Goal: Information Seeking & Learning: Learn about a topic

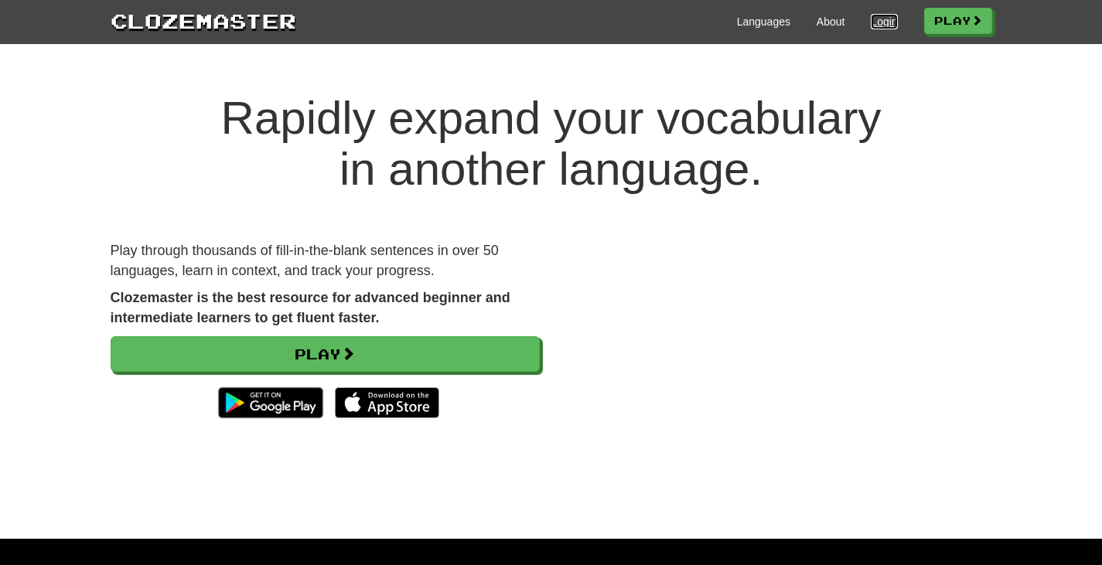
click at [881, 29] on link "Login" at bounding box center [884, 21] width 26 height 15
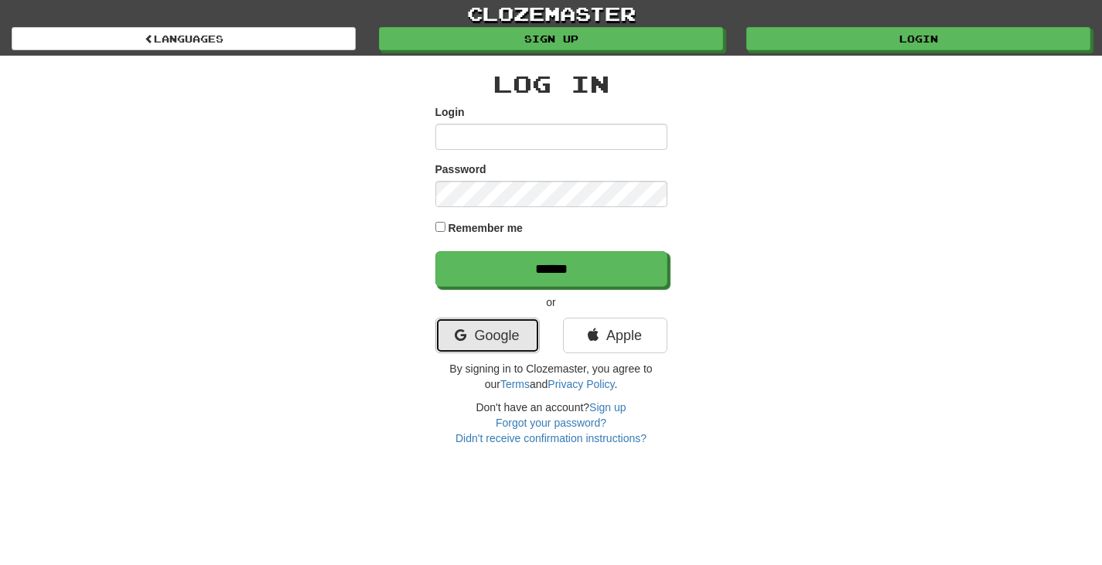
click at [483, 324] on link "Google" at bounding box center [487, 336] width 104 height 36
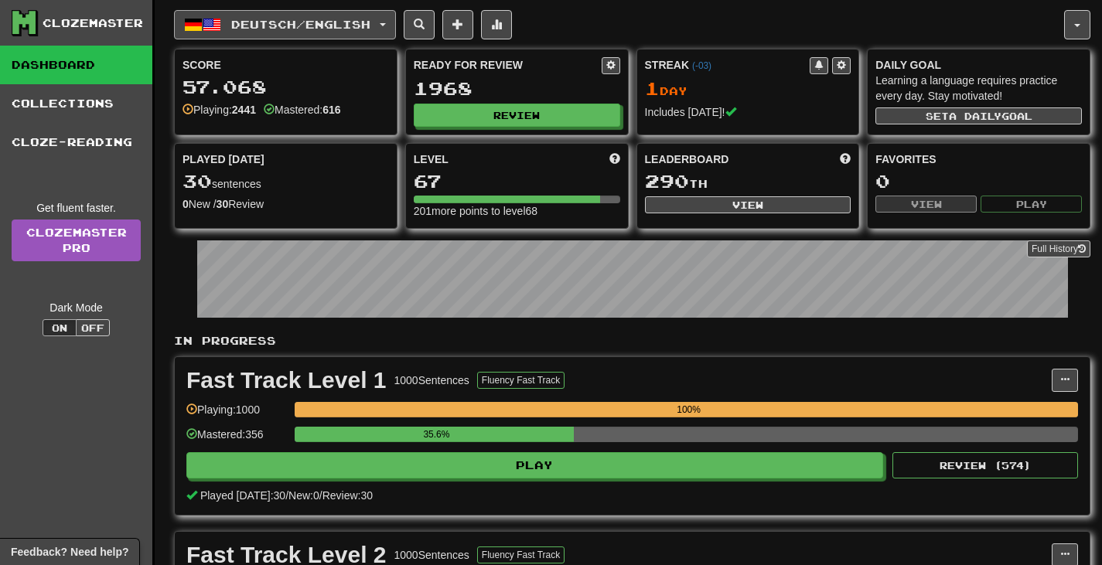
click at [370, 22] on span "Deutsch / English" at bounding box center [300, 24] width 139 height 13
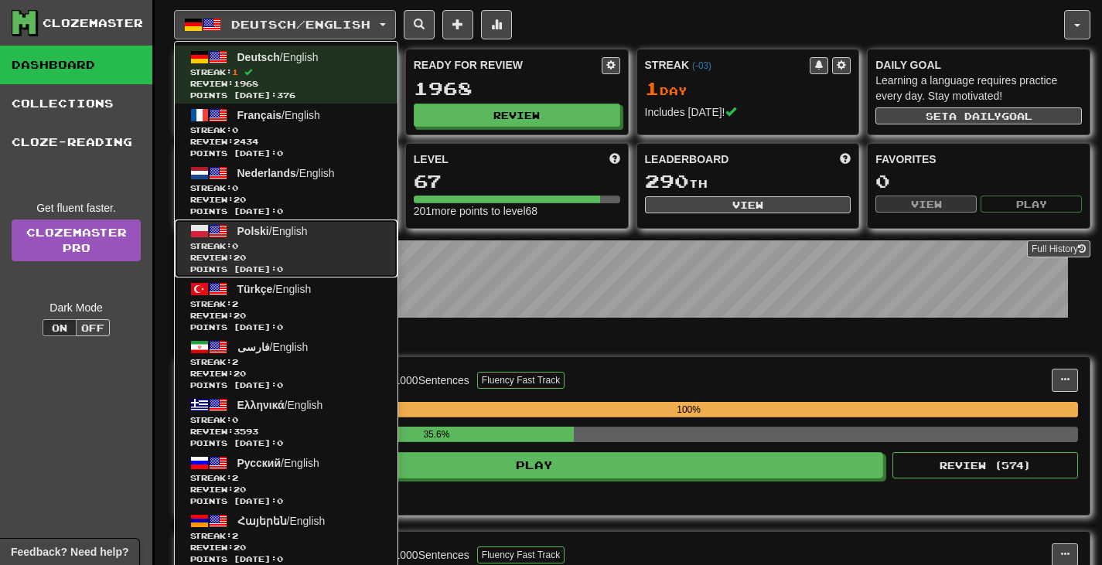
click at [329, 263] on span "Review: 20" at bounding box center [286, 258] width 192 height 12
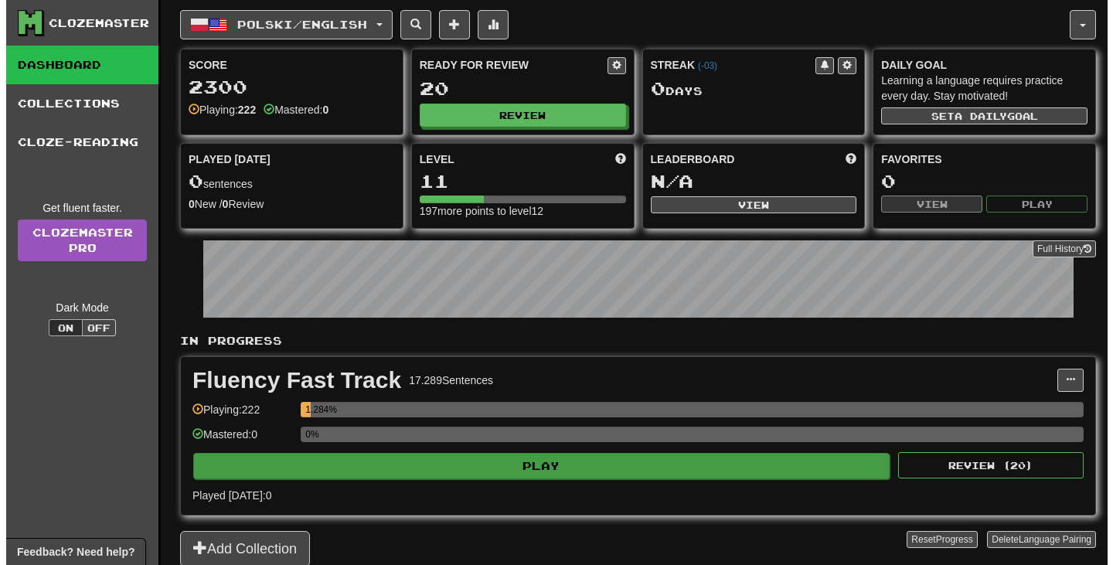
scroll to position [77, 0]
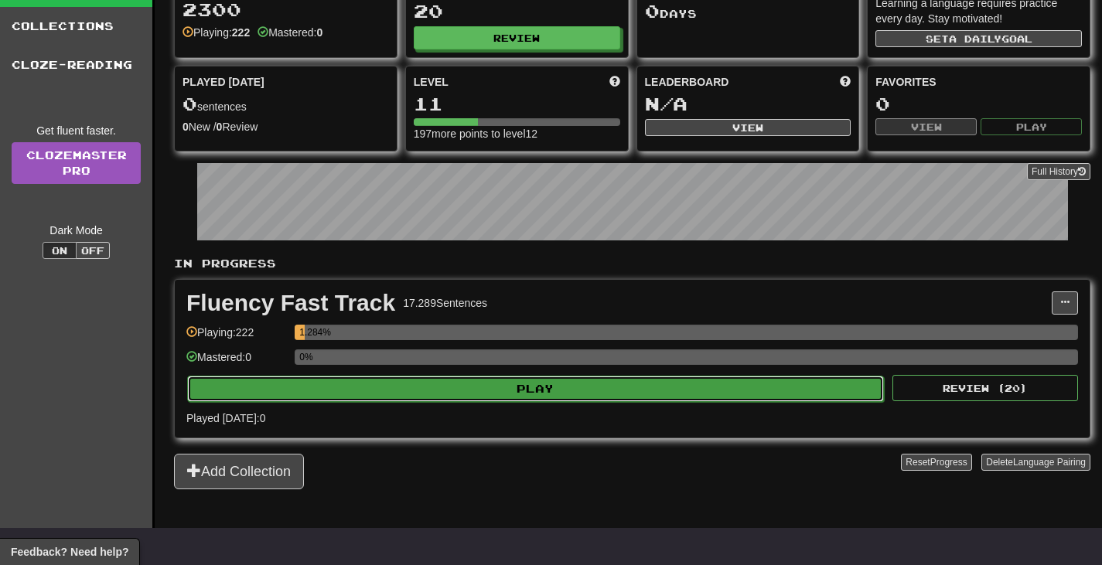
click at [609, 382] on button "Play" at bounding box center [535, 389] width 697 height 26
select select "**"
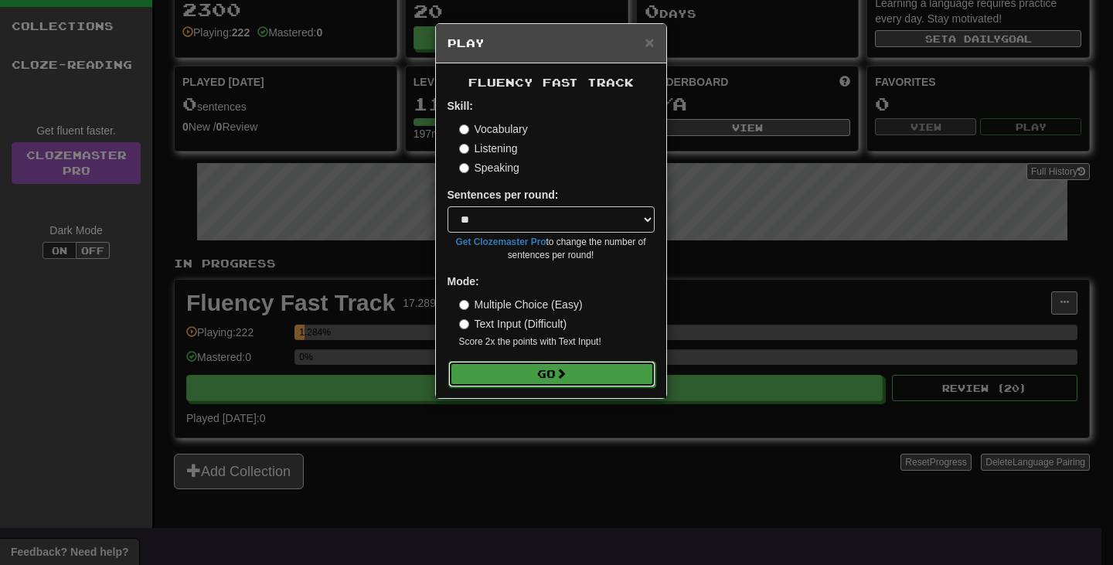
click at [581, 363] on button "Go" at bounding box center [551, 374] width 207 height 26
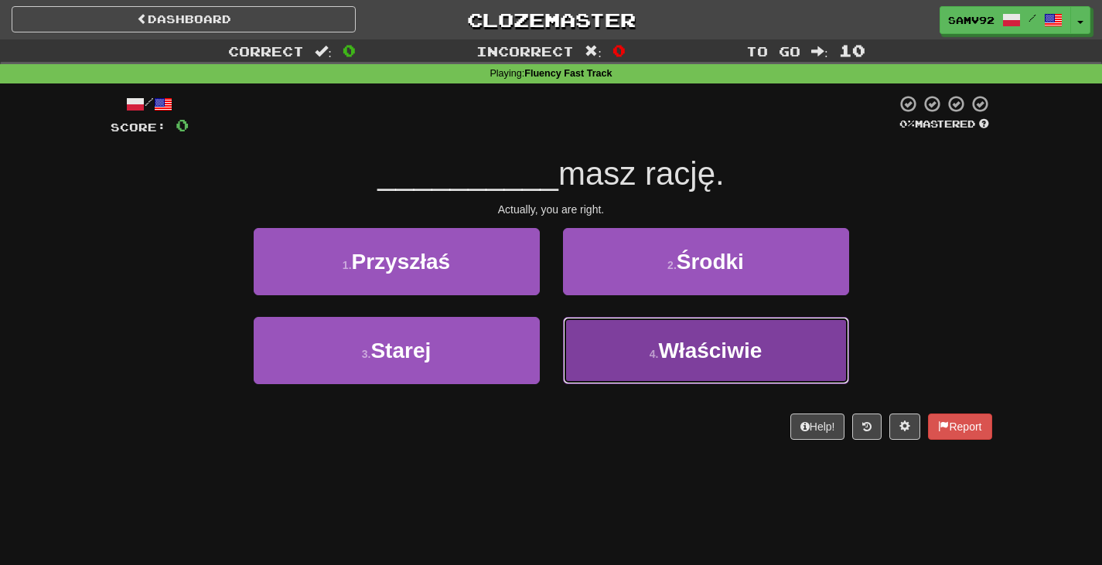
click at [575, 332] on button "4 . Właściwie" at bounding box center [706, 350] width 286 height 67
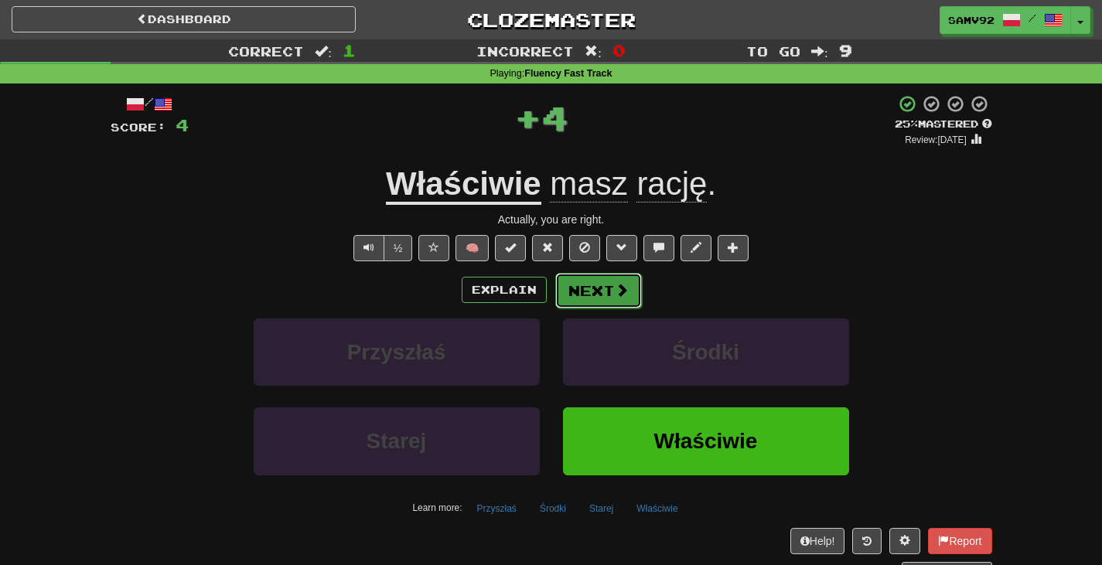
click at [584, 290] on button "Next" at bounding box center [598, 291] width 87 height 36
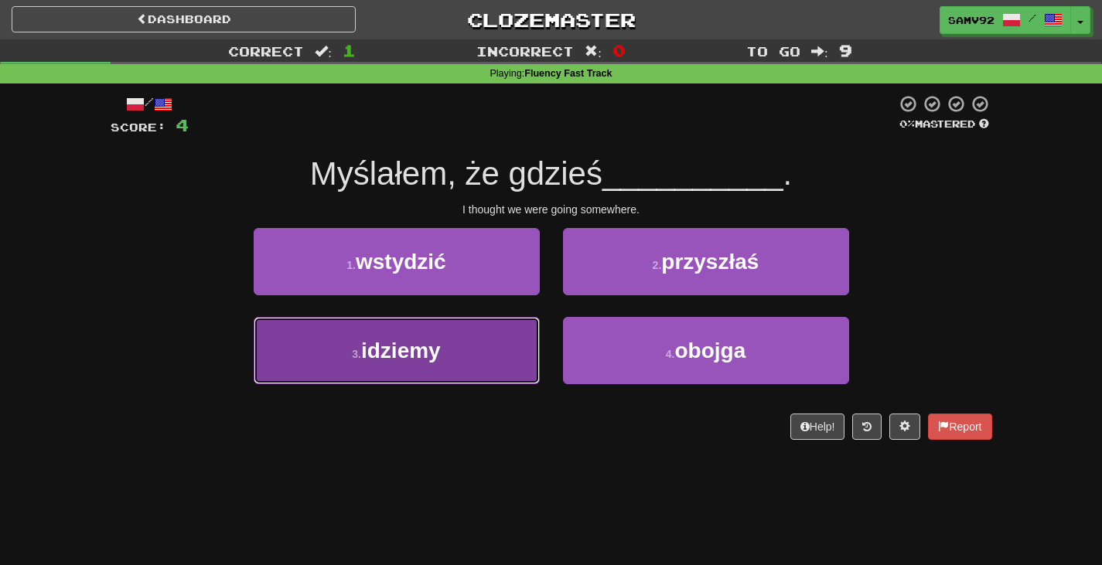
click at [523, 336] on button "3 . idziemy" at bounding box center [397, 350] width 286 height 67
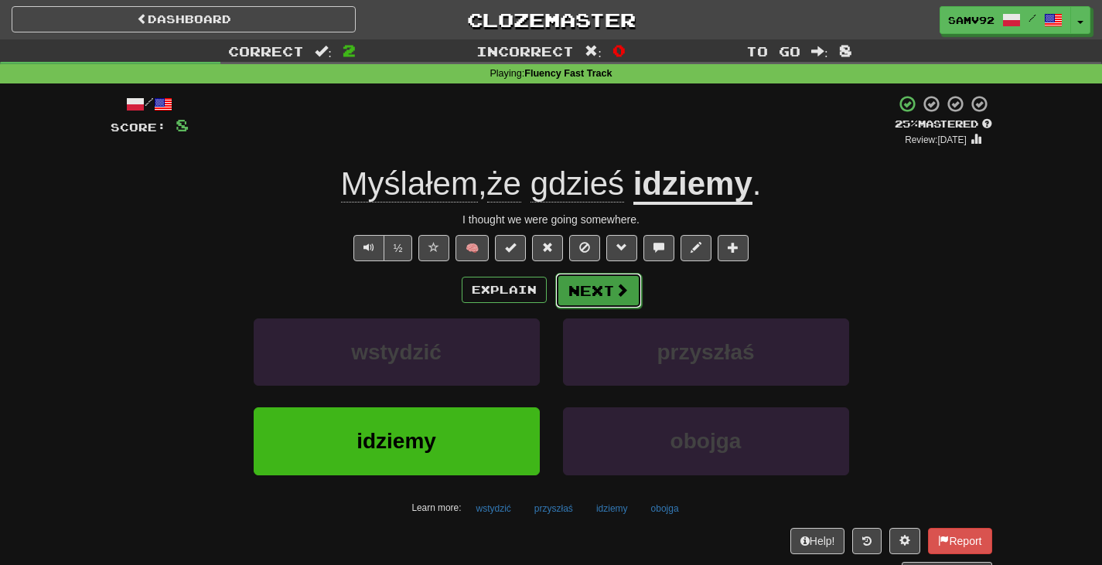
click at [619, 288] on span at bounding box center [622, 290] width 14 height 14
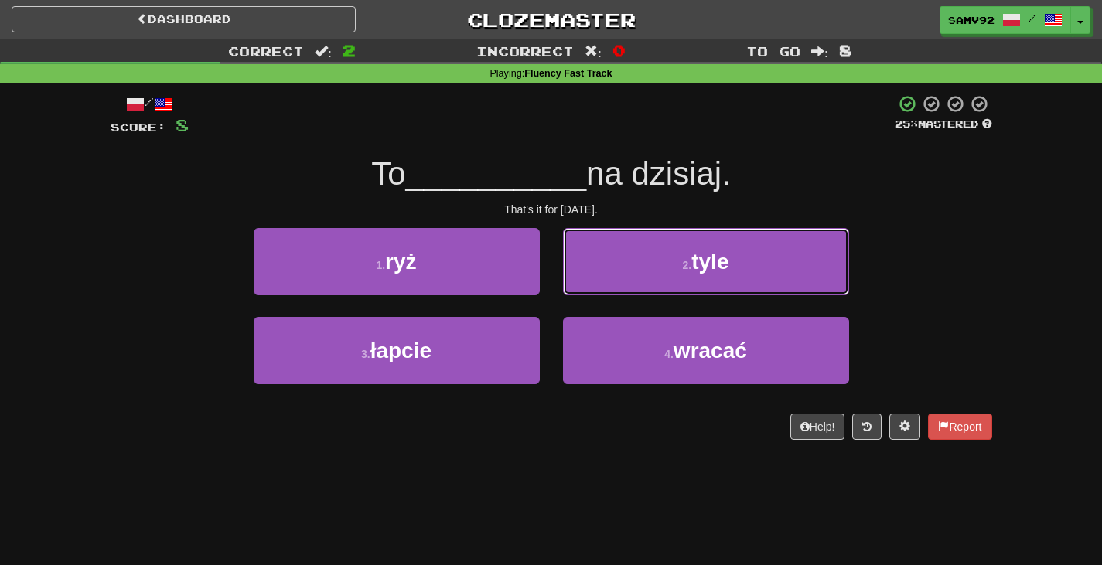
click at [612, 266] on button "2 . tyle" at bounding box center [706, 261] width 286 height 67
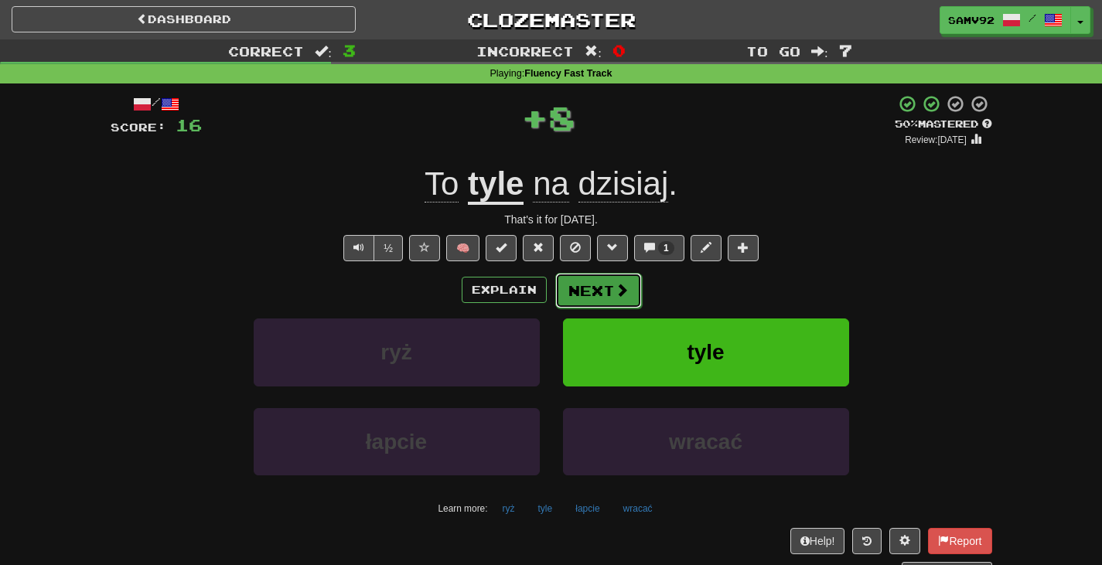
click at [588, 285] on button "Next" at bounding box center [598, 291] width 87 height 36
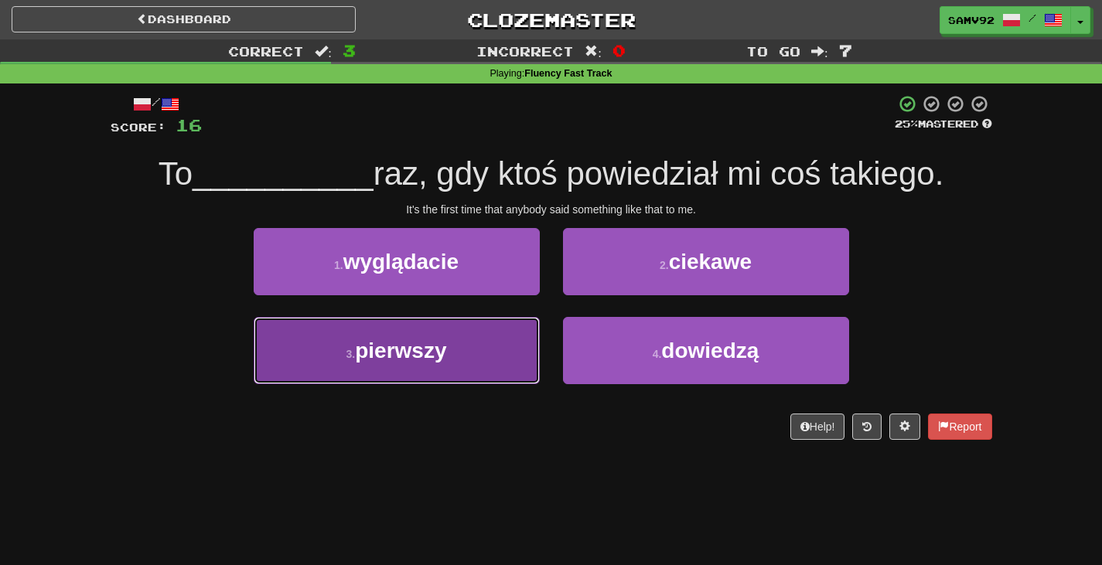
click at [507, 336] on button "3 . pierwszy" at bounding box center [397, 350] width 286 height 67
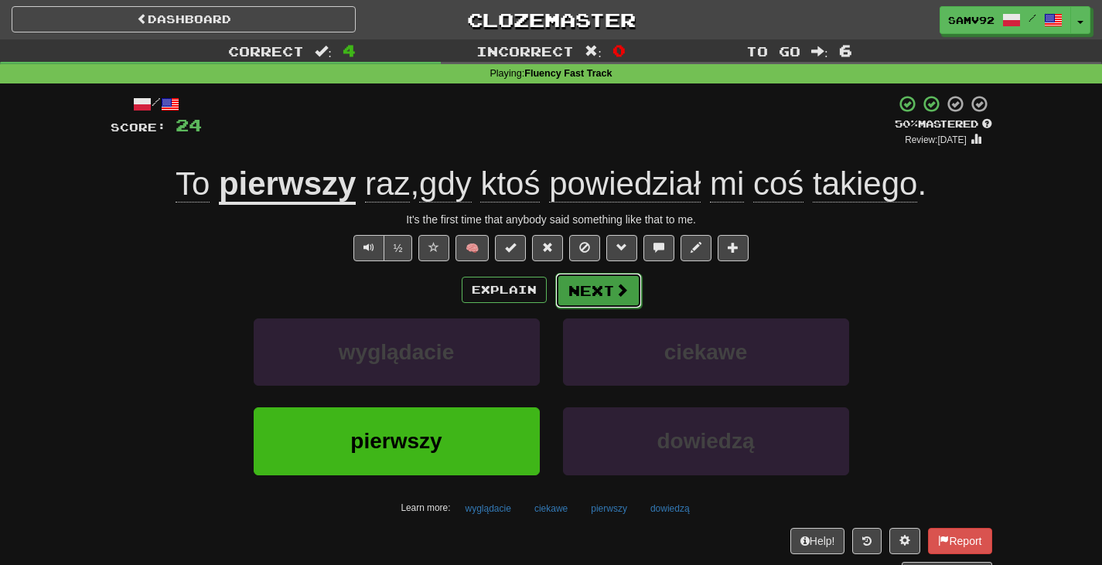
click at [610, 291] on button "Next" at bounding box center [598, 291] width 87 height 36
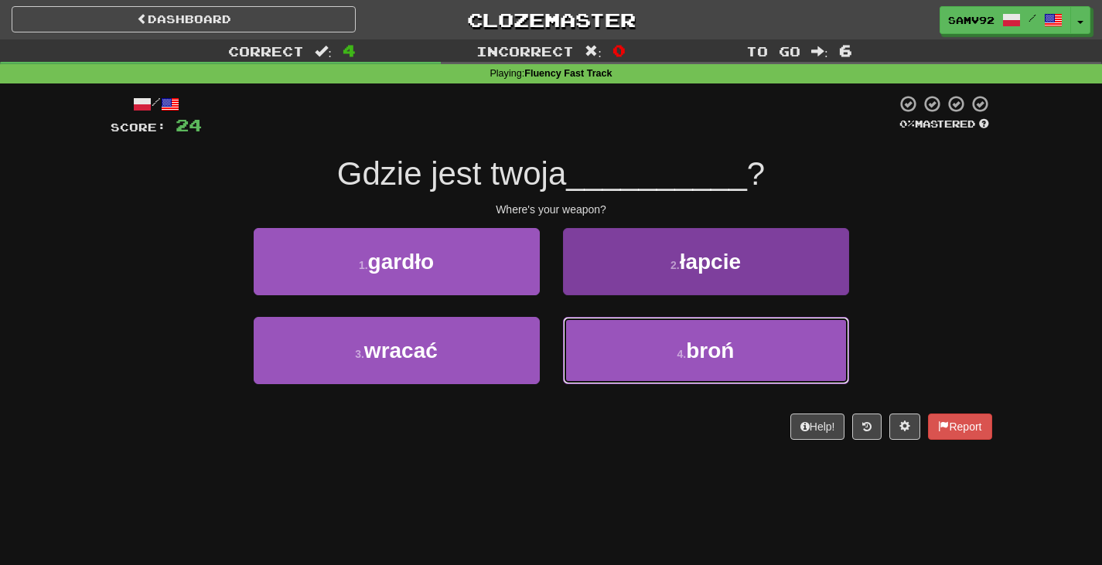
drag, startPoint x: 656, startPoint y: 342, endPoint x: 653, endPoint y: 333, distance: 9.1
click at [654, 339] on button "4 . broń" at bounding box center [706, 350] width 286 height 67
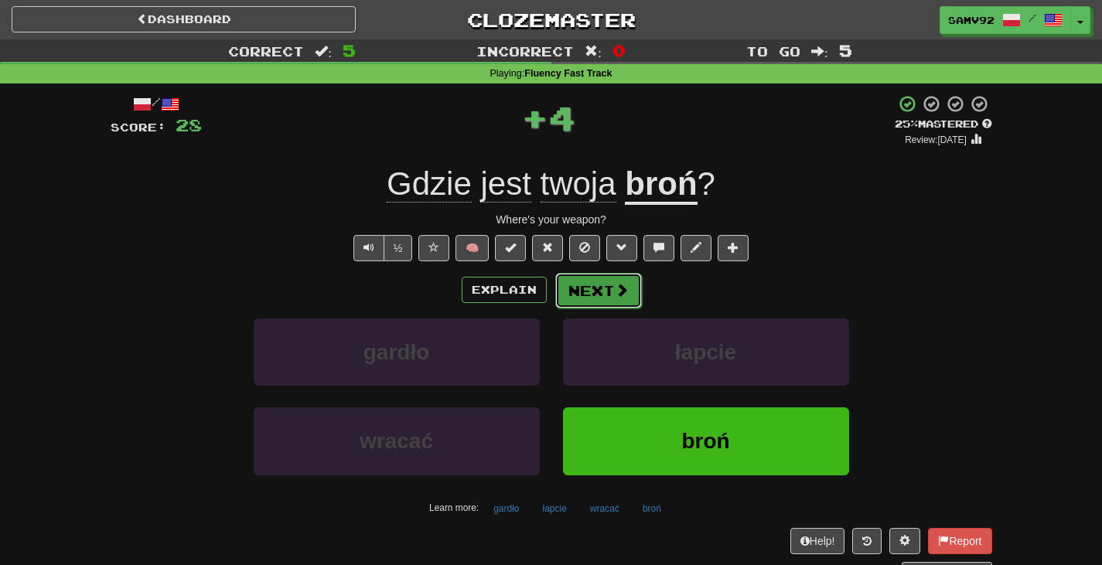
click at [606, 291] on button "Next" at bounding box center [598, 291] width 87 height 36
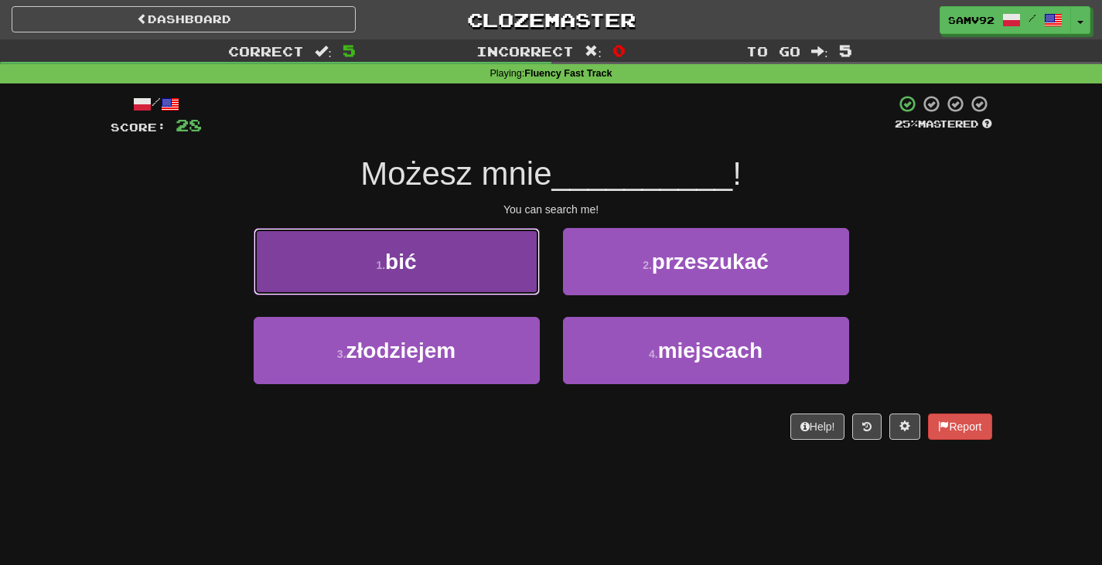
click at [530, 284] on button "1 . bić" at bounding box center [397, 261] width 286 height 67
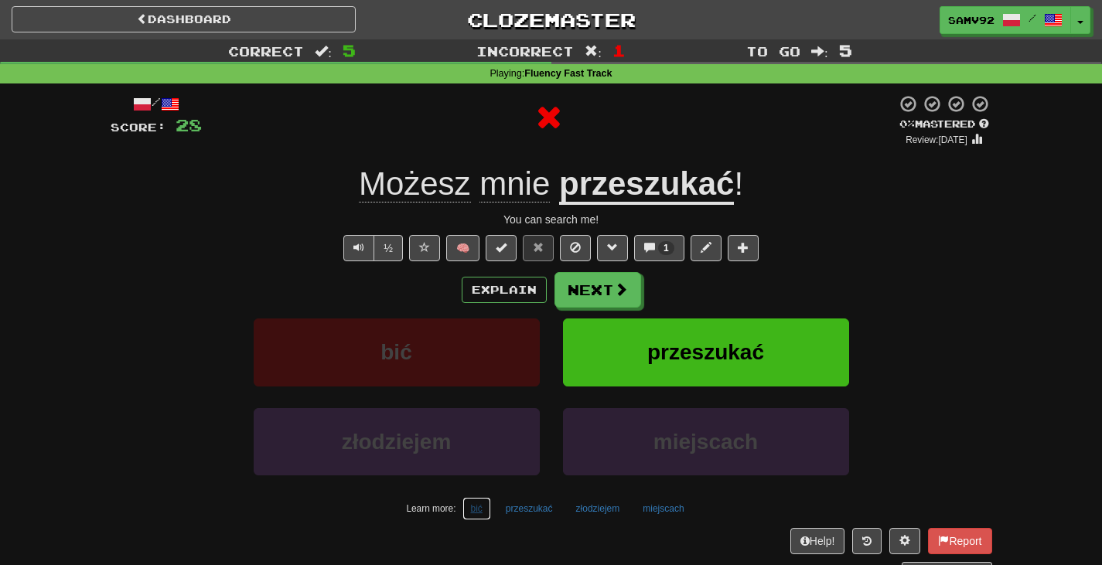
click at [482, 504] on button "bić" at bounding box center [476, 508] width 29 height 23
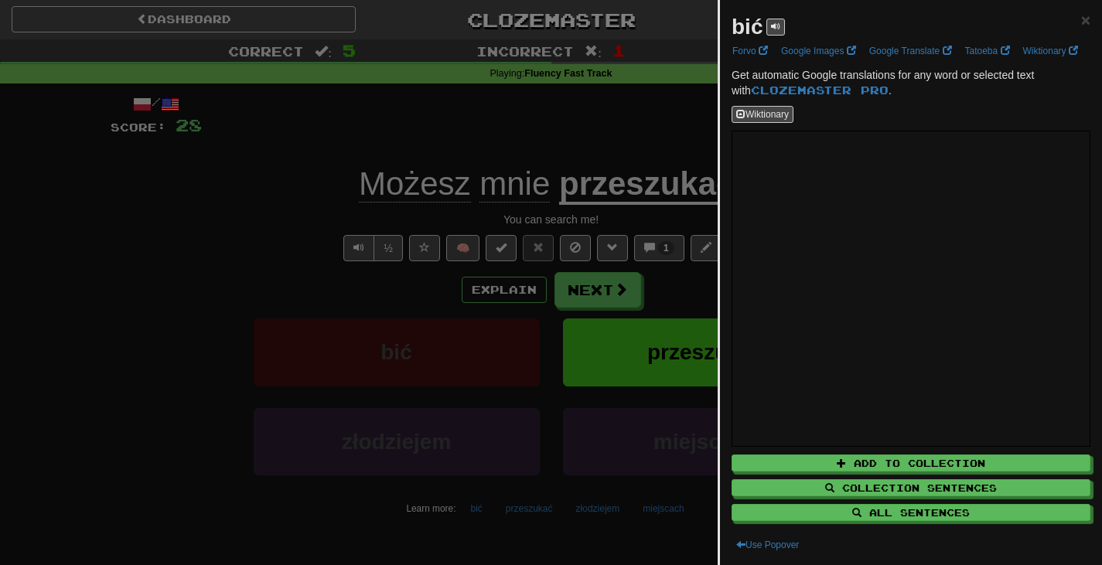
click at [686, 138] on div at bounding box center [551, 282] width 1102 height 565
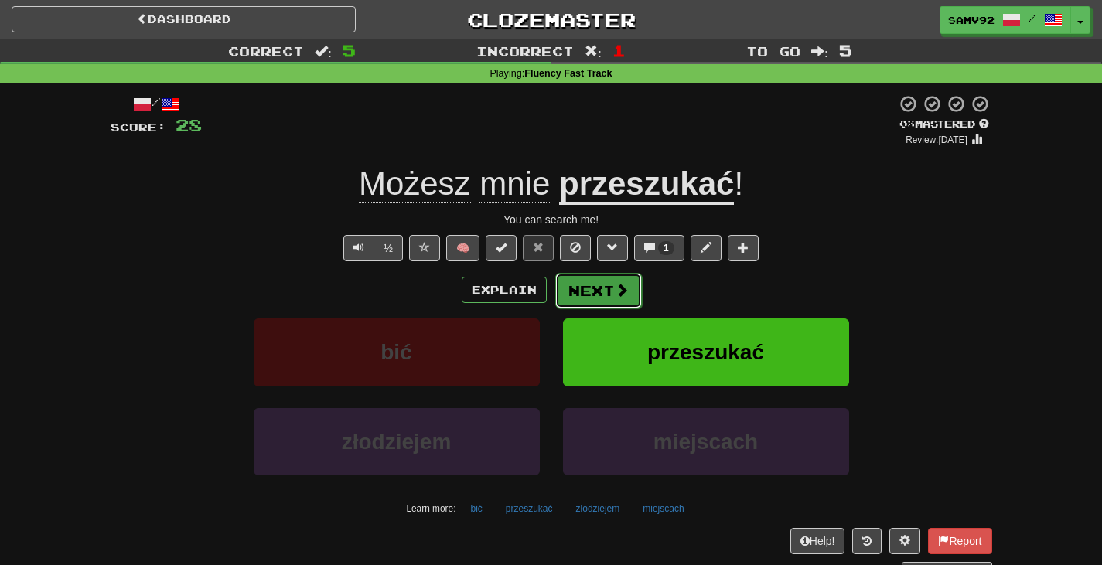
click at [619, 305] on button "Next" at bounding box center [598, 291] width 87 height 36
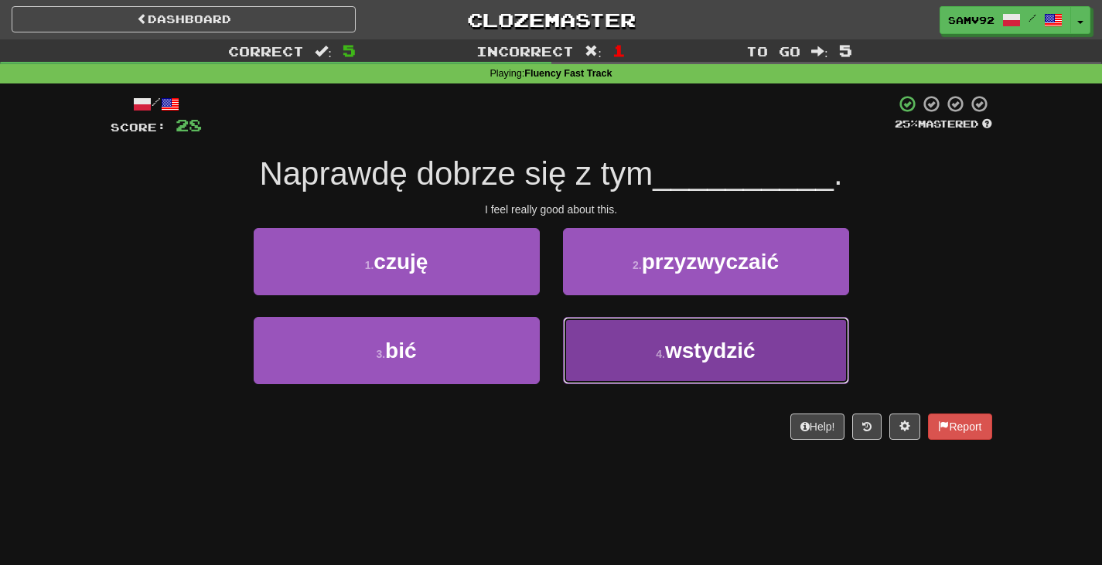
click at [571, 324] on button "4 . wstydzić" at bounding box center [706, 350] width 286 height 67
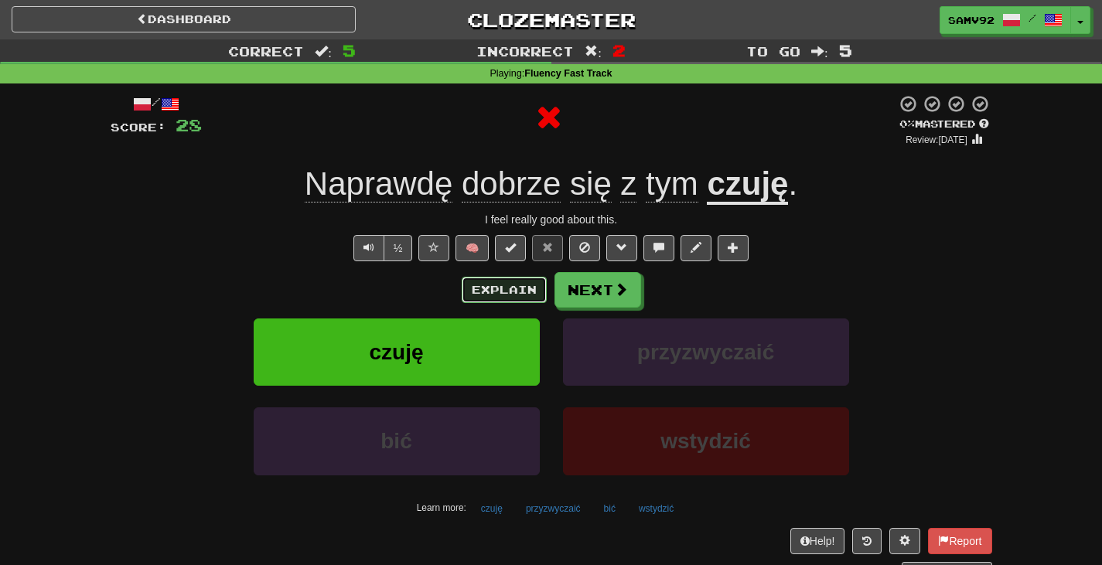
click at [531, 280] on button "Explain" at bounding box center [504, 290] width 85 height 26
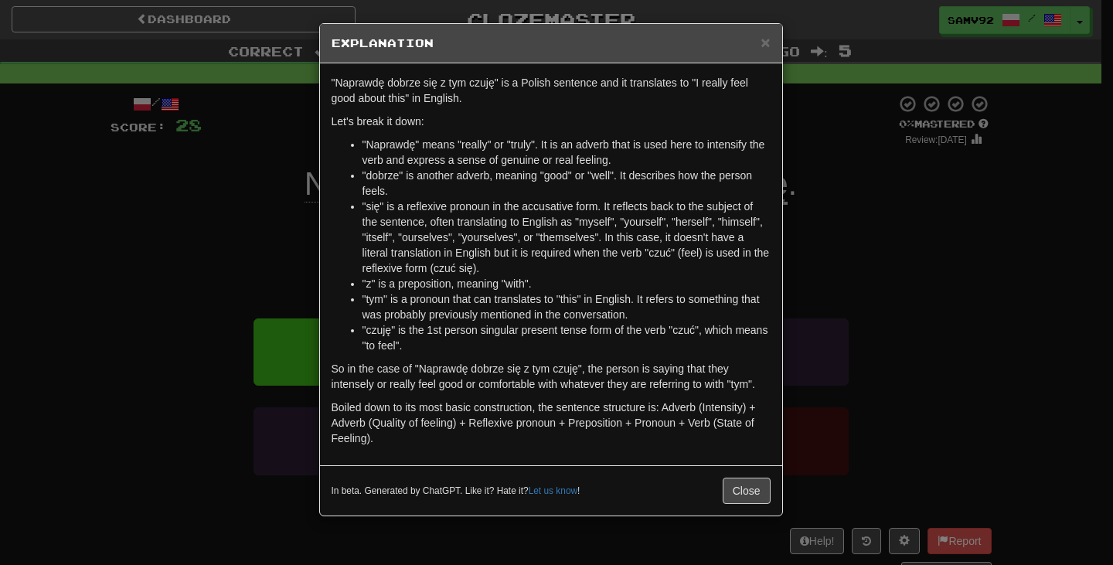
click at [815, 279] on div "× Explanation "Naprawdę dobrze się z tym czuję" is a Polish sentence and it tra…" at bounding box center [556, 282] width 1113 height 565
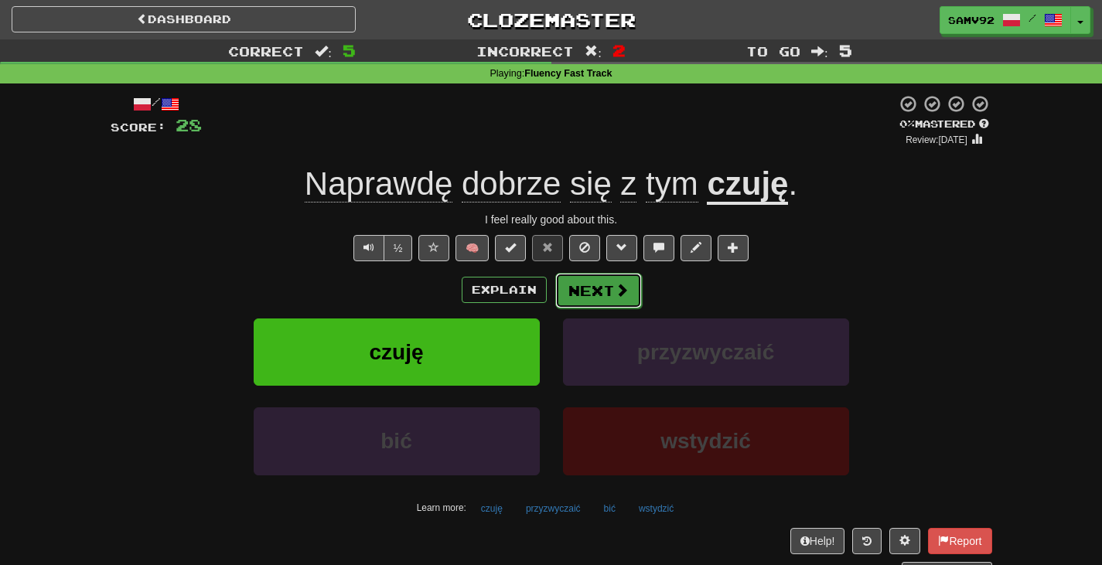
click at [615, 285] on span at bounding box center [622, 290] width 14 height 14
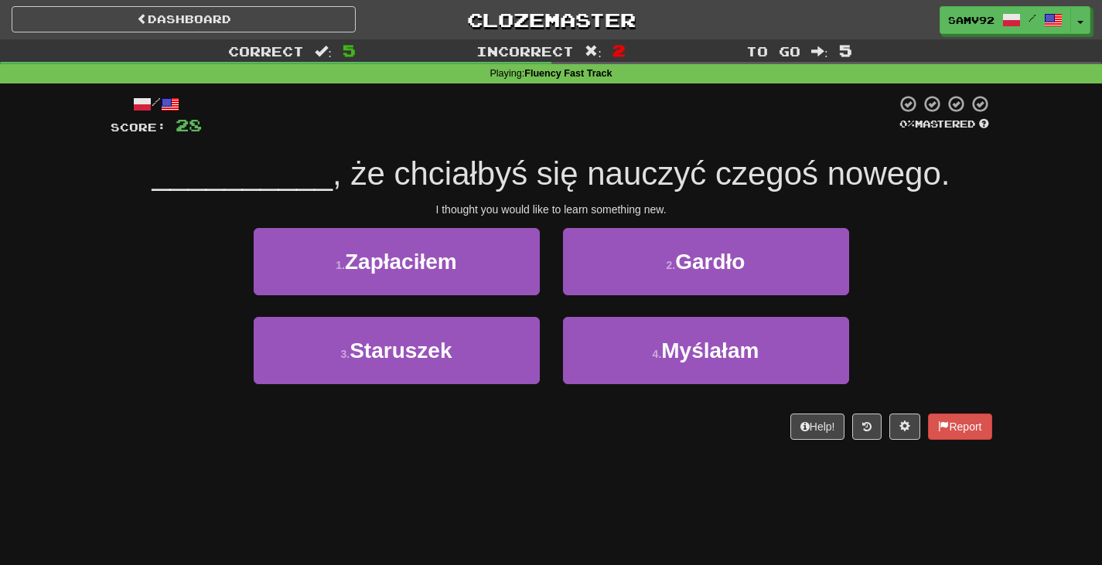
click at [824, 310] on div "2 . Gardło" at bounding box center [705, 272] width 309 height 89
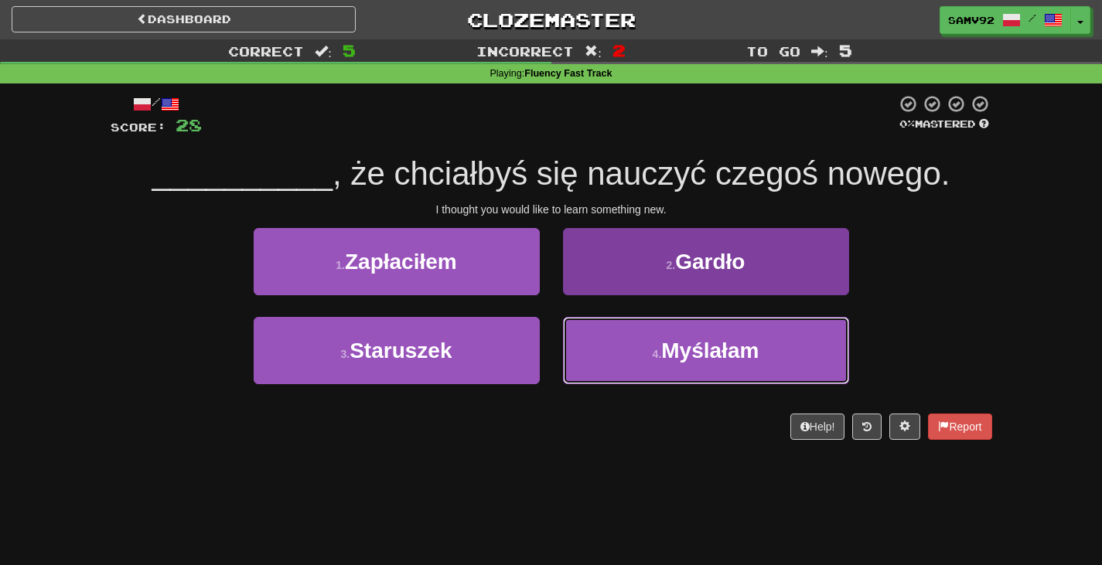
click at [820, 329] on button "4 . Myślałam" at bounding box center [706, 350] width 286 height 67
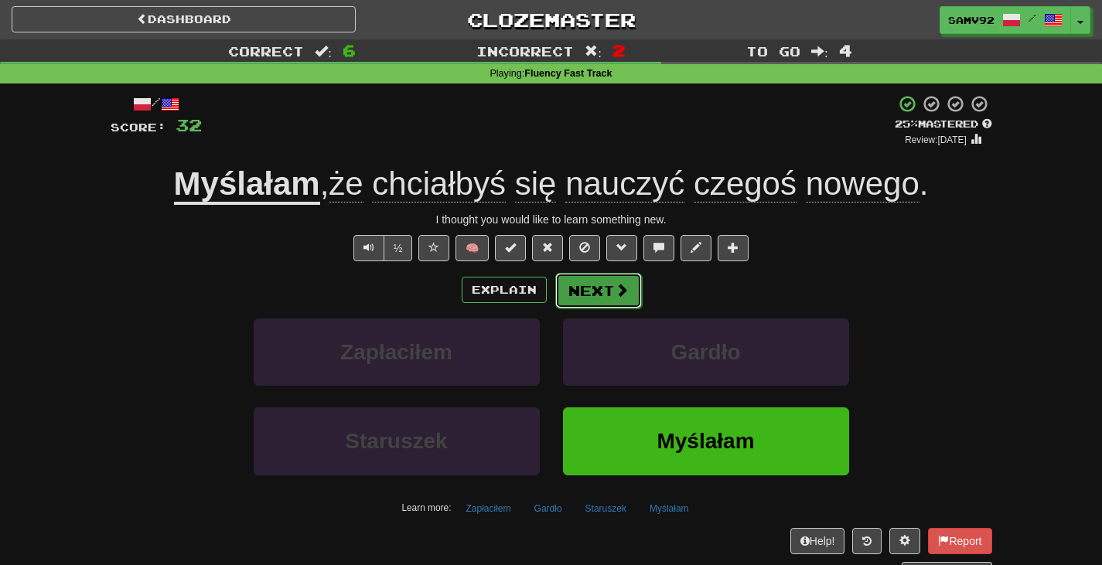
click at [608, 295] on button "Next" at bounding box center [598, 291] width 87 height 36
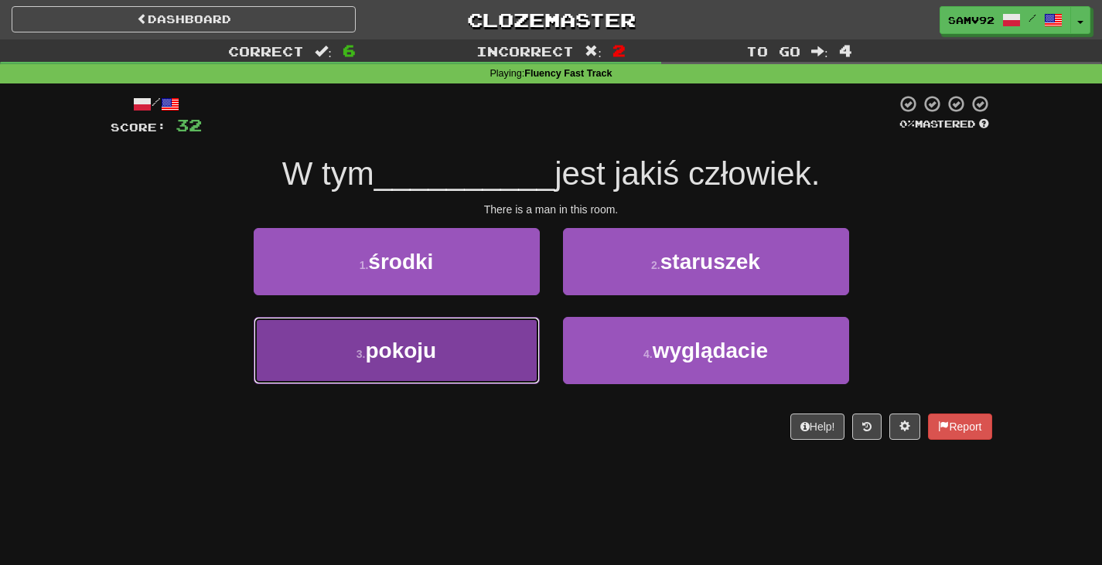
click at [493, 342] on button "3 . pokoju" at bounding box center [397, 350] width 286 height 67
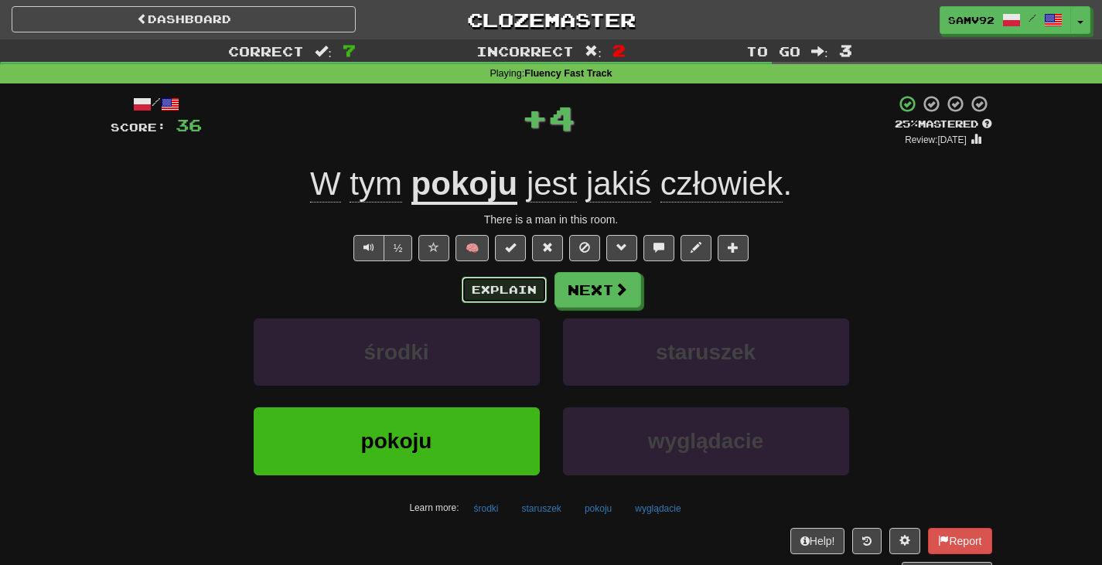
click at [510, 296] on button "Explain" at bounding box center [504, 290] width 85 height 26
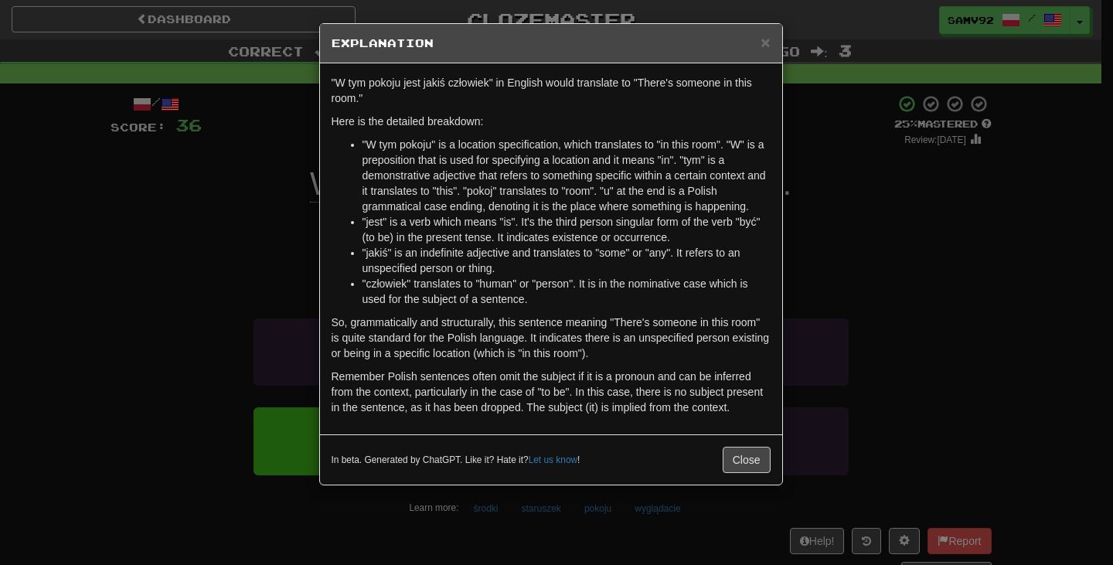
drag, startPoint x: 896, startPoint y: 279, endPoint x: 887, endPoint y: 279, distance: 9.3
click at [894, 279] on div "× Explanation "W tym pokoju jest jakiś człowiek" in English would translate to …" at bounding box center [556, 282] width 1113 height 565
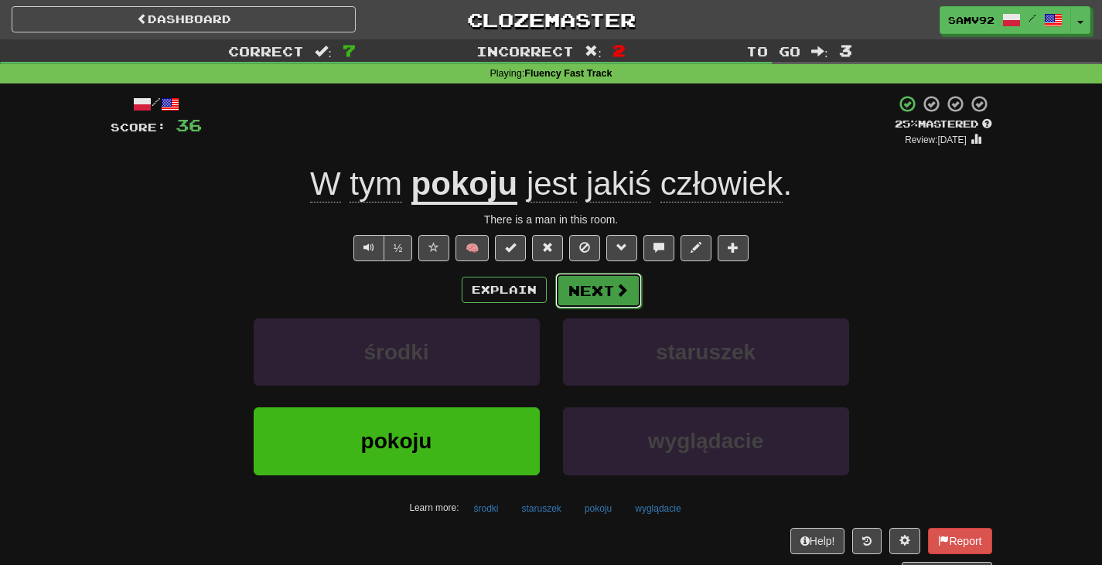
click at [617, 284] on span at bounding box center [622, 290] width 14 height 14
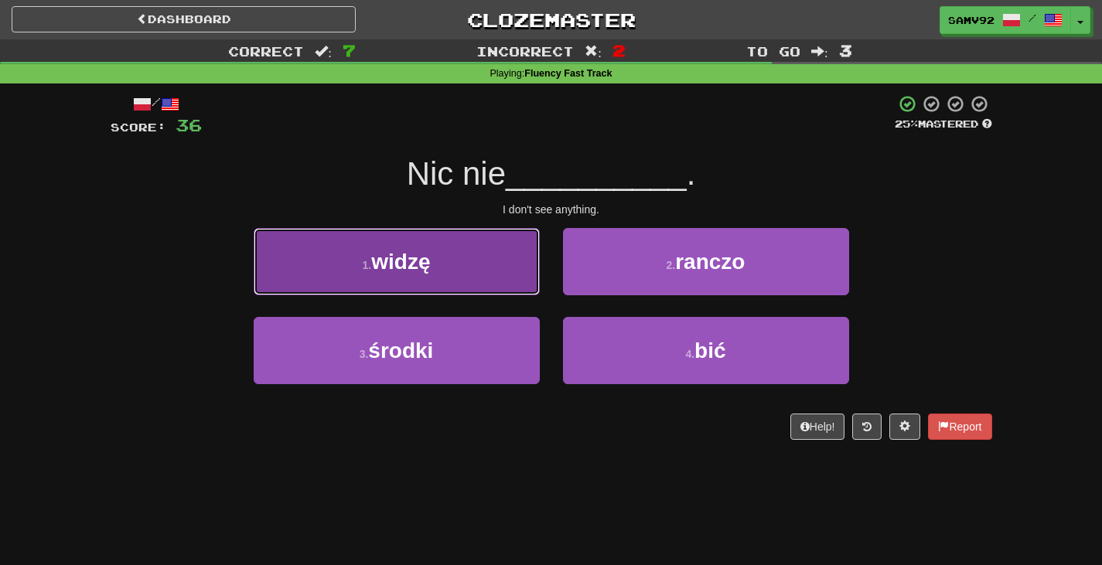
click at [513, 292] on button "1 . widzę" at bounding box center [397, 261] width 286 height 67
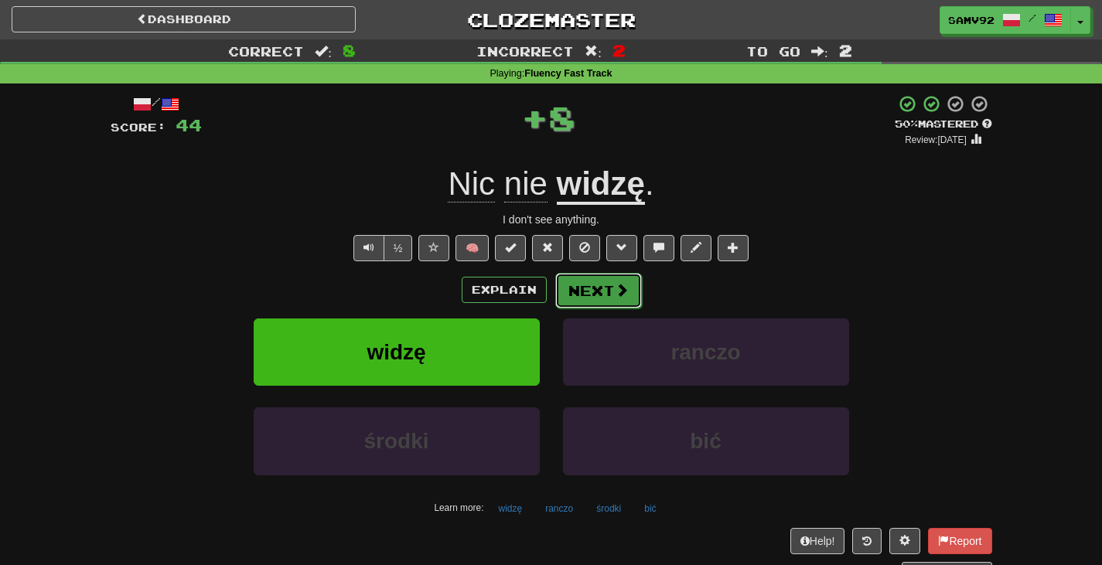
click at [579, 296] on button "Next" at bounding box center [598, 291] width 87 height 36
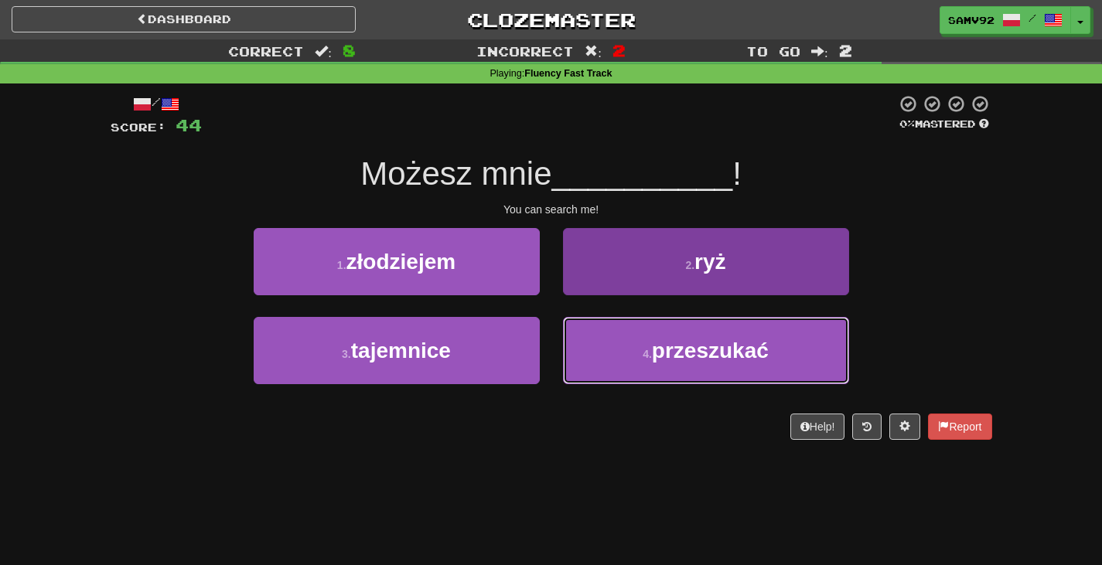
click at [582, 337] on button "4 . przeszukać" at bounding box center [706, 350] width 286 height 67
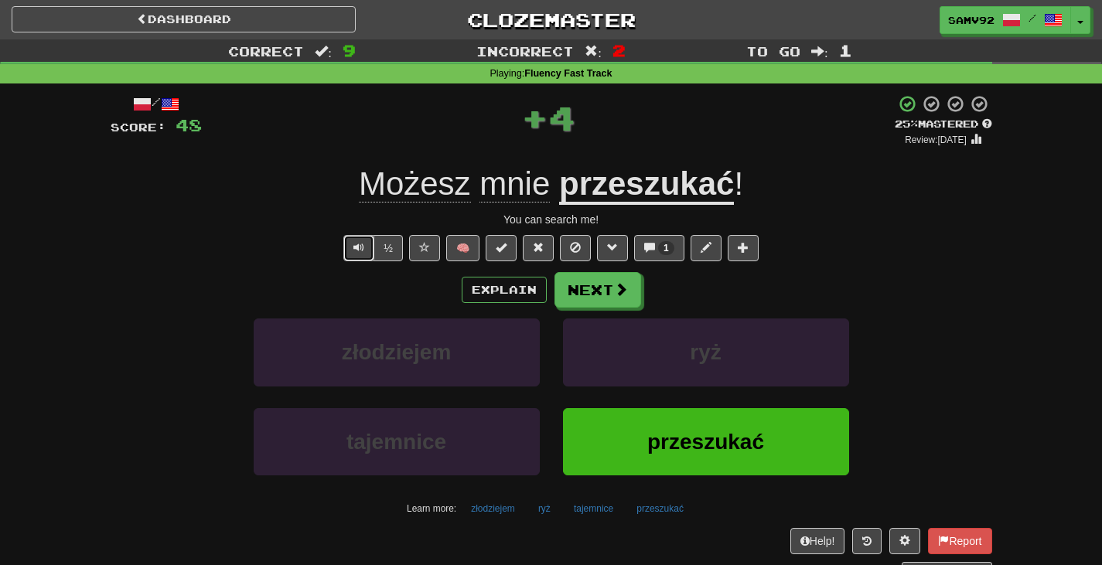
click at [358, 257] on button "Text-to-speech controls" at bounding box center [358, 248] width 31 height 26
click at [595, 294] on button "Next" at bounding box center [598, 291] width 87 height 36
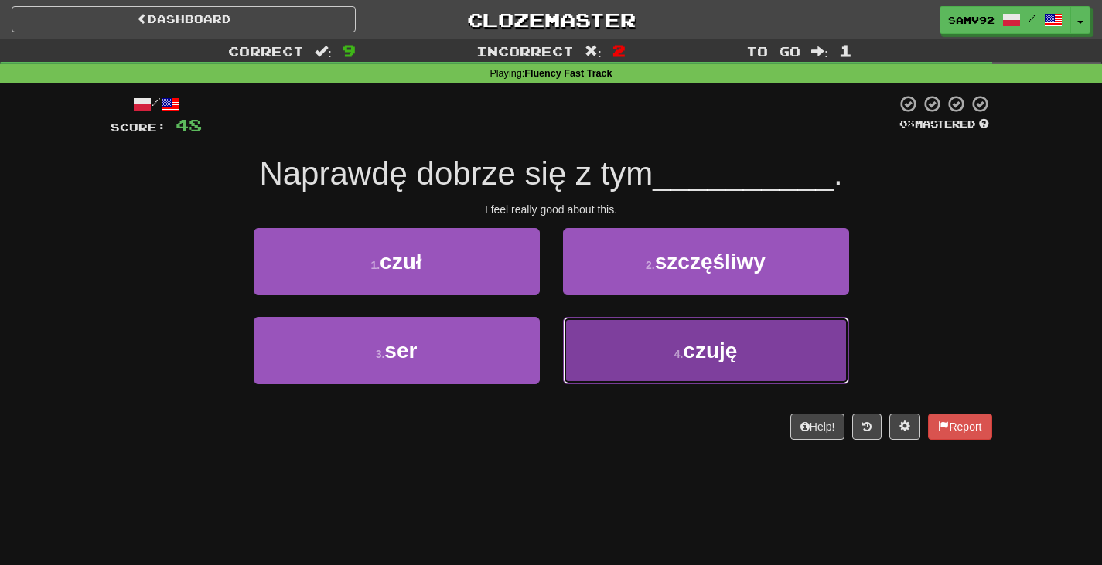
click at [581, 329] on button "4 . czuję" at bounding box center [706, 350] width 286 height 67
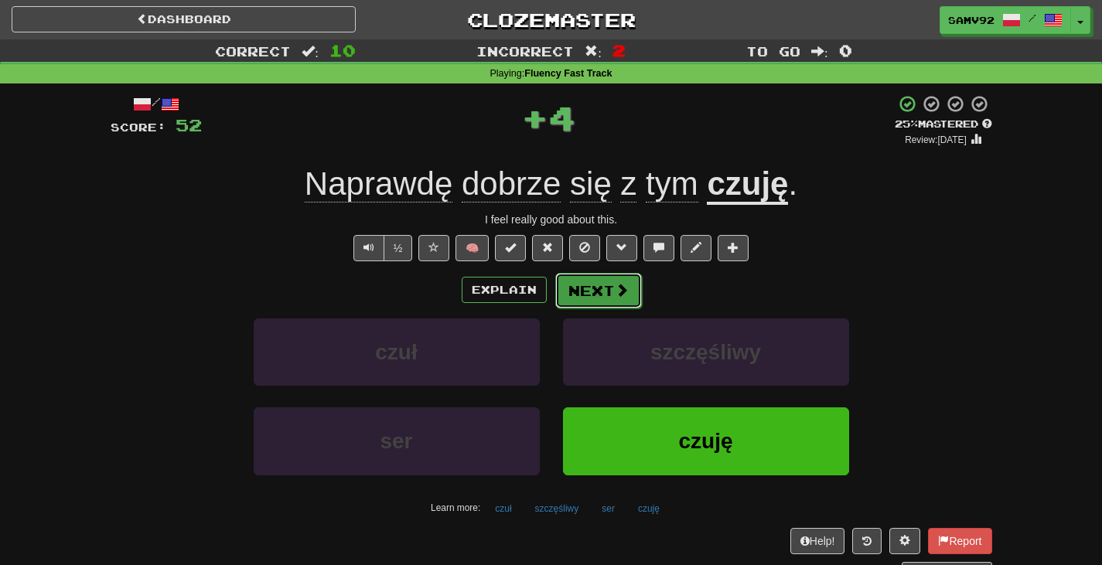
click at [598, 298] on button "Next" at bounding box center [598, 291] width 87 height 36
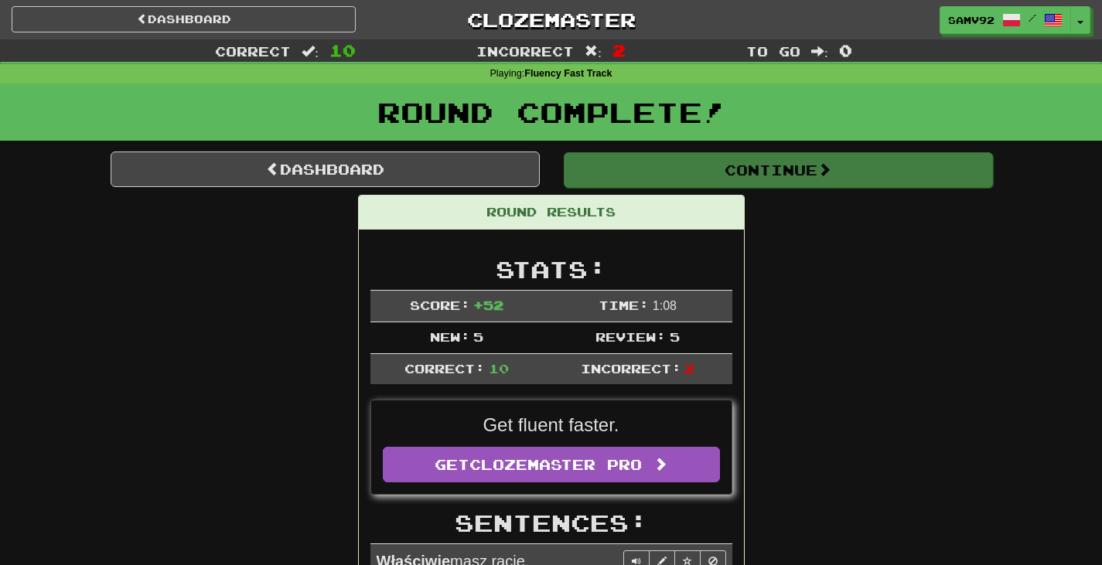
click at [660, 161] on button "Continue" at bounding box center [778, 170] width 429 height 36
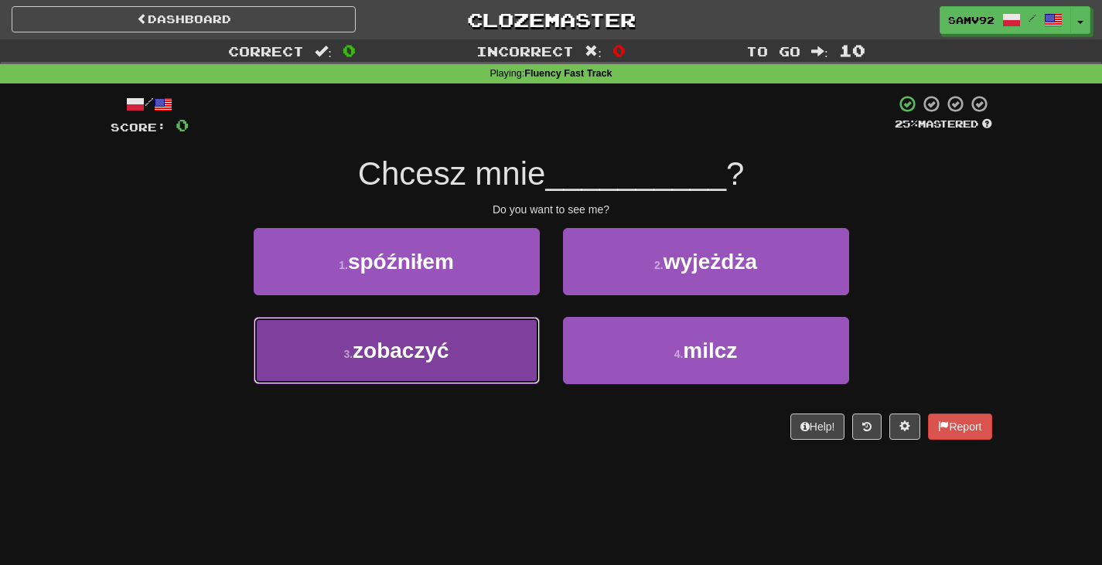
click at [520, 330] on button "3 . zobaczyć" at bounding box center [397, 350] width 286 height 67
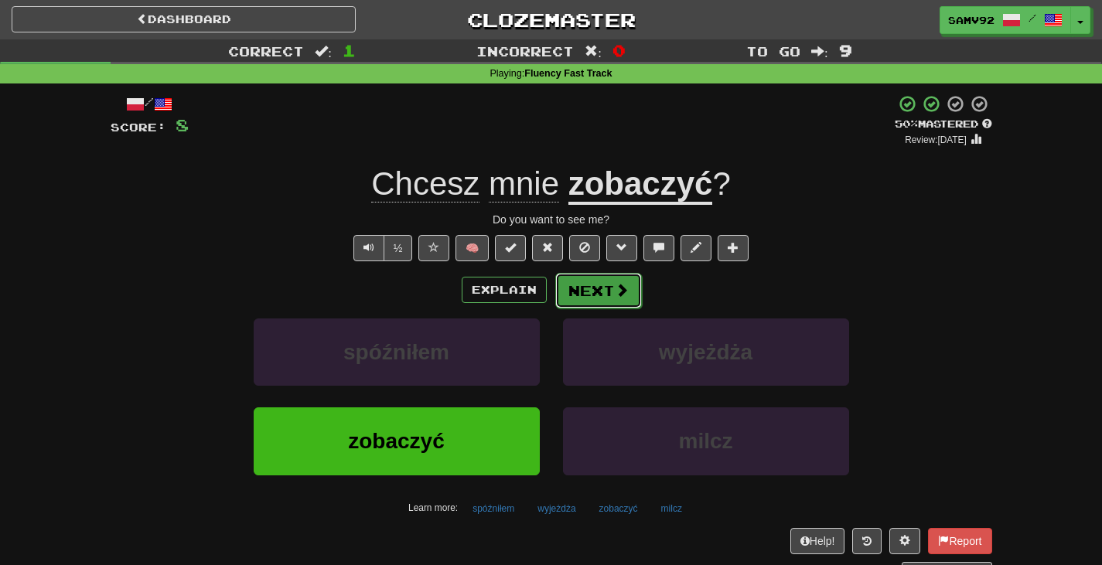
click at [630, 290] on button "Next" at bounding box center [598, 291] width 87 height 36
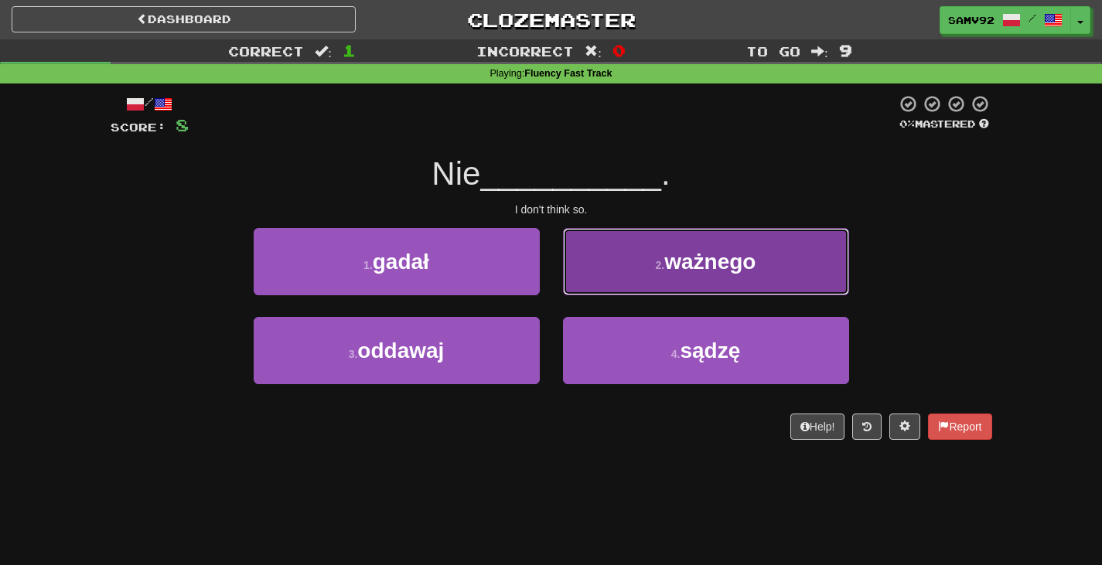
click at [639, 282] on button "2 . ważnego" at bounding box center [706, 261] width 286 height 67
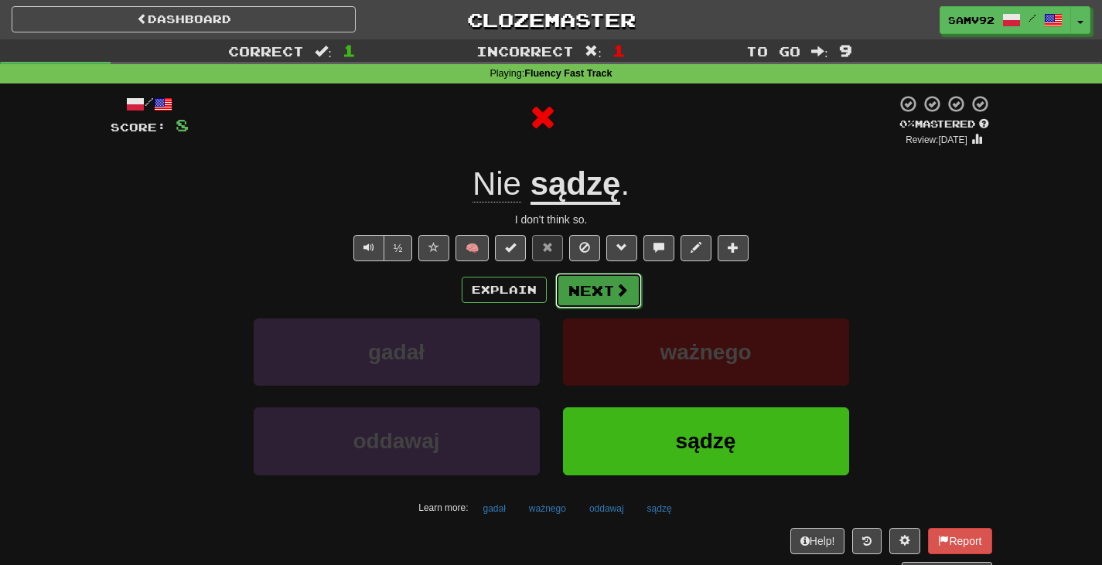
click at [628, 288] on button "Next" at bounding box center [598, 291] width 87 height 36
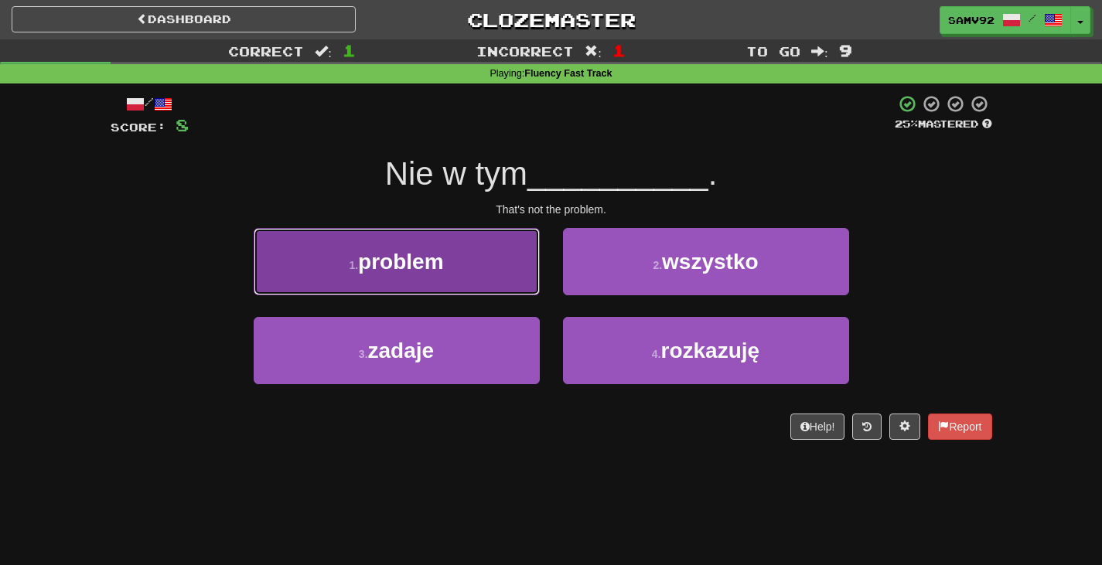
click at [505, 285] on button "1 . problem" at bounding box center [397, 261] width 286 height 67
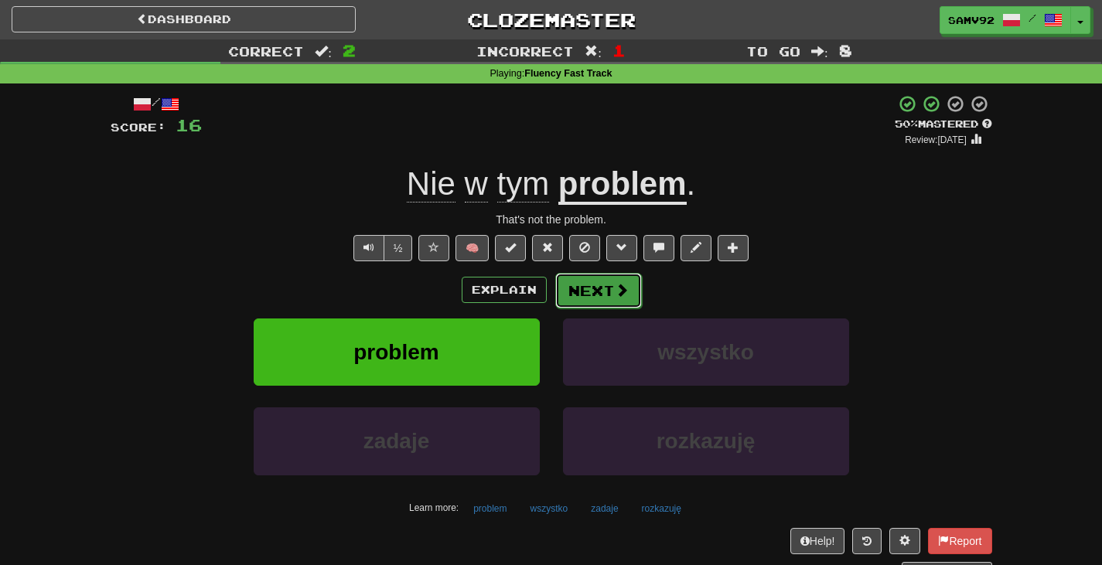
click at [617, 290] on span at bounding box center [622, 290] width 14 height 14
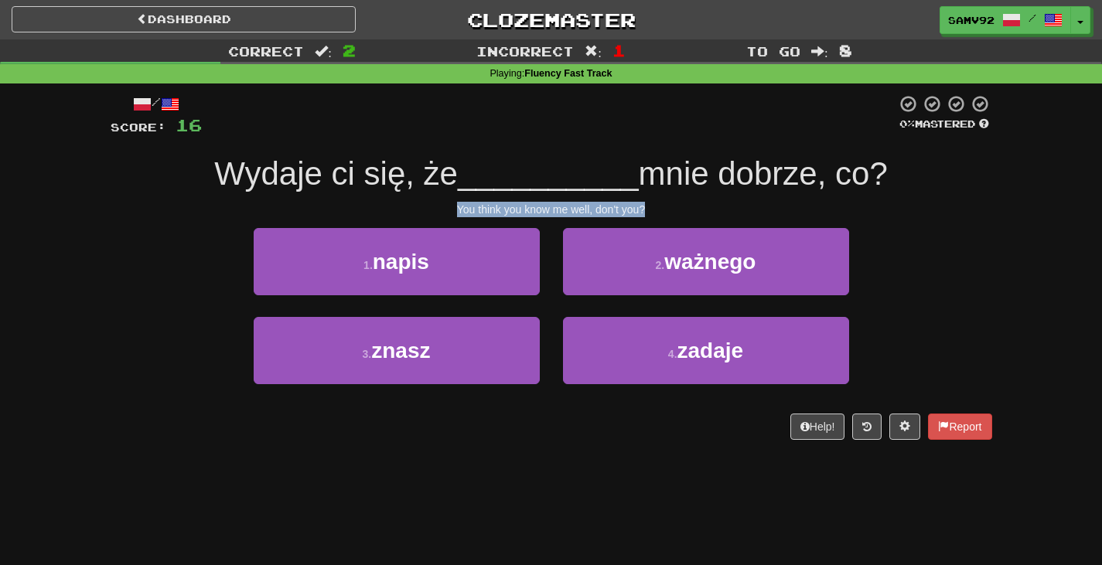
drag, startPoint x: 443, startPoint y: 200, endPoint x: 691, endPoint y: 196, distance: 248.2
click at [691, 196] on div "/ Score: 16 0 % Mastered Wydaje ci się, że __________ mnie dobrze, co? You thin…" at bounding box center [552, 267] width 882 height 346
click at [693, 194] on div "Wydaje ci się, że __________ mnie dobrze, co?" at bounding box center [552, 174] width 882 height 43
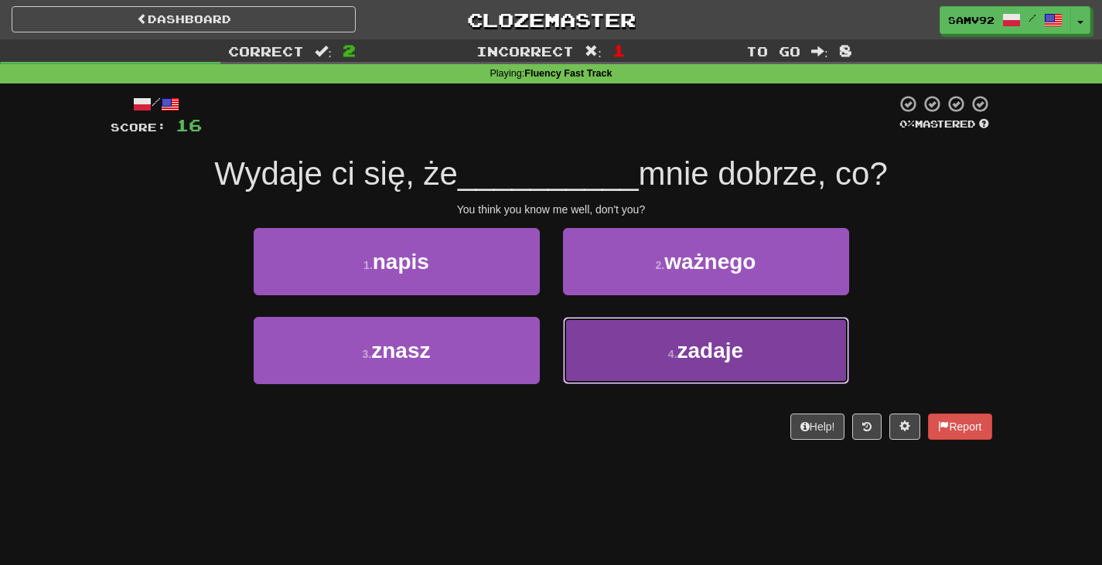
click at [643, 370] on button "4 . zadaje" at bounding box center [706, 350] width 286 height 67
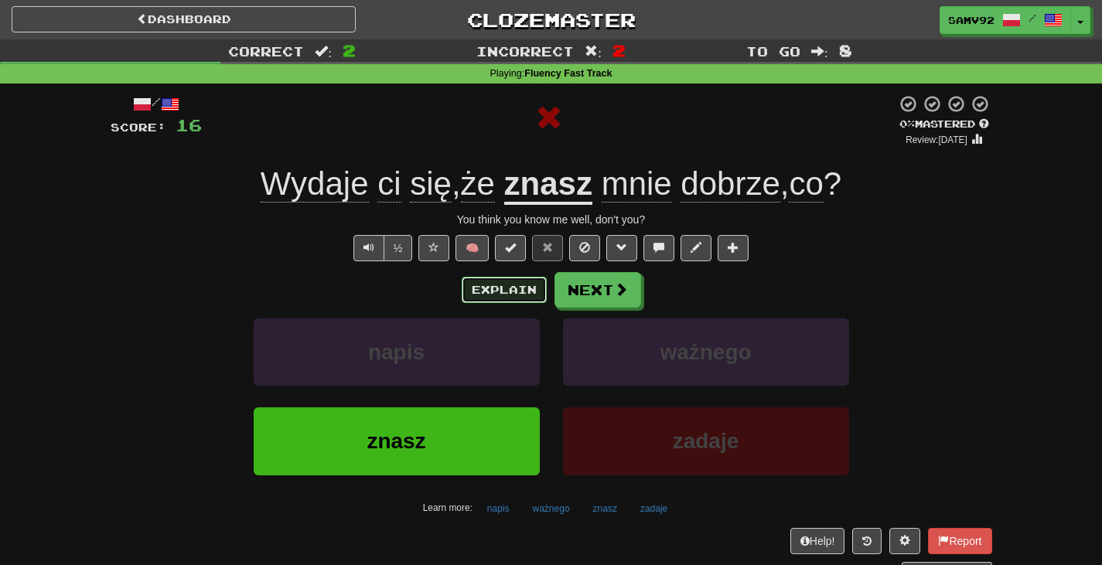
click at [528, 292] on button "Explain" at bounding box center [504, 290] width 85 height 26
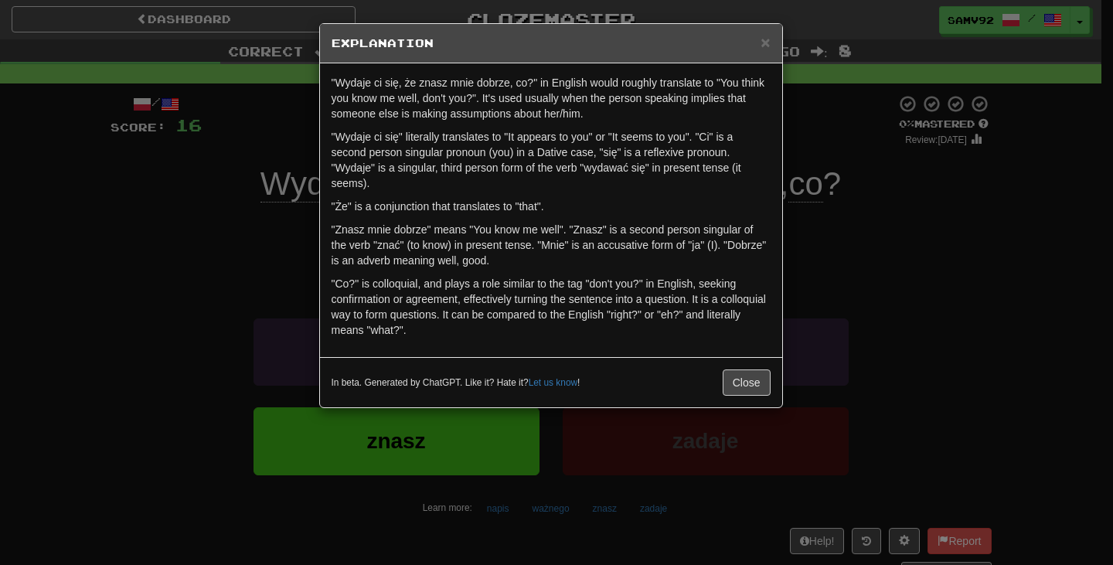
click at [813, 263] on div "× Explanation "Wydaje ci się, że znasz mnie dobrze, co?" in English would rough…" at bounding box center [556, 282] width 1113 height 565
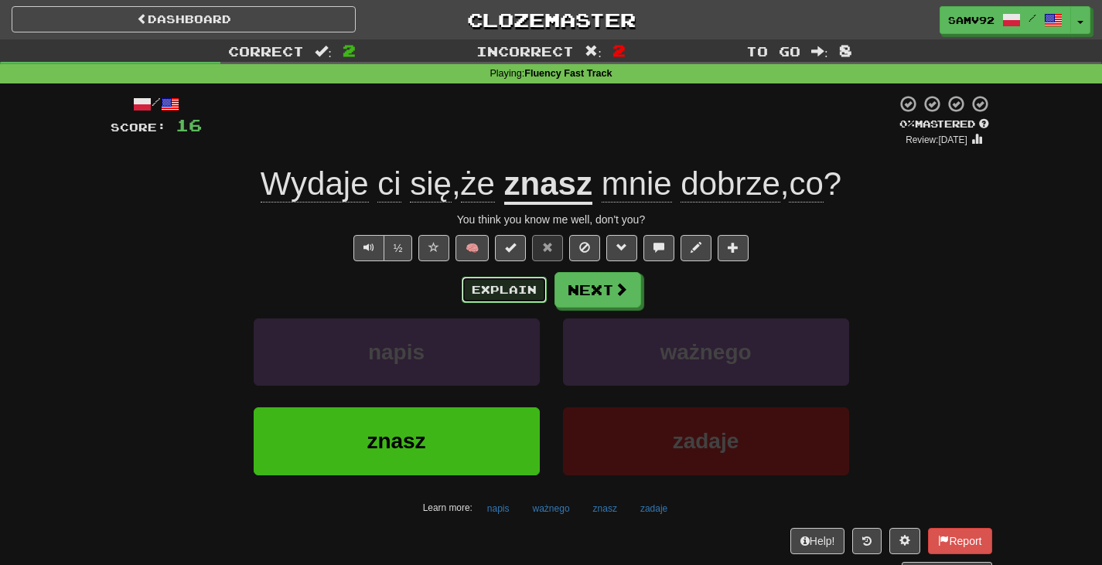
click at [524, 285] on button "Explain" at bounding box center [504, 290] width 85 height 26
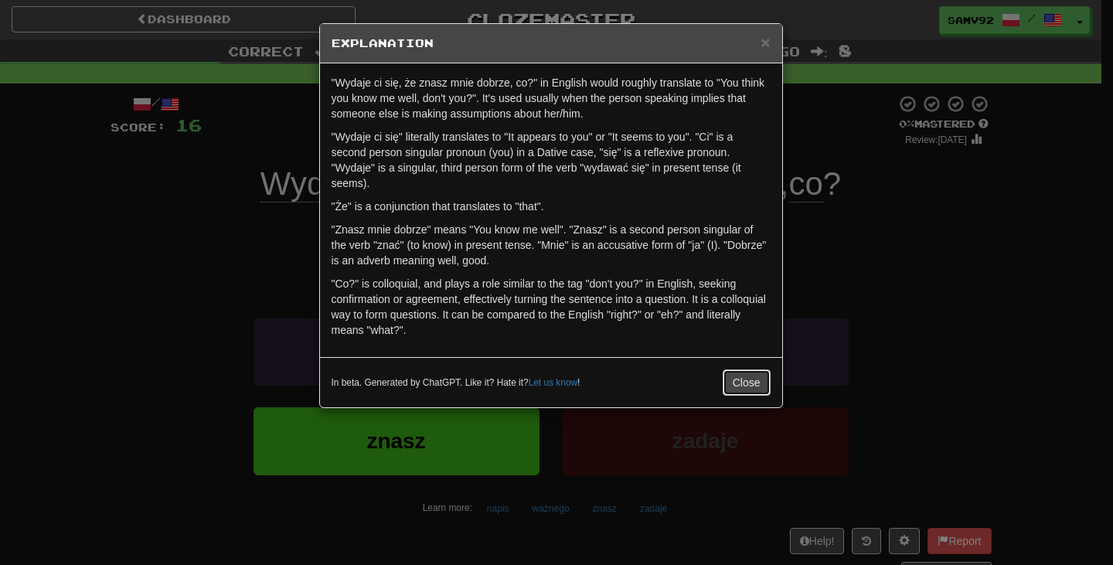
click at [749, 373] on button "Close" at bounding box center [747, 383] width 48 height 26
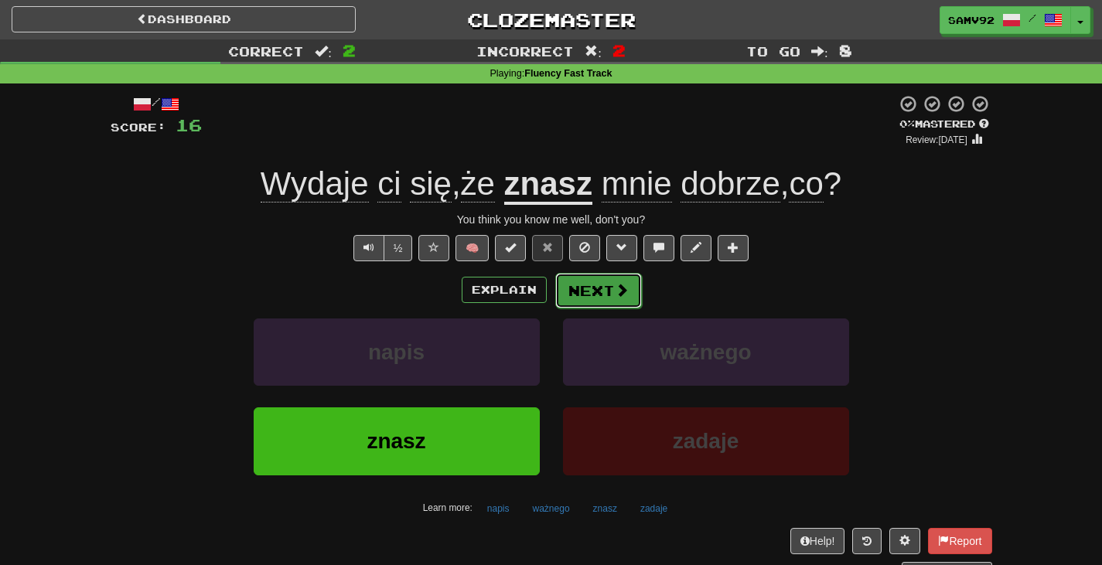
click at [605, 297] on button "Next" at bounding box center [598, 291] width 87 height 36
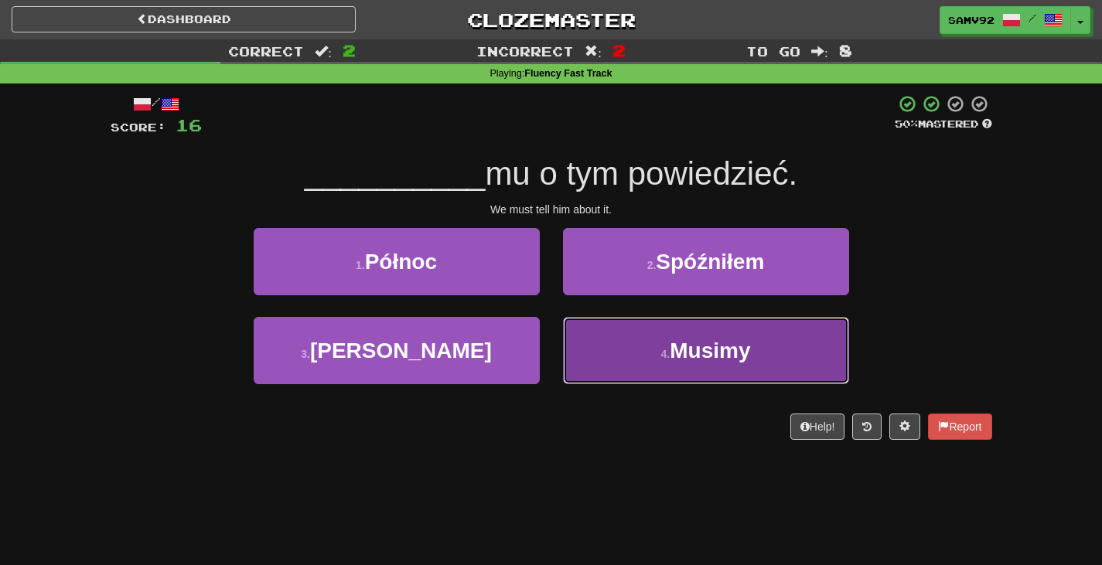
click at [609, 336] on button "4 . Musimy" at bounding box center [706, 350] width 286 height 67
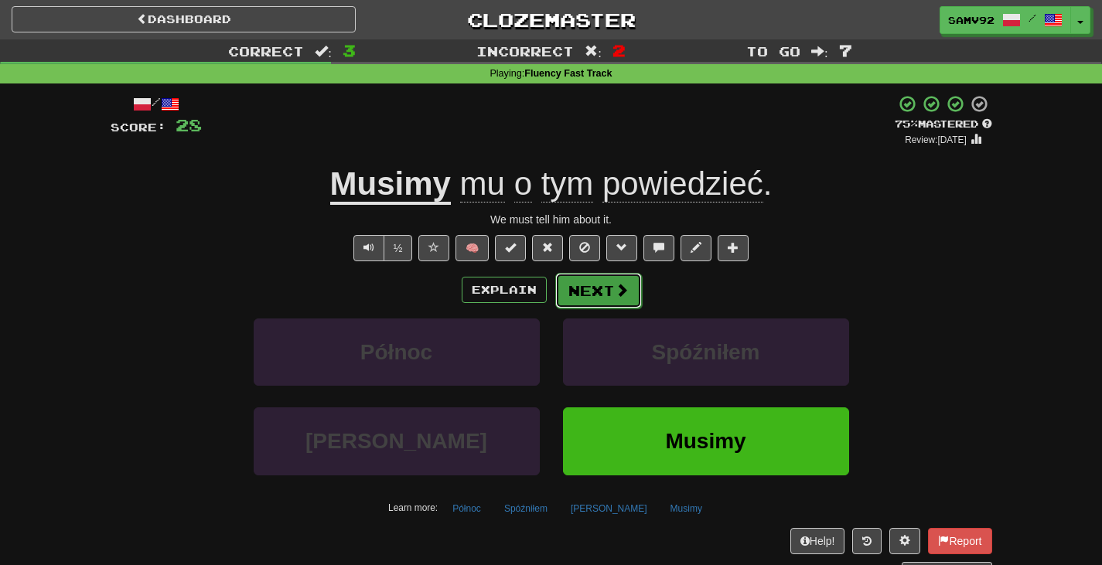
click at [609, 289] on button "Next" at bounding box center [598, 291] width 87 height 36
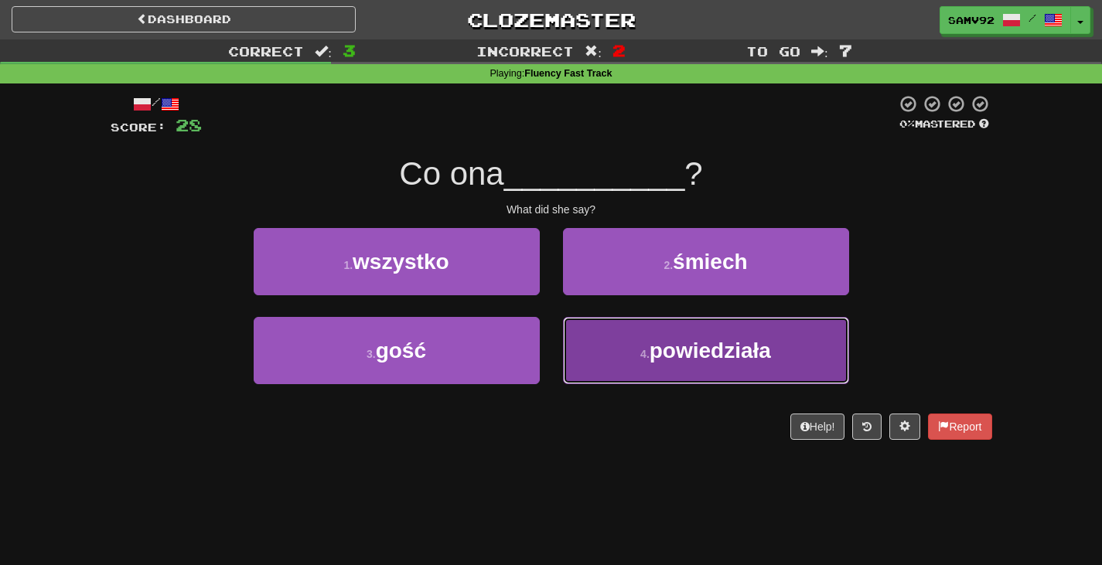
click at [580, 329] on button "4 . powiedziała" at bounding box center [706, 350] width 286 height 67
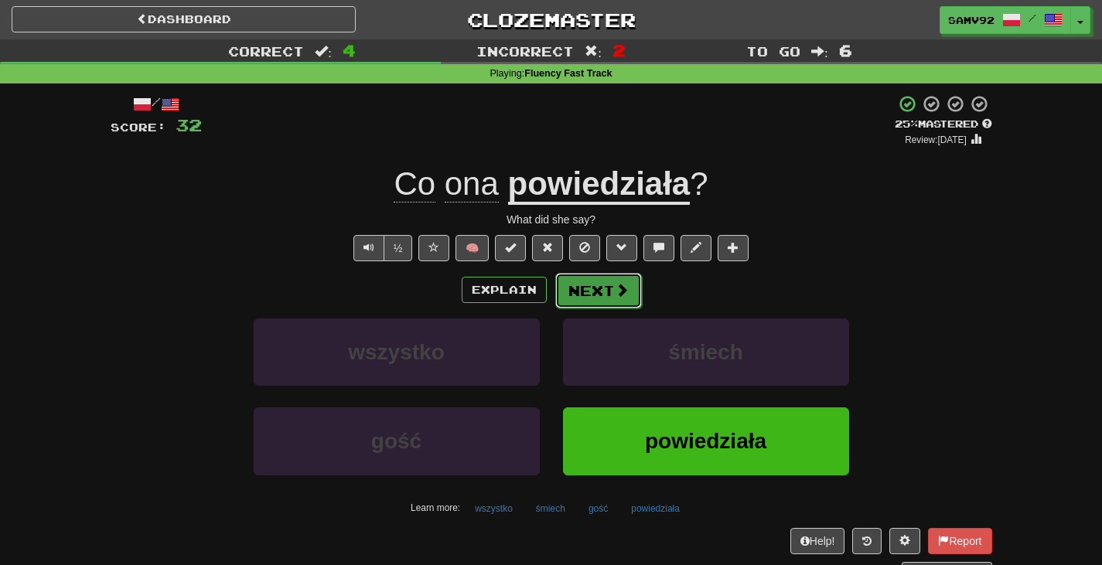
click at [572, 293] on button "Next" at bounding box center [598, 291] width 87 height 36
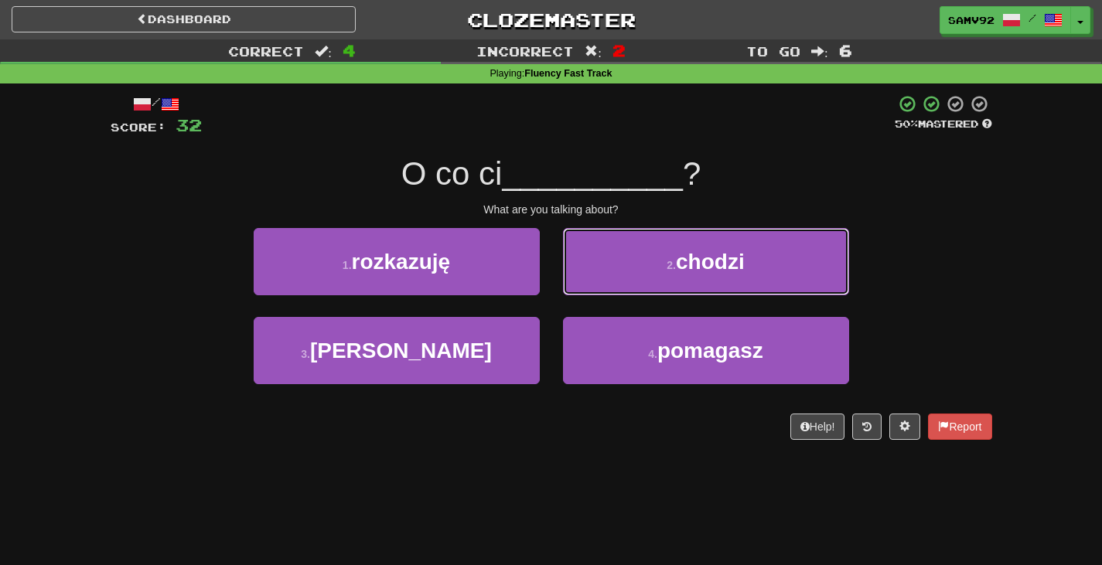
click at [578, 287] on button "2 . chodzi" at bounding box center [706, 261] width 286 height 67
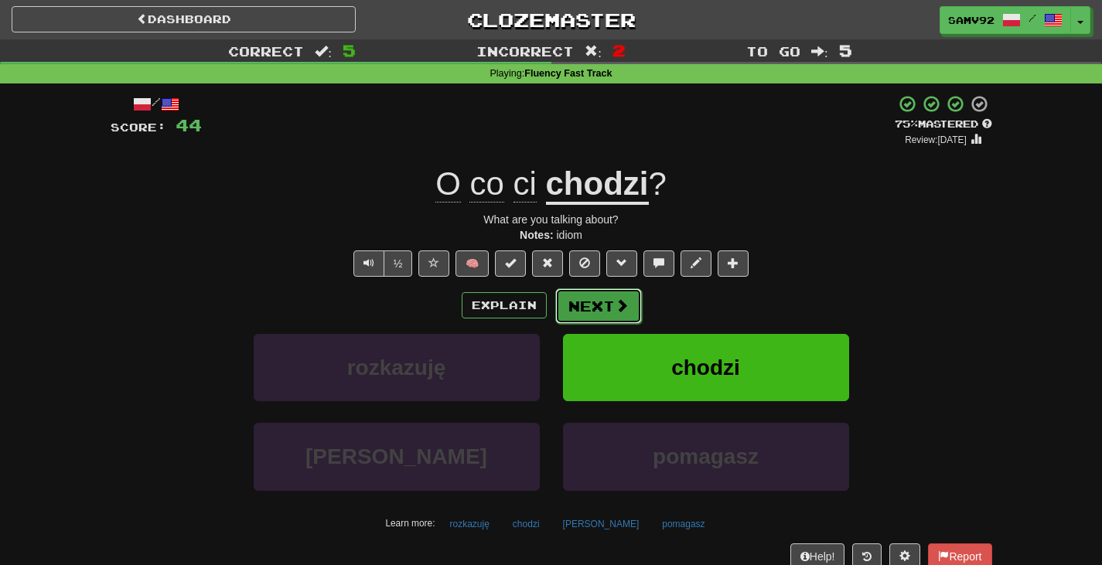
click at [568, 305] on button "Next" at bounding box center [598, 306] width 87 height 36
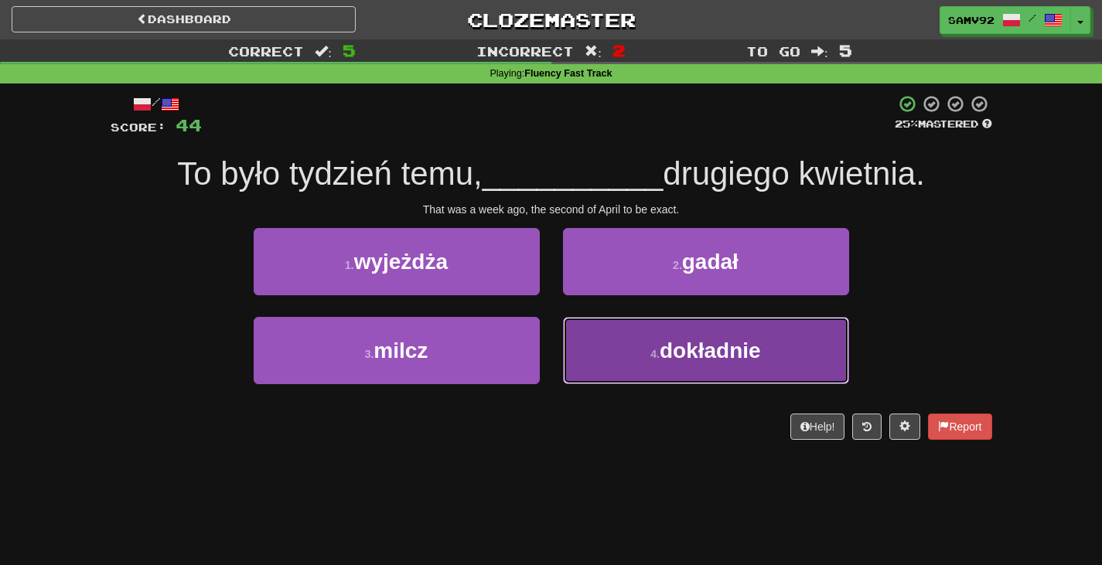
click at [572, 331] on button "4 . dokładnie" at bounding box center [706, 350] width 286 height 67
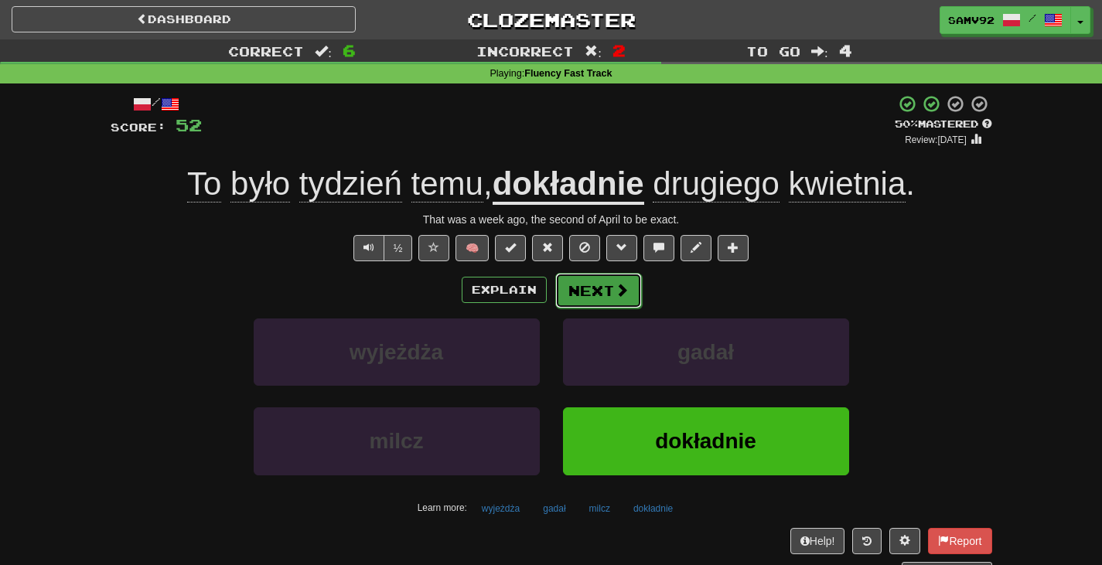
click at [572, 300] on button "Next" at bounding box center [598, 291] width 87 height 36
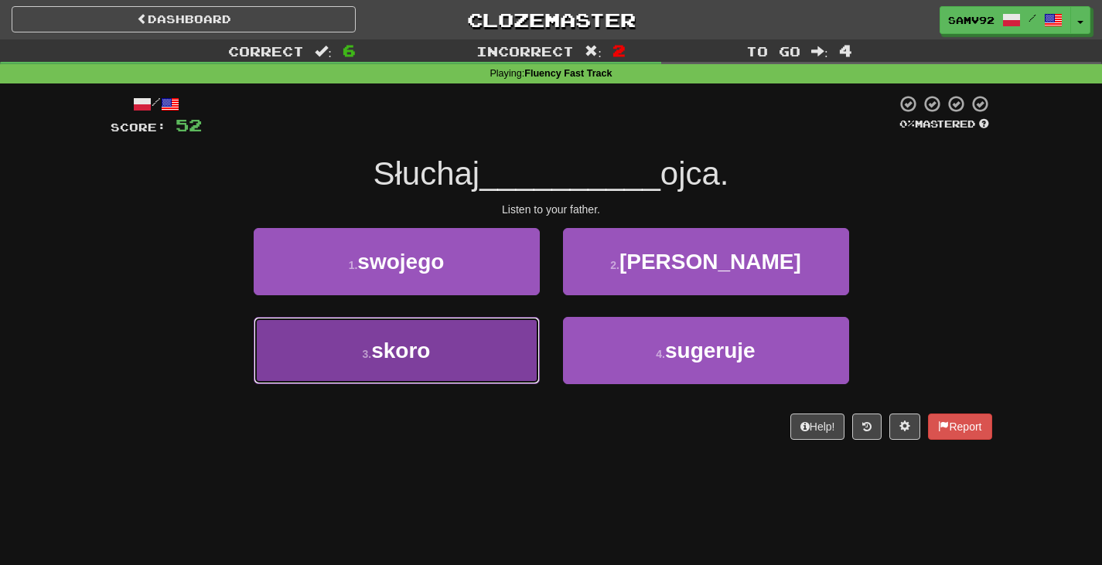
click at [514, 346] on button "3 . skoro" at bounding box center [397, 350] width 286 height 67
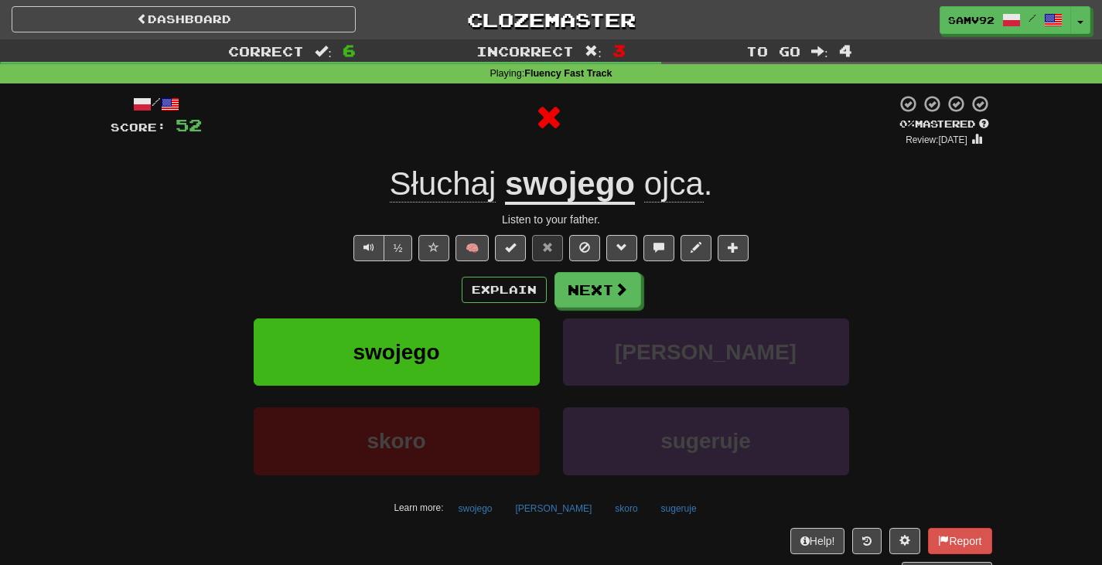
click at [527, 304] on div "Explain Next" at bounding box center [552, 290] width 882 height 36
click at [525, 302] on button "Explain" at bounding box center [504, 290] width 85 height 26
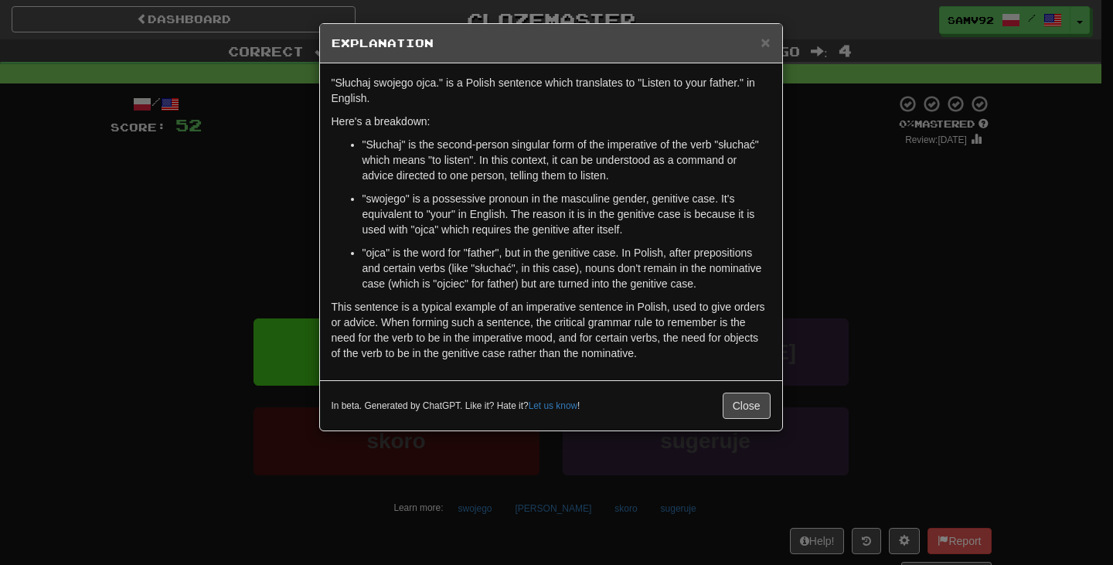
click at [820, 216] on div "× Explanation "Słuchaj swojego ojca." is a Polish sentence which translates to …" at bounding box center [556, 282] width 1113 height 565
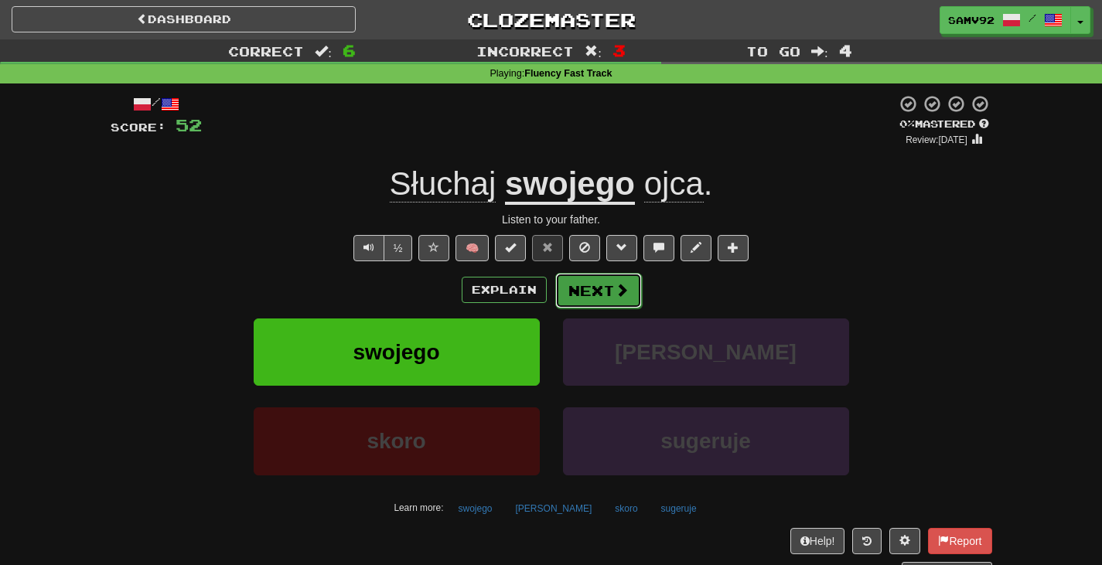
click at [635, 290] on button "Next" at bounding box center [598, 291] width 87 height 36
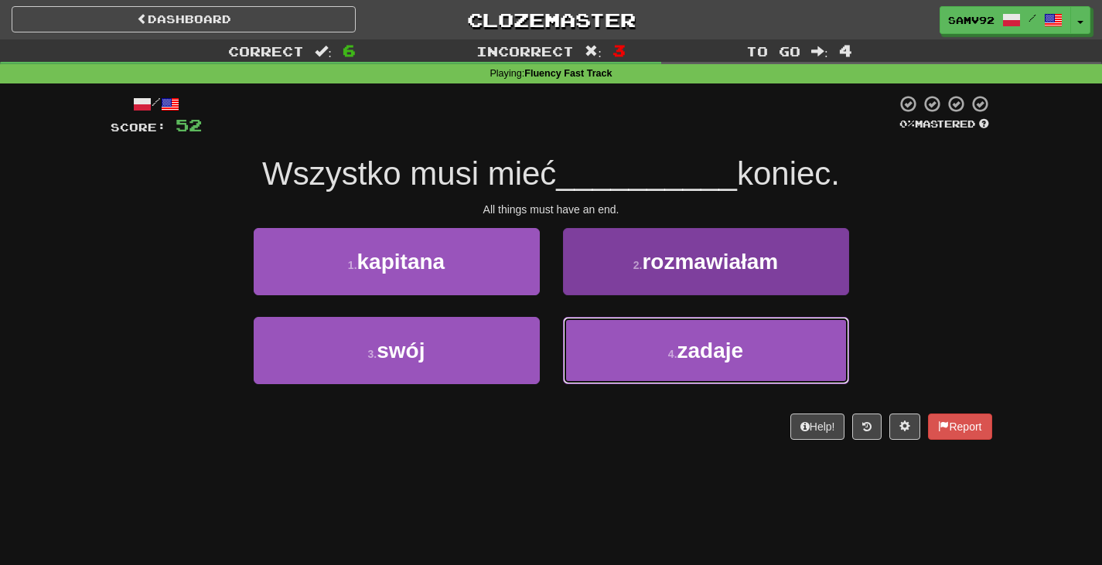
click at [806, 329] on button "4 . zadaje" at bounding box center [706, 350] width 286 height 67
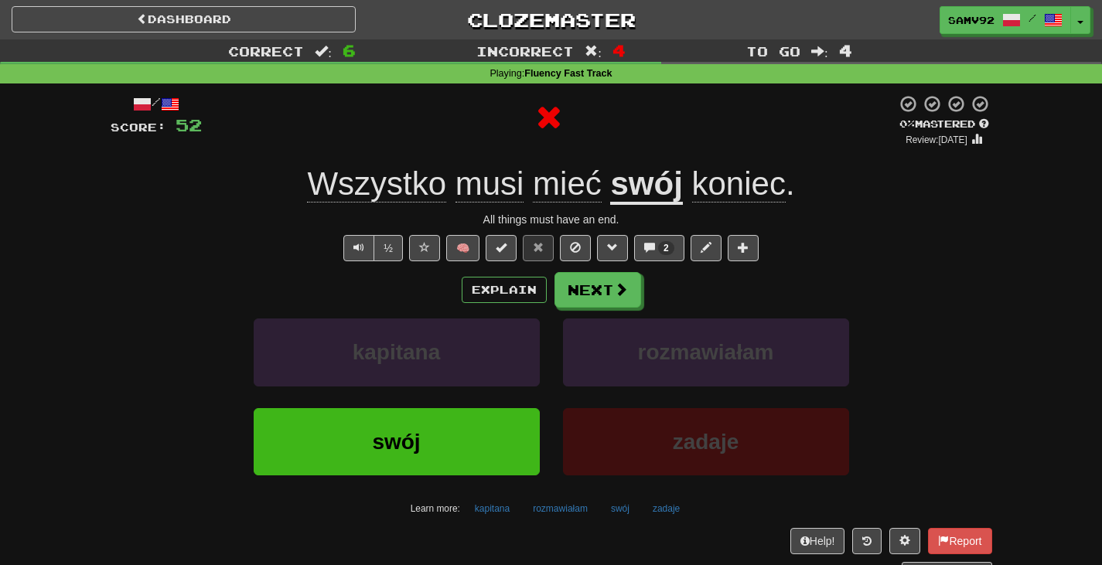
click at [643, 311] on div "Explain Next kapitana rozmawiałam swój zadaje Learn more: kapitana rozmawiałam …" at bounding box center [552, 396] width 882 height 248
click at [626, 313] on div "Explain Next kapitana rozmawiałam swój zadaje Learn more: kapitana rozmawiałam …" at bounding box center [552, 396] width 882 height 248
click at [622, 308] on button "Next" at bounding box center [598, 291] width 87 height 36
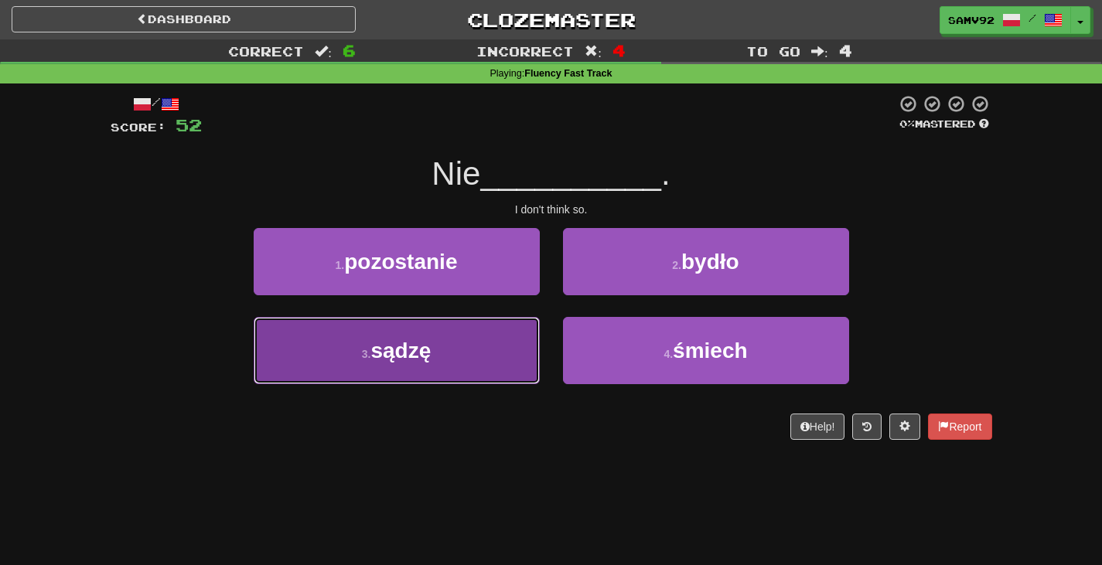
click at [520, 336] on button "3 . sądzę" at bounding box center [397, 350] width 286 height 67
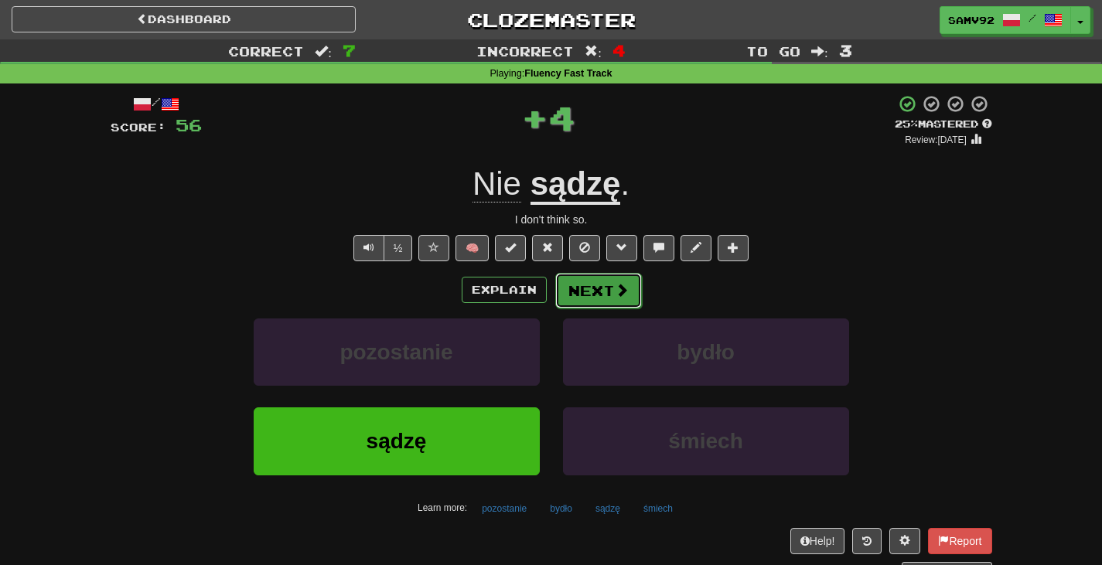
click at [580, 291] on button "Next" at bounding box center [598, 291] width 87 height 36
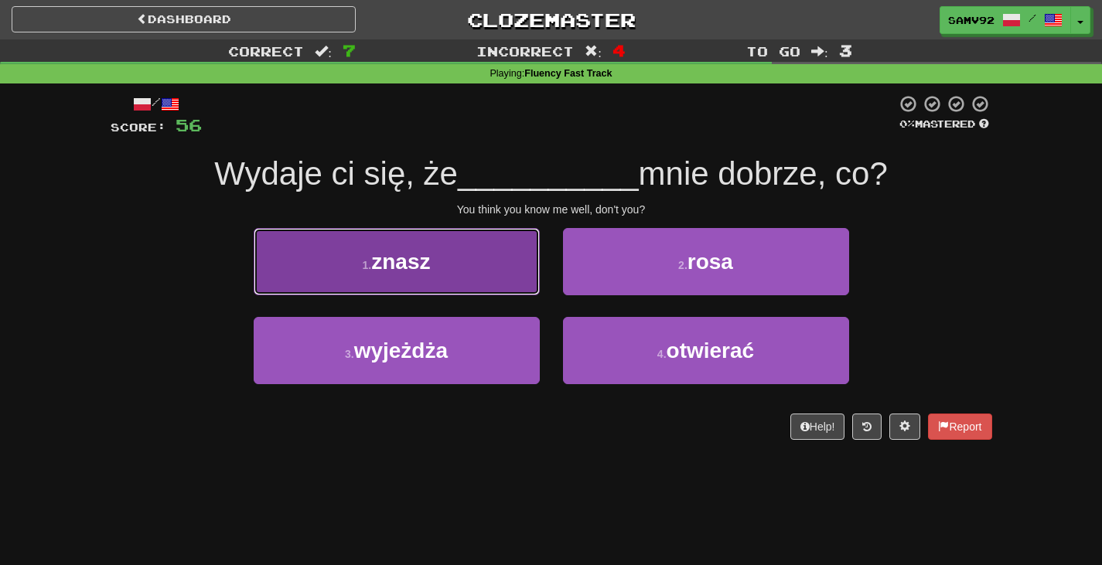
click at [530, 283] on button "1 . znasz" at bounding box center [397, 261] width 286 height 67
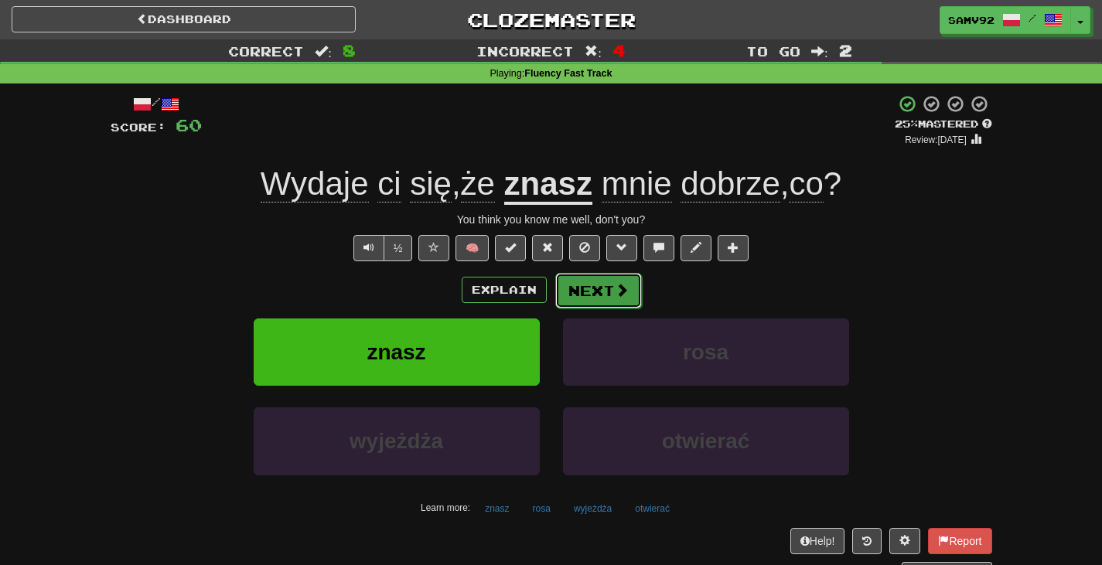
click at [603, 291] on button "Next" at bounding box center [598, 291] width 87 height 36
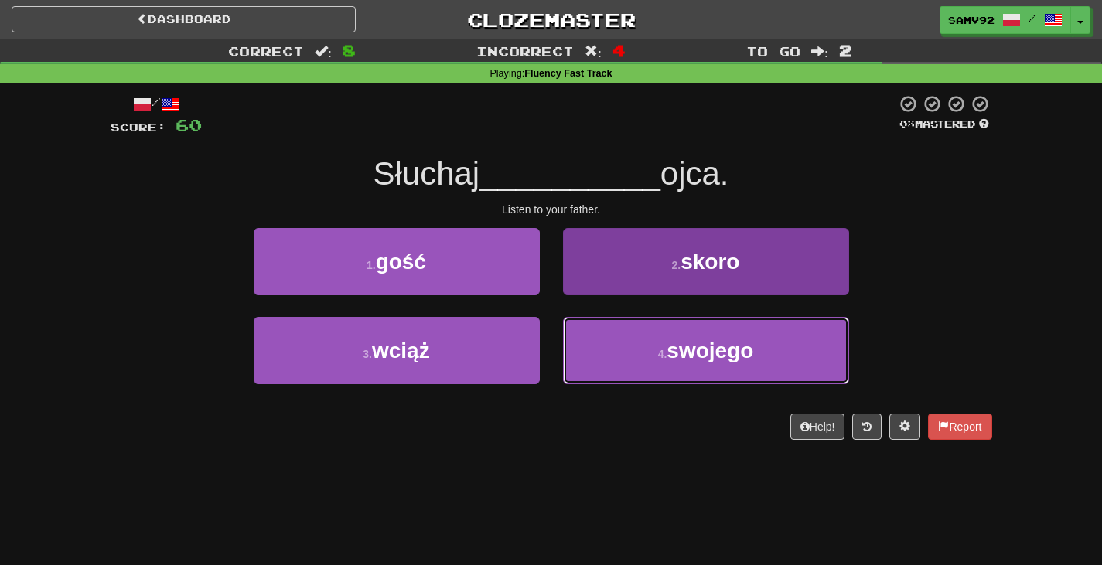
click at [599, 354] on button "4 . swojego" at bounding box center [706, 350] width 286 height 67
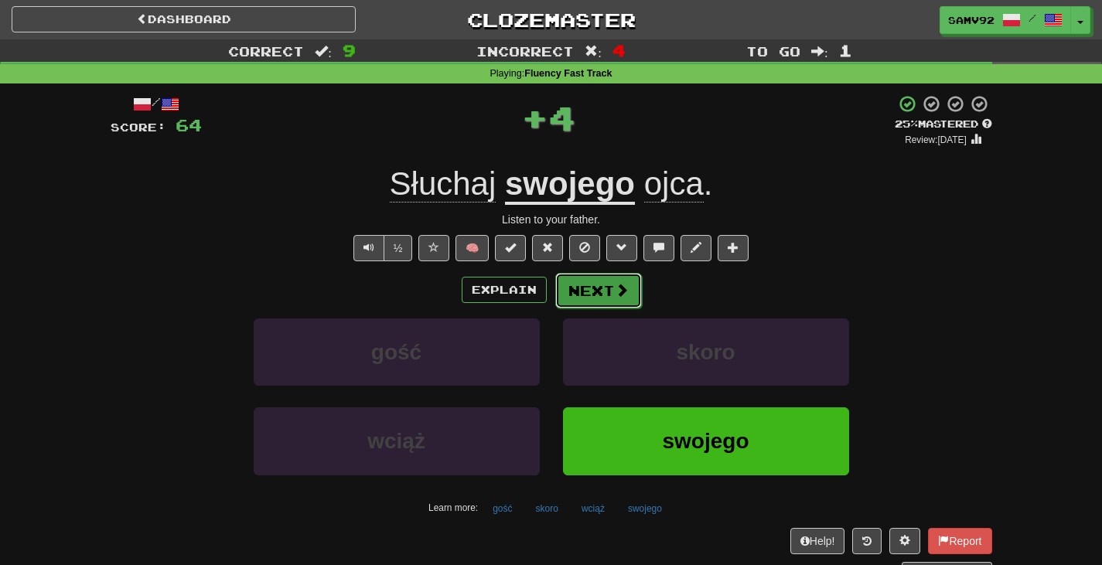
click at [595, 298] on button "Next" at bounding box center [598, 291] width 87 height 36
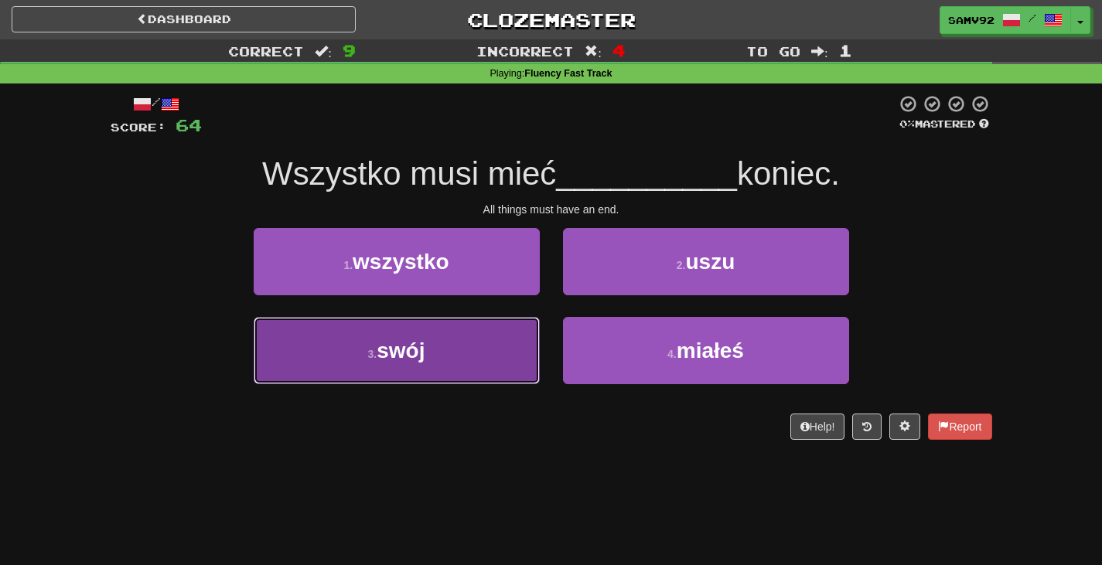
click at [524, 344] on button "3 . swój" at bounding box center [397, 350] width 286 height 67
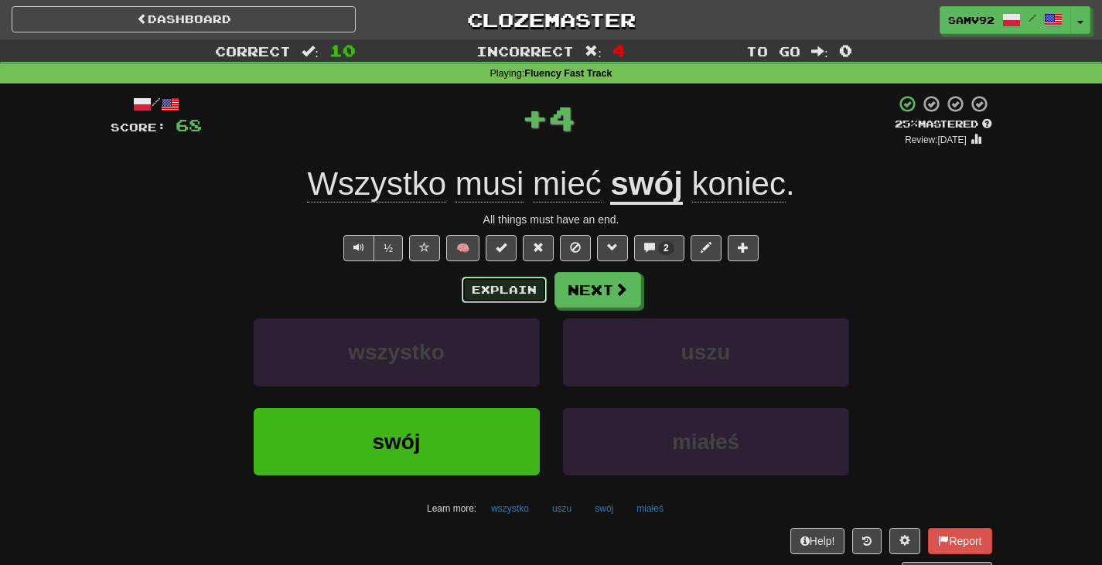
click at [537, 298] on button "Explain" at bounding box center [504, 290] width 85 height 26
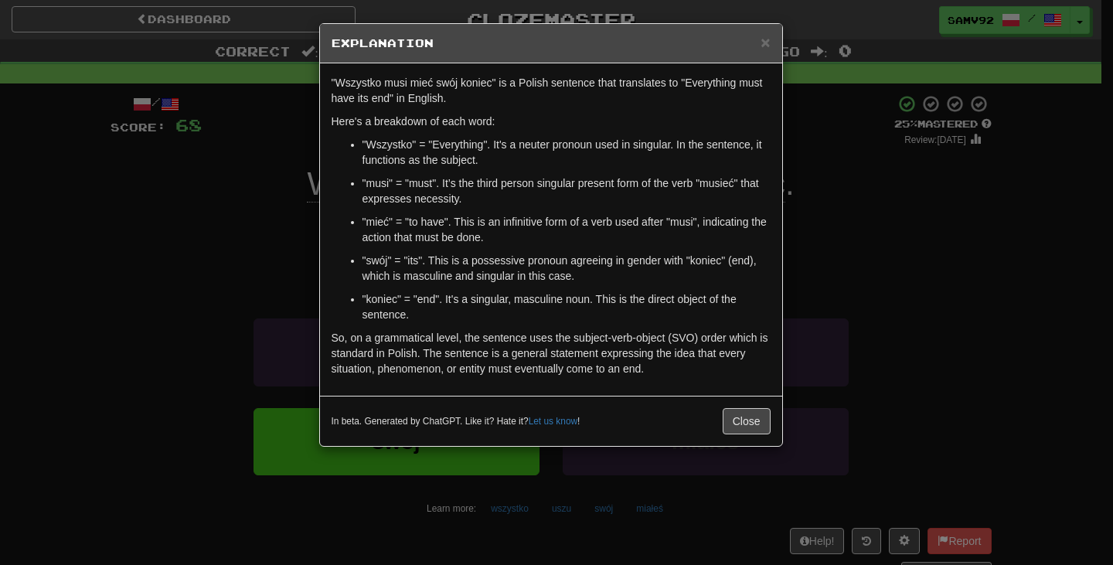
click at [813, 227] on div "× Explanation "Wszystko musi mieć swój koniec" is a Polish sentence that transl…" at bounding box center [556, 282] width 1113 height 565
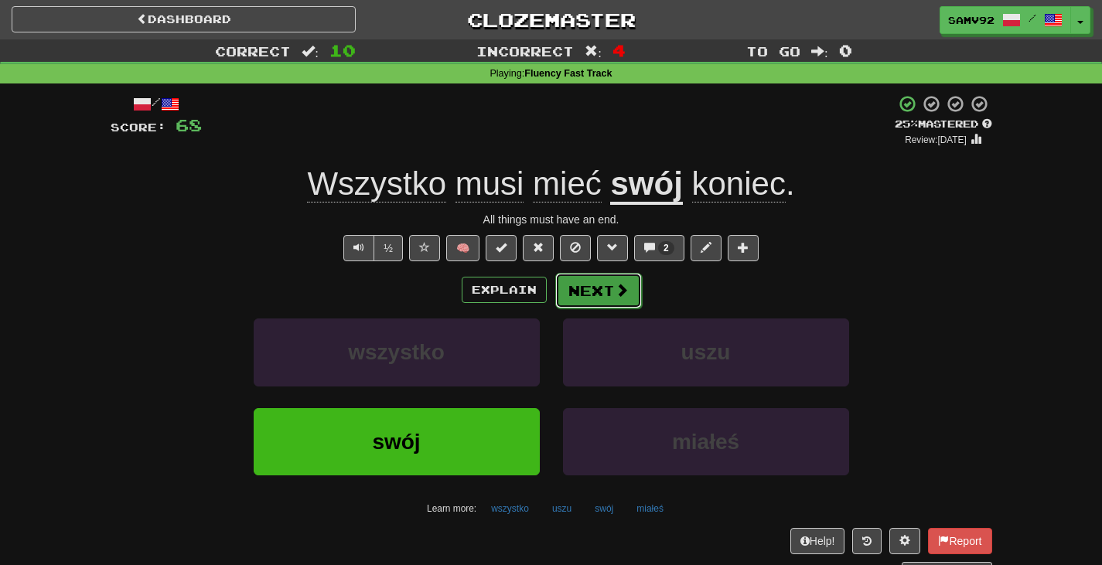
click at [615, 288] on span at bounding box center [622, 290] width 14 height 14
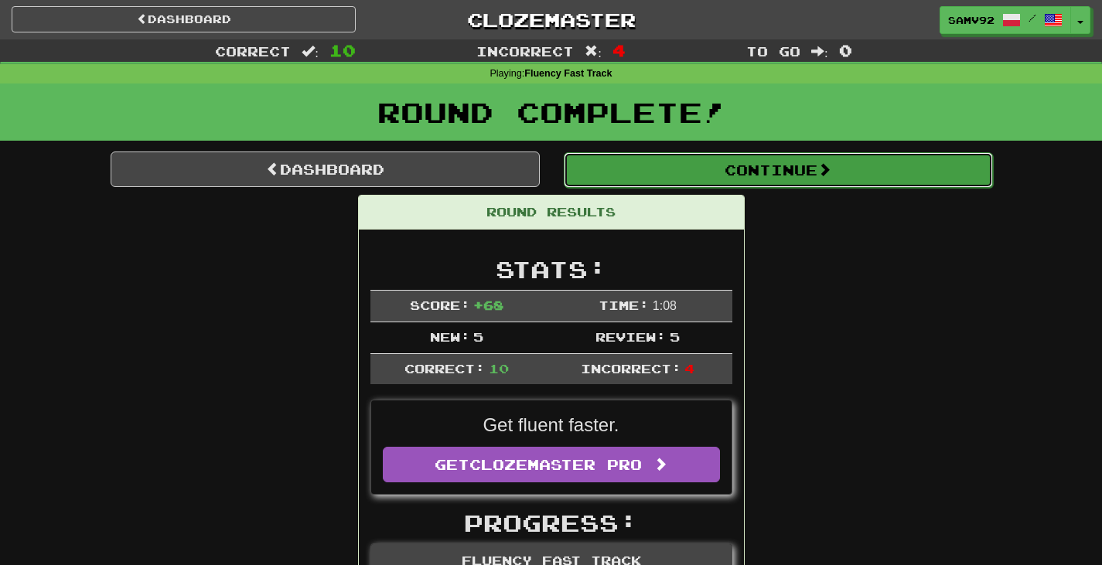
click at [688, 176] on button "Continue" at bounding box center [778, 170] width 429 height 36
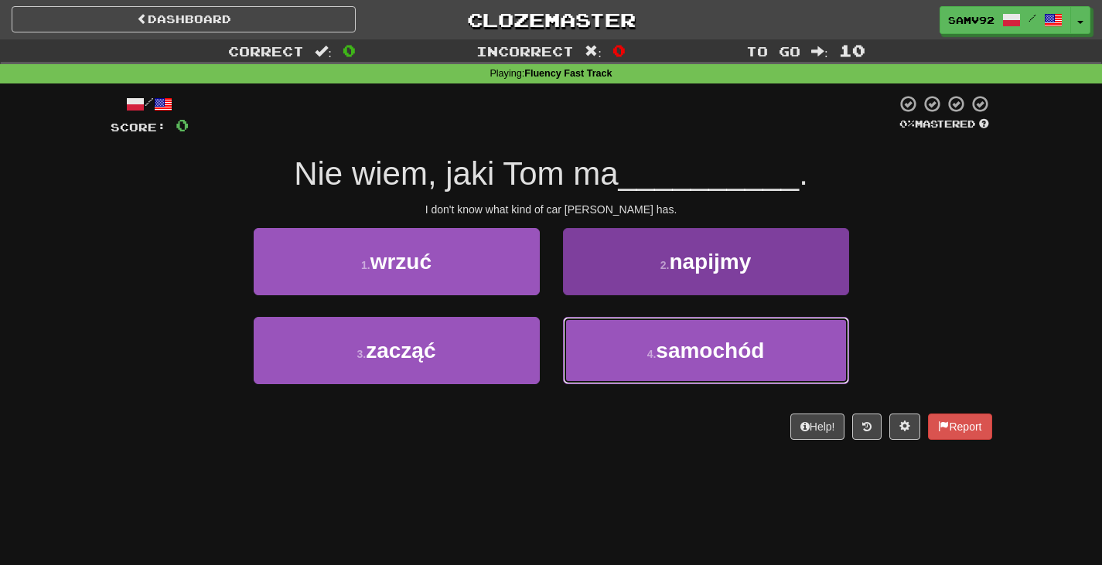
click at [569, 337] on button "4 . samochód" at bounding box center [706, 350] width 286 height 67
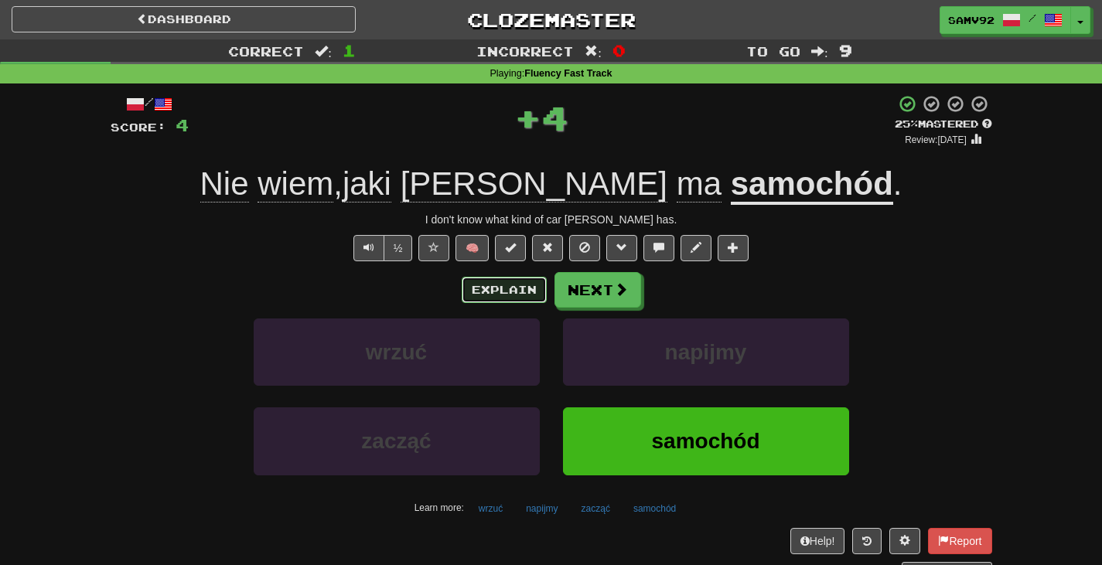
click at [514, 302] on button "Explain" at bounding box center [504, 290] width 85 height 26
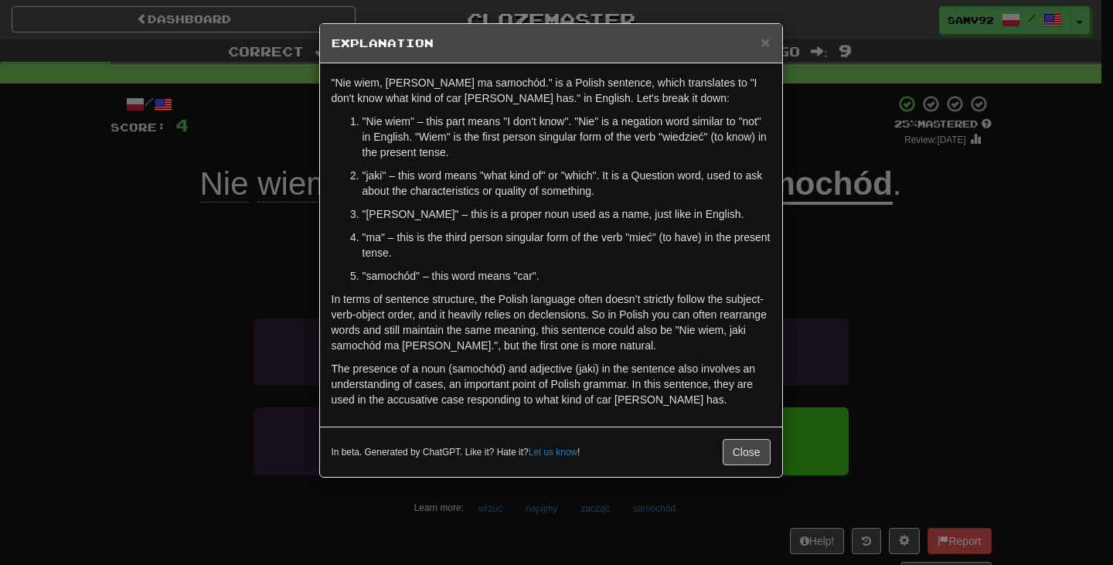
click at [844, 288] on div "× Explanation "Nie wiem, jaki Tom ma samochód." is a Polish sentence, which tra…" at bounding box center [556, 282] width 1113 height 565
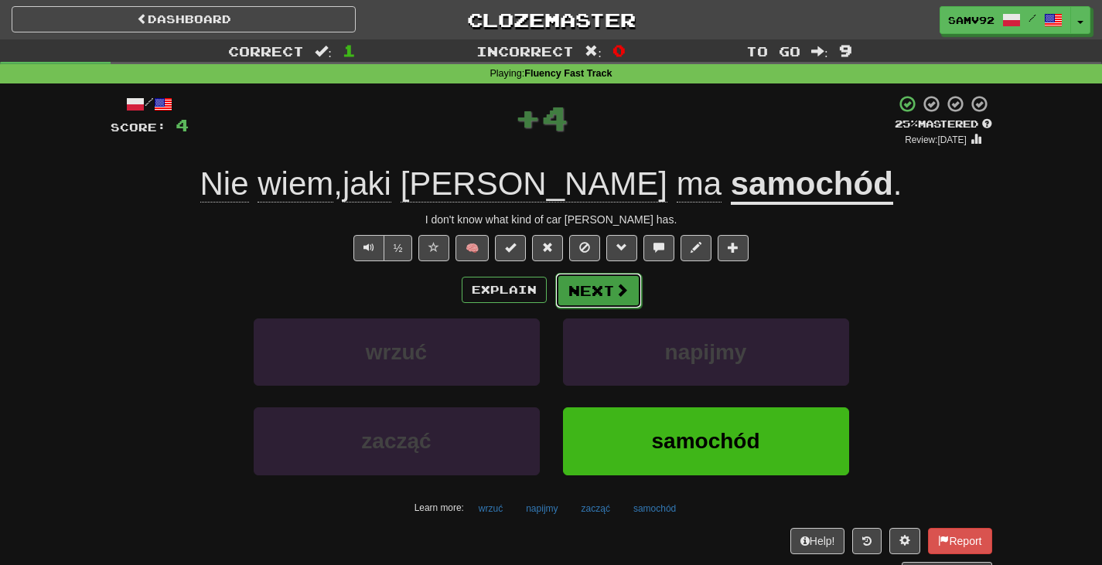
click at [613, 280] on button "Next" at bounding box center [598, 291] width 87 height 36
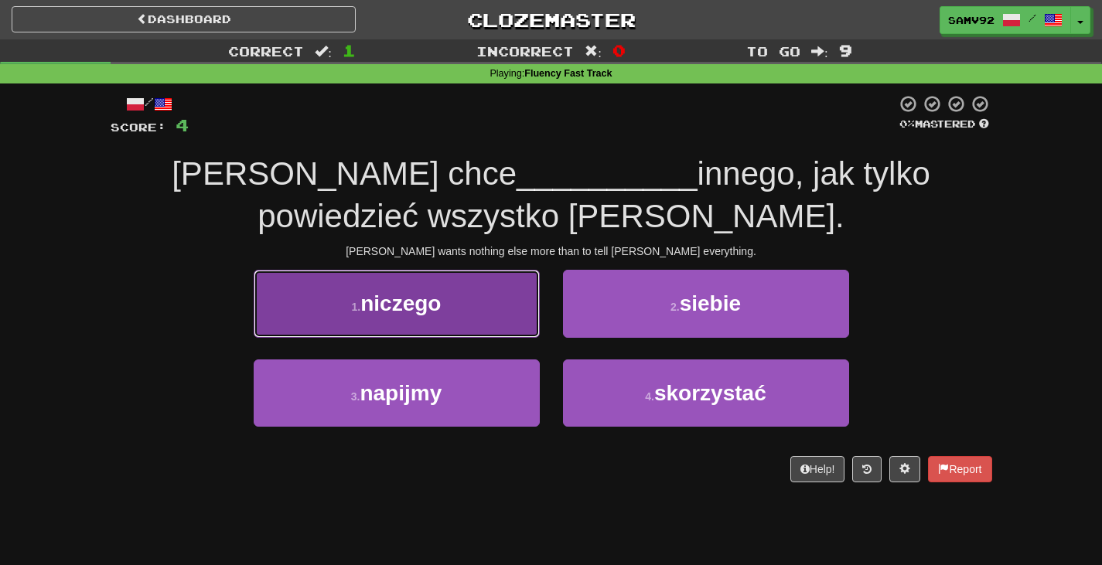
click at [517, 307] on button "1 . niczego" at bounding box center [397, 303] width 286 height 67
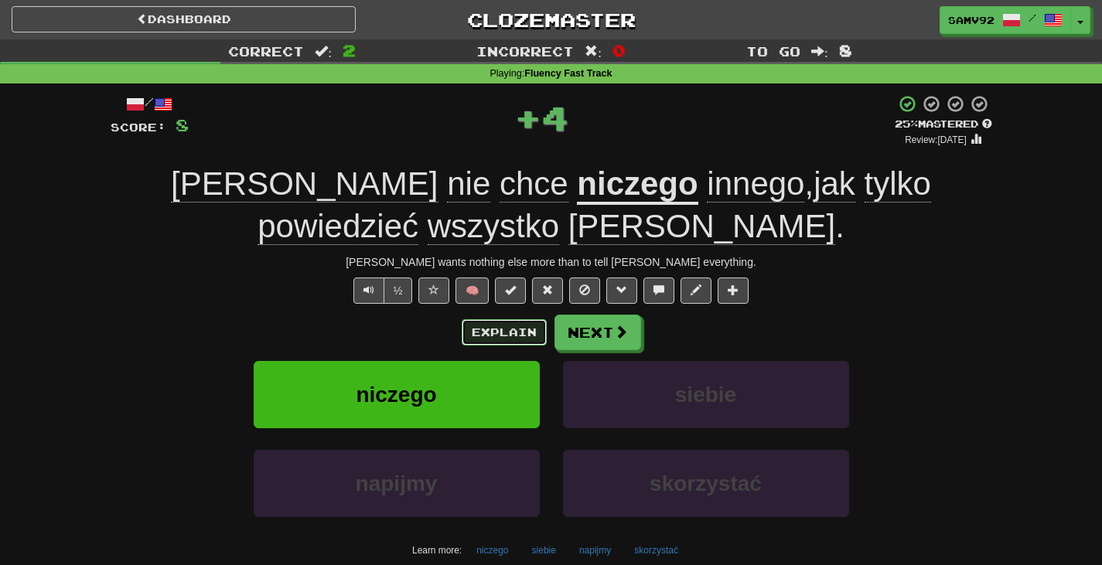
click at [510, 330] on button "Explain" at bounding box center [504, 332] width 85 height 26
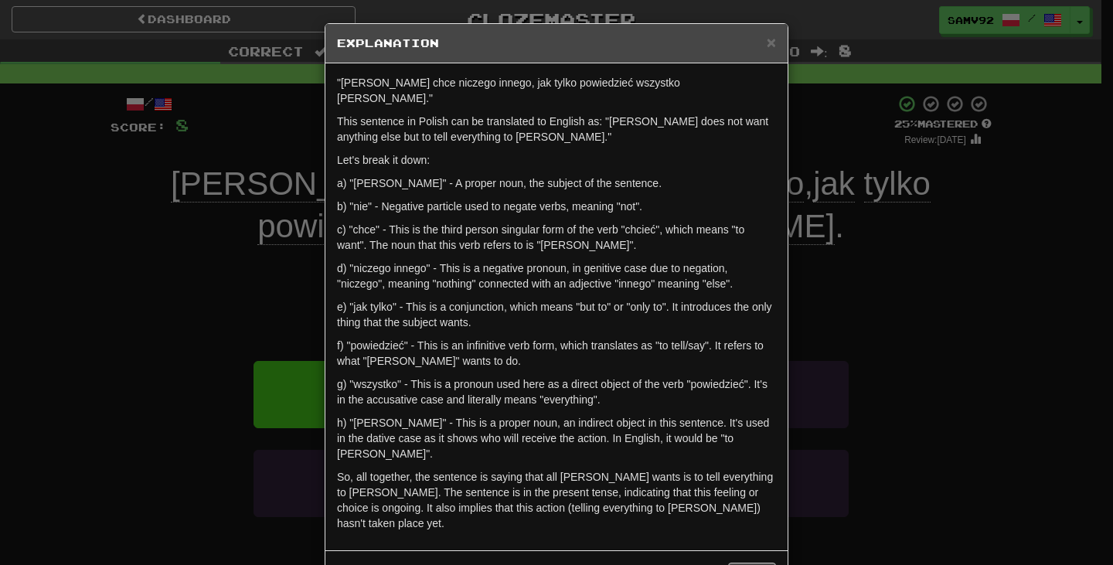
click at [840, 281] on div "× Explanation "Tom nie chce niczego innego, jak tylko powiedzieć wszystko Mary.…" at bounding box center [556, 282] width 1113 height 565
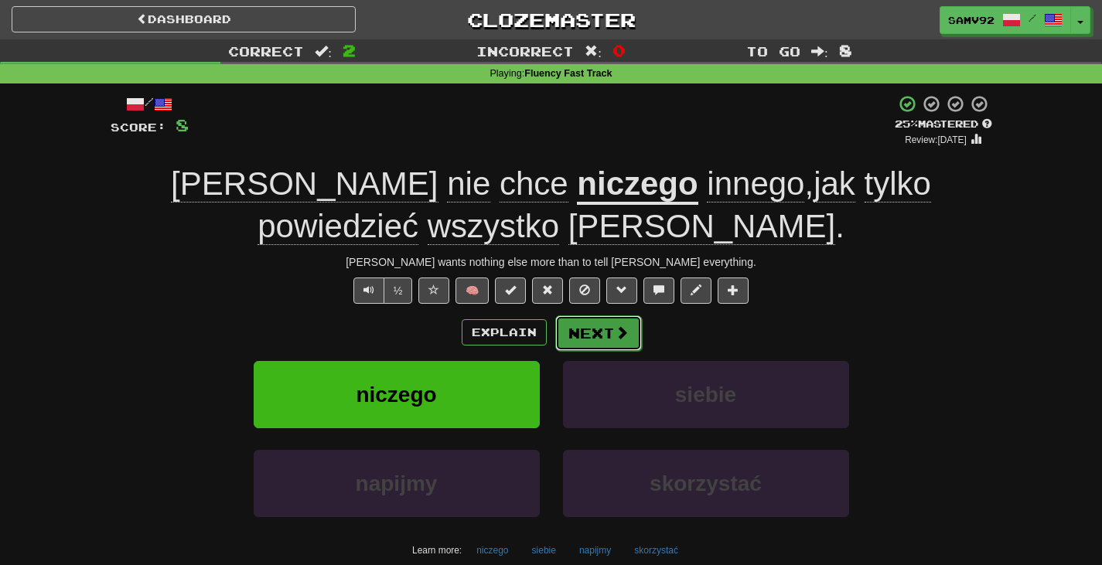
click at [609, 328] on button "Next" at bounding box center [598, 333] width 87 height 36
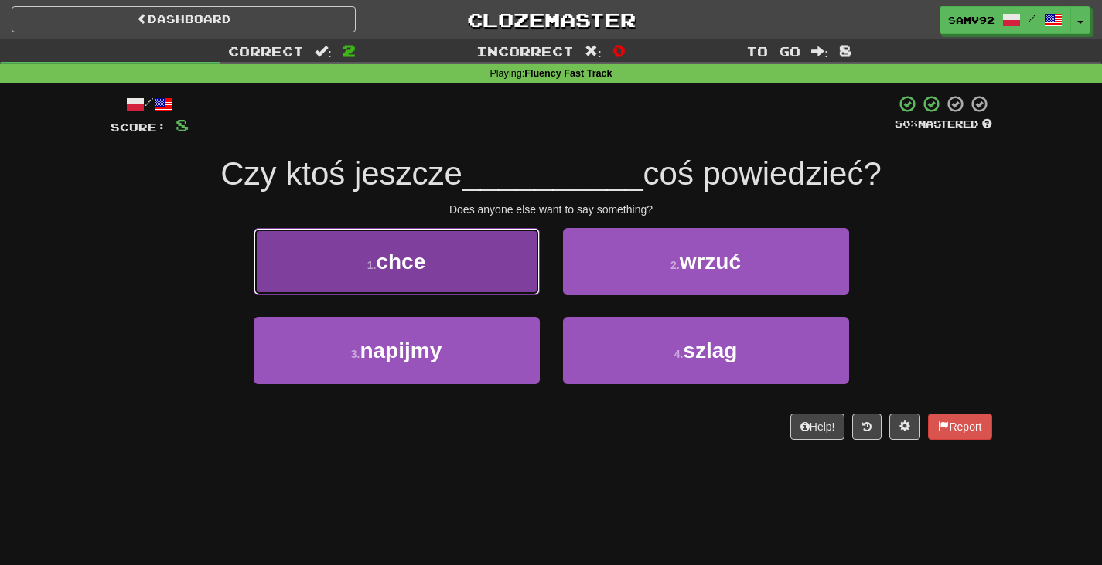
click at [359, 244] on button "1 . chce" at bounding box center [397, 261] width 286 height 67
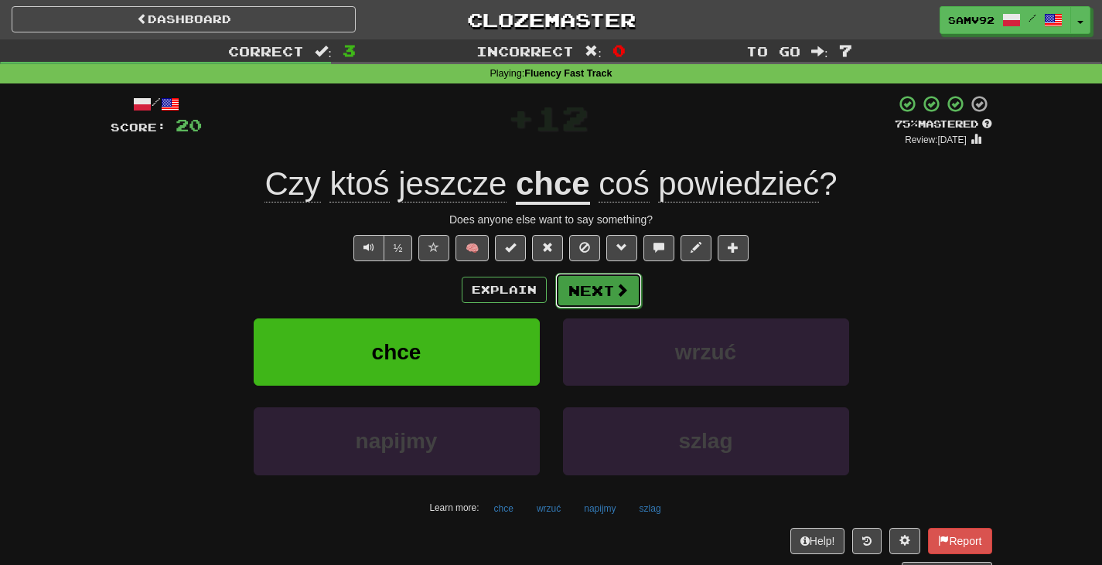
click at [593, 287] on button "Next" at bounding box center [598, 291] width 87 height 36
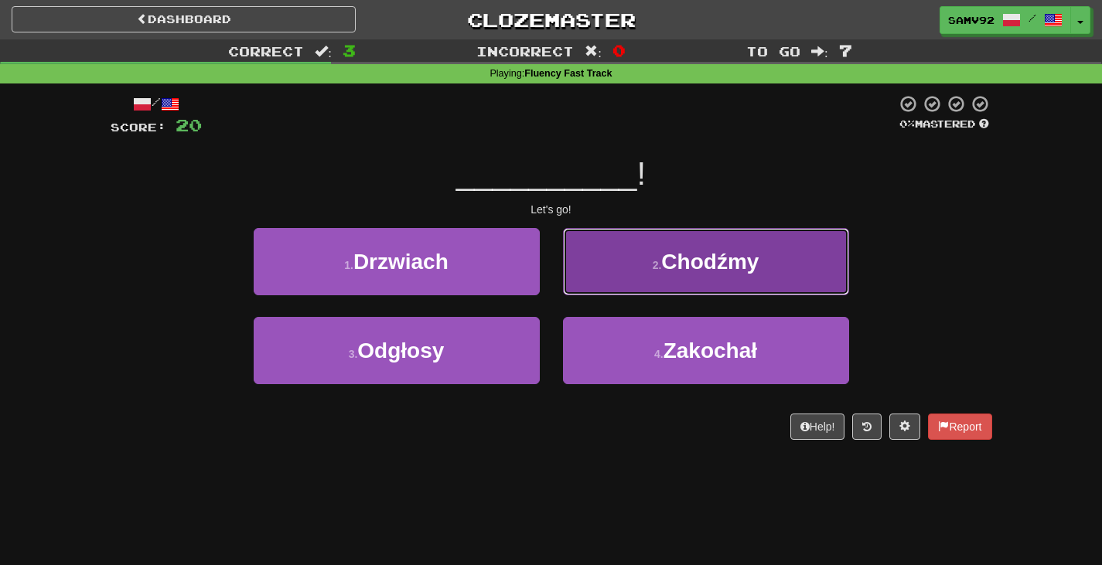
click at [577, 277] on button "2 . Chodźmy" at bounding box center [706, 261] width 286 height 67
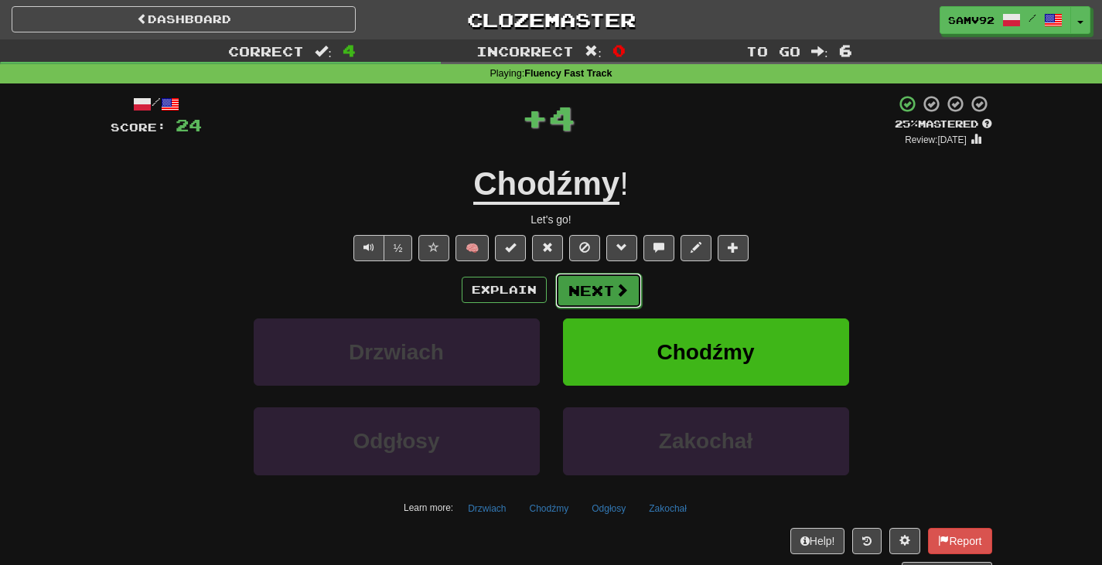
click at [573, 281] on button "Next" at bounding box center [598, 291] width 87 height 36
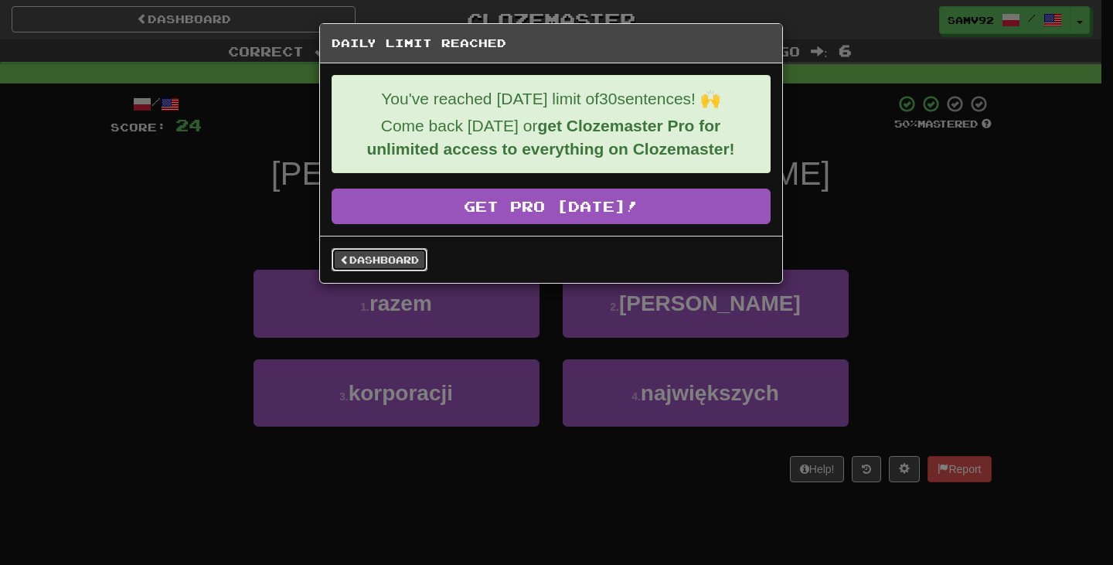
click at [408, 269] on link "Dashboard" at bounding box center [380, 259] width 96 height 23
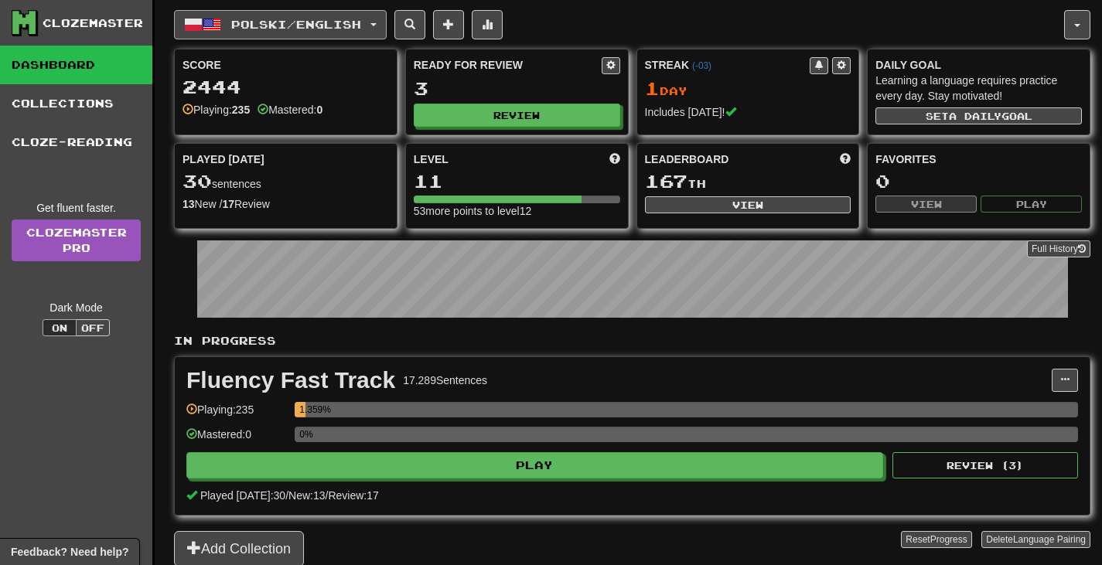
click at [277, 12] on button "Polski / English" at bounding box center [280, 24] width 213 height 29
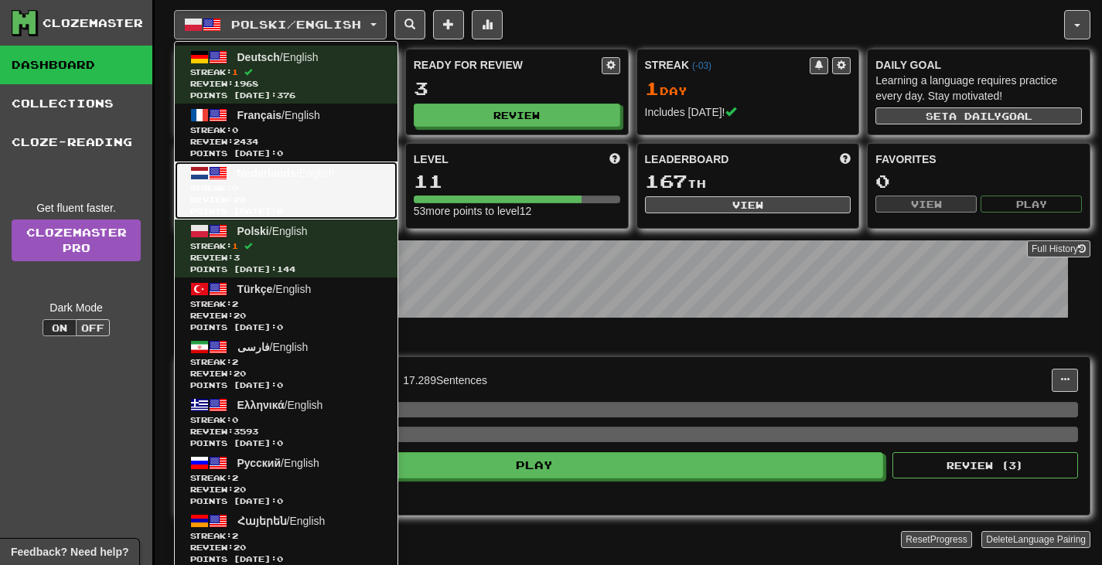
click at [298, 196] on span "Review: 20" at bounding box center [286, 200] width 192 height 12
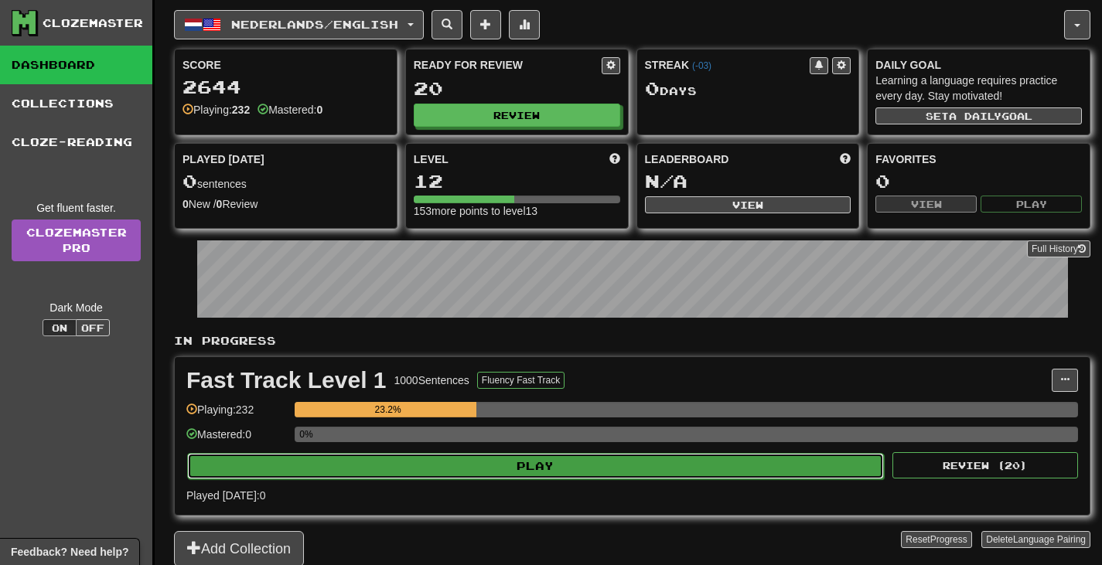
click at [475, 466] on button "Play" at bounding box center [535, 466] width 697 height 26
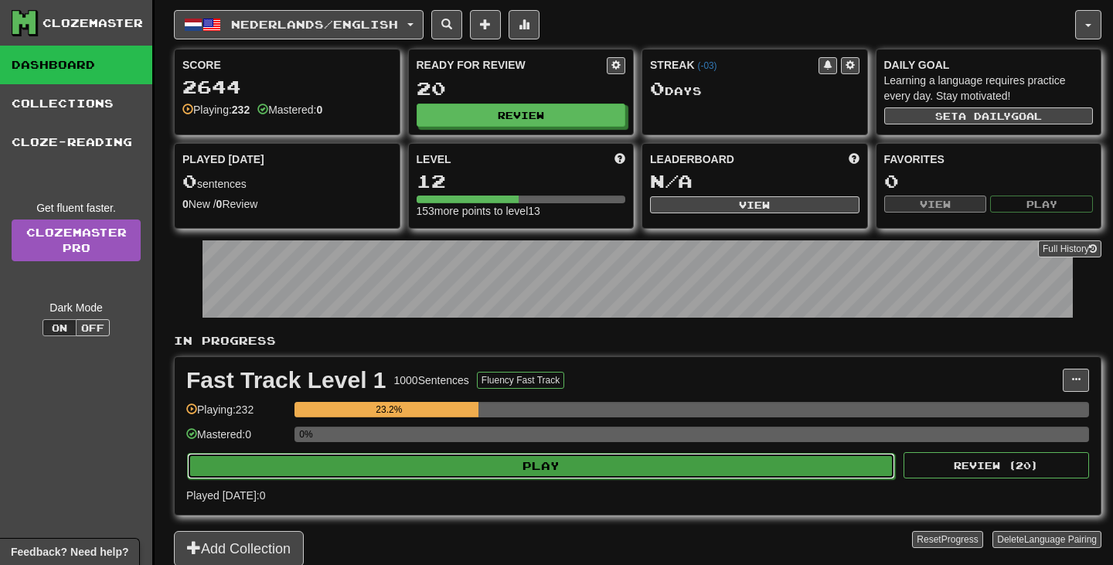
select select "**"
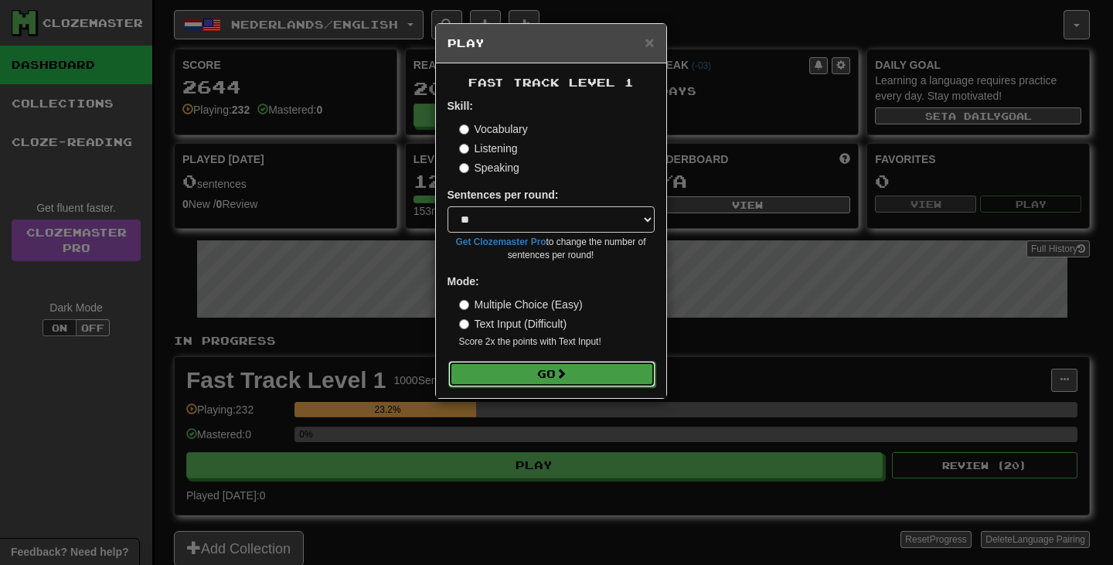
click at [506, 377] on button "Go" at bounding box center [551, 374] width 207 height 26
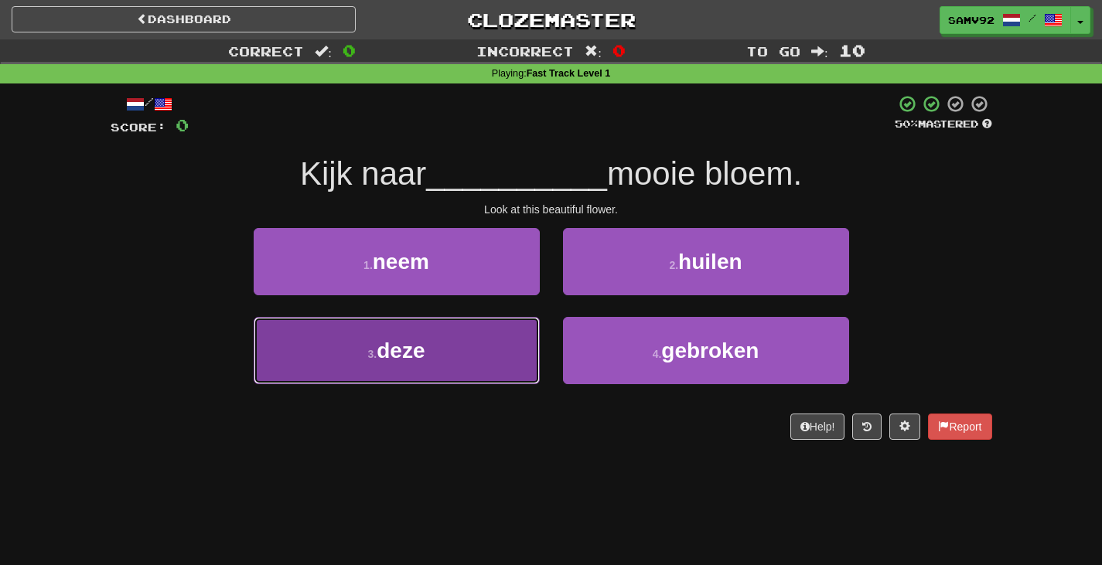
click at [471, 376] on button "3 . deze" at bounding box center [397, 350] width 286 height 67
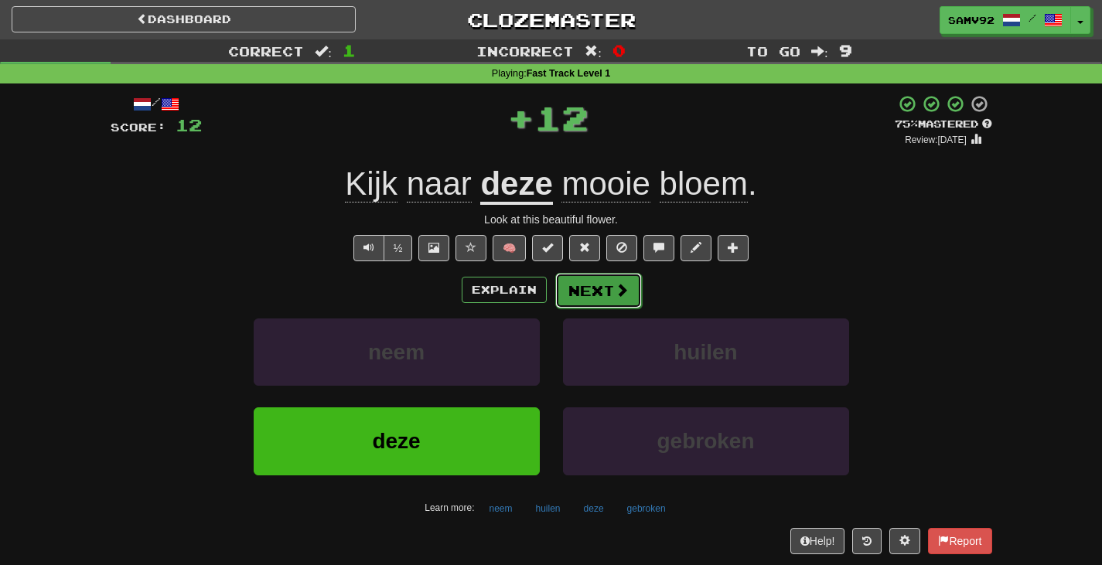
click at [589, 292] on button "Next" at bounding box center [598, 291] width 87 height 36
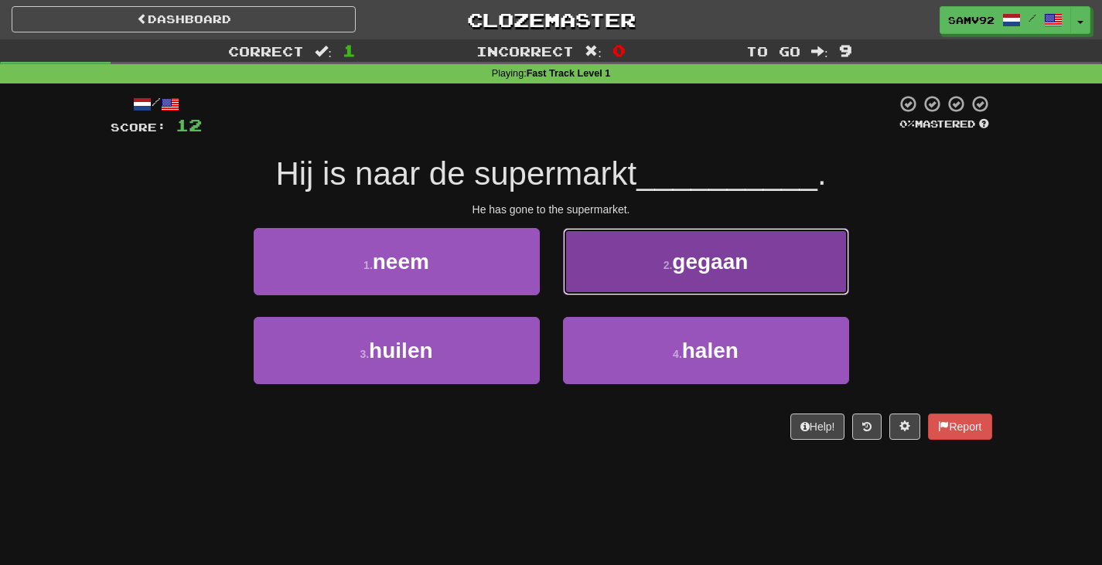
click at [595, 288] on button "2 . gegaan" at bounding box center [706, 261] width 286 height 67
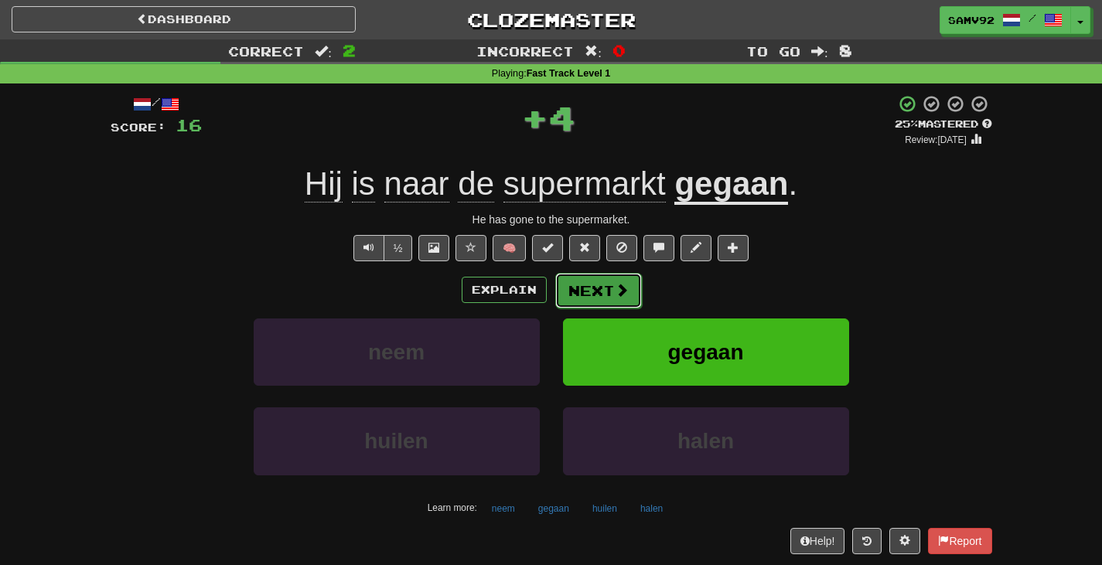
click at [582, 302] on button "Next" at bounding box center [598, 291] width 87 height 36
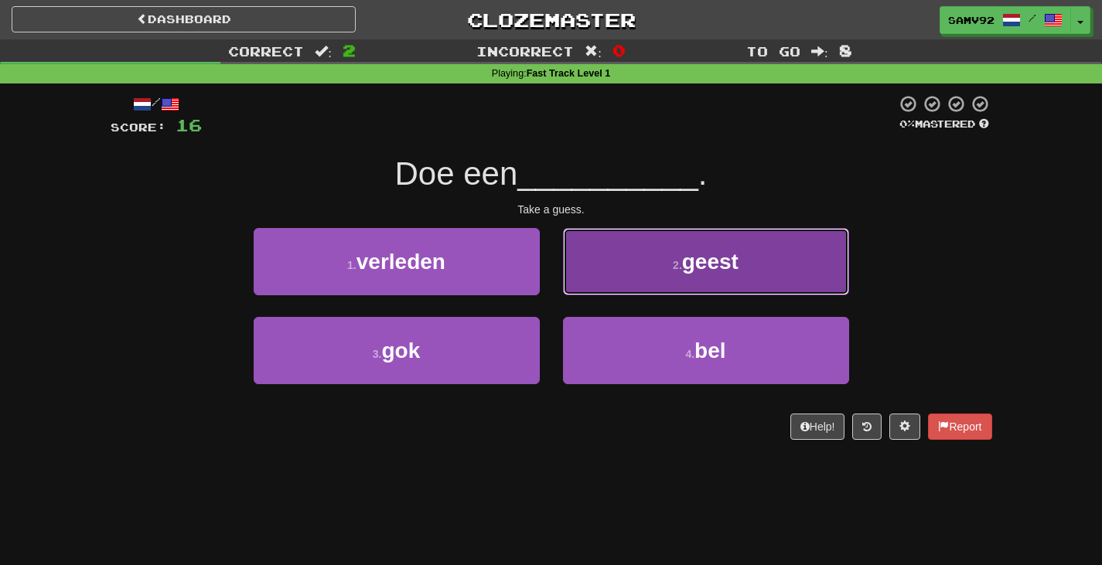
click at [567, 292] on button "2 . geest" at bounding box center [706, 261] width 286 height 67
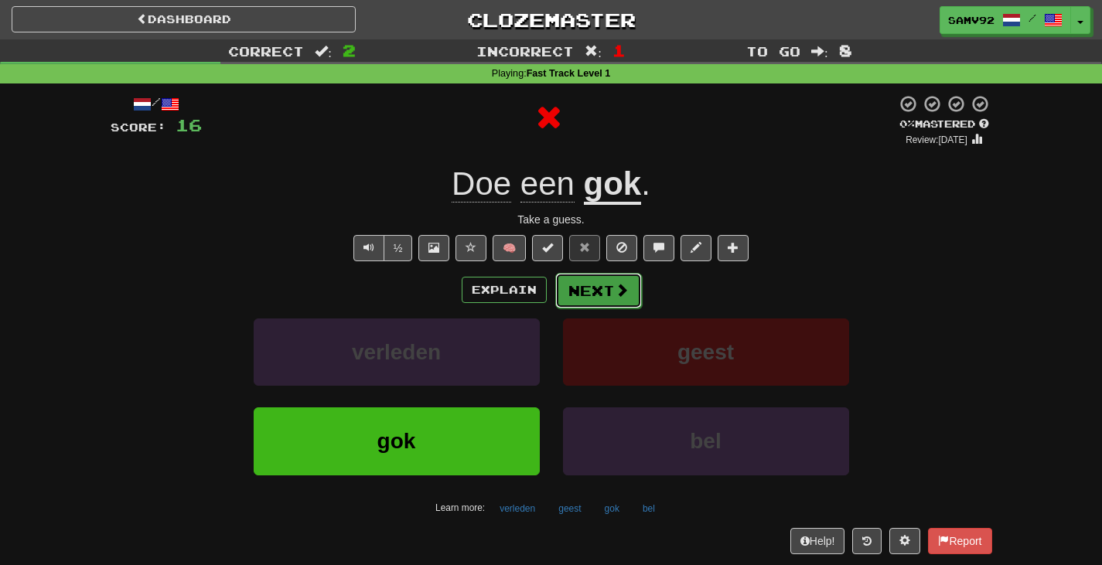
click at [568, 289] on button "Next" at bounding box center [598, 291] width 87 height 36
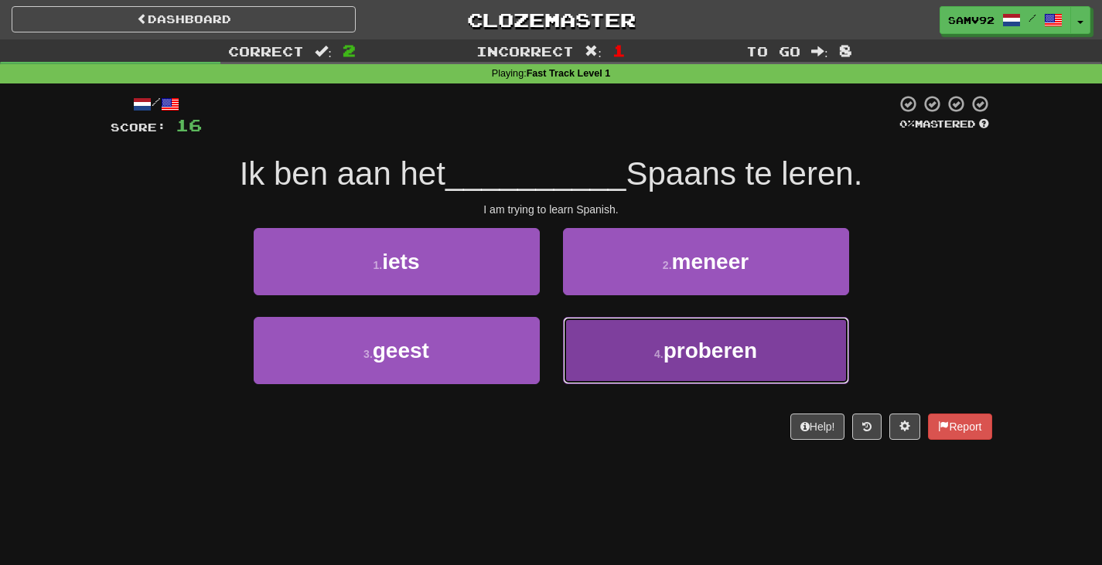
click at [578, 337] on button "4 . proberen" at bounding box center [706, 350] width 286 height 67
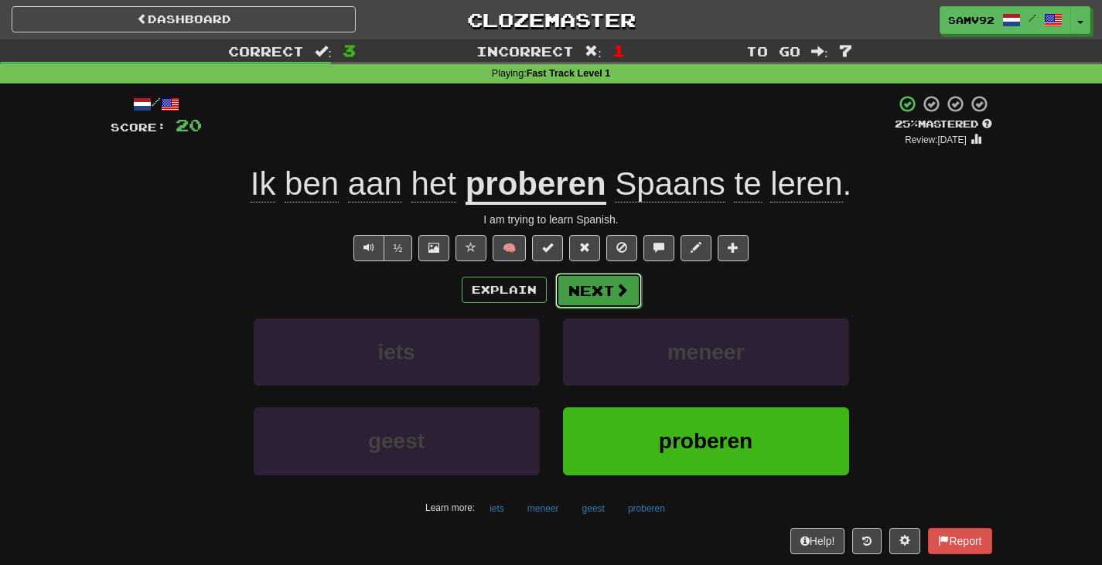
click at [587, 292] on button "Next" at bounding box center [598, 291] width 87 height 36
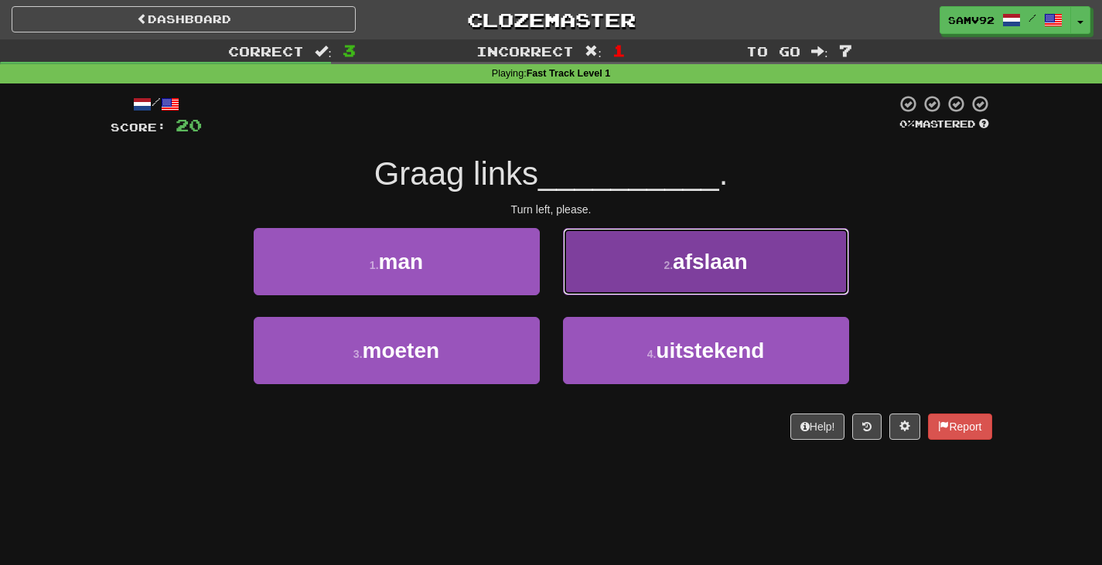
click at [590, 278] on button "2 . afslaan" at bounding box center [706, 261] width 286 height 67
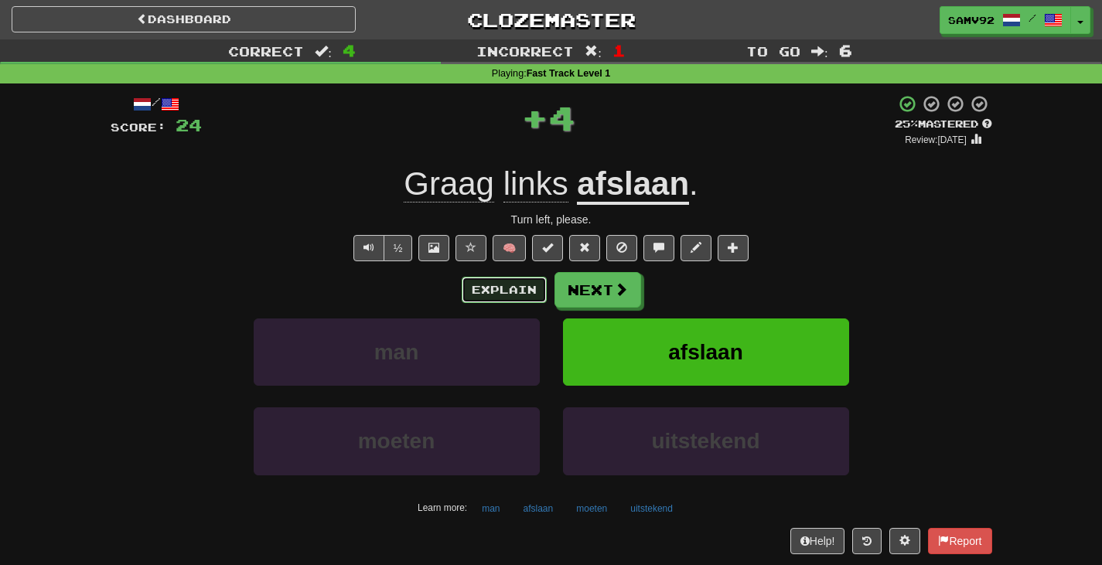
click at [527, 294] on button "Explain" at bounding box center [504, 290] width 85 height 26
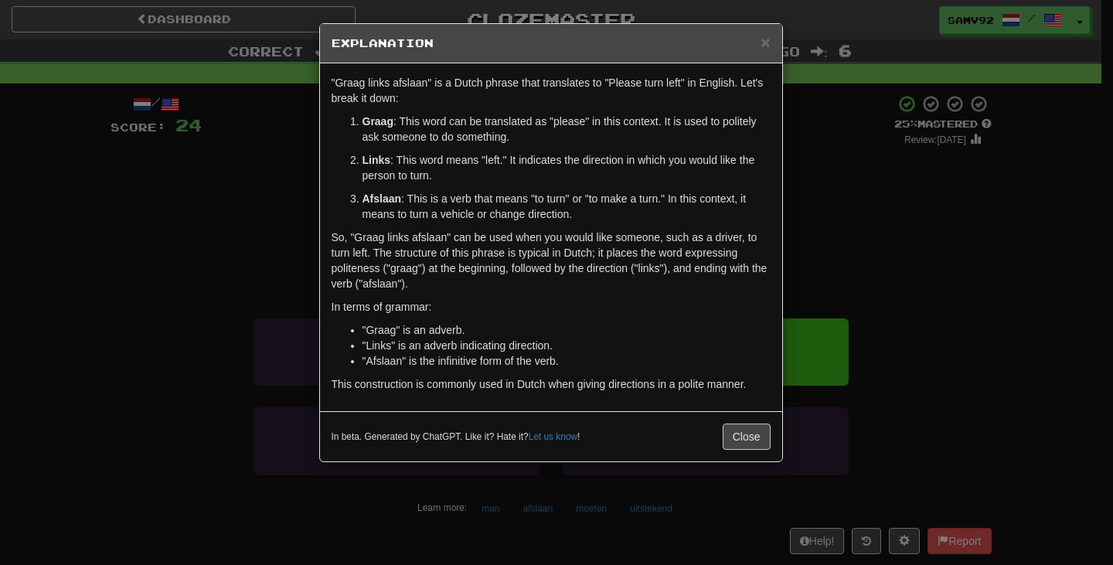
click at [814, 225] on div "× Explanation "Graag links afslaan" is a Dutch phrase that translates to "Pleas…" at bounding box center [556, 282] width 1113 height 565
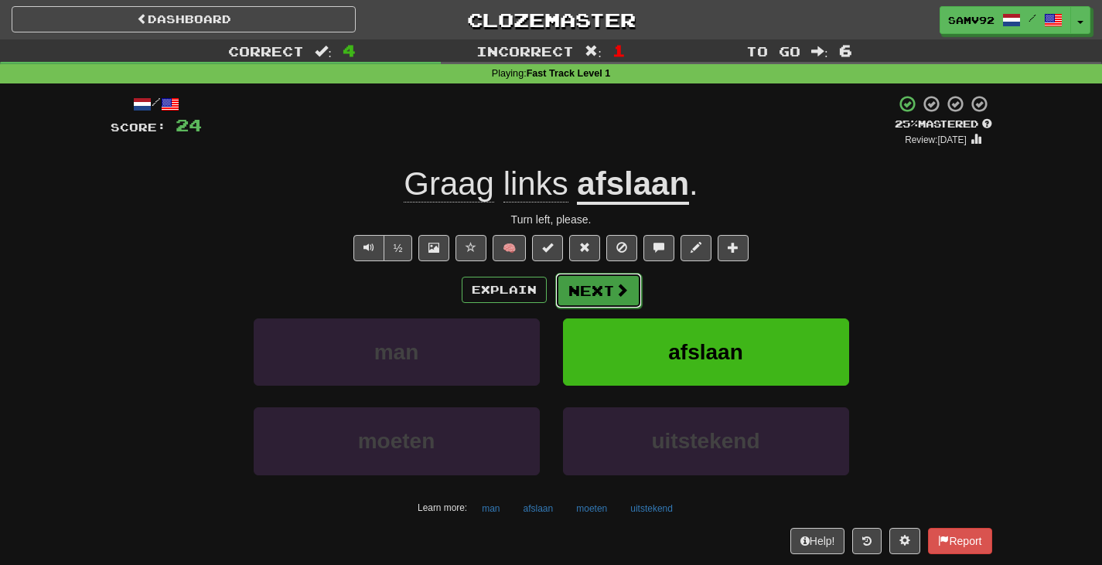
click at [595, 294] on button "Next" at bounding box center [598, 291] width 87 height 36
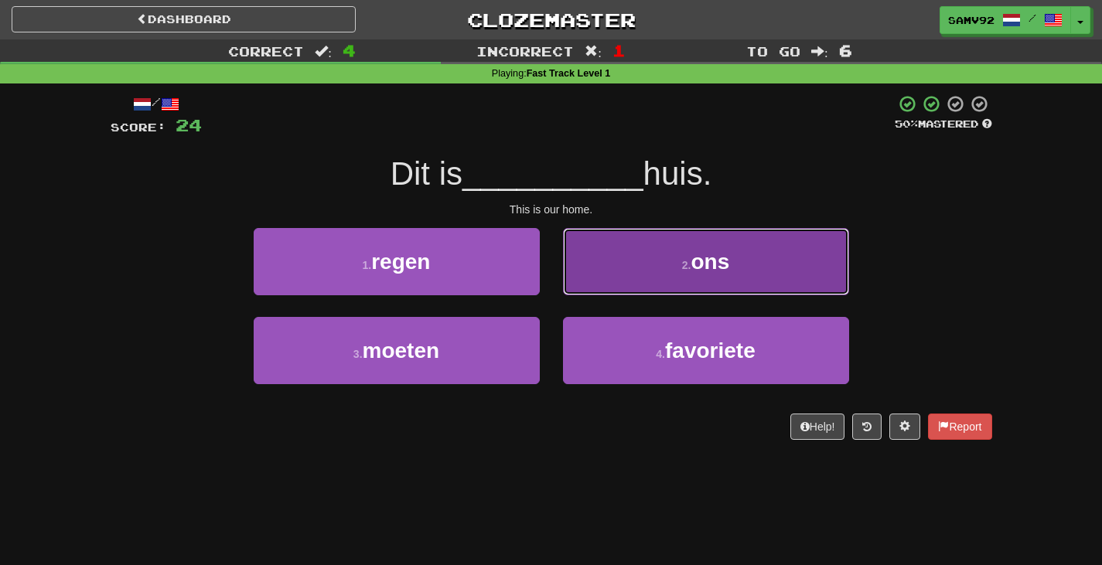
click at [585, 289] on button "2 . ons" at bounding box center [706, 261] width 286 height 67
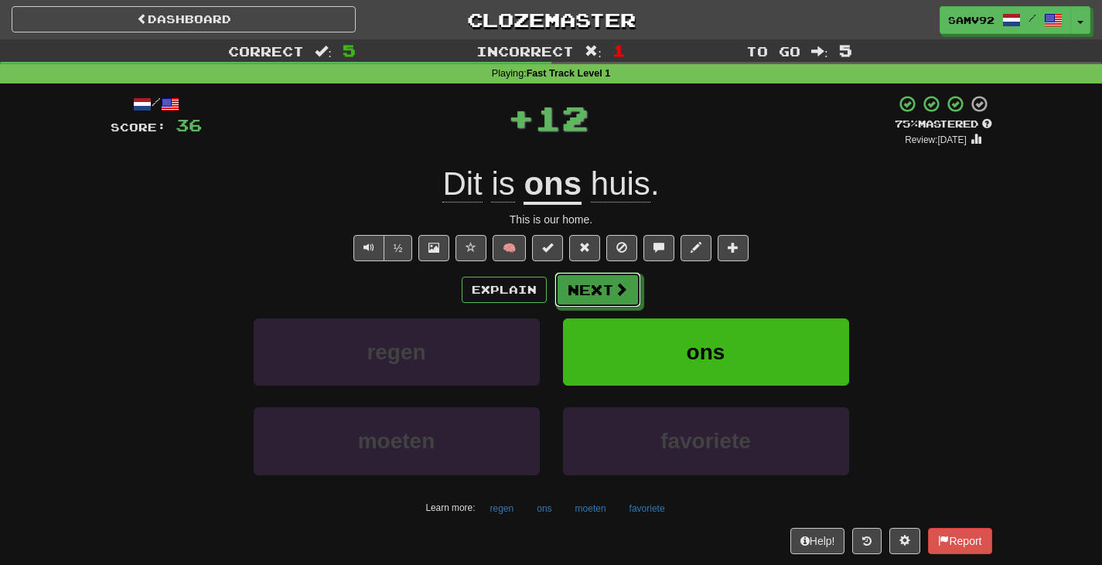
click at [585, 289] on button "Next" at bounding box center [597, 290] width 87 height 36
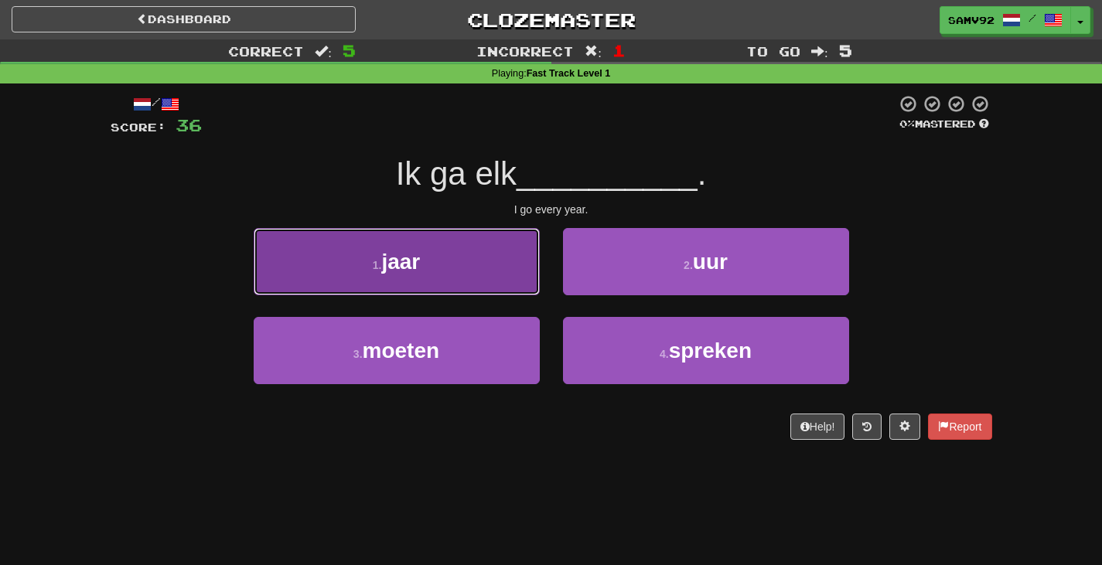
click at [489, 293] on button "1 . jaar" at bounding box center [397, 261] width 286 height 67
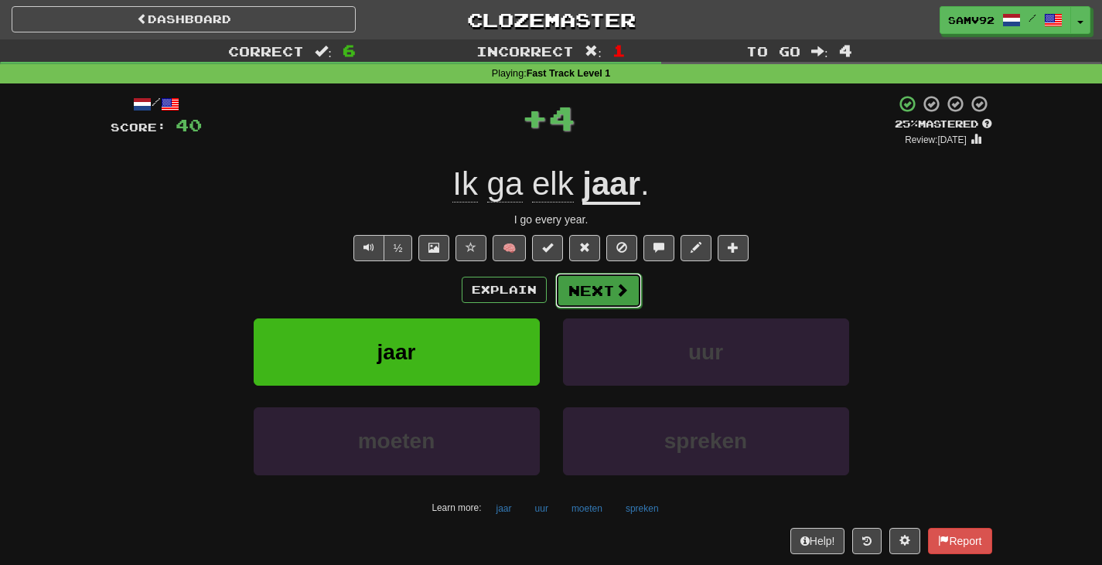
click at [578, 289] on button "Next" at bounding box center [598, 291] width 87 height 36
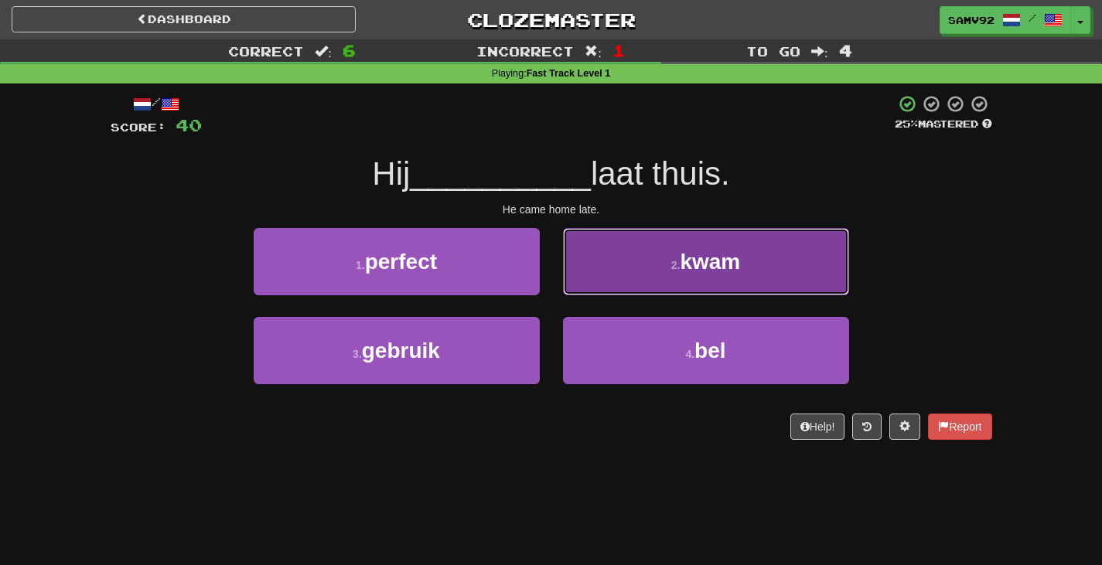
click at [576, 288] on button "2 . kwam" at bounding box center [706, 261] width 286 height 67
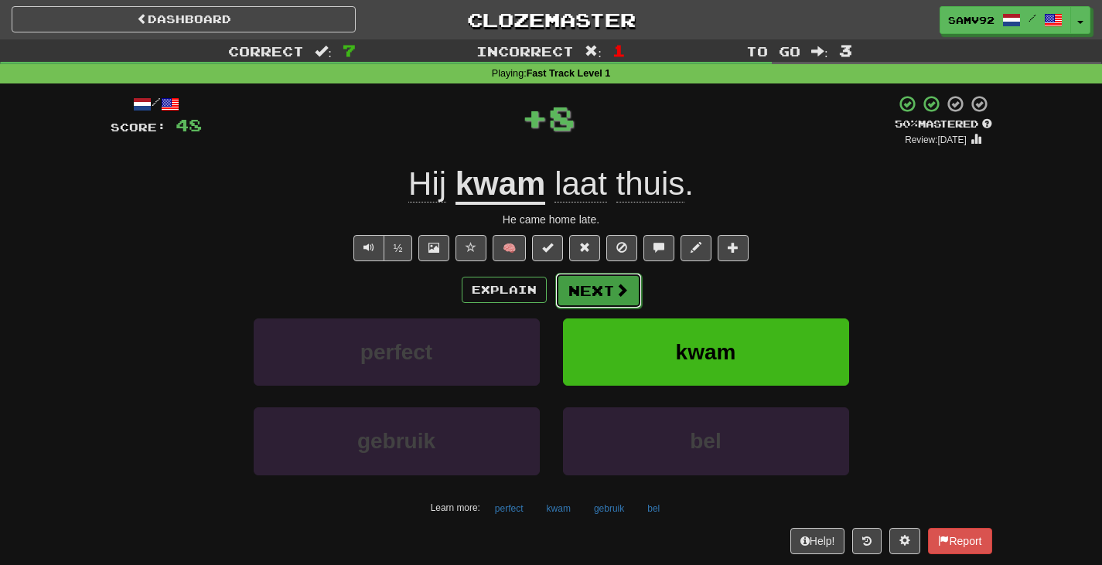
click at [569, 292] on button "Next" at bounding box center [598, 291] width 87 height 36
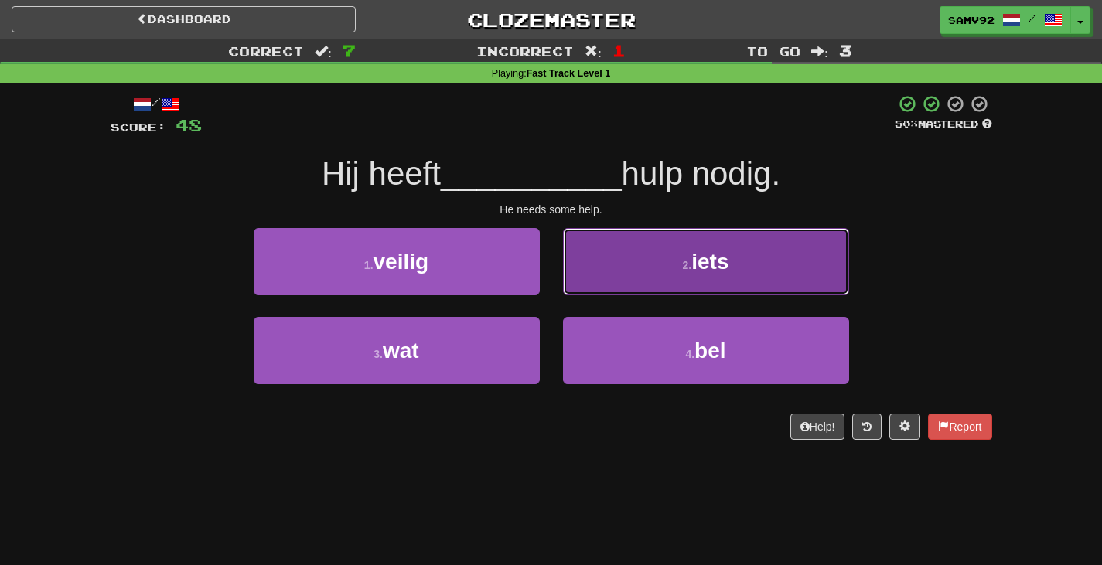
click at [569, 287] on button "2 . iets" at bounding box center [706, 261] width 286 height 67
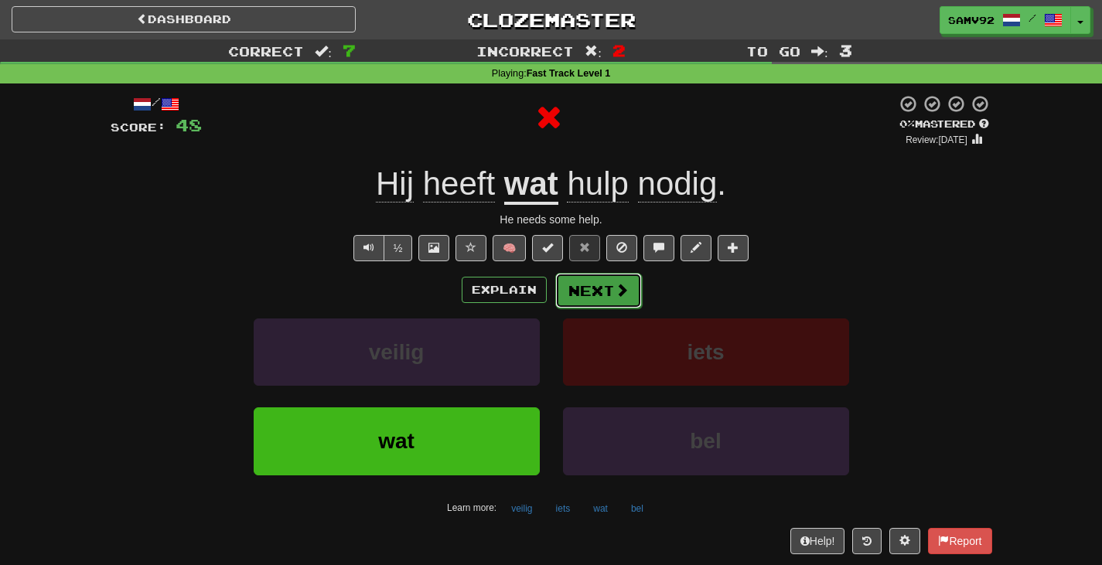
click at [568, 289] on button "Next" at bounding box center [598, 291] width 87 height 36
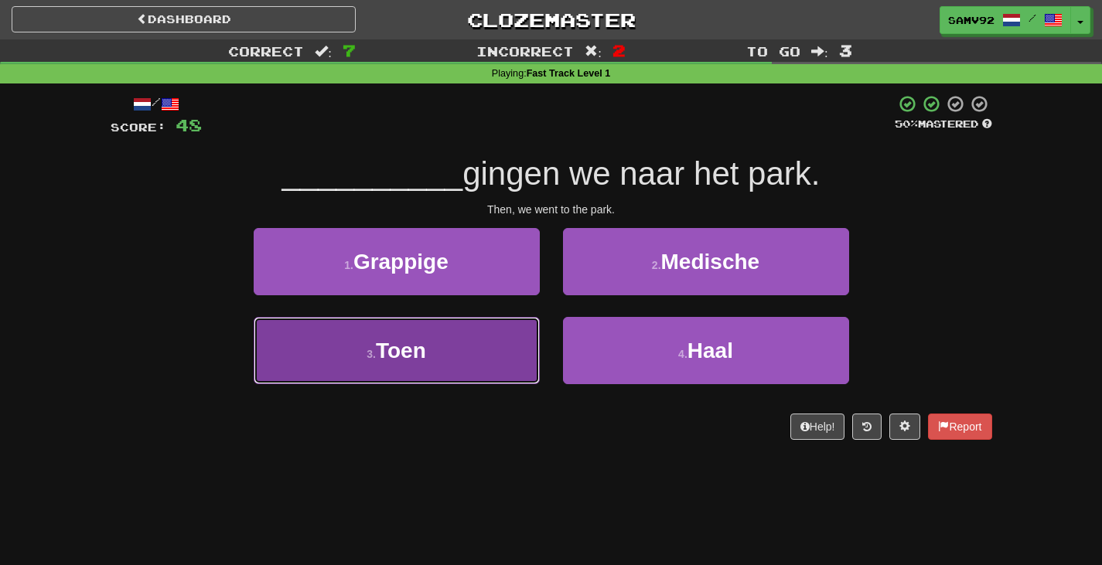
click at [511, 337] on button "3 . Toen" at bounding box center [397, 350] width 286 height 67
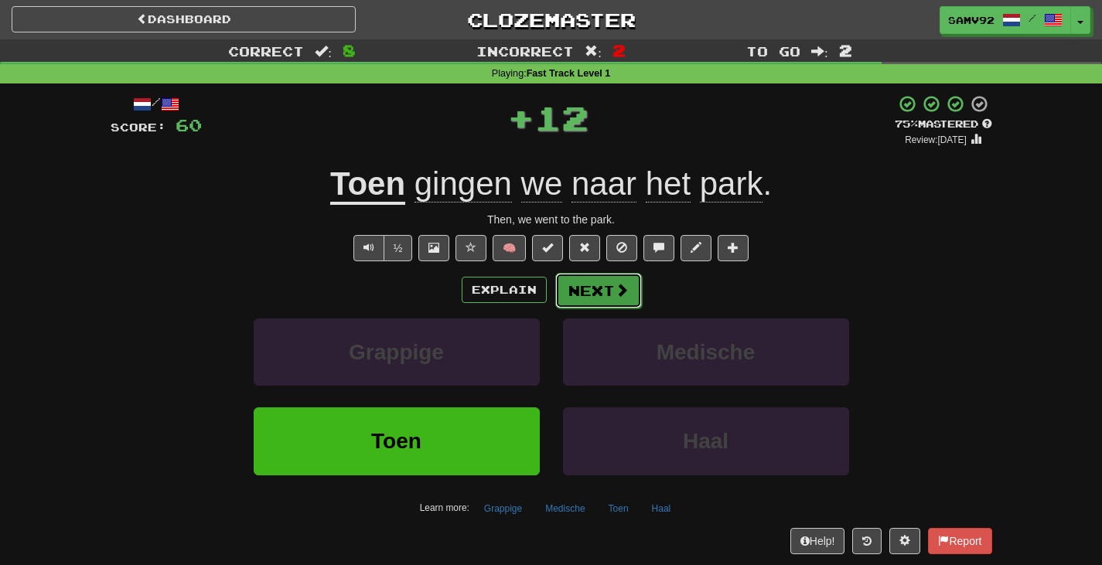
click at [602, 285] on button "Next" at bounding box center [598, 291] width 87 height 36
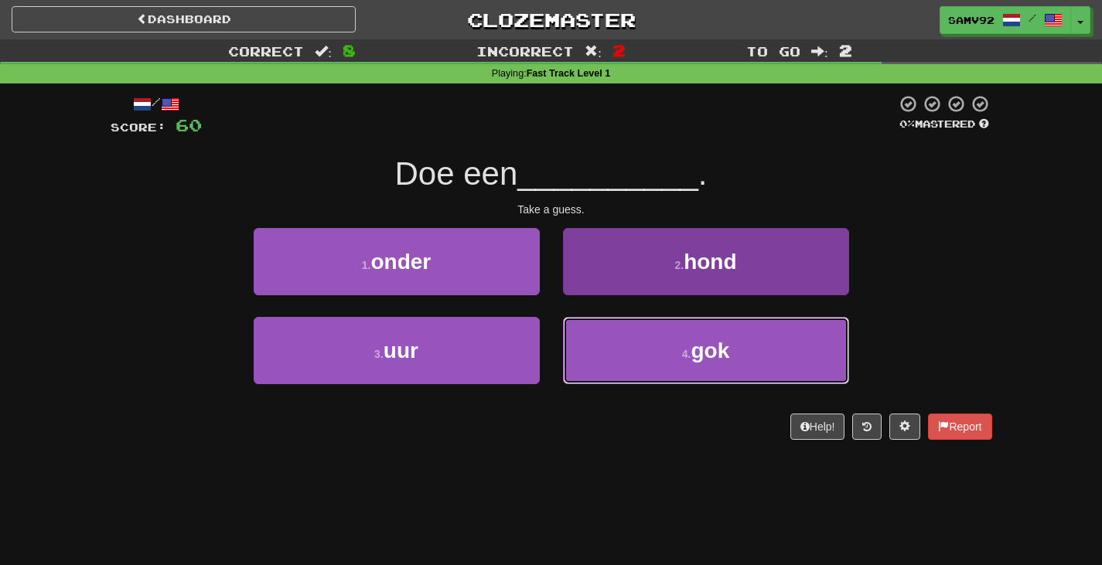
click at [597, 336] on button "4 . gok" at bounding box center [706, 350] width 286 height 67
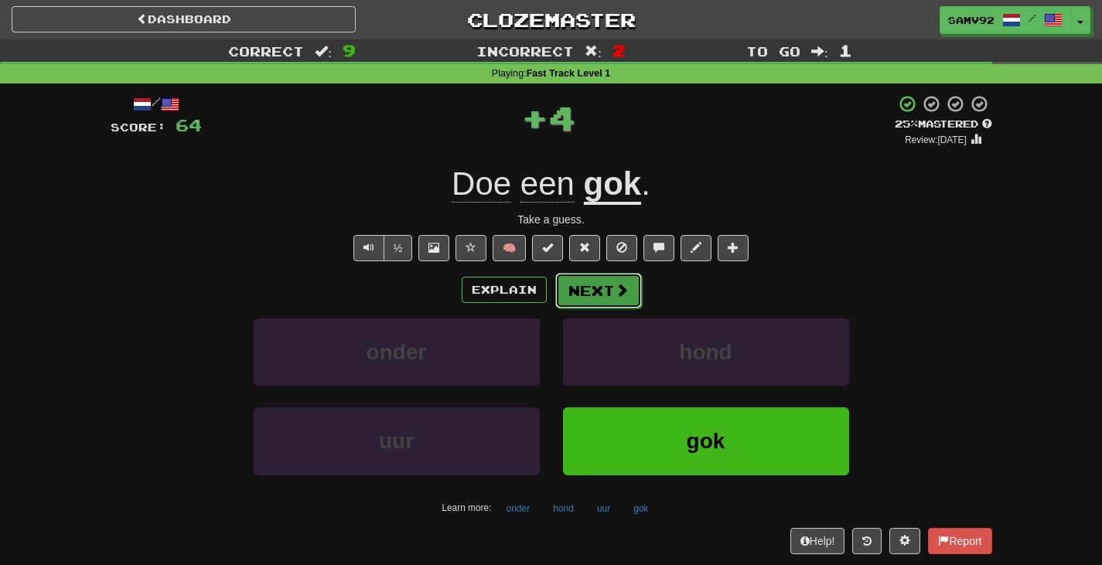
click at [598, 285] on button "Next" at bounding box center [598, 291] width 87 height 36
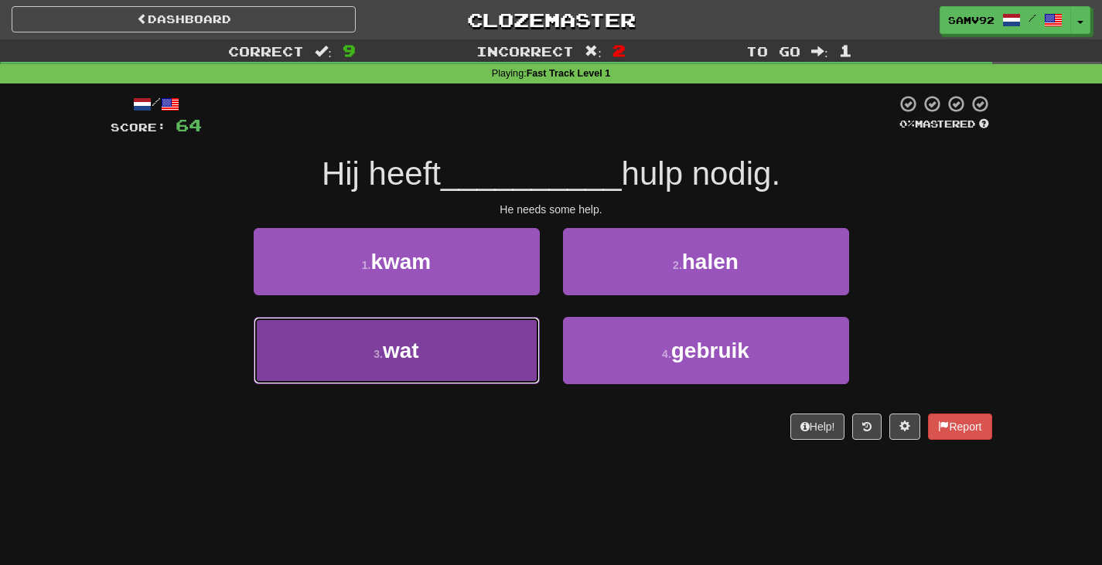
click at [519, 332] on button "3 . wat" at bounding box center [397, 350] width 286 height 67
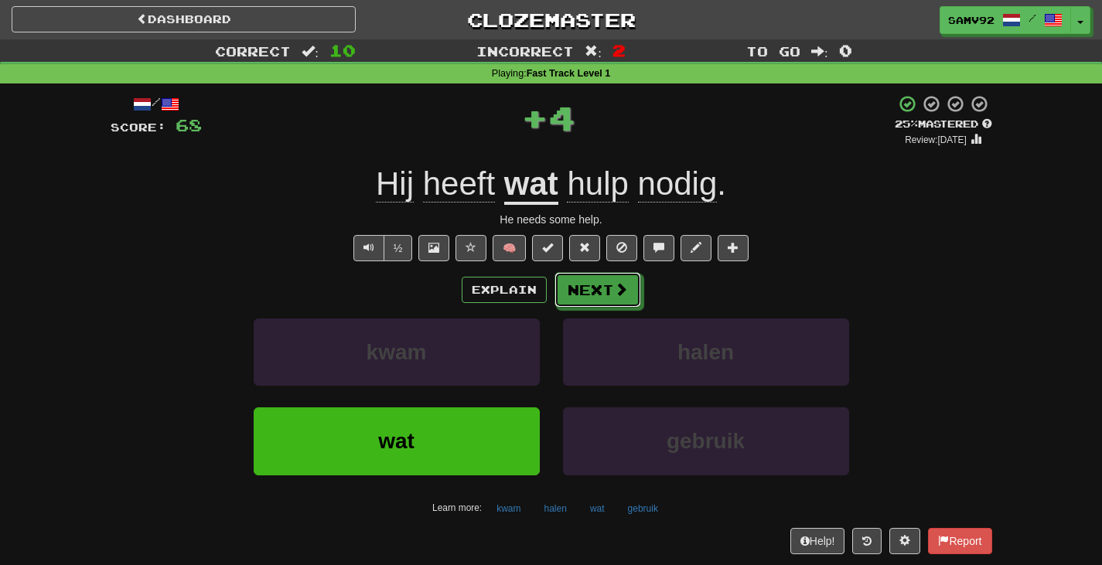
click at [595, 295] on button "Next" at bounding box center [597, 290] width 87 height 36
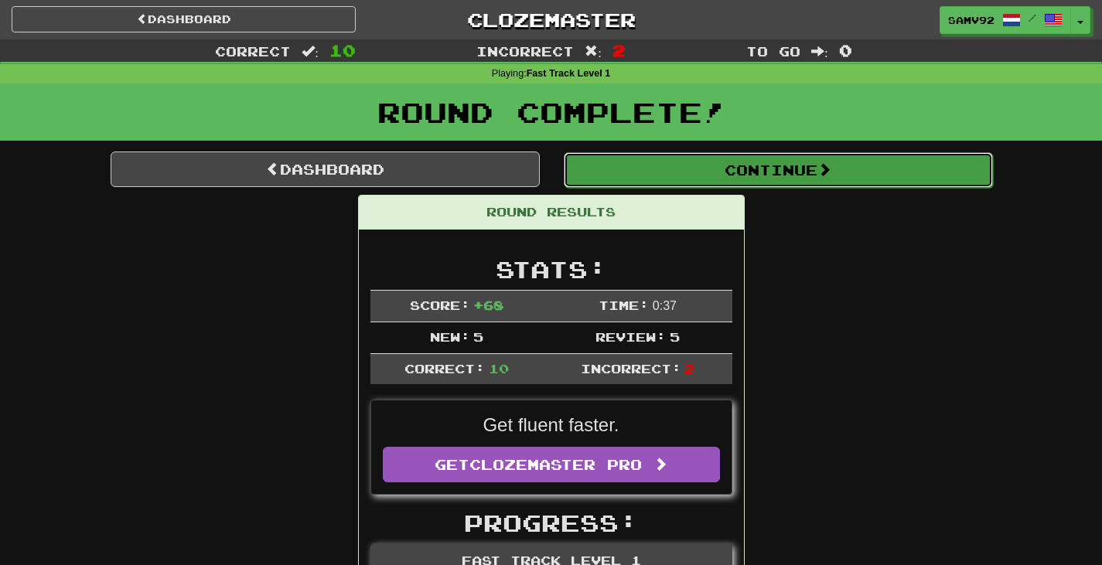
click at [651, 184] on button "Continue" at bounding box center [778, 170] width 429 height 36
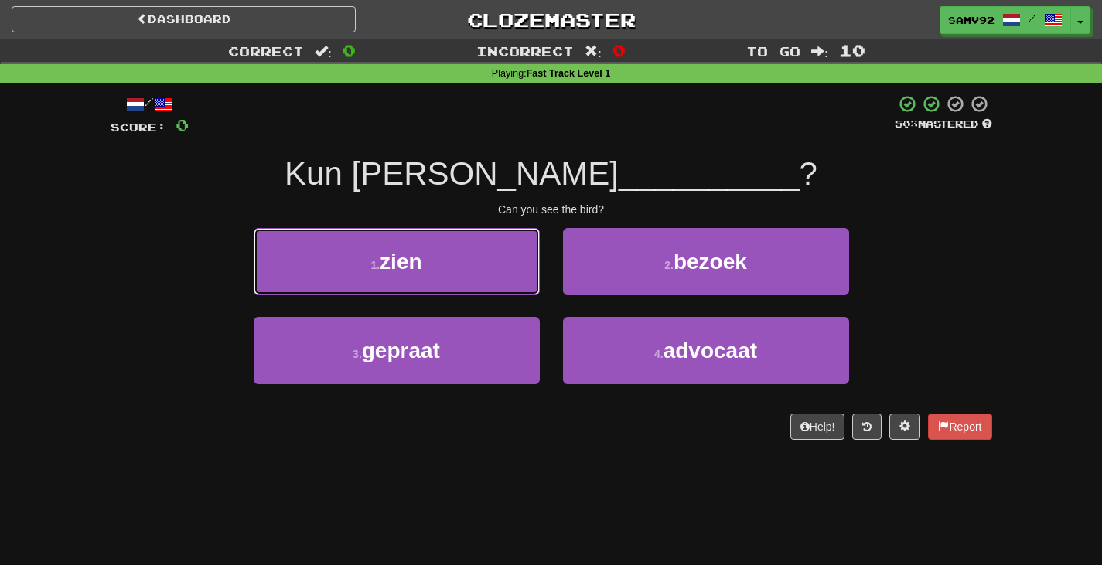
drag, startPoint x: 510, startPoint y: 271, endPoint x: 532, endPoint y: 261, distance: 24.2
click at [513, 269] on button "1 . zien" at bounding box center [397, 261] width 286 height 67
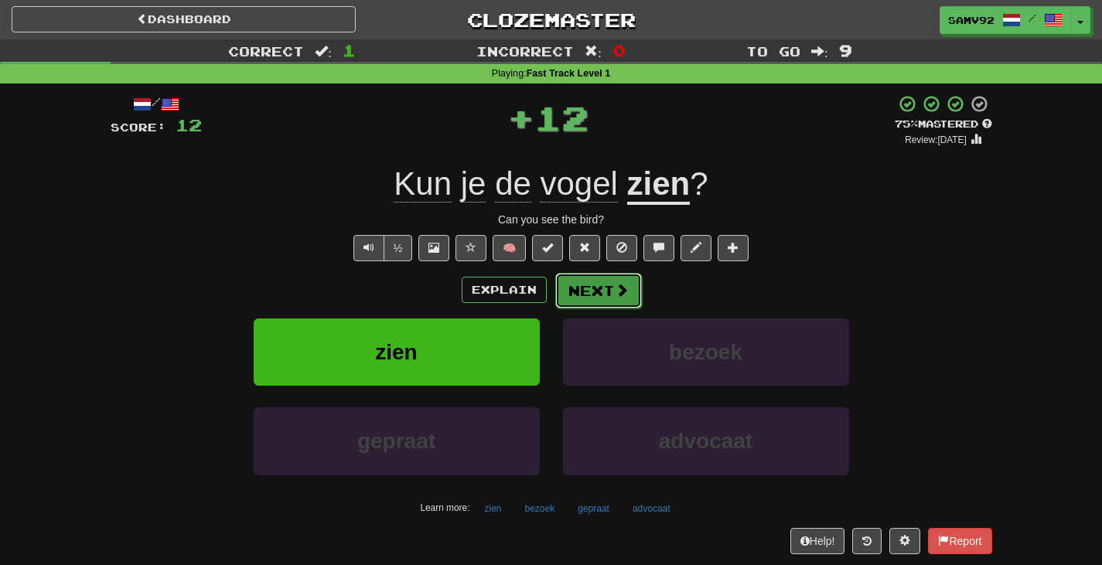
click at [606, 287] on button "Next" at bounding box center [598, 291] width 87 height 36
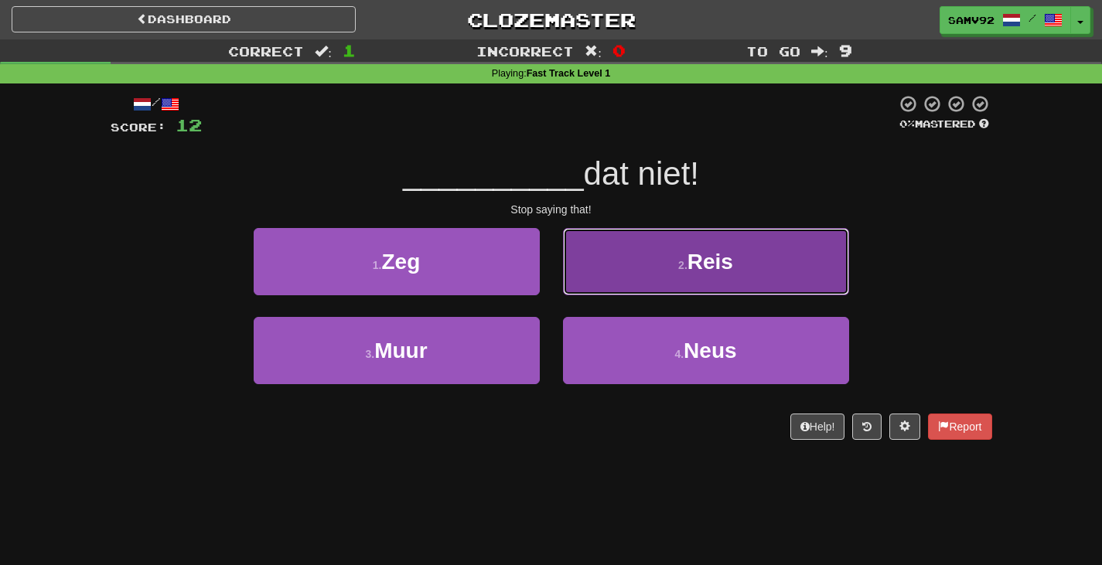
click at [583, 272] on button "2 . Reis" at bounding box center [706, 261] width 286 height 67
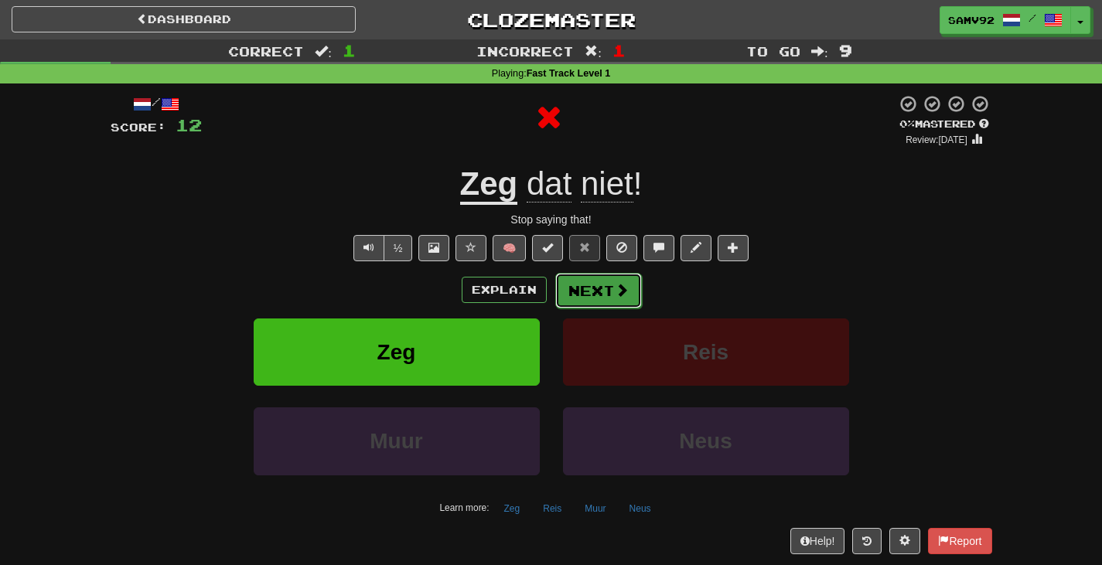
click at [583, 276] on button "Next" at bounding box center [598, 291] width 87 height 36
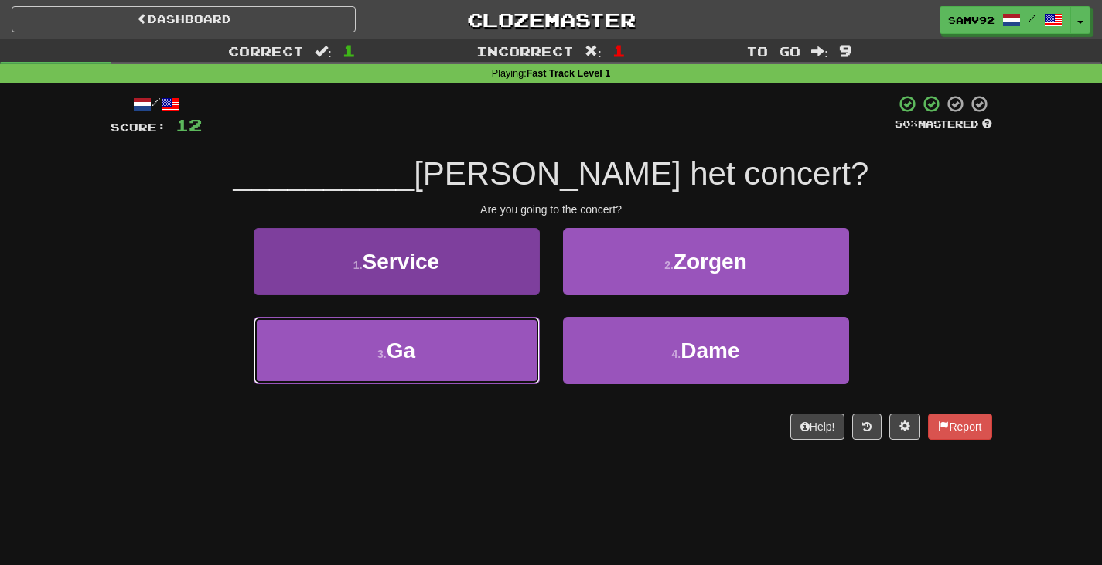
click at [500, 343] on button "3 . Ga" at bounding box center [397, 350] width 286 height 67
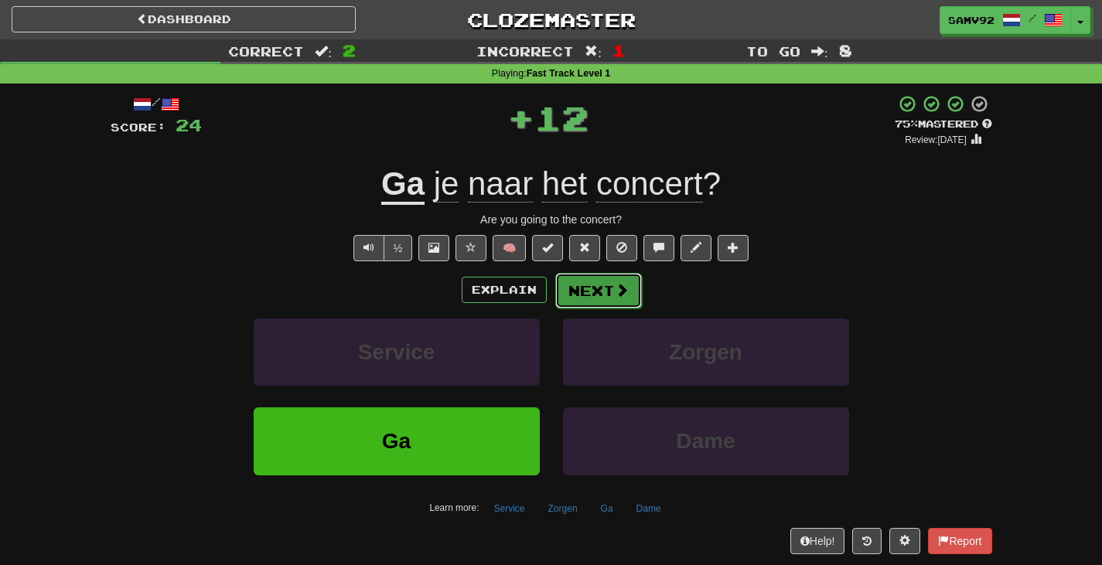
click at [575, 293] on button "Next" at bounding box center [598, 291] width 87 height 36
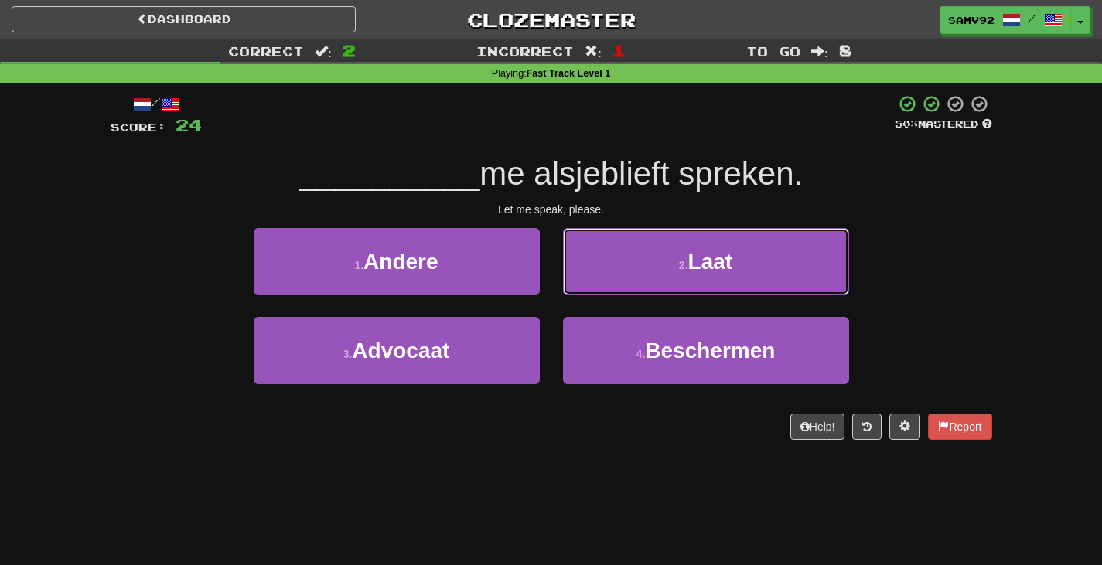
click at [575, 293] on button "2 . Laat" at bounding box center [706, 261] width 286 height 67
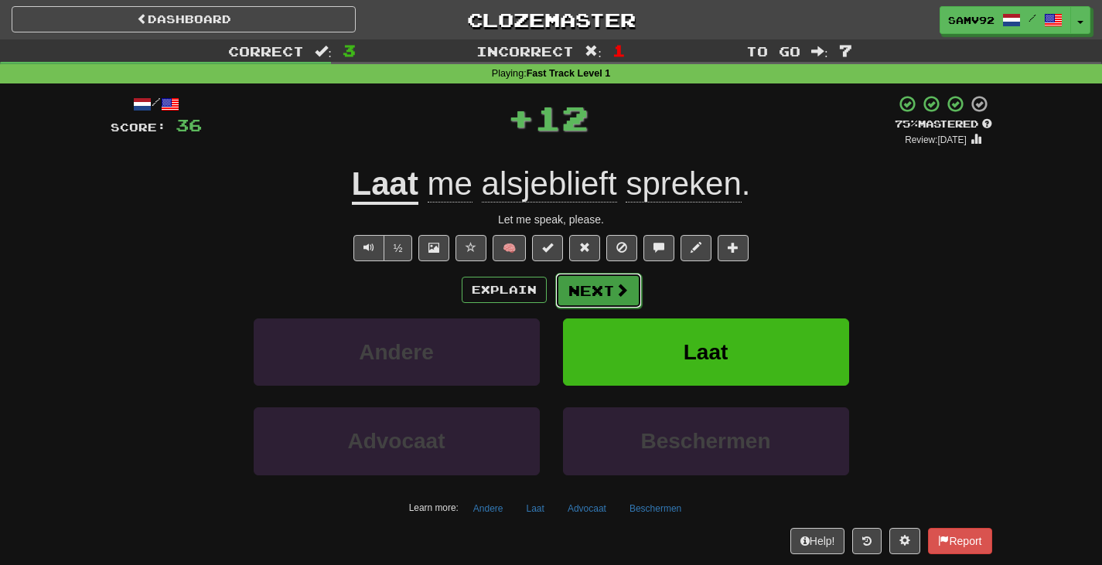
click at [573, 293] on button "Next" at bounding box center [598, 291] width 87 height 36
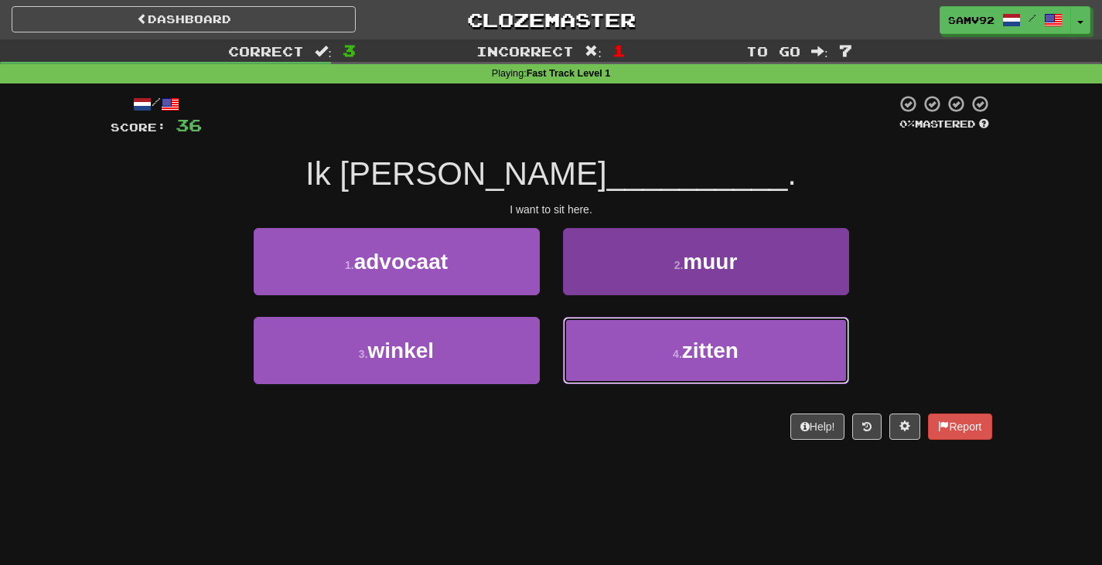
click at [625, 333] on button "4 . zitten" at bounding box center [706, 350] width 286 height 67
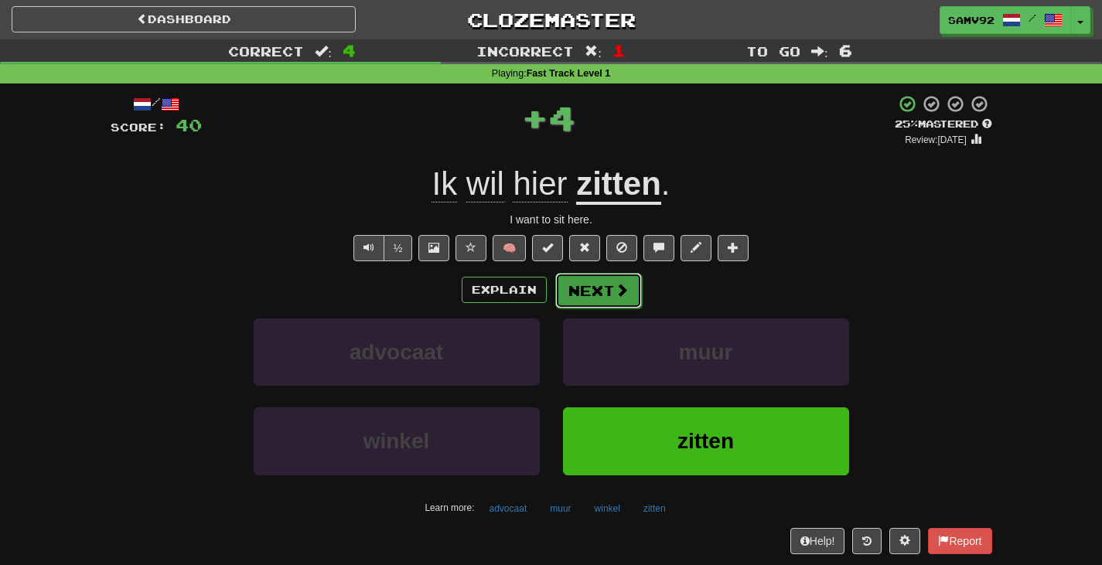
click at [598, 278] on button "Next" at bounding box center [598, 291] width 87 height 36
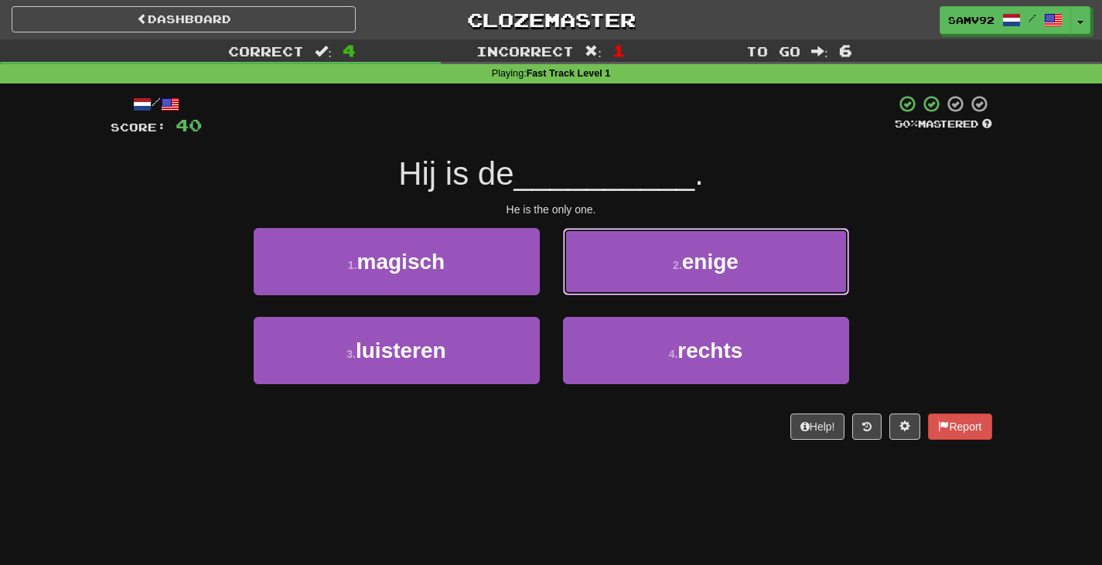
click at [605, 263] on button "2 . enige" at bounding box center [706, 261] width 286 height 67
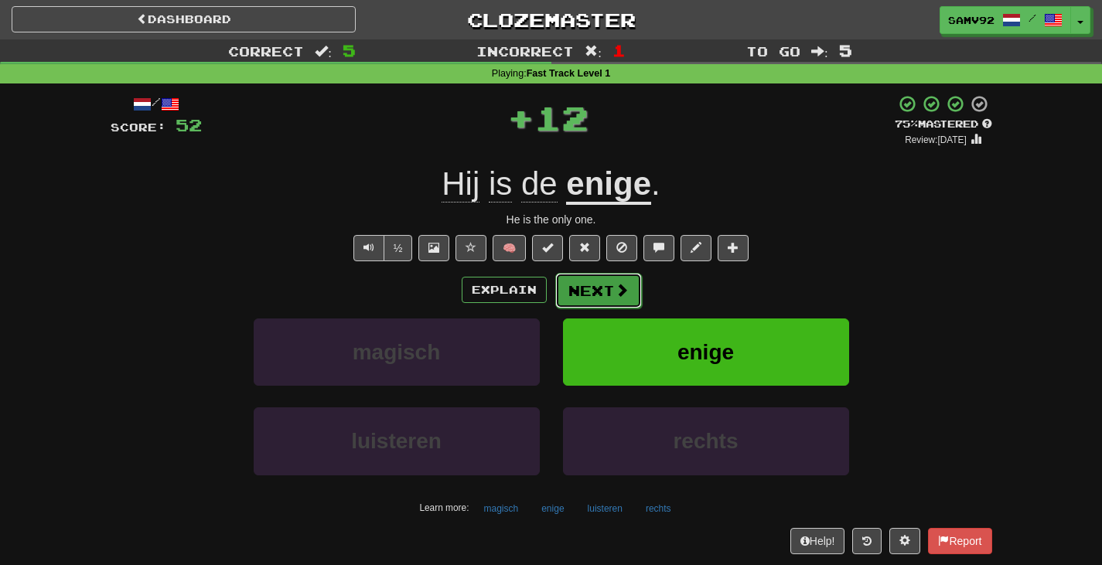
click at [605, 285] on button "Next" at bounding box center [598, 291] width 87 height 36
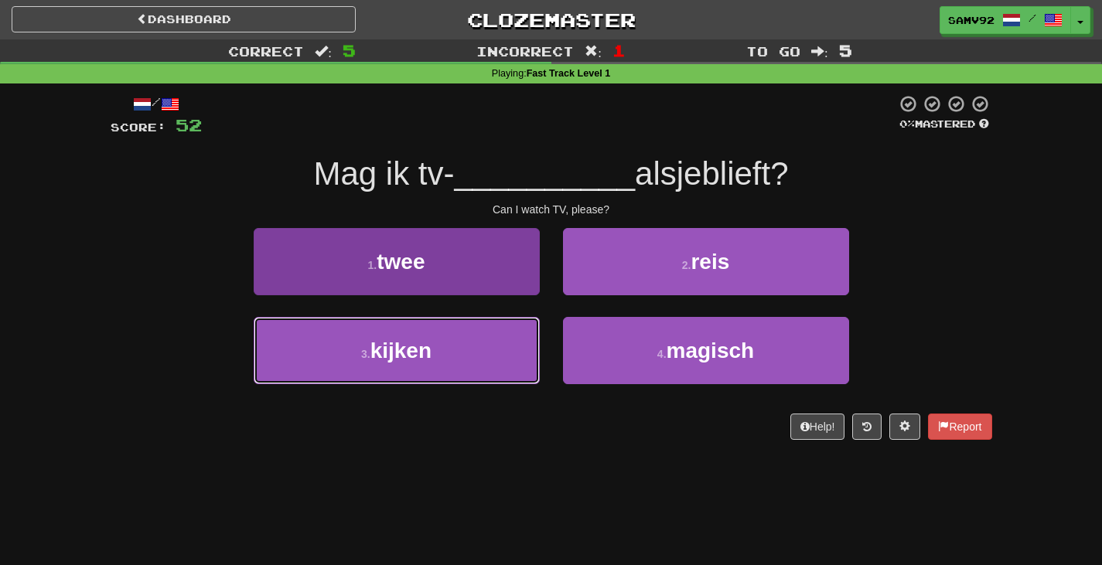
click at [506, 337] on button "3 . kijken" at bounding box center [397, 350] width 286 height 67
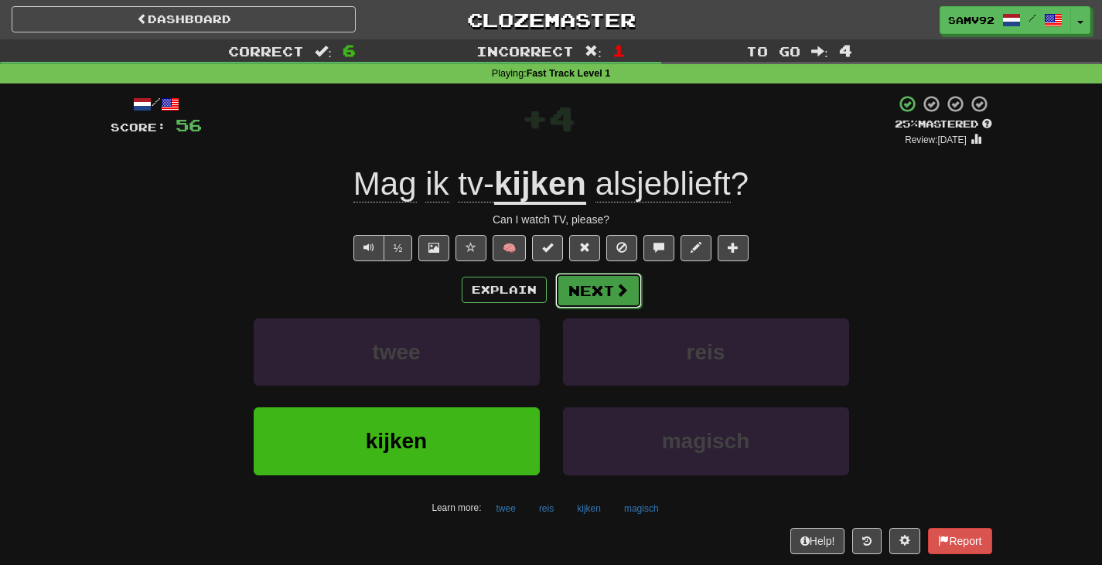
click at [573, 296] on button "Next" at bounding box center [598, 291] width 87 height 36
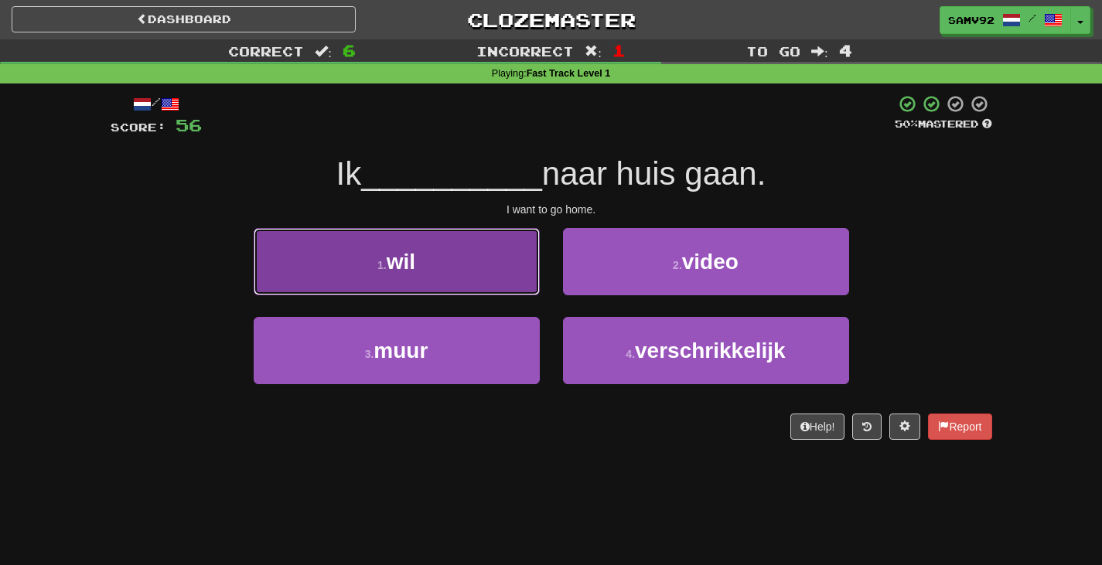
click at [514, 280] on button "1 . wil" at bounding box center [397, 261] width 286 height 67
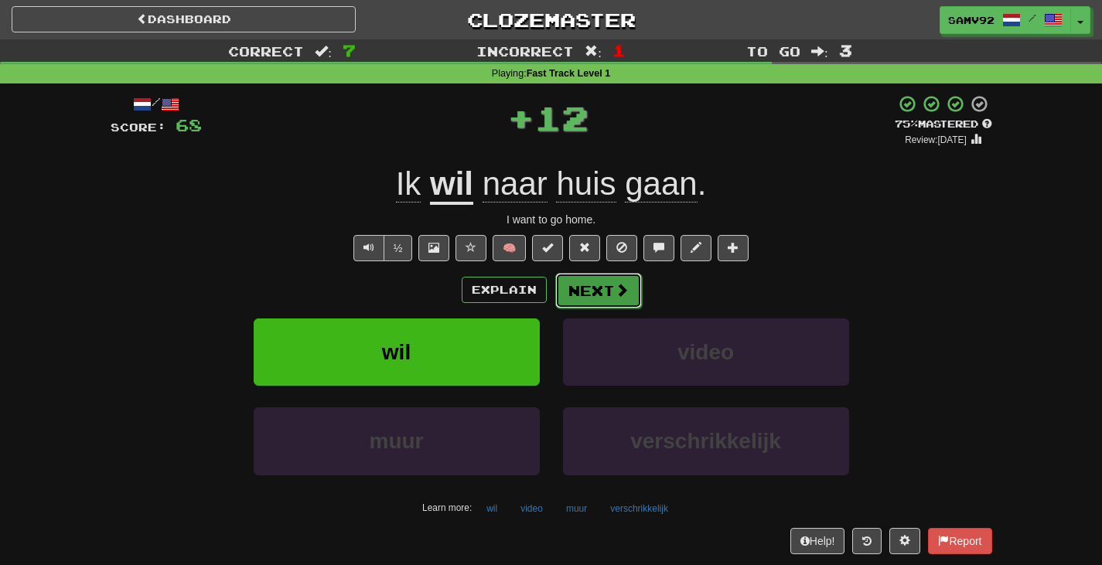
click at [586, 292] on button "Next" at bounding box center [598, 291] width 87 height 36
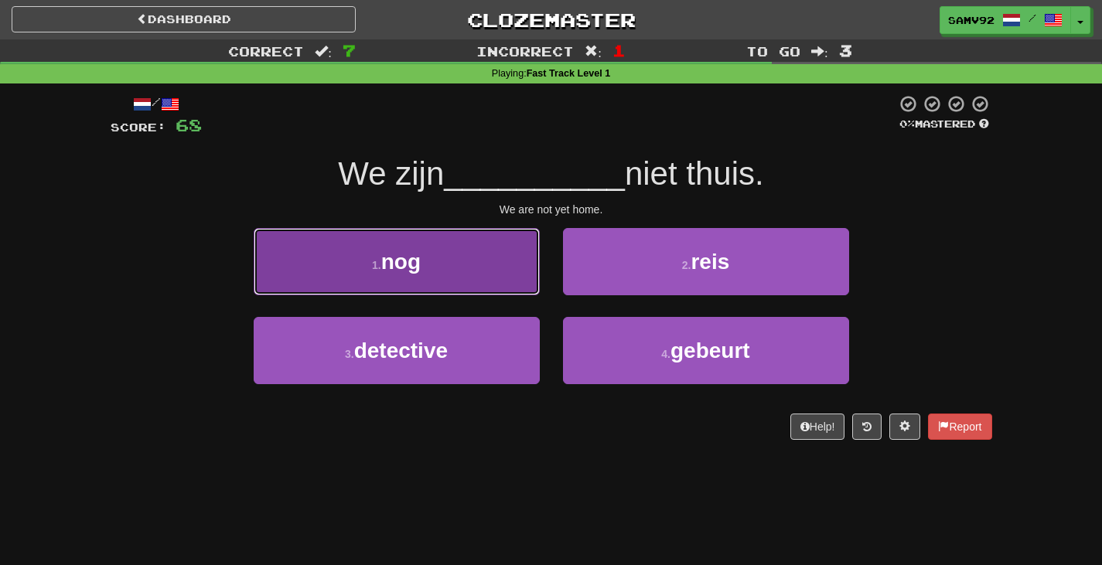
click at [491, 292] on button "1 . nog" at bounding box center [397, 261] width 286 height 67
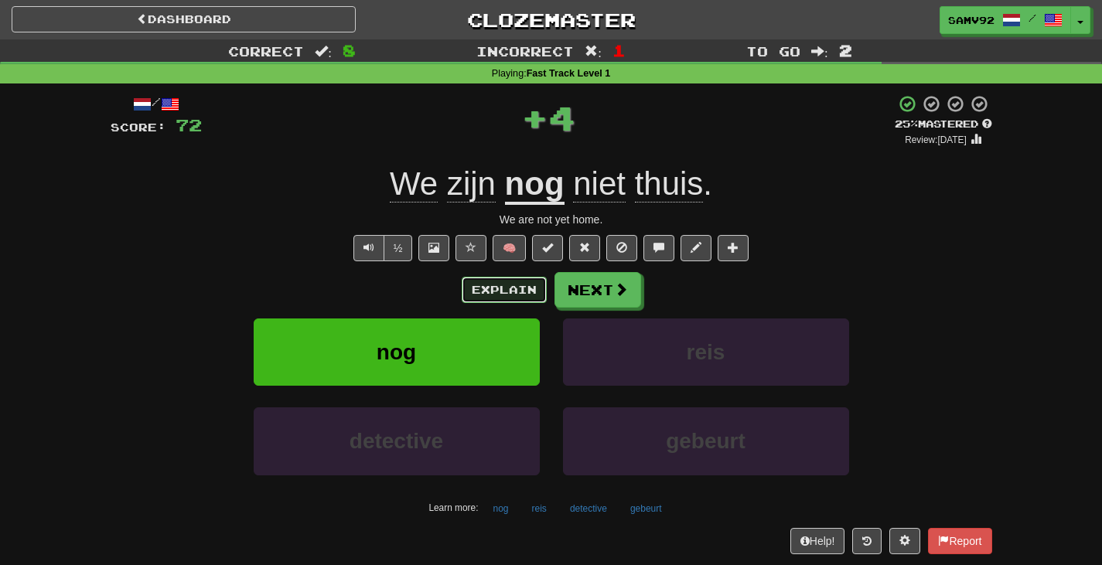
click at [510, 288] on button "Explain" at bounding box center [504, 290] width 85 height 26
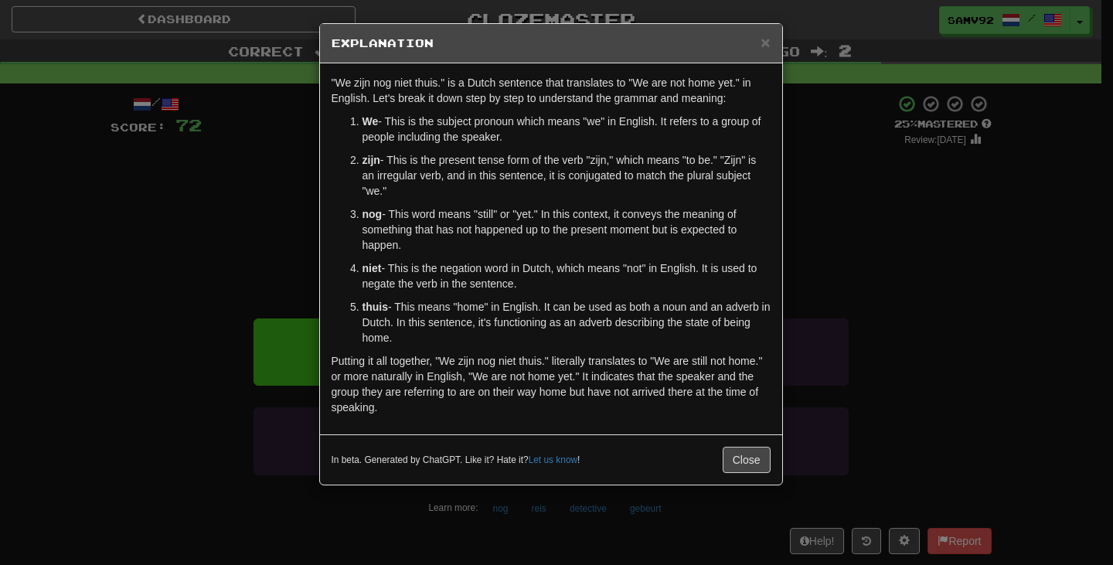
click at [866, 243] on div "× Explanation "We zijn nog niet thuis." is a Dutch sentence that translates to …" at bounding box center [556, 282] width 1113 height 565
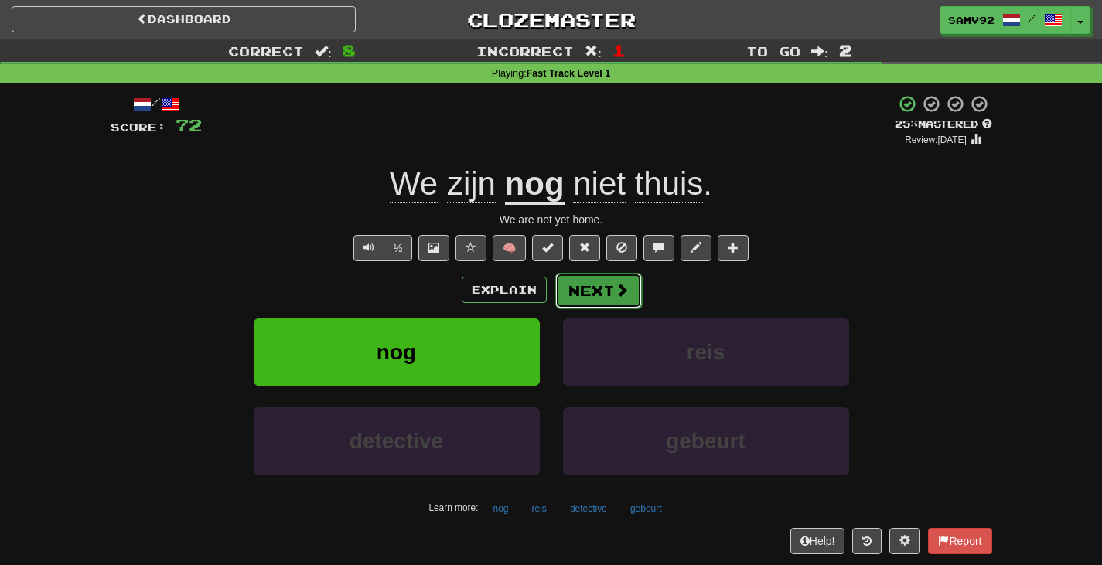
click at [605, 295] on button "Next" at bounding box center [598, 291] width 87 height 36
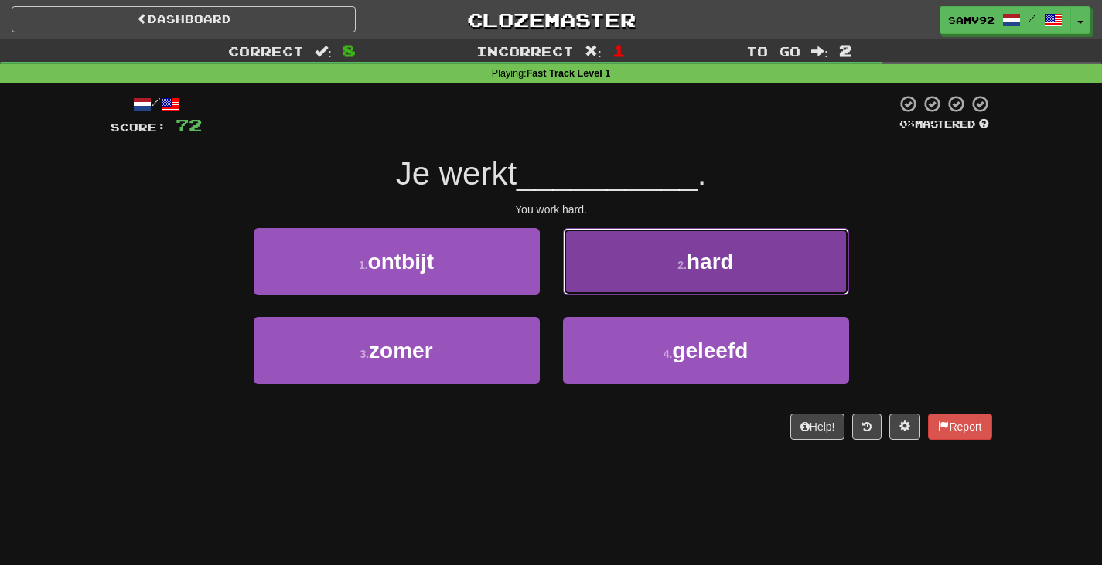
click at [593, 287] on button "2 . hard" at bounding box center [706, 261] width 286 height 67
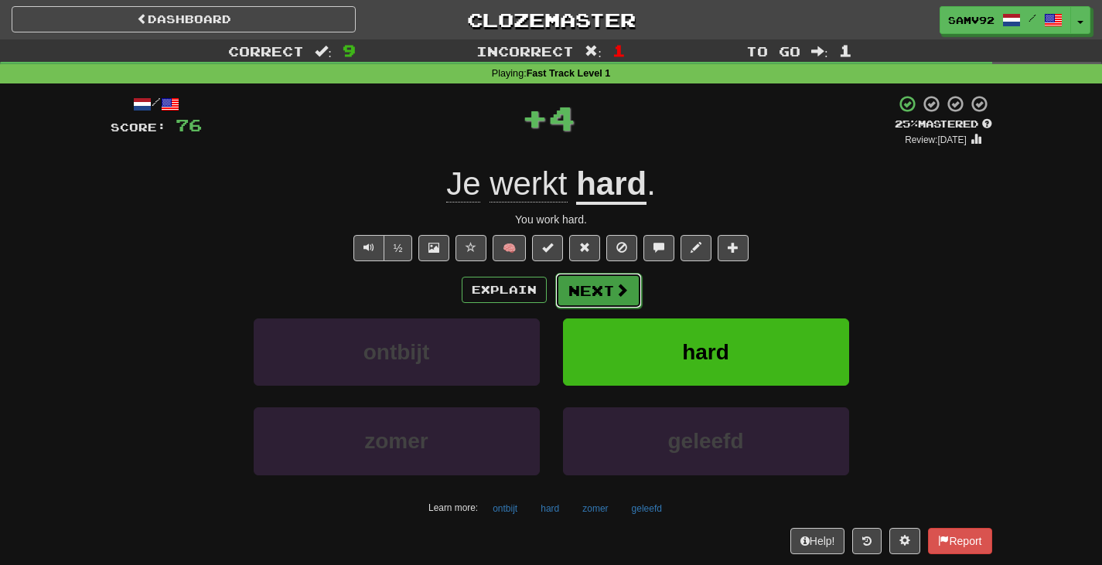
click at [591, 295] on button "Next" at bounding box center [598, 291] width 87 height 36
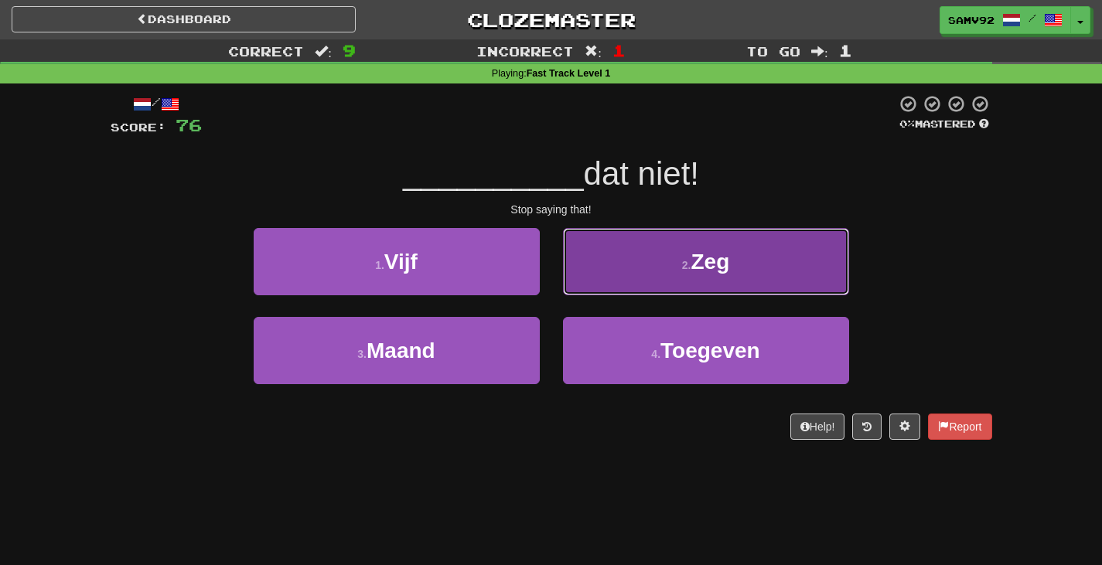
click at [590, 280] on button "2 . Zeg" at bounding box center [706, 261] width 286 height 67
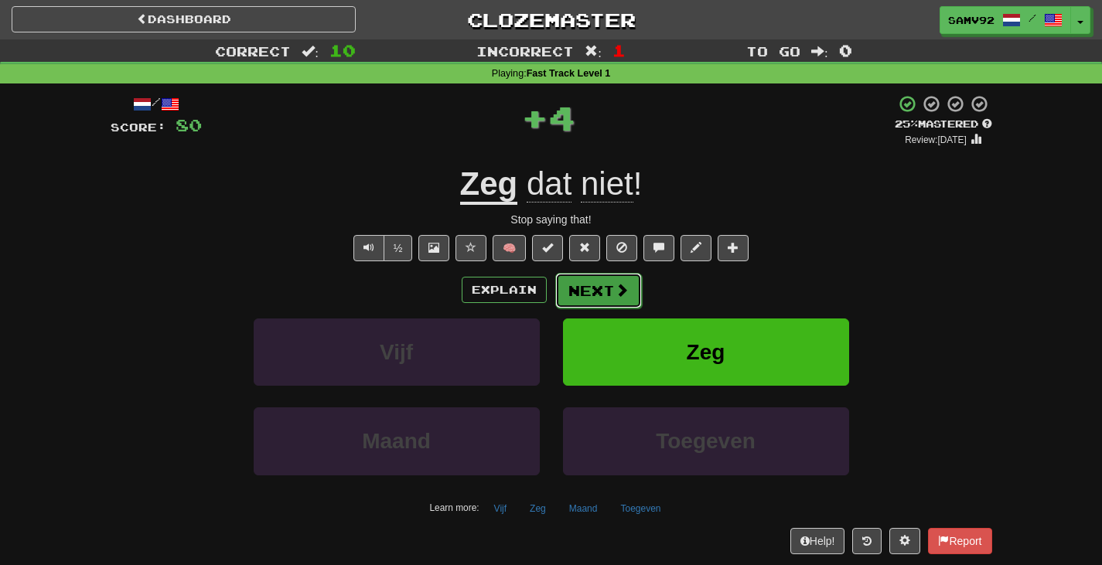
click at [581, 293] on button "Next" at bounding box center [598, 291] width 87 height 36
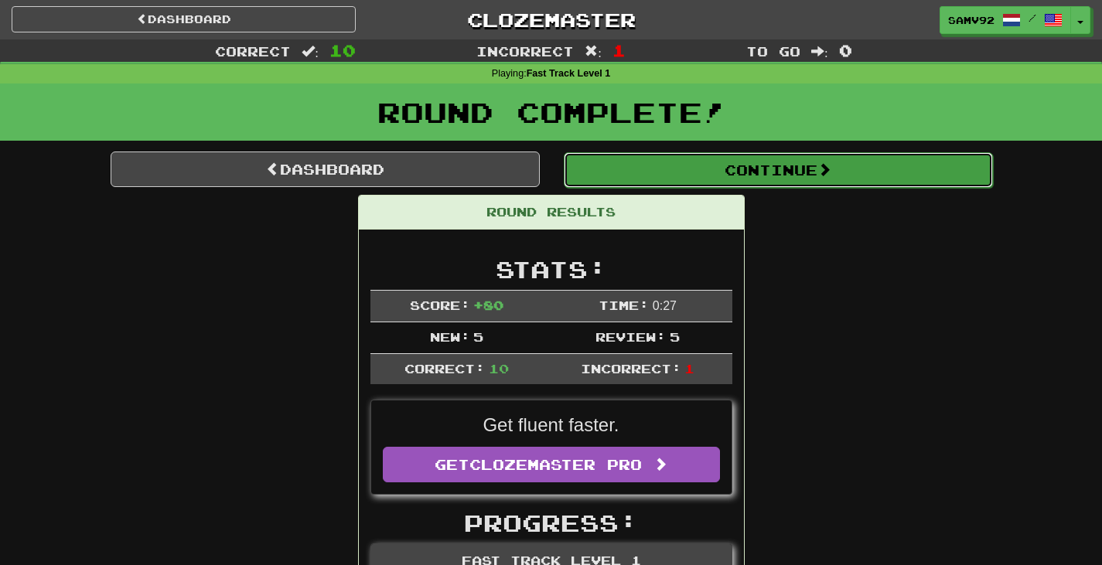
click at [666, 173] on button "Continue" at bounding box center [778, 170] width 429 height 36
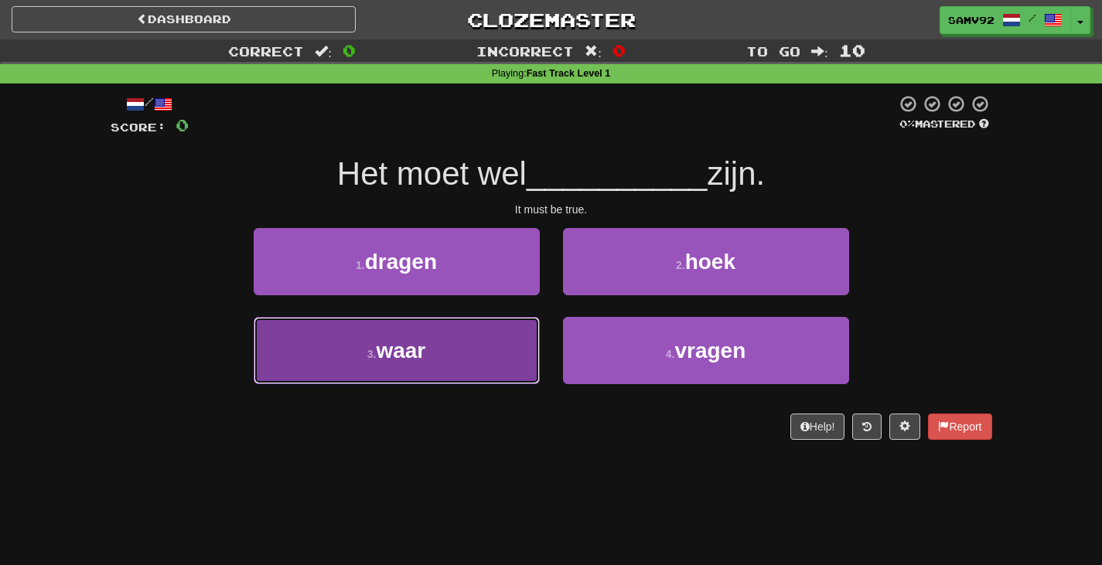
click at [513, 362] on button "3 . waar" at bounding box center [397, 350] width 286 height 67
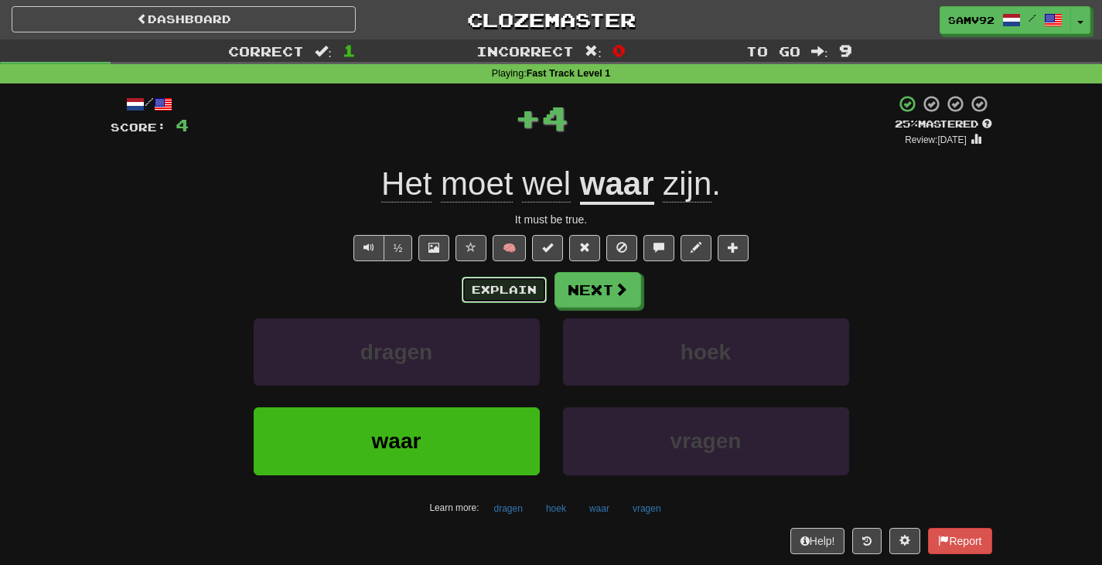
click at [512, 299] on button "Explain" at bounding box center [504, 290] width 85 height 26
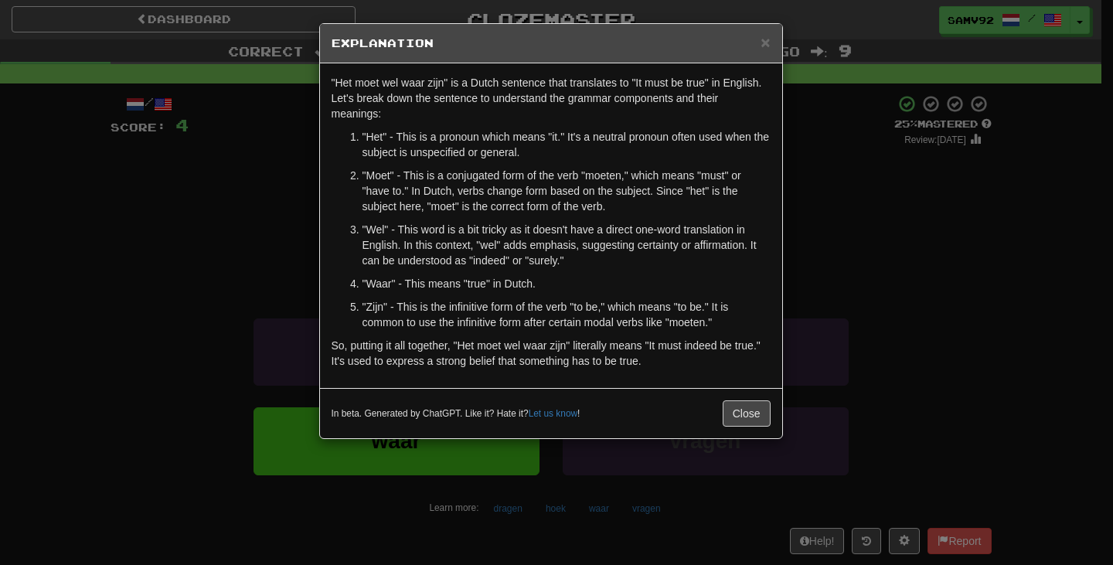
click at [827, 284] on div "× Explanation "Het moet wel waar zijn" is a Dutch sentence that translates to "…" at bounding box center [556, 282] width 1113 height 565
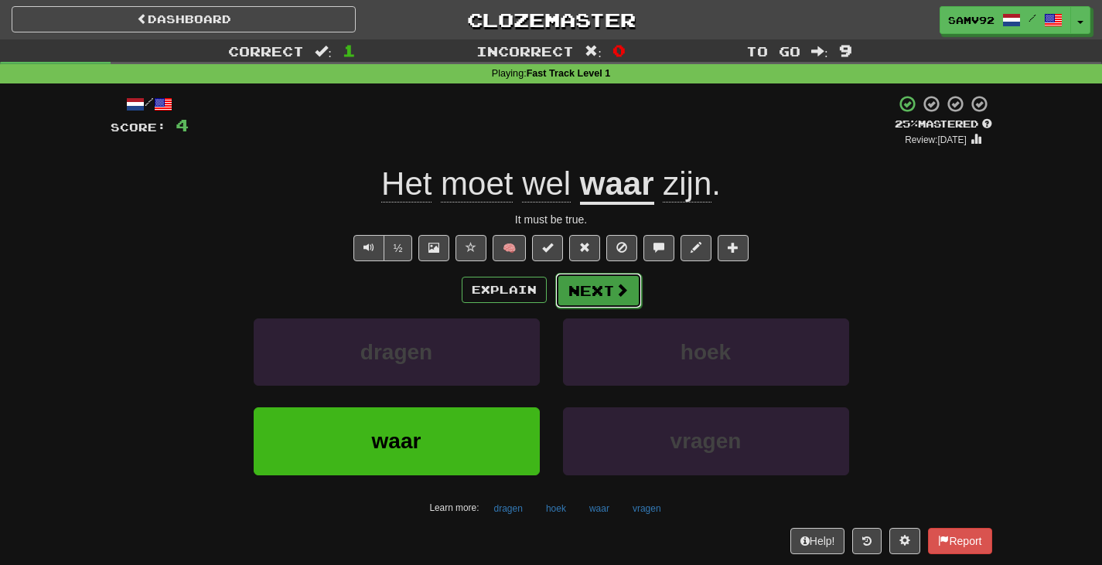
click at [615, 289] on span at bounding box center [622, 290] width 14 height 14
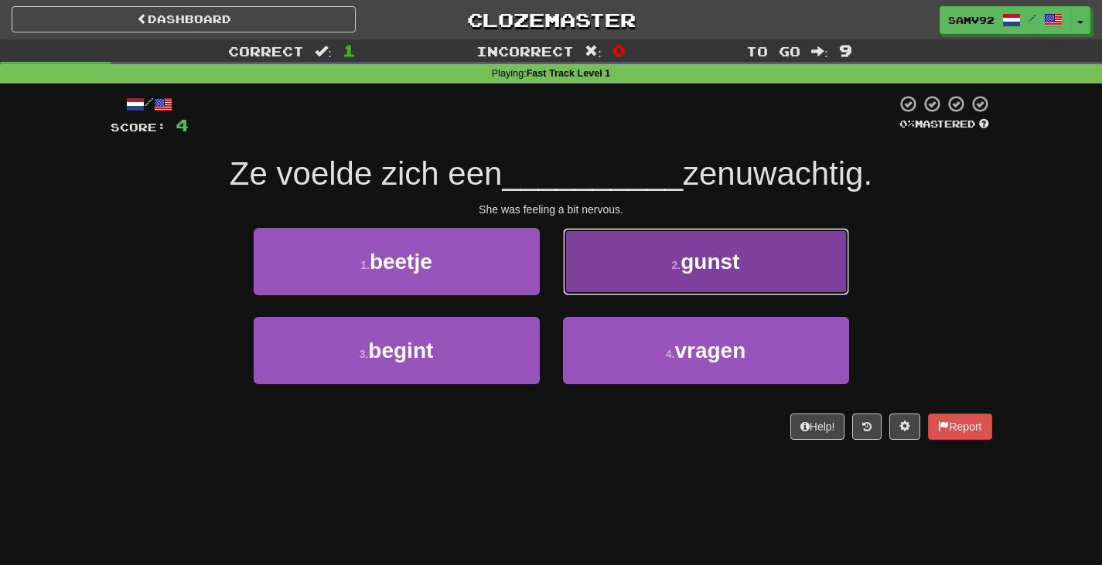
click at [598, 292] on button "2 . gunst" at bounding box center [706, 261] width 286 height 67
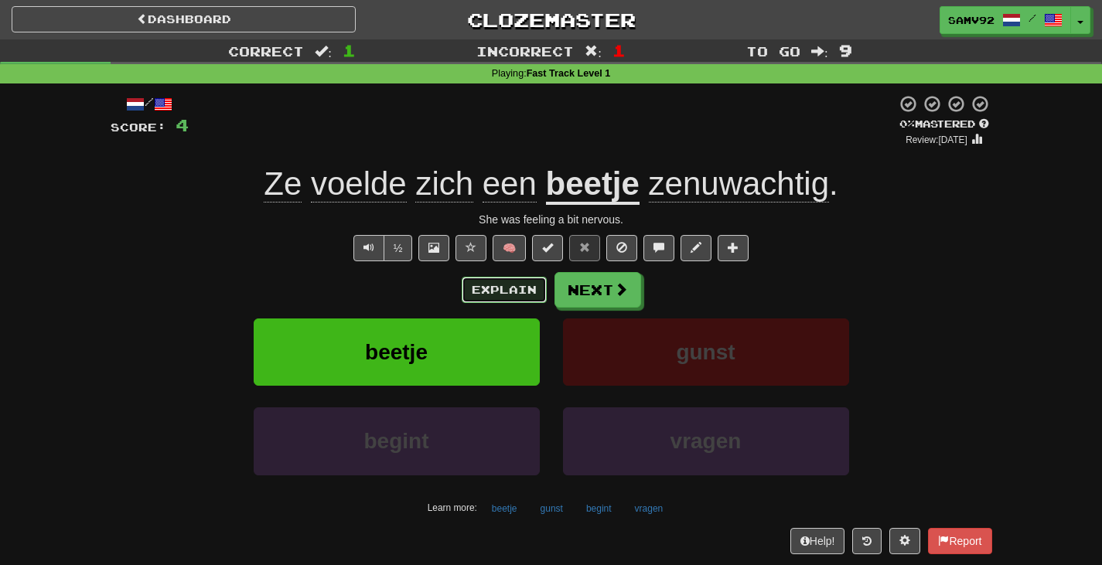
click at [525, 298] on button "Explain" at bounding box center [504, 290] width 85 height 26
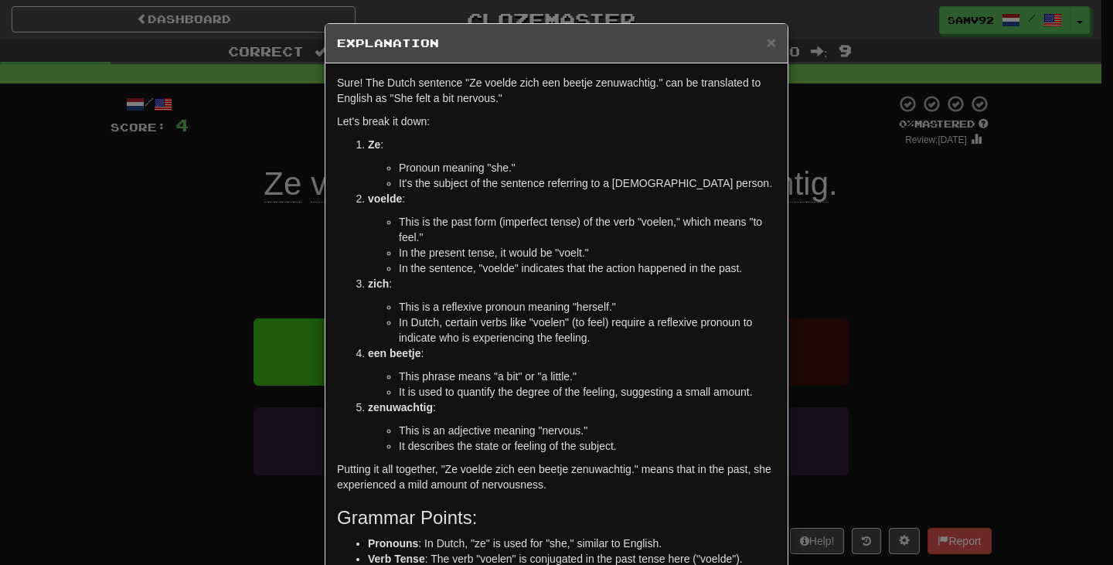
drag, startPoint x: 861, startPoint y: 257, endPoint x: 851, endPoint y: 259, distance: 9.6
click at [859, 258] on div "× Explanation Sure! The Dutch sentence "Ze voelde zich een beetje zenuwachtig."…" at bounding box center [556, 282] width 1113 height 565
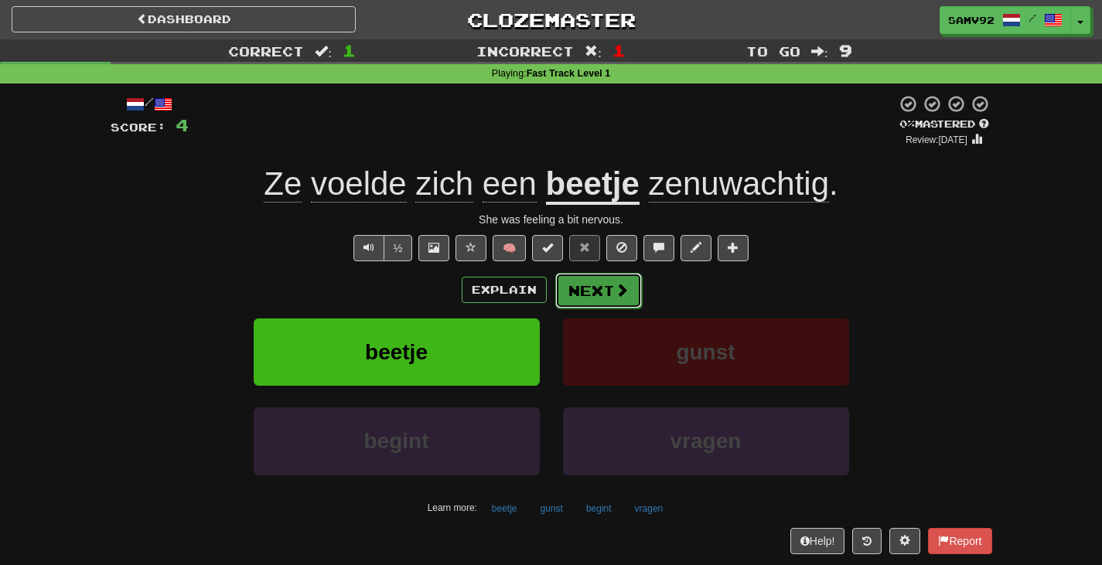
click at [623, 288] on span at bounding box center [622, 290] width 14 height 14
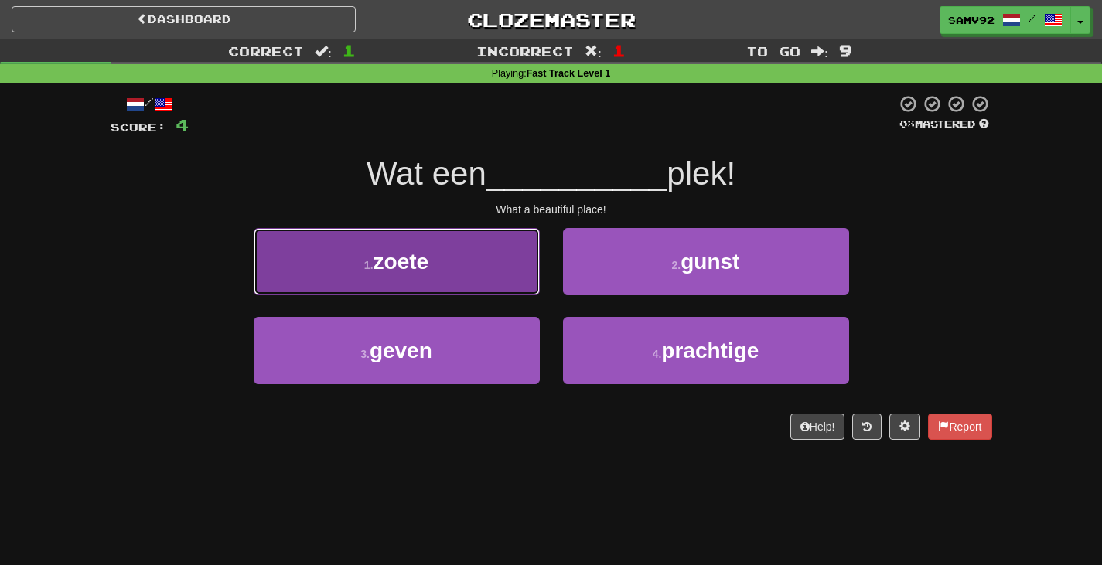
click at [514, 288] on button "1 . zoete" at bounding box center [397, 261] width 286 height 67
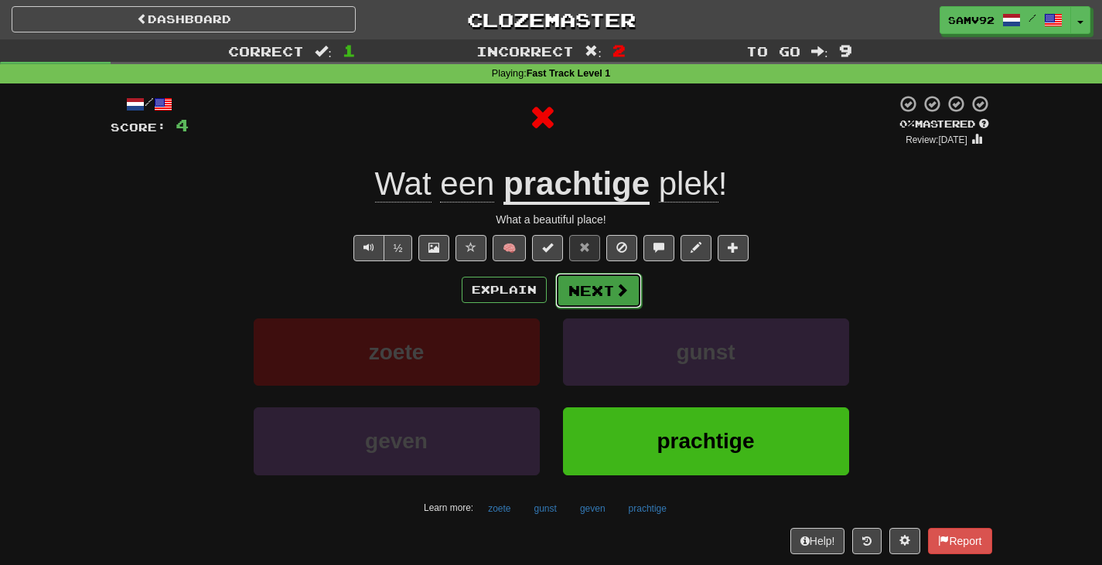
click at [590, 287] on button "Next" at bounding box center [598, 291] width 87 height 36
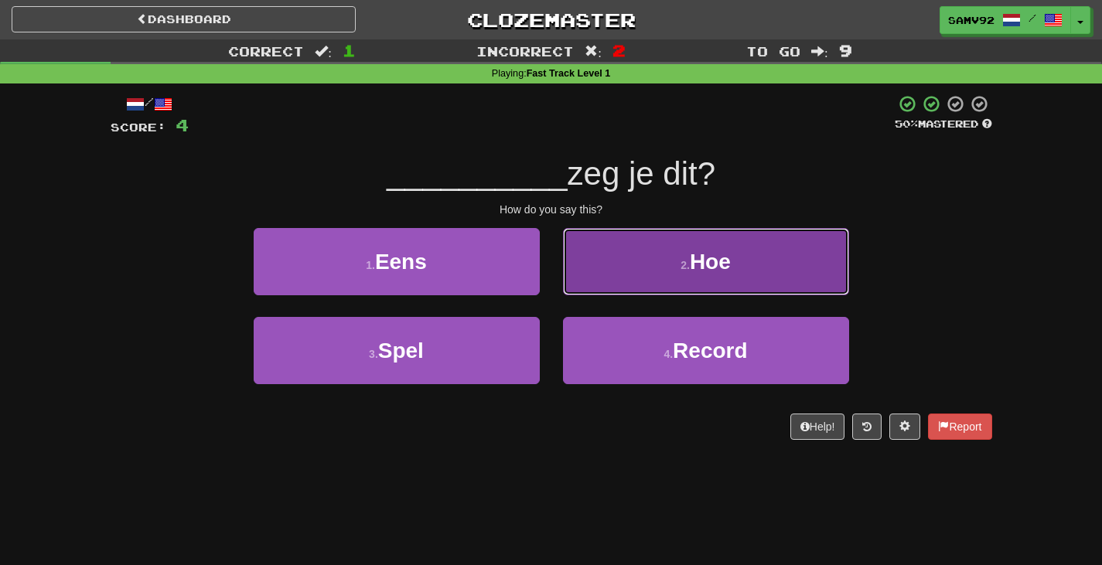
click at [585, 295] on button "2 . Hoe" at bounding box center [706, 261] width 286 height 67
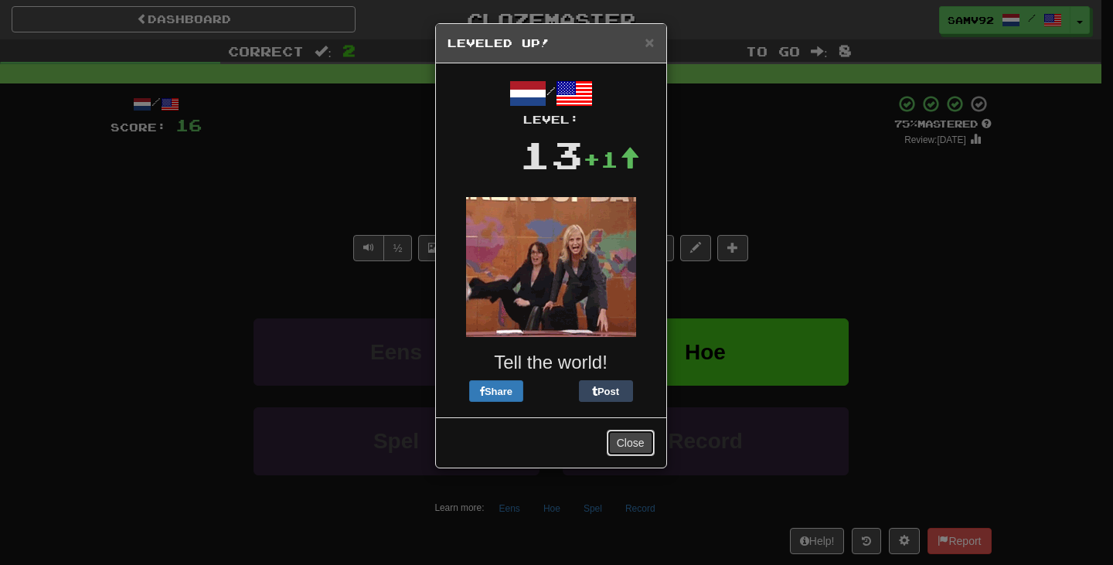
click at [635, 436] on button "Close" at bounding box center [631, 443] width 48 height 26
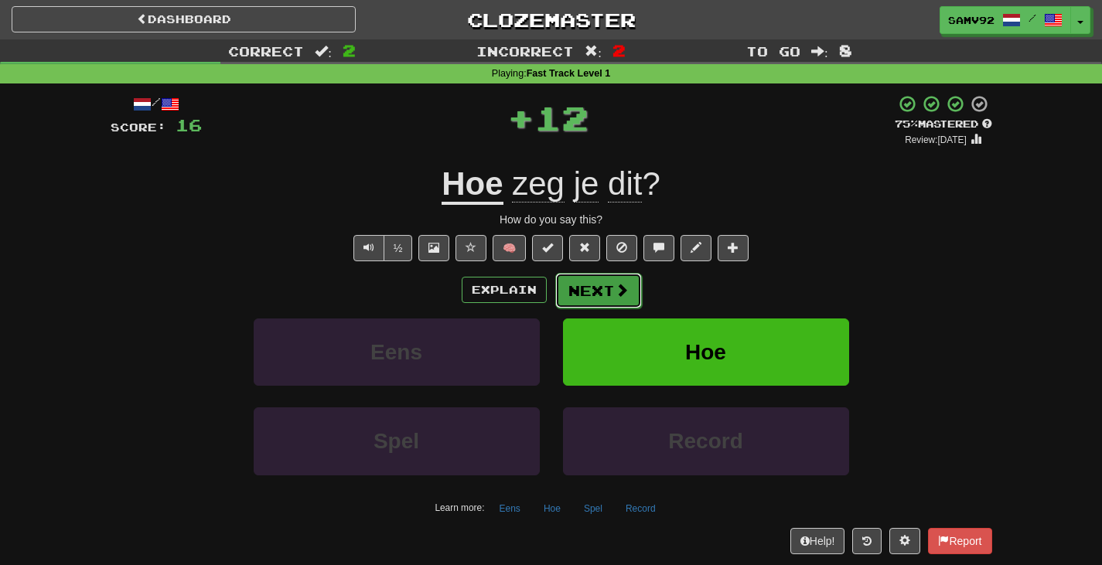
click at [619, 292] on span at bounding box center [622, 290] width 14 height 14
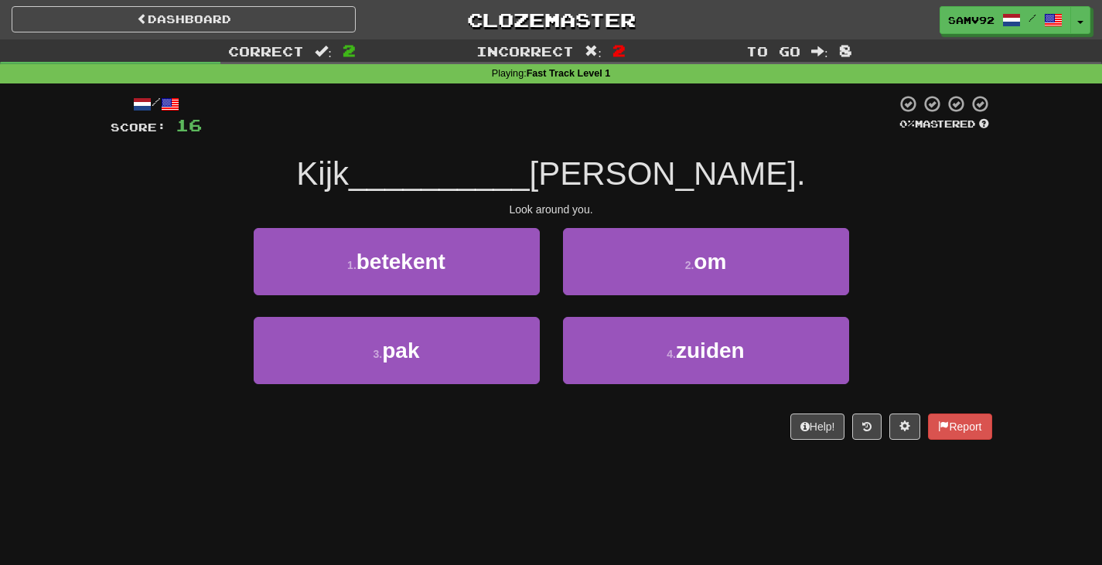
click at [616, 297] on div "2 . om" at bounding box center [705, 272] width 309 height 89
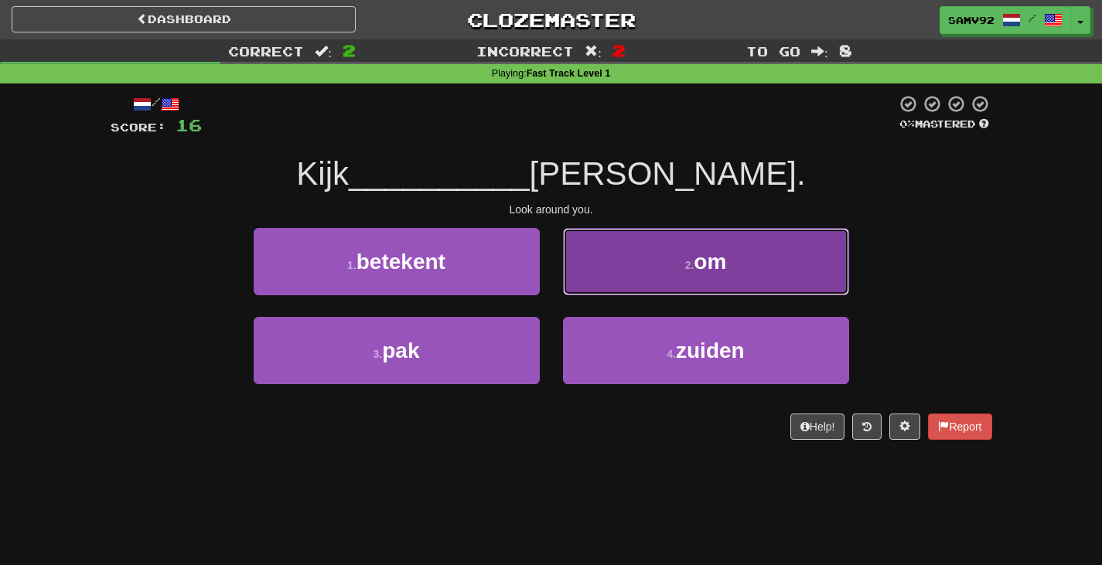
click at [616, 295] on button "2 . om" at bounding box center [706, 261] width 286 height 67
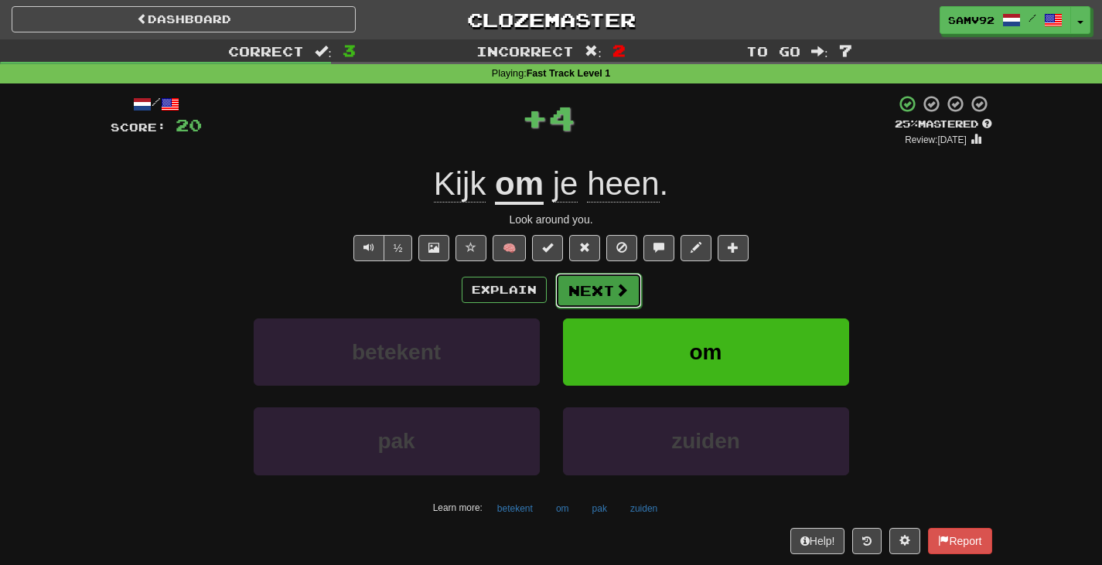
click at [616, 296] on span at bounding box center [622, 290] width 14 height 14
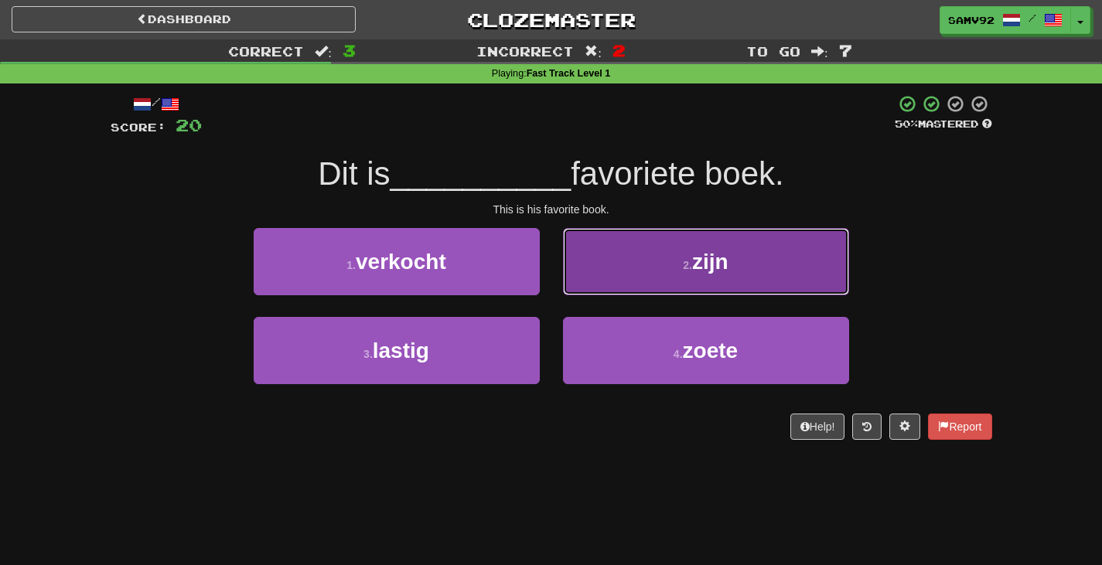
click at [616, 295] on button "2 . zijn" at bounding box center [706, 261] width 286 height 67
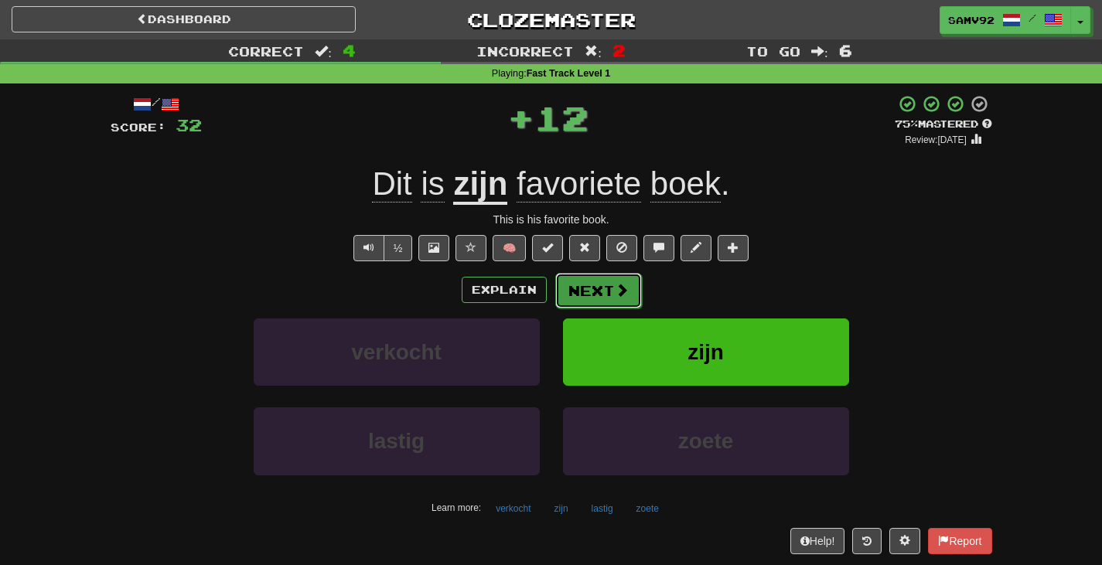
click at [615, 297] on span at bounding box center [622, 290] width 14 height 14
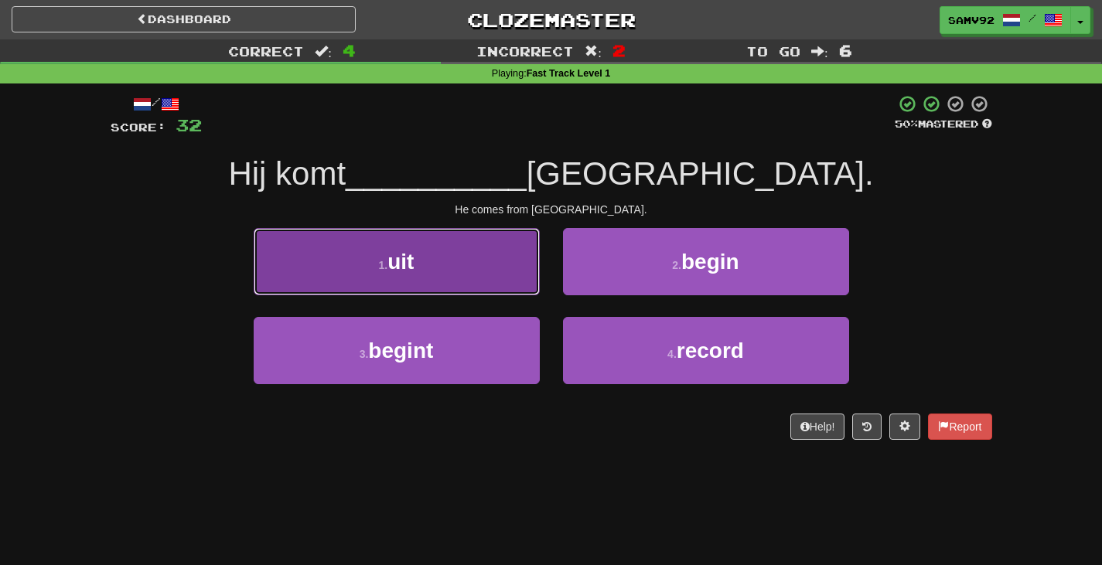
click at [525, 288] on button "1 . uit" at bounding box center [397, 261] width 286 height 67
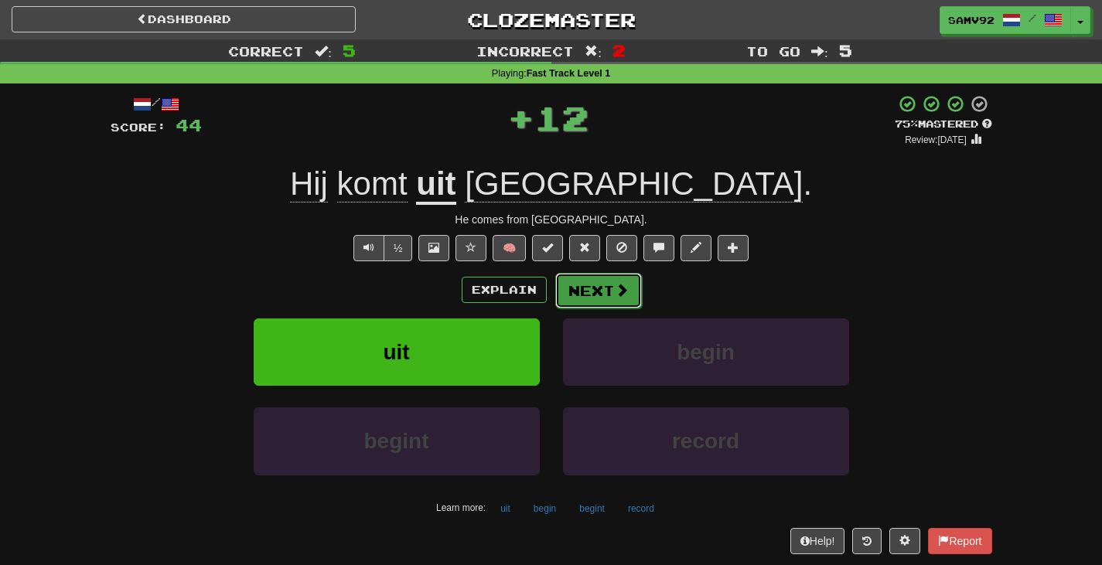
click at [593, 294] on button "Next" at bounding box center [598, 291] width 87 height 36
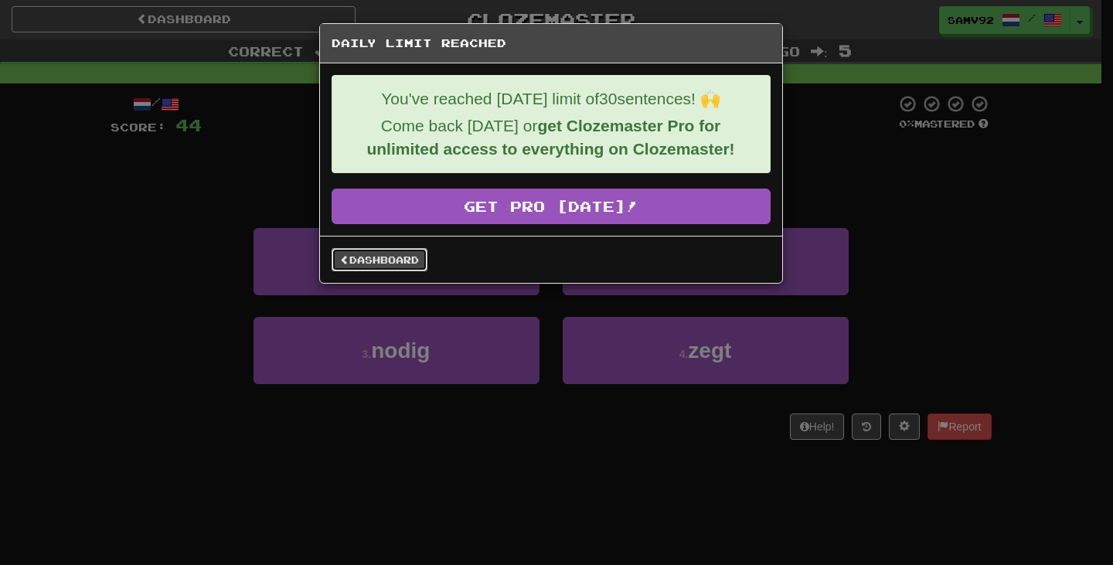
click at [411, 267] on link "Dashboard" at bounding box center [380, 259] width 96 height 23
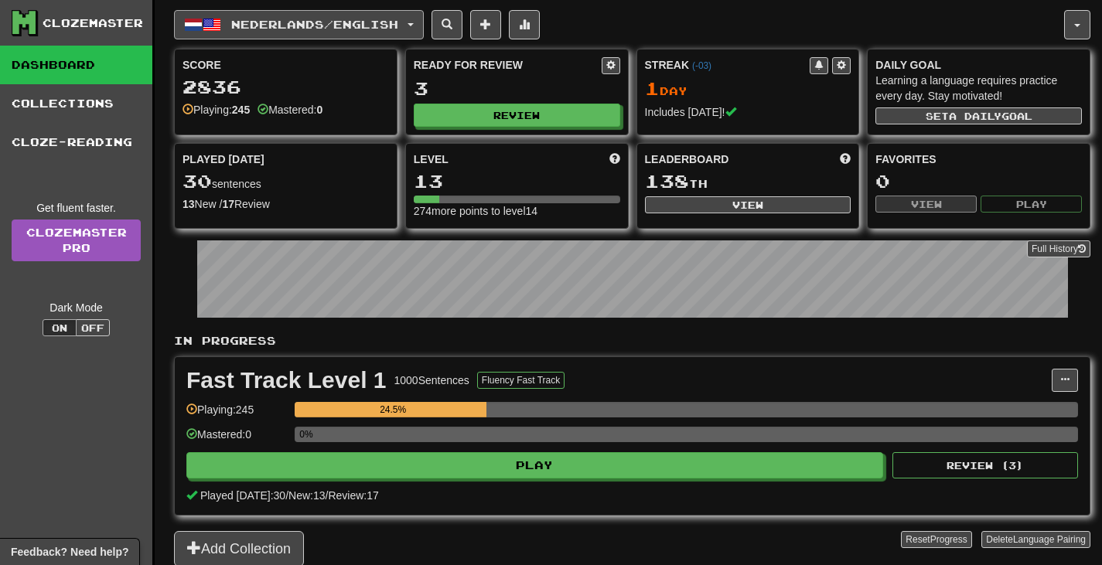
click at [413, 25] on button "Nederlands / English" at bounding box center [299, 24] width 250 height 29
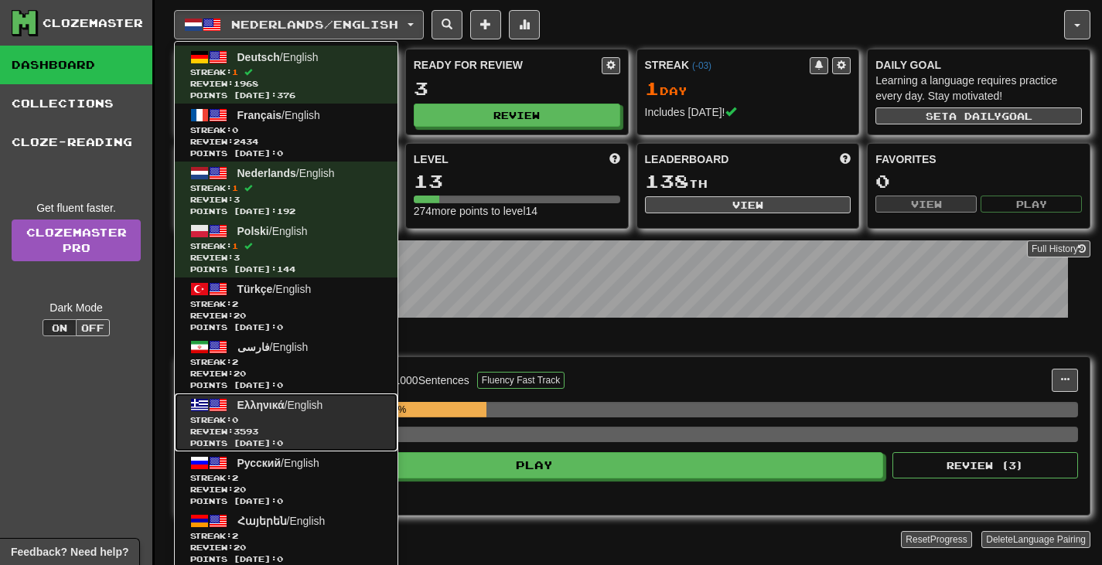
click at [333, 401] on link "Ελληνικά / English Streak: 0 Review: 3593 Points today: 0" at bounding box center [286, 423] width 223 height 58
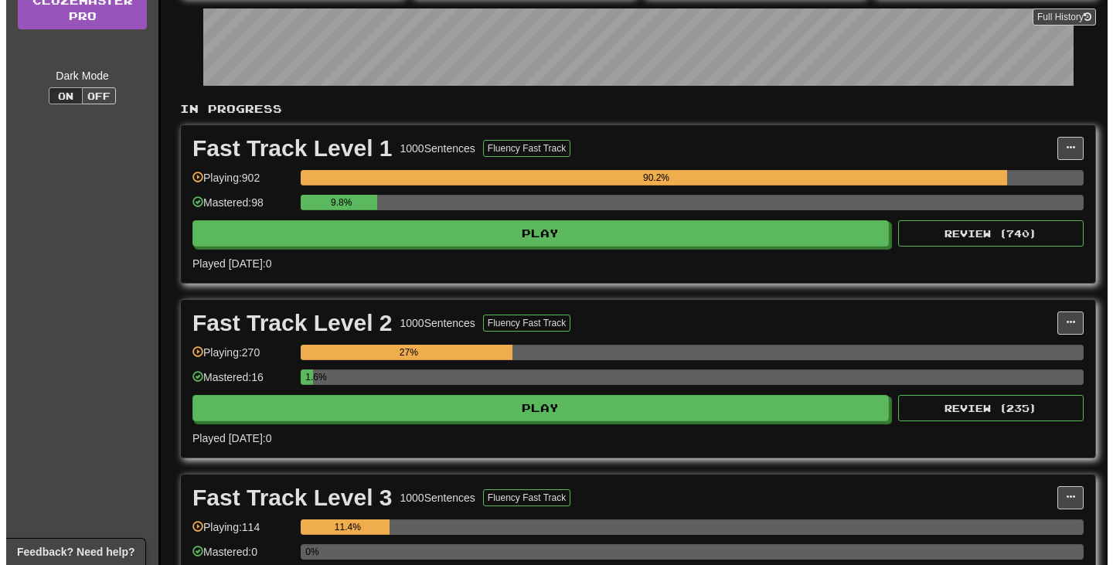
scroll to position [387, 0]
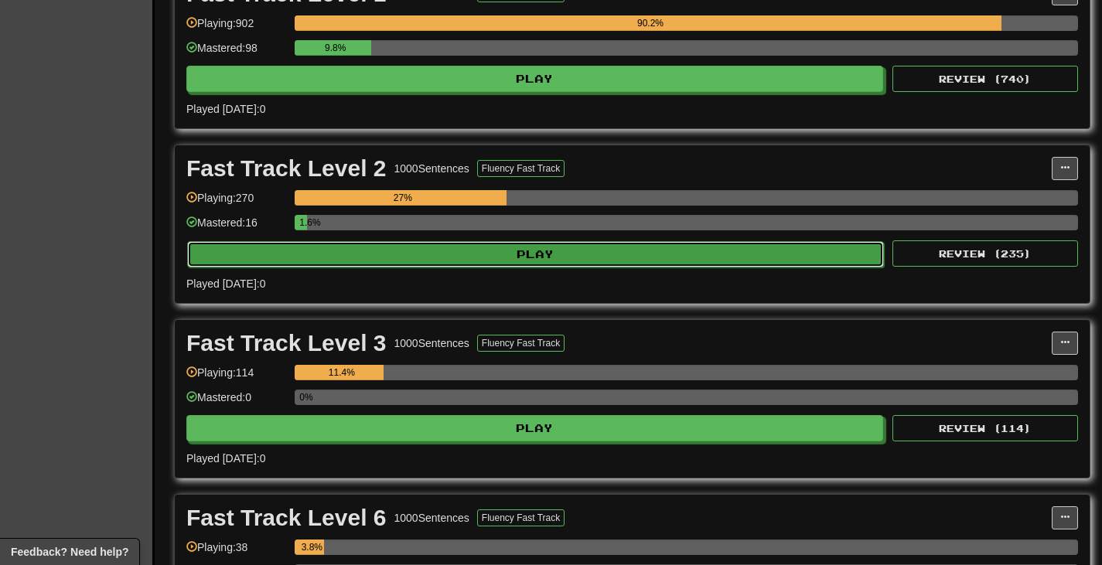
click at [479, 264] on button "Play" at bounding box center [535, 254] width 697 height 26
select select "**"
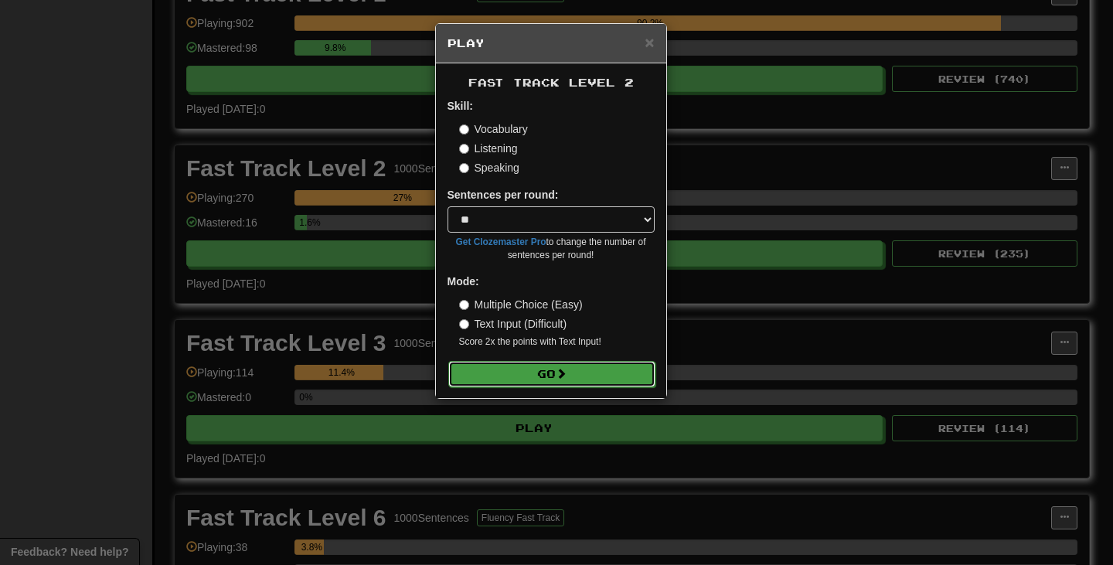
click at [517, 373] on button "Go" at bounding box center [551, 374] width 207 height 26
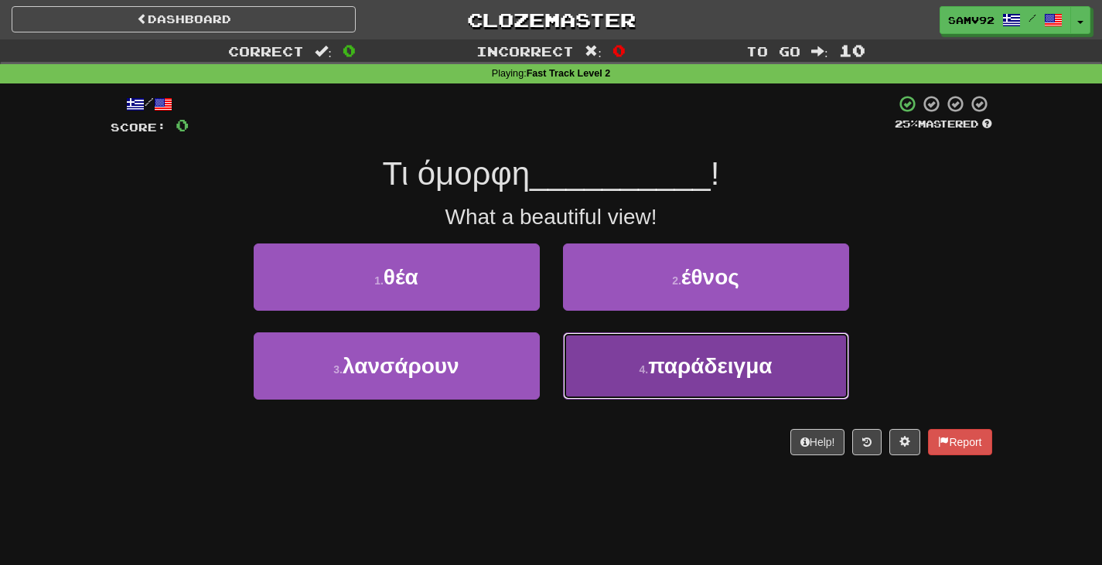
click at [578, 348] on button "4 . παράδειγμα" at bounding box center [706, 365] width 286 height 67
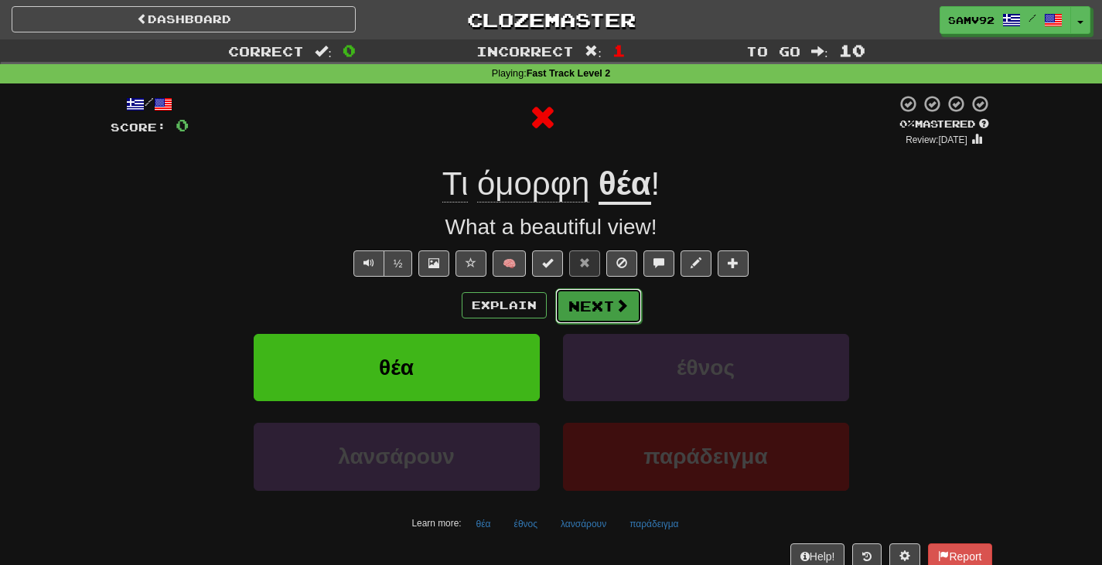
click at [578, 303] on button "Next" at bounding box center [598, 306] width 87 height 36
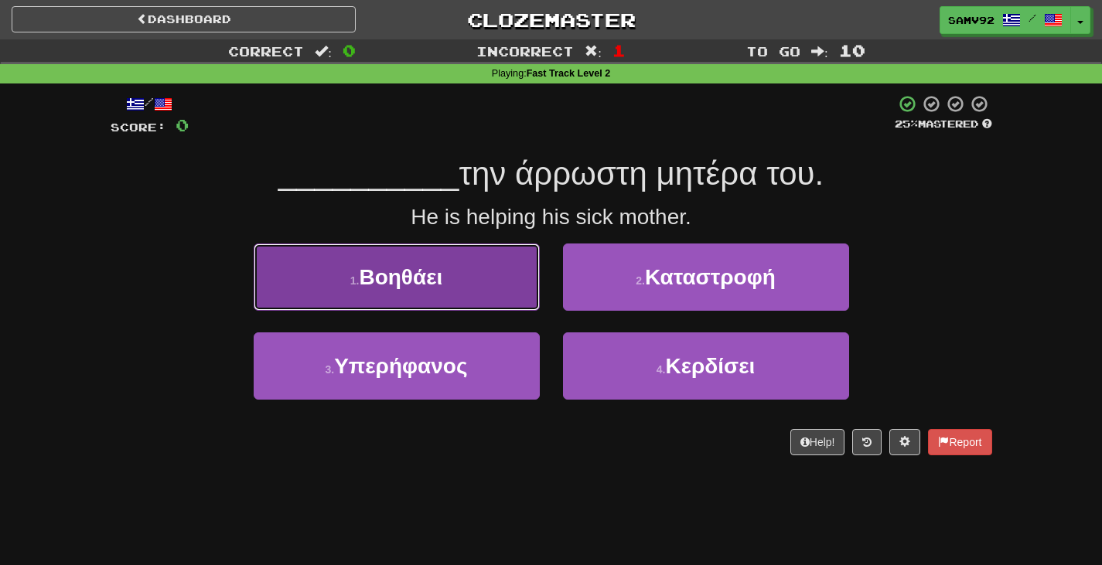
click at [526, 299] on button "1 . Βοηθάει" at bounding box center [397, 277] width 286 height 67
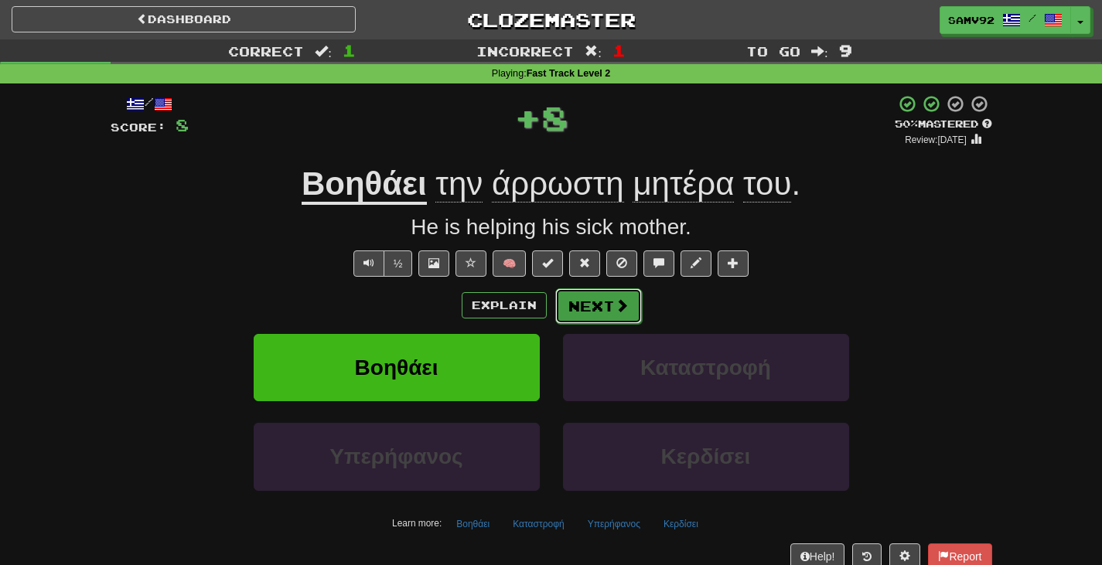
click at [595, 301] on button "Next" at bounding box center [598, 306] width 87 height 36
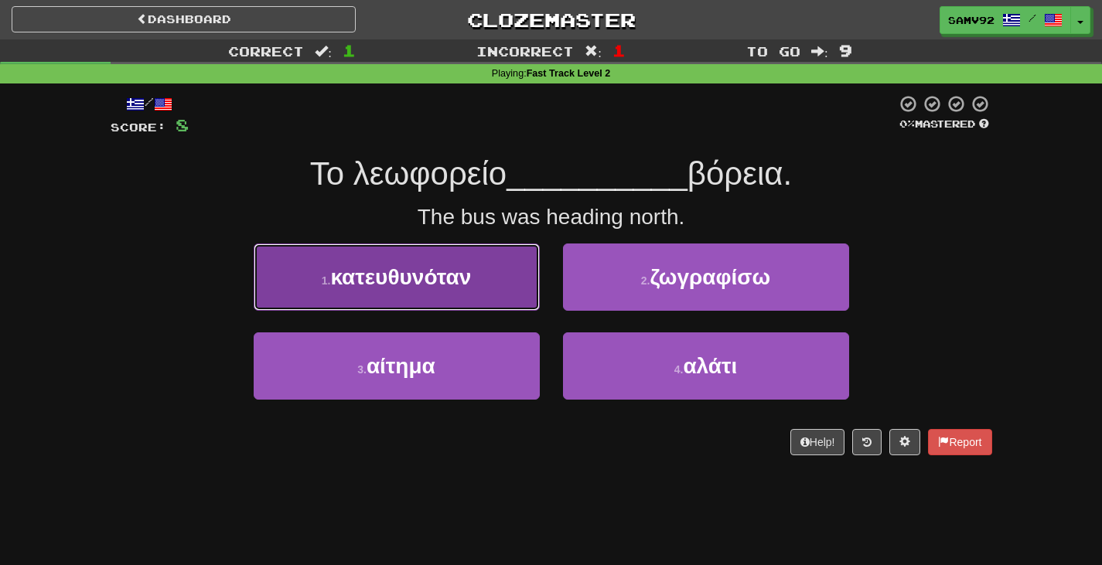
click at [538, 298] on button "1 . κατευθυνόταν" at bounding box center [397, 277] width 286 height 67
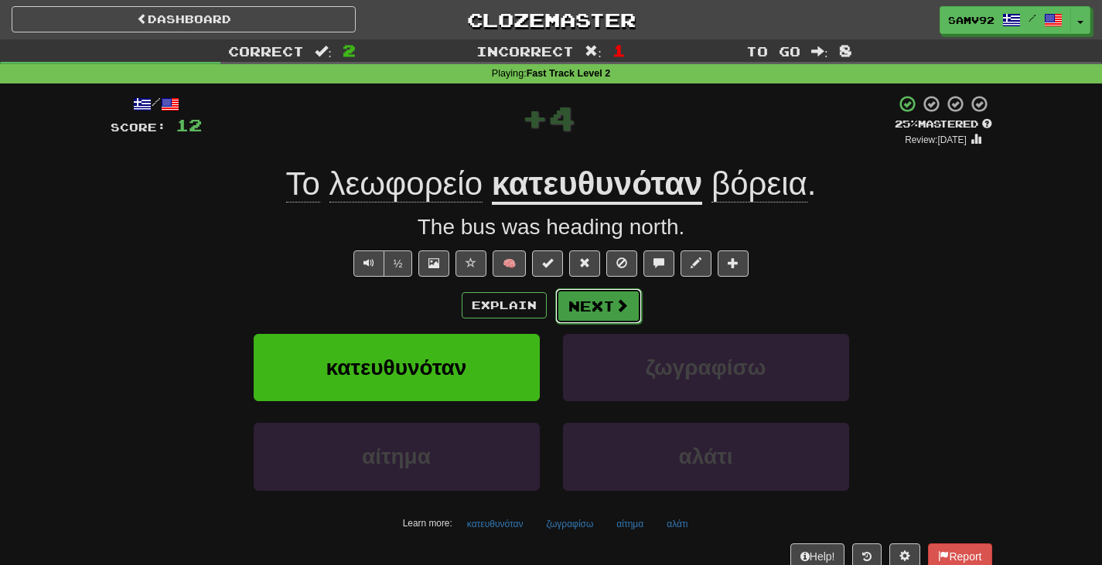
click at [582, 309] on button "Next" at bounding box center [598, 306] width 87 height 36
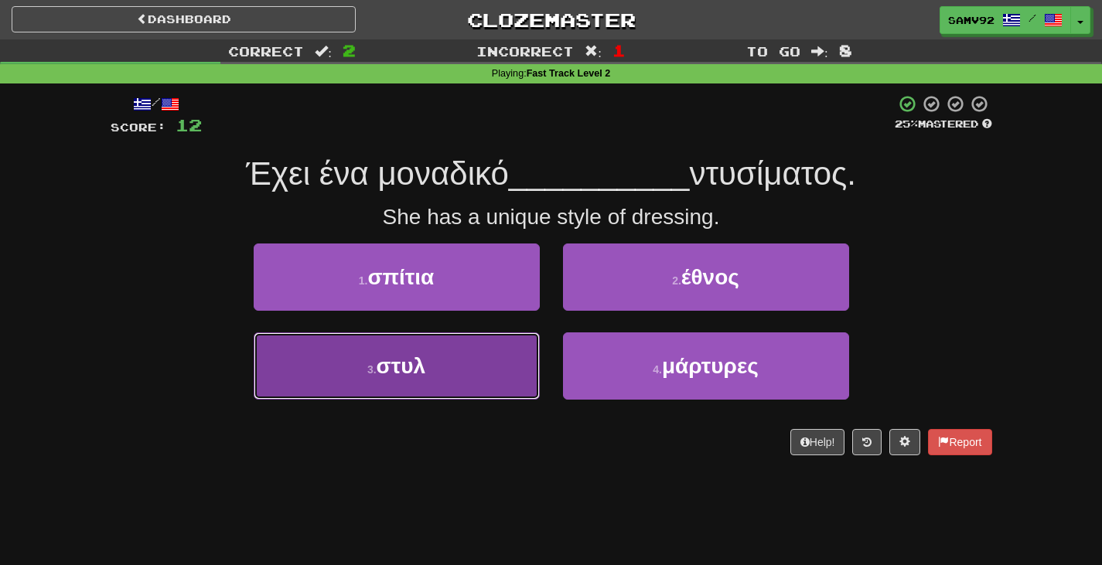
click at [513, 334] on button "3 . στυλ" at bounding box center [397, 365] width 286 height 67
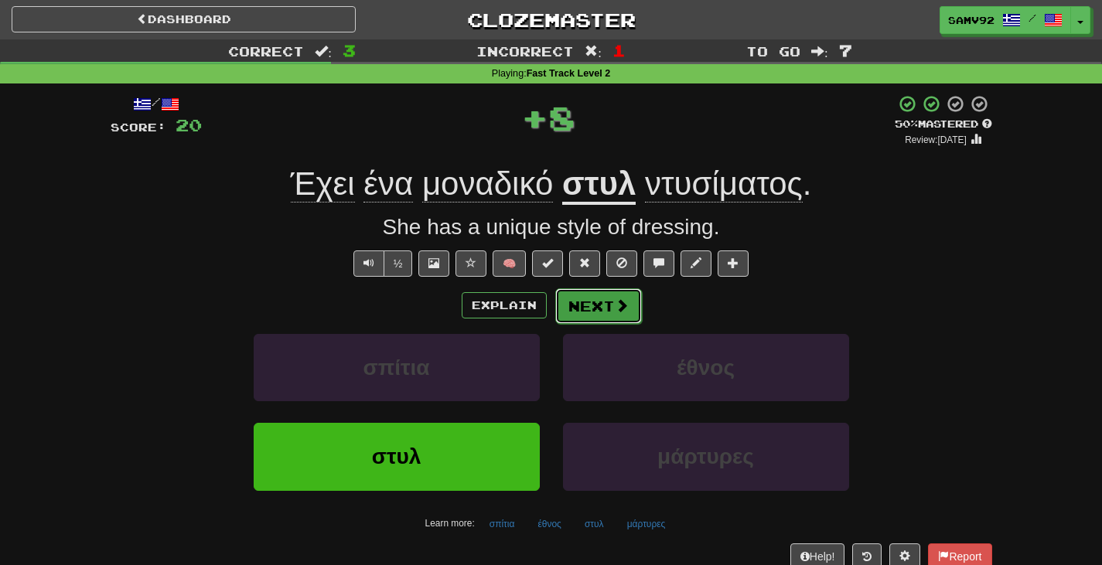
click at [581, 299] on button "Next" at bounding box center [598, 306] width 87 height 36
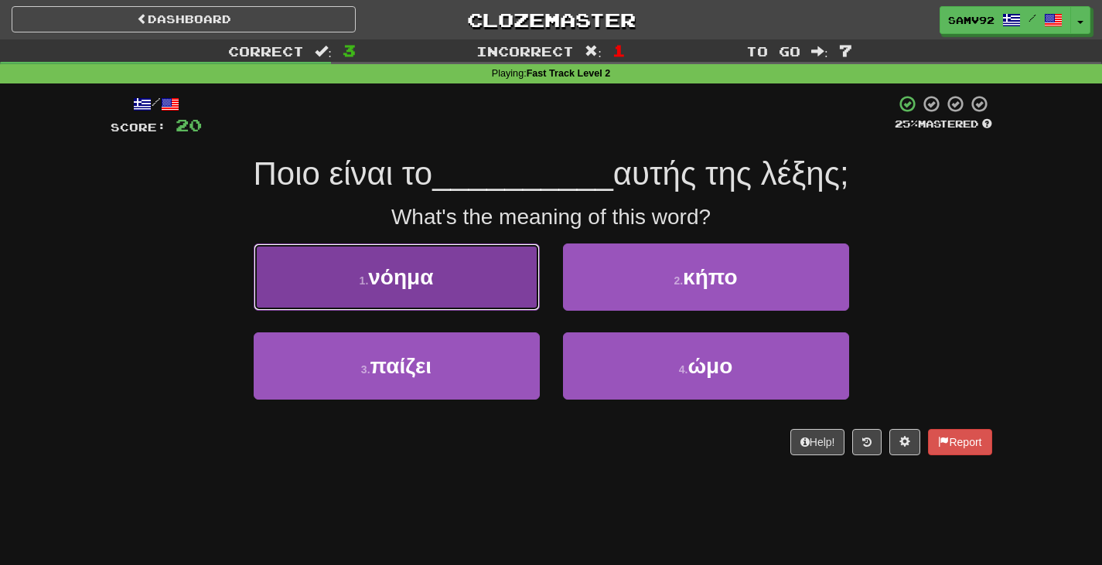
click at [528, 298] on button "1 . νόημα" at bounding box center [397, 277] width 286 height 67
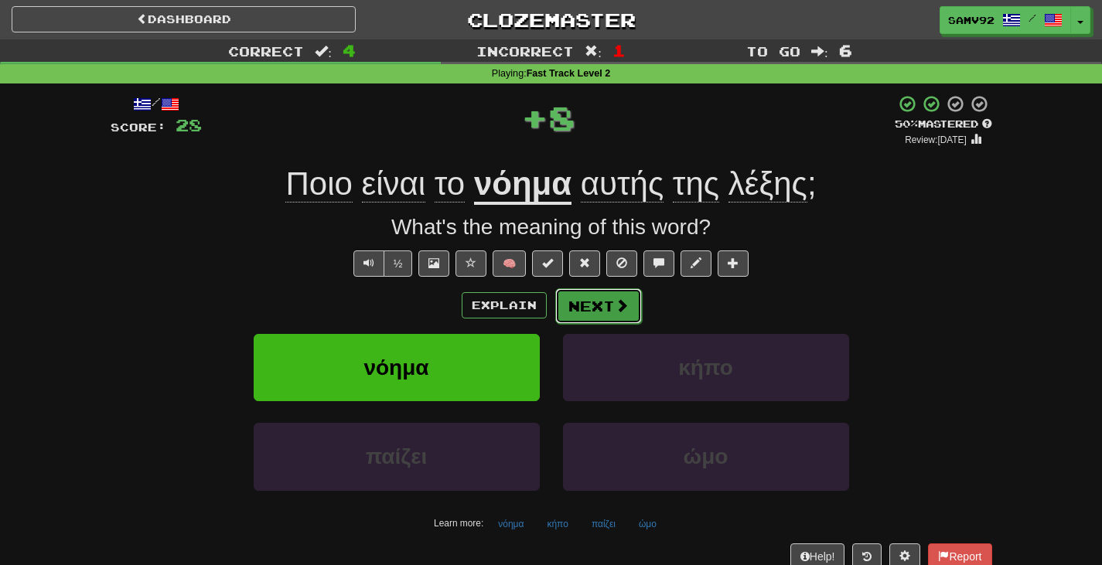
click at [587, 303] on button "Next" at bounding box center [598, 306] width 87 height 36
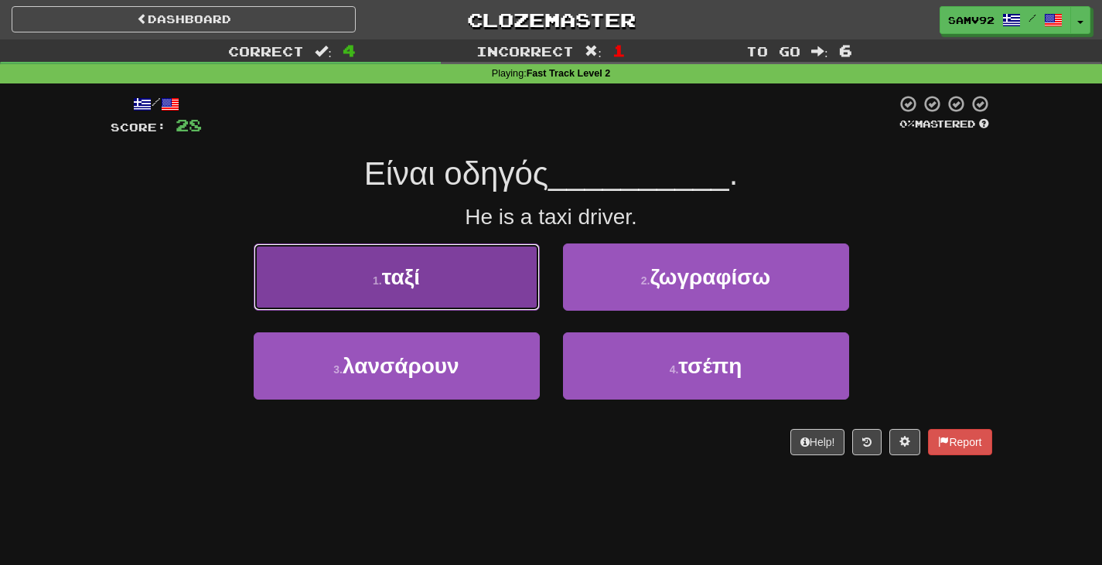
click at [517, 299] on button "1 . ταξί" at bounding box center [397, 277] width 286 height 67
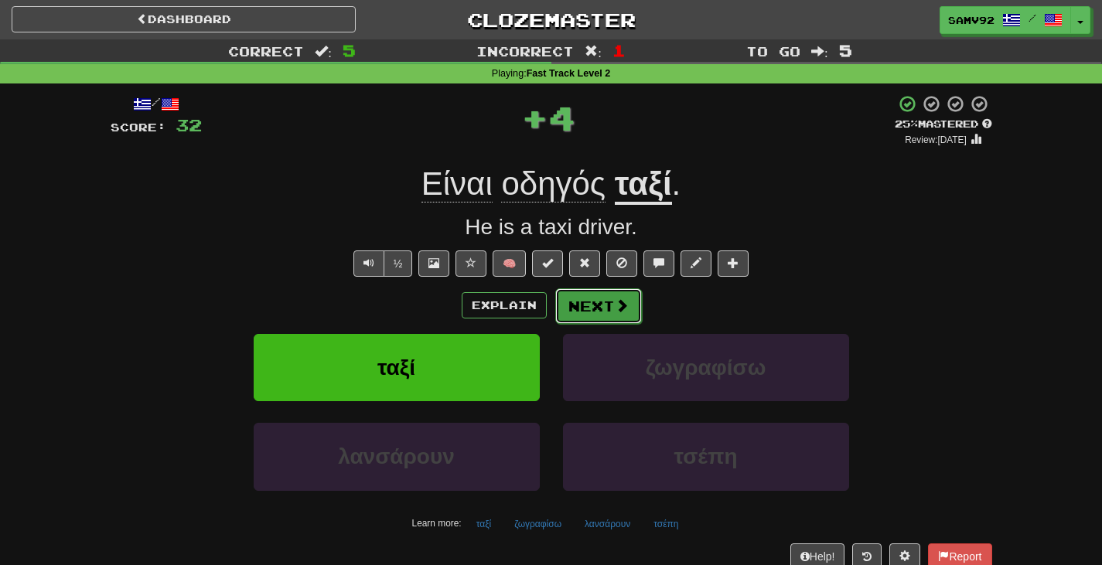
click at [589, 291] on button "Next" at bounding box center [598, 306] width 87 height 36
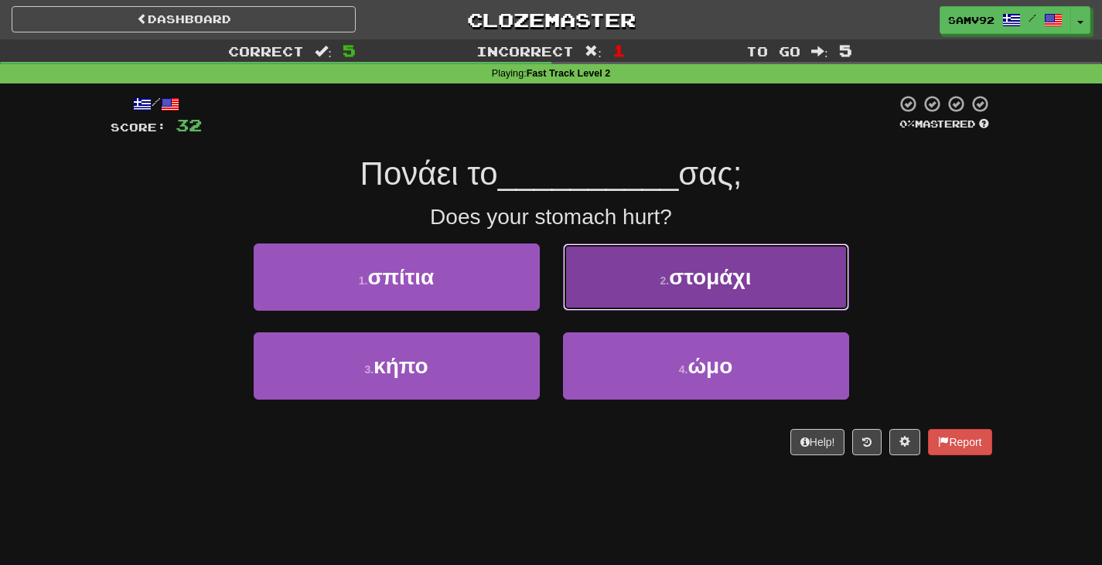
click at [582, 292] on button "2 . στομάχι" at bounding box center [706, 277] width 286 height 67
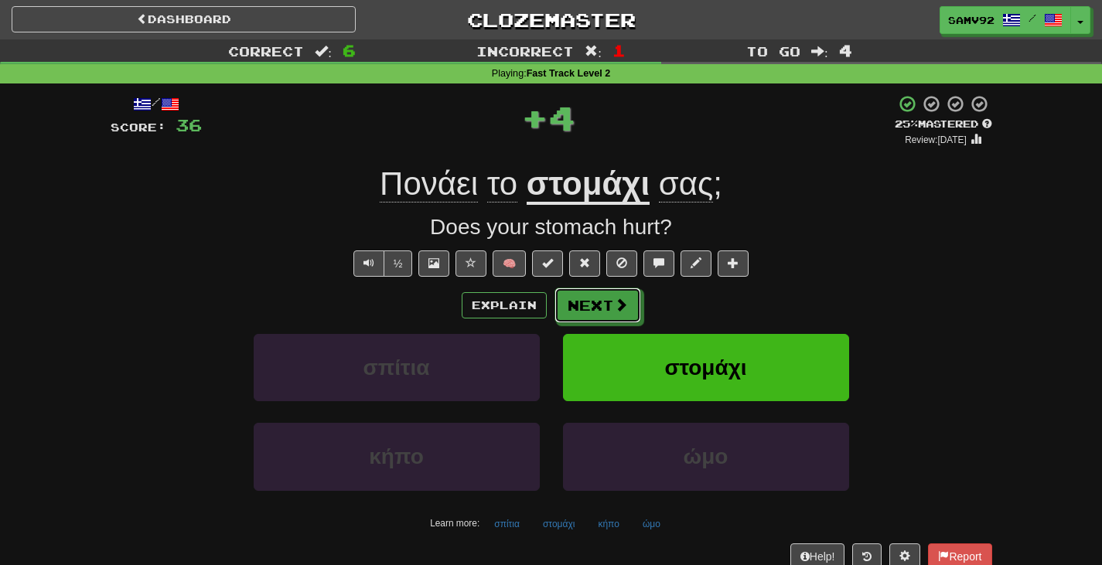
click at [582, 292] on button "Next" at bounding box center [597, 306] width 87 height 36
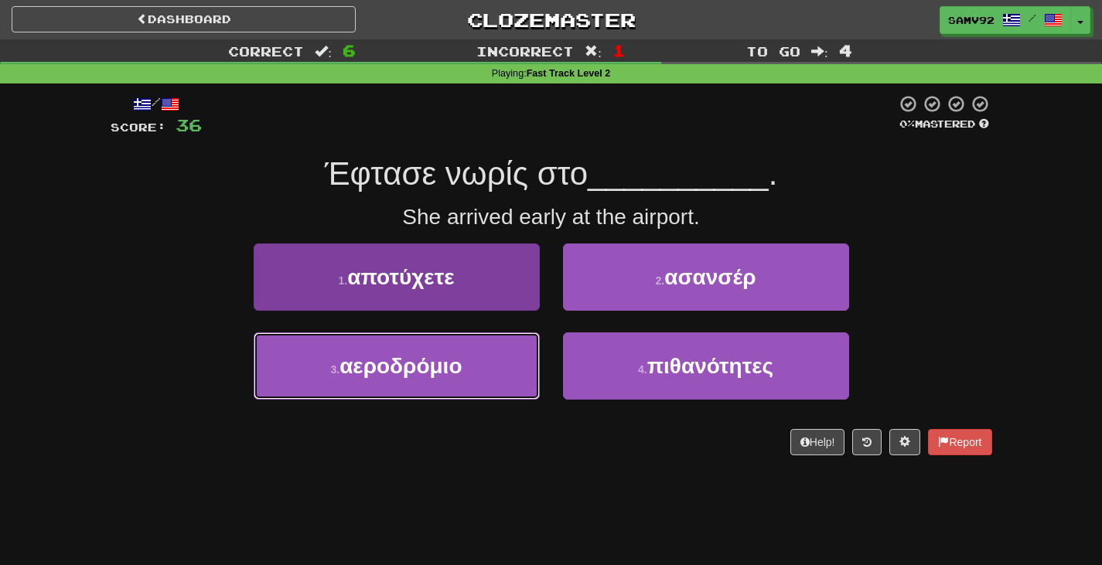
click at [496, 355] on button "3 . αεροδρόμιο" at bounding box center [397, 365] width 286 height 67
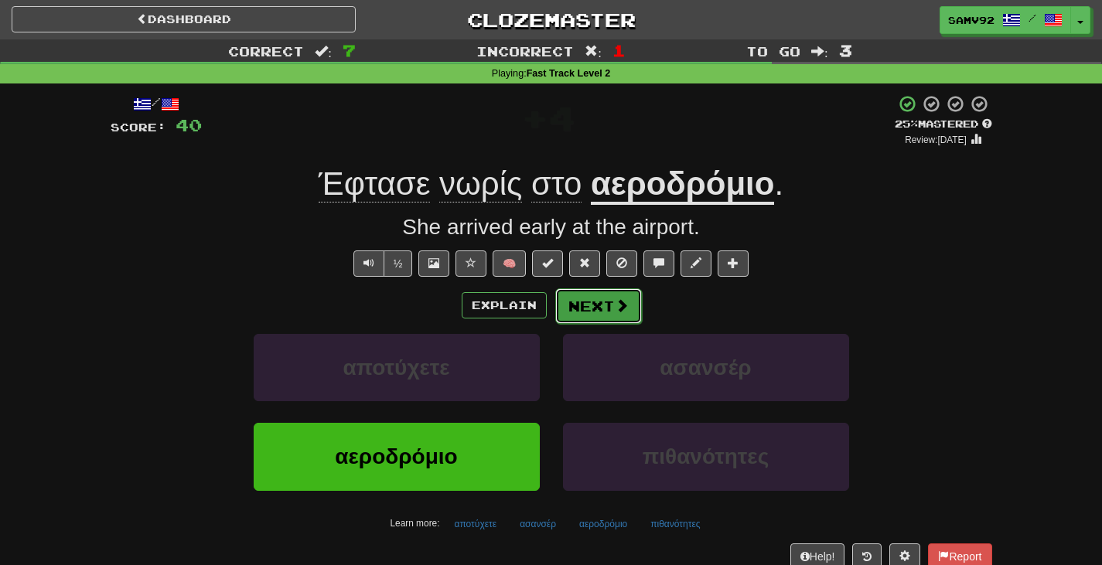
click at [609, 296] on button "Next" at bounding box center [598, 306] width 87 height 36
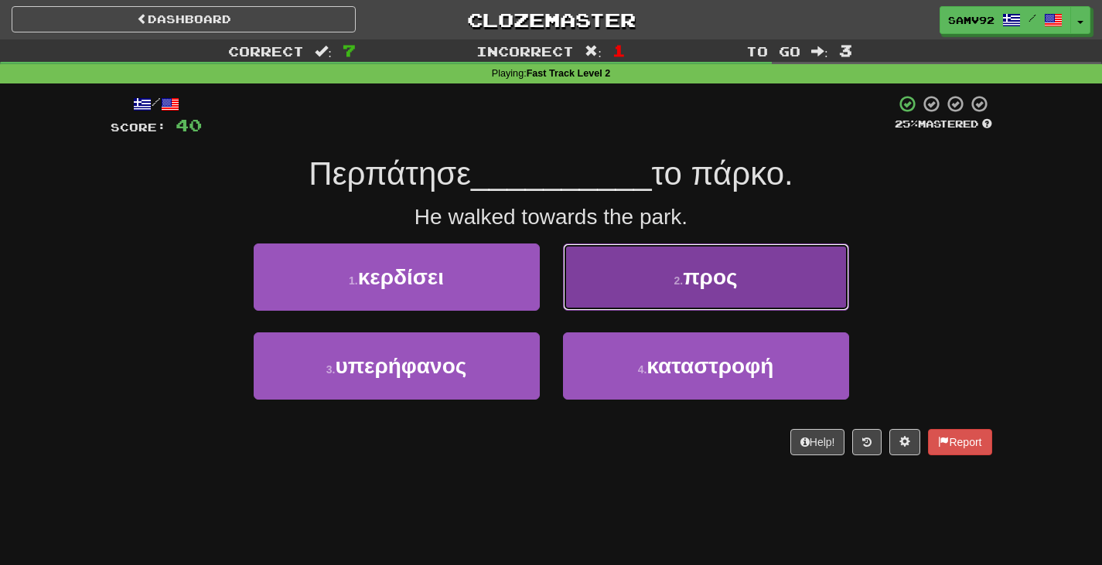
click at [584, 278] on button "2 . προς" at bounding box center [706, 277] width 286 height 67
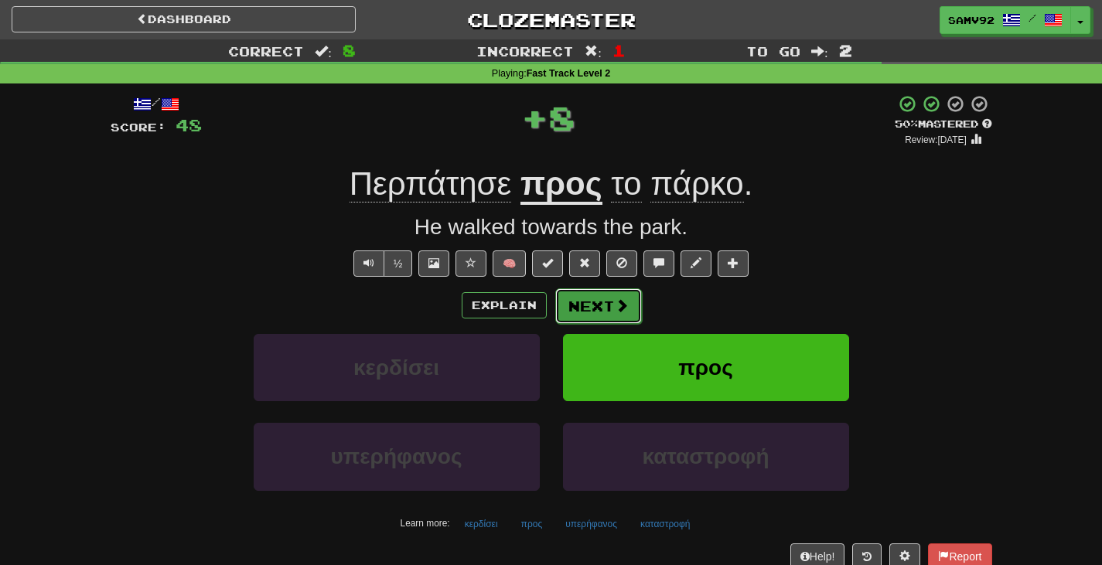
click at [594, 295] on button "Next" at bounding box center [598, 306] width 87 height 36
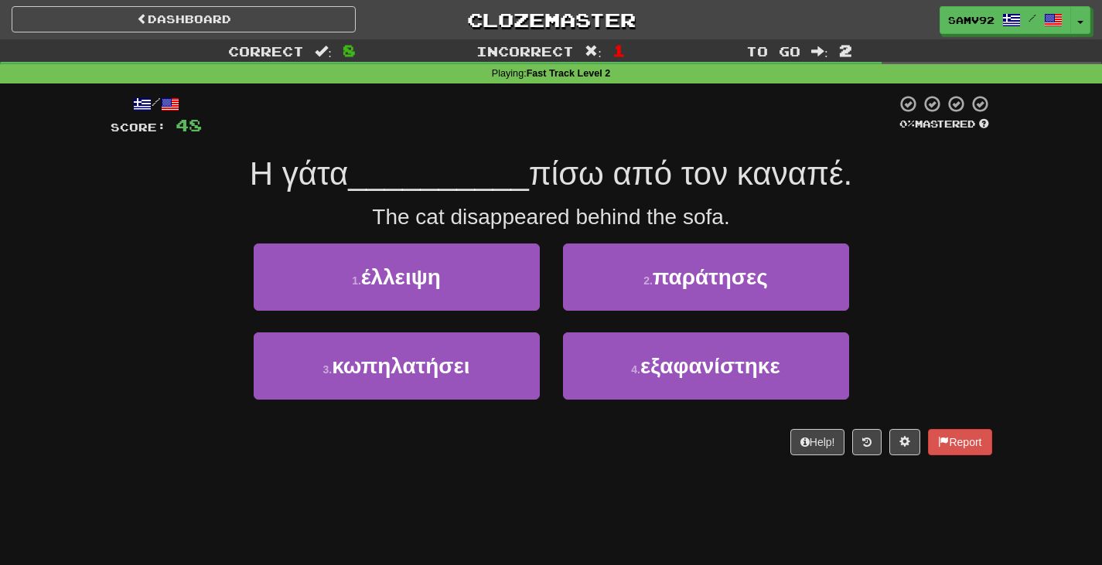
click at [544, 350] on div "3 . κωπηλατήσει" at bounding box center [396, 376] width 309 height 89
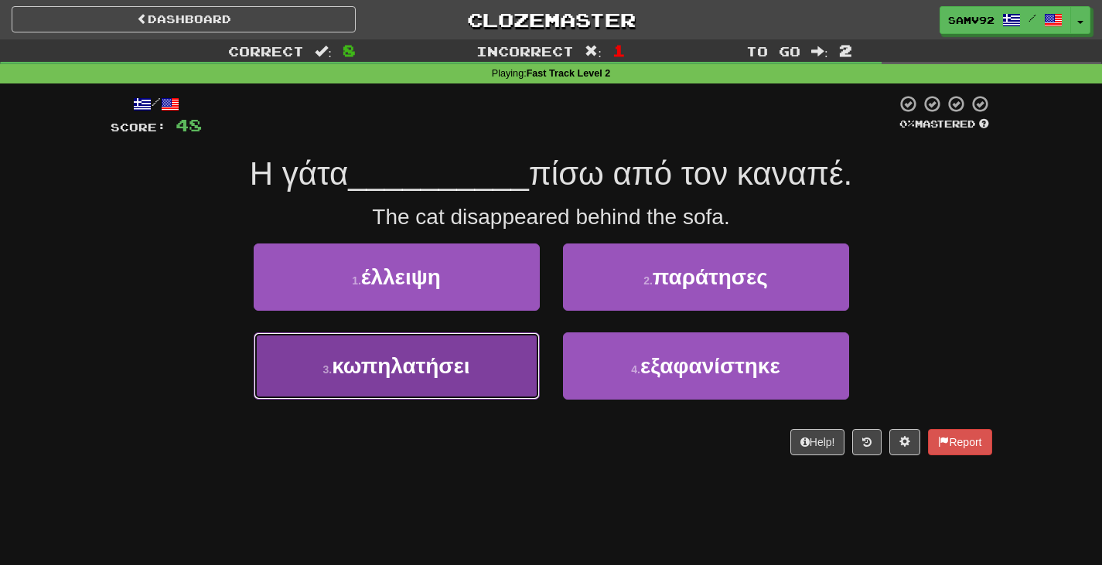
click at [528, 346] on button "3 . κωπηλατήσει" at bounding box center [397, 365] width 286 height 67
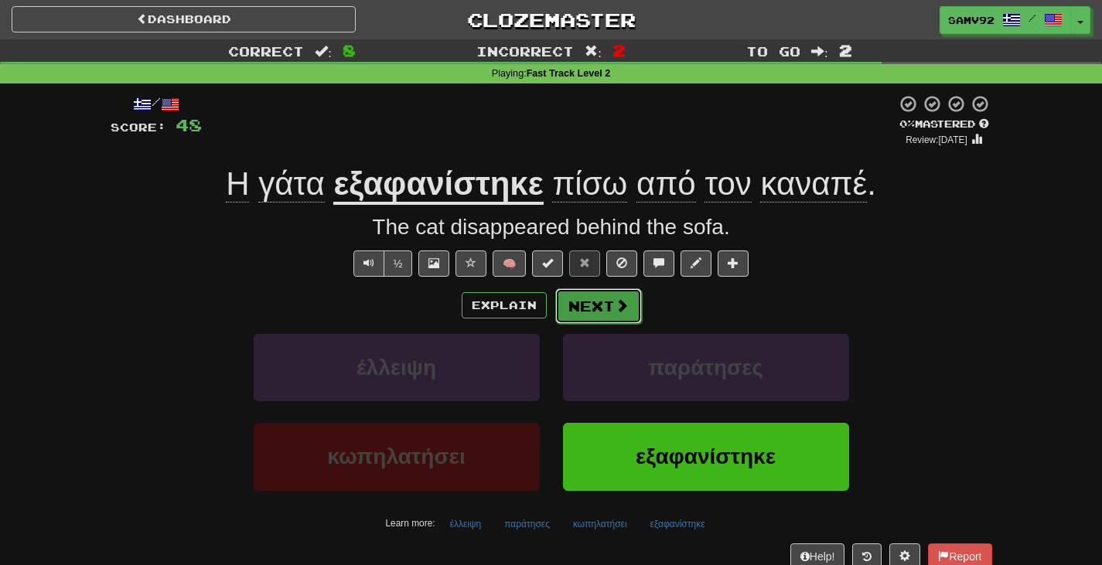
click at [568, 301] on button "Next" at bounding box center [598, 306] width 87 height 36
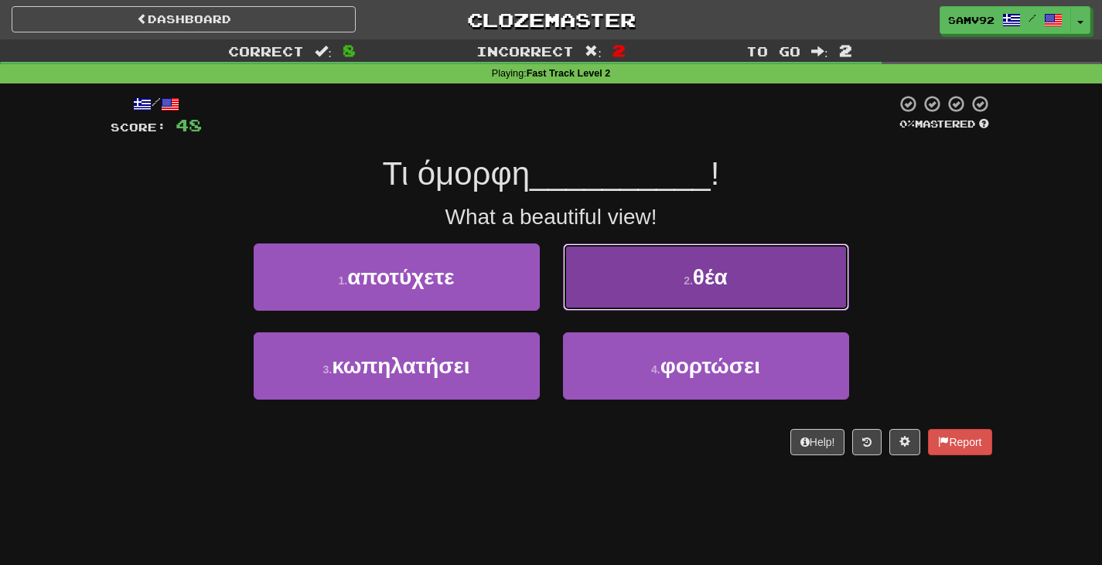
click at [572, 298] on button "2 . θέα" at bounding box center [706, 277] width 286 height 67
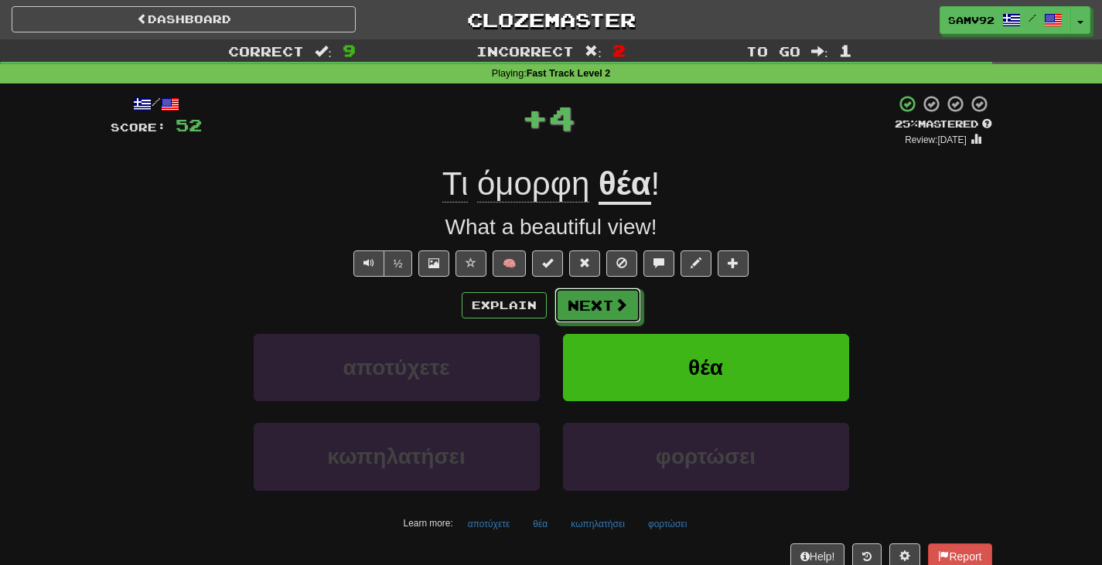
click at [572, 298] on button "Next" at bounding box center [597, 306] width 87 height 36
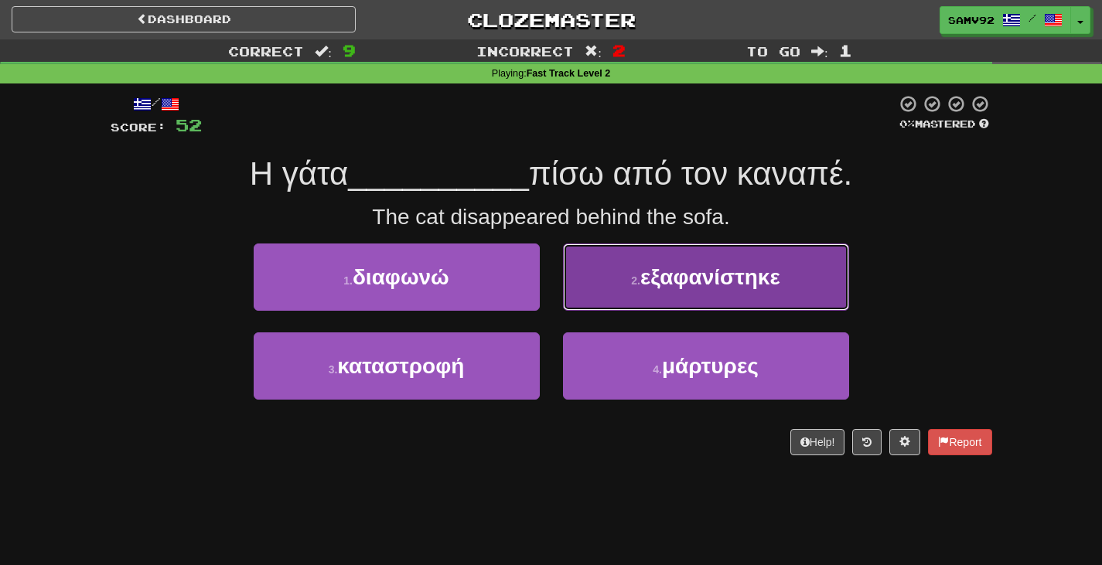
click at [599, 282] on button "2 . εξαφανίστηκε" at bounding box center [706, 277] width 286 height 67
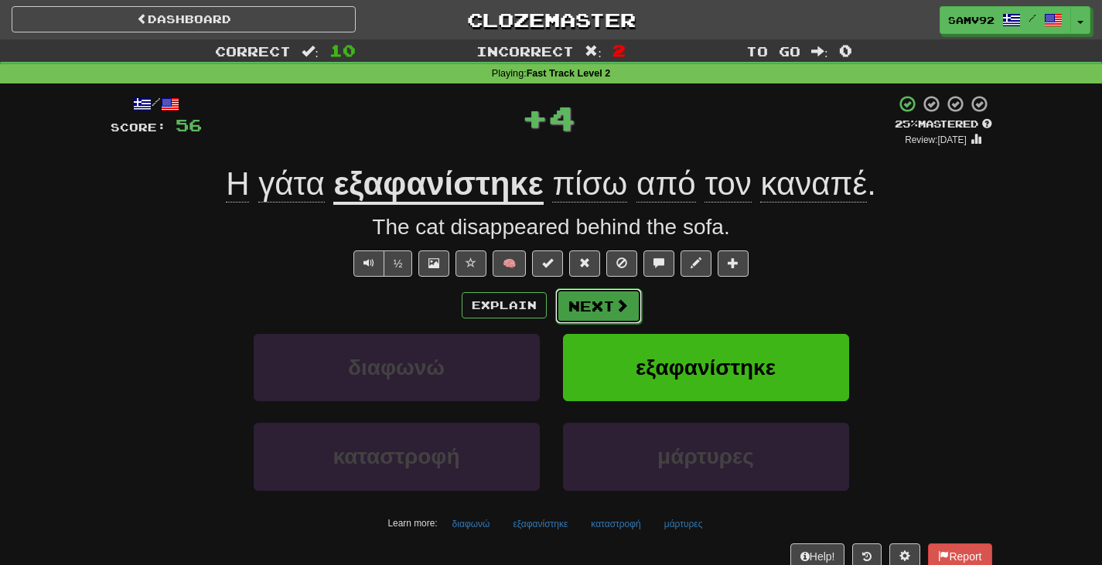
click at [599, 303] on button "Next" at bounding box center [598, 306] width 87 height 36
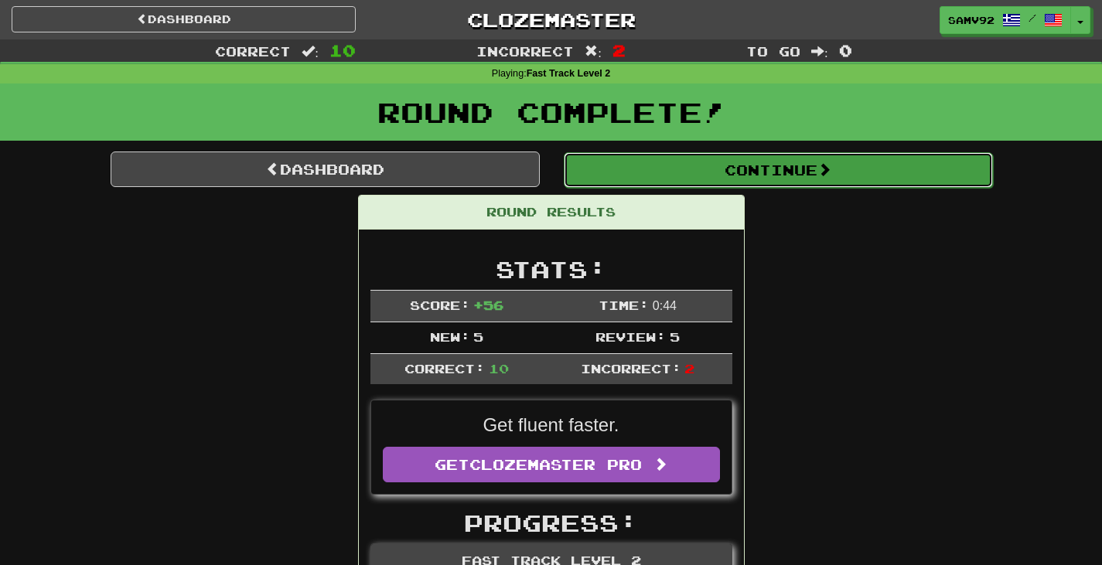
click at [650, 179] on button "Continue" at bounding box center [778, 170] width 429 height 36
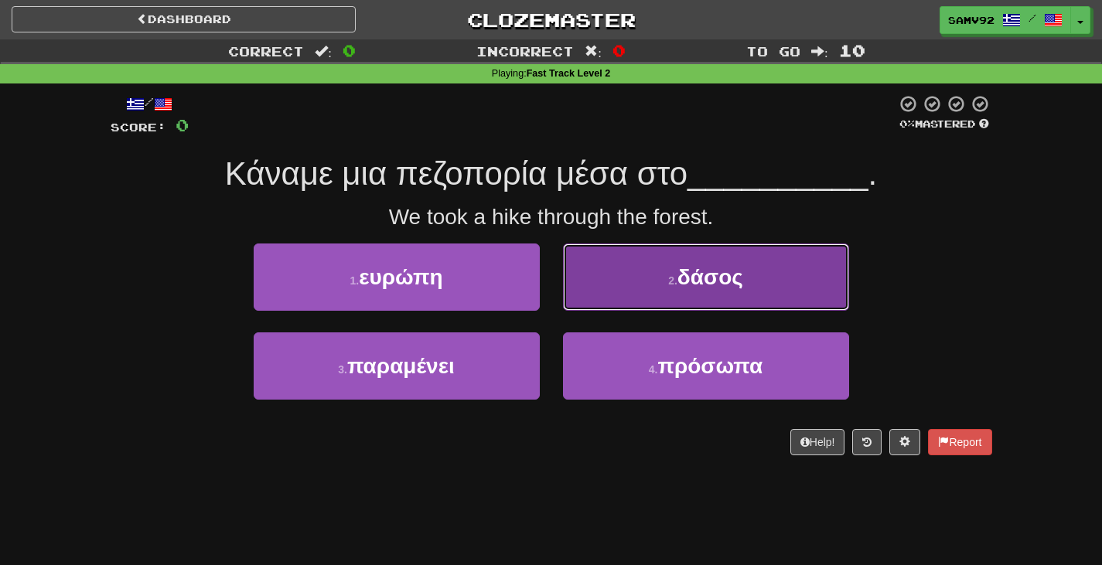
click at [595, 264] on button "2 . δάσος" at bounding box center [706, 277] width 286 height 67
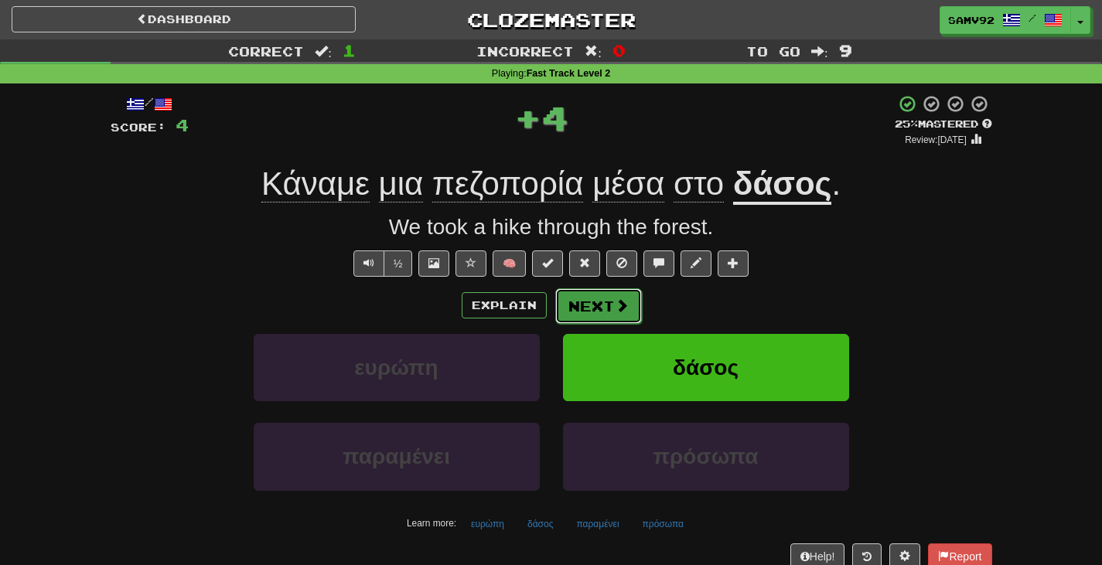
click at [594, 297] on button "Next" at bounding box center [598, 306] width 87 height 36
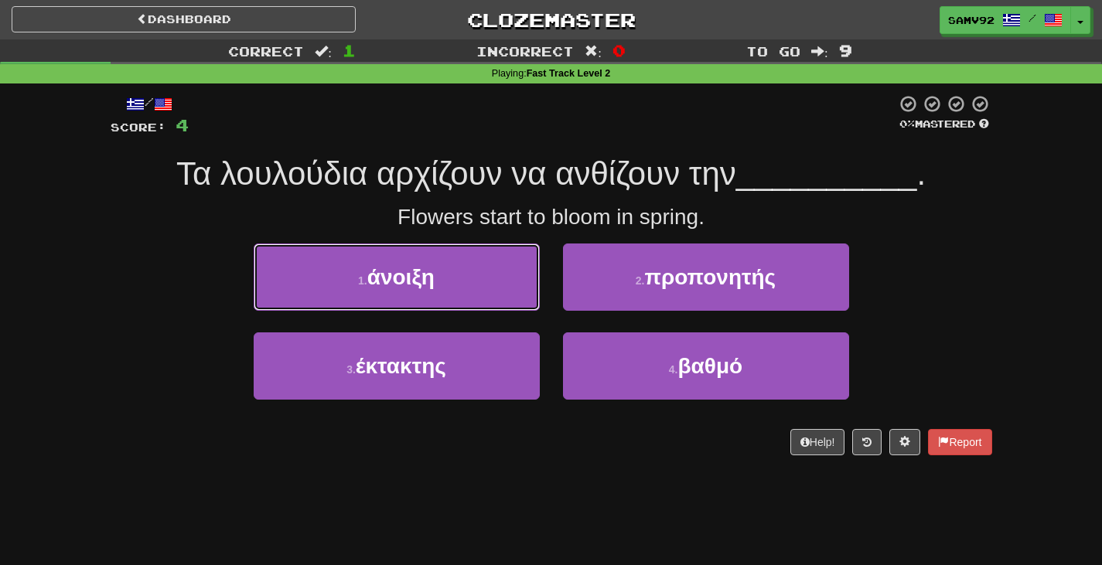
click at [514, 285] on button "1 . άνοιξη" at bounding box center [397, 277] width 286 height 67
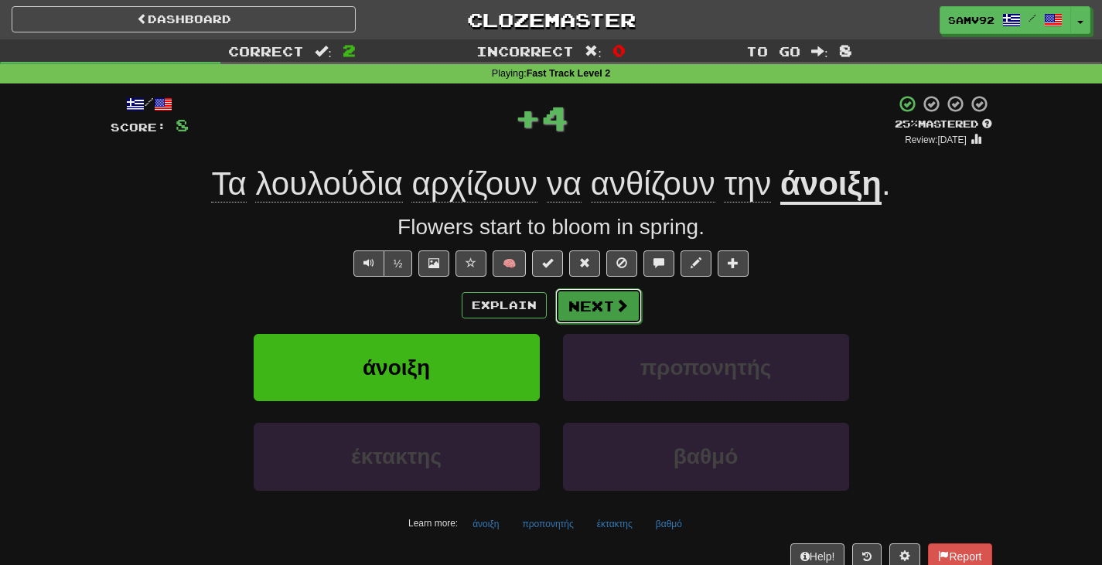
click at [598, 300] on button "Next" at bounding box center [598, 306] width 87 height 36
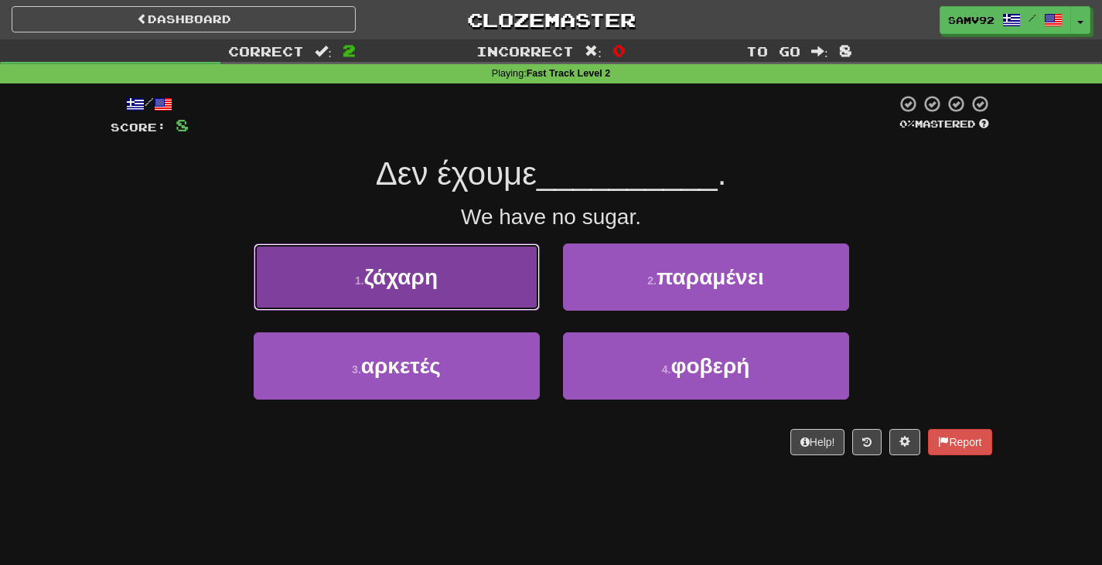
click at [531, 291] on button "1 . ζάχαρη" at bounding box center [397, 277] width 286 height 67
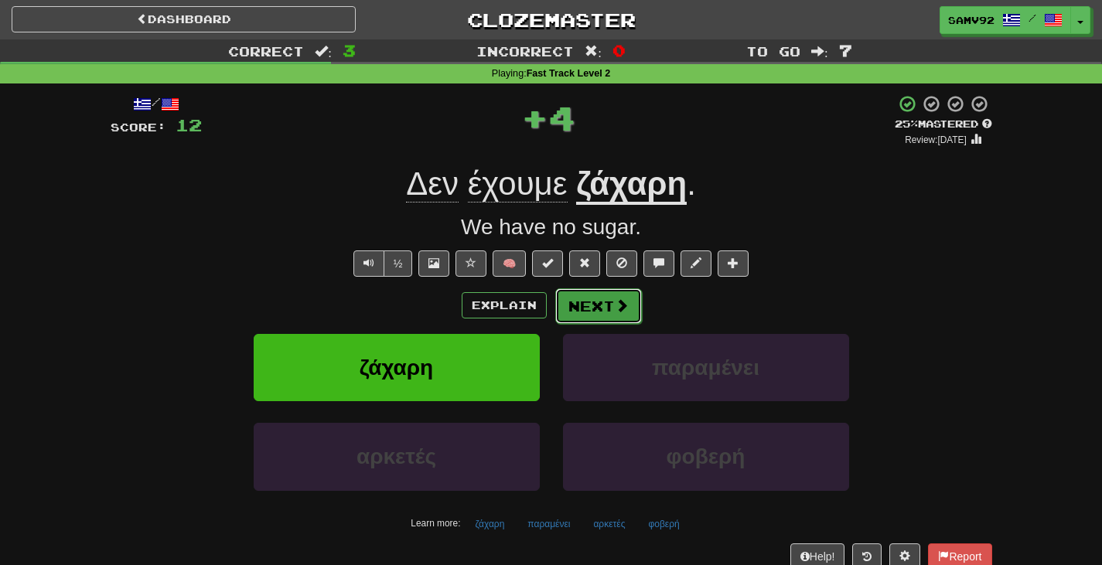
click at [633, 302] on button "Next" at bounding box center [598, 306] width 87 height 36
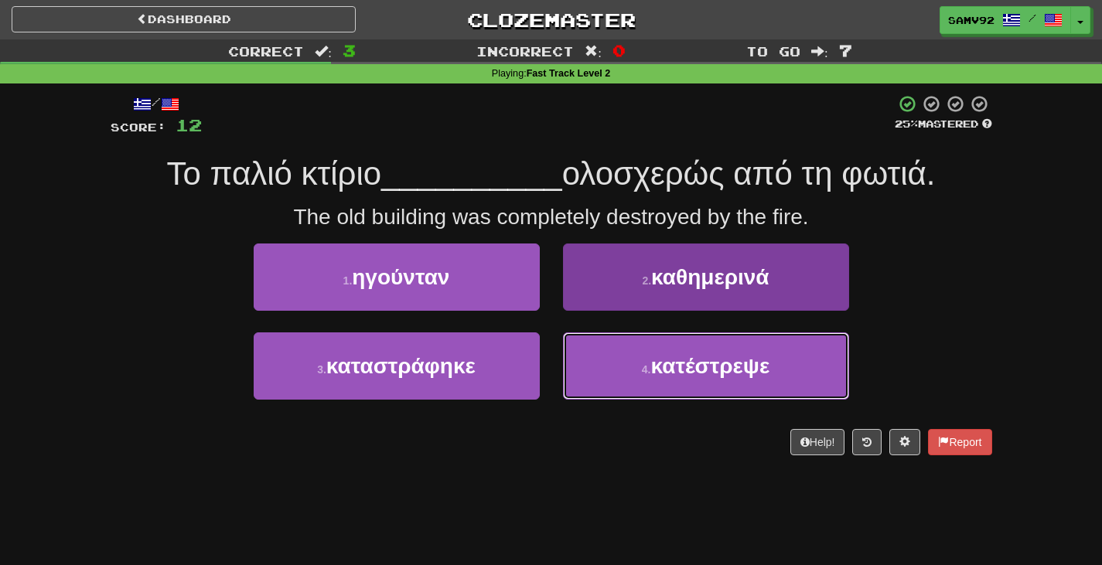
click at [626, 356] on button "4 . κατέστρεψε" at bounding box center [706, 365] width 286 height 67
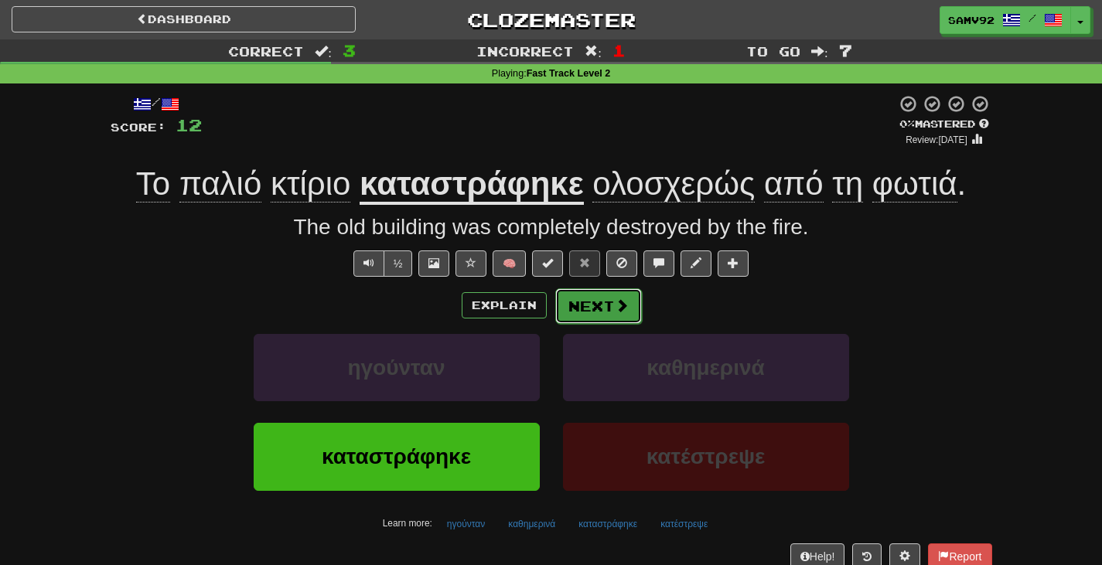
click at [617, 306] on span at bounding box center [622, 305] width 14 height 14
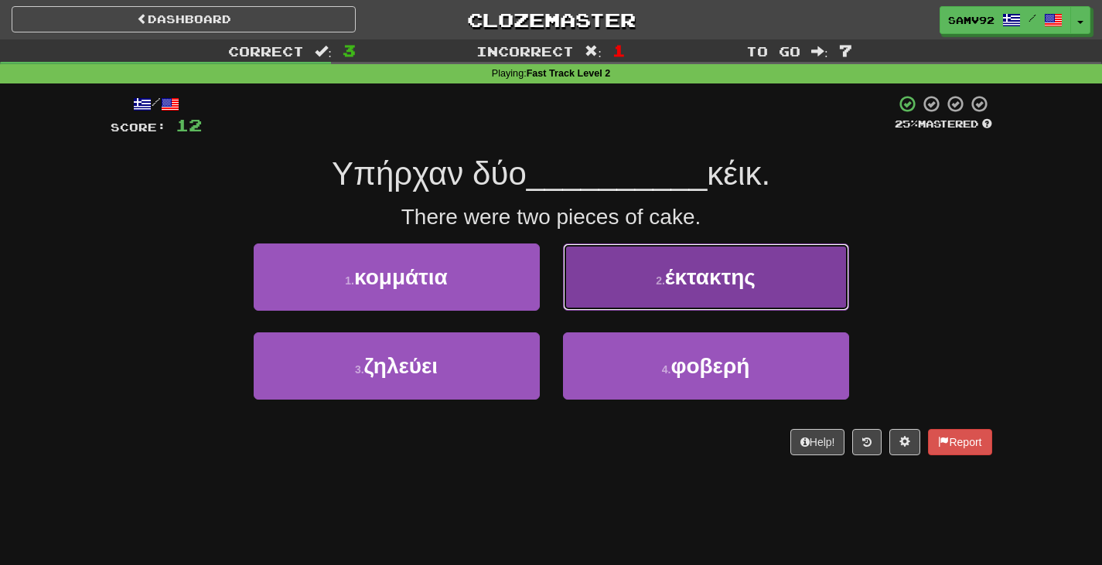
click at [619, 281] on button "2 . έκτακτης" at bounding box center [706, 277] width 286 height 67
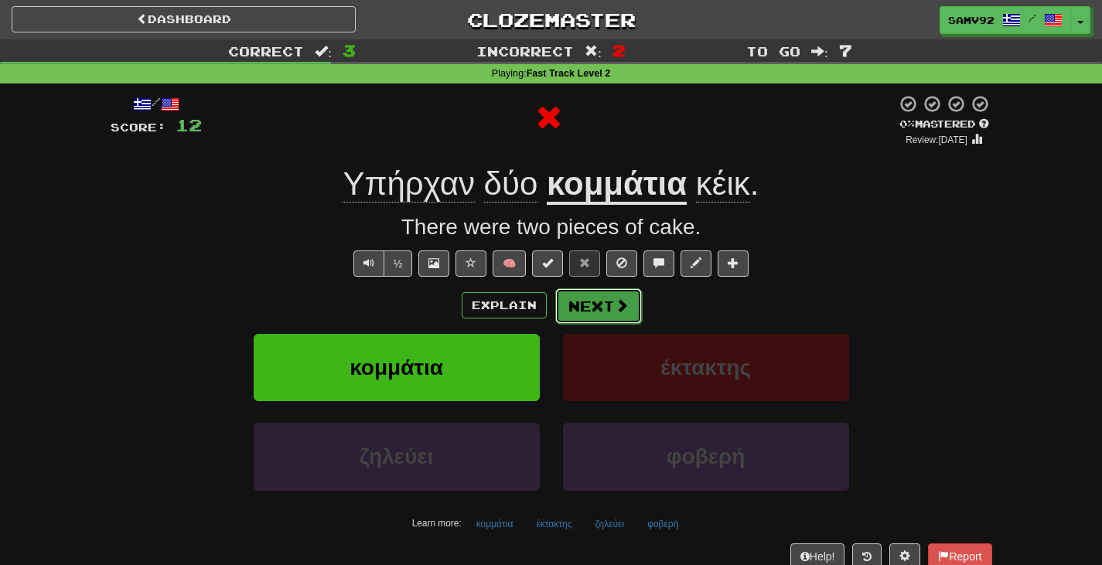
click at [619, 302] on span at bounding box center [622, 305] width 14 height 14
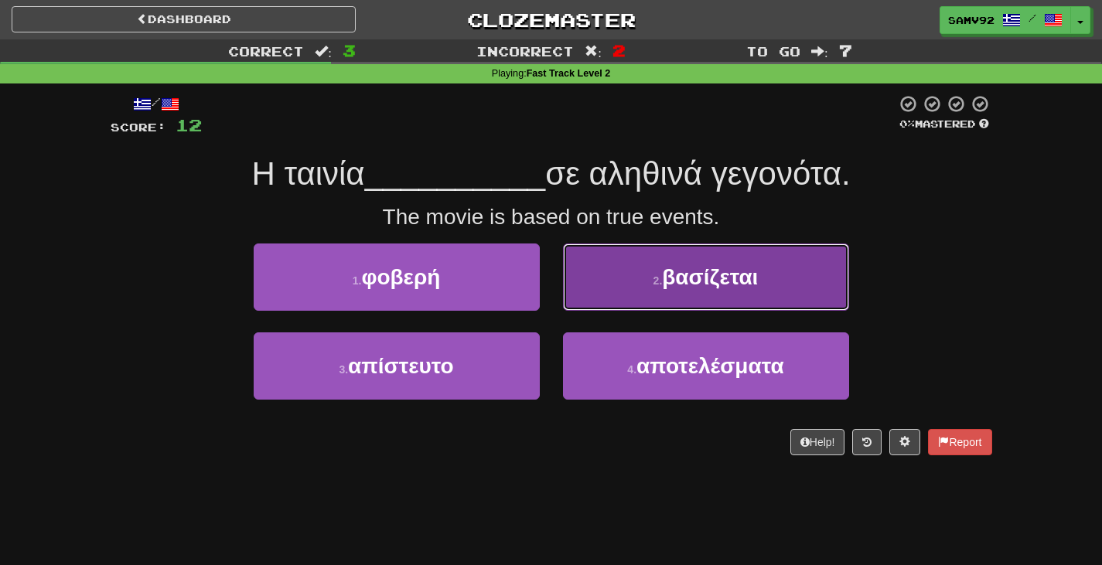
click at [602, 298] on button "2 . βασίζεται" at bounding box center [706, 277] width 286 height 67
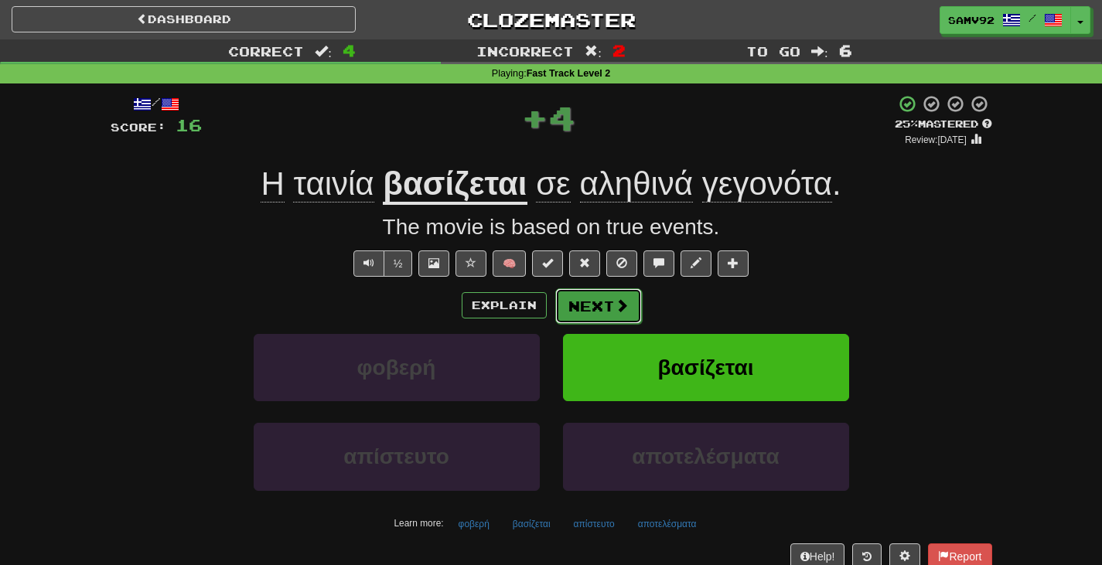
click at [595, 302] on button "Next" at bounding box center [598, 306] width 87 height 36
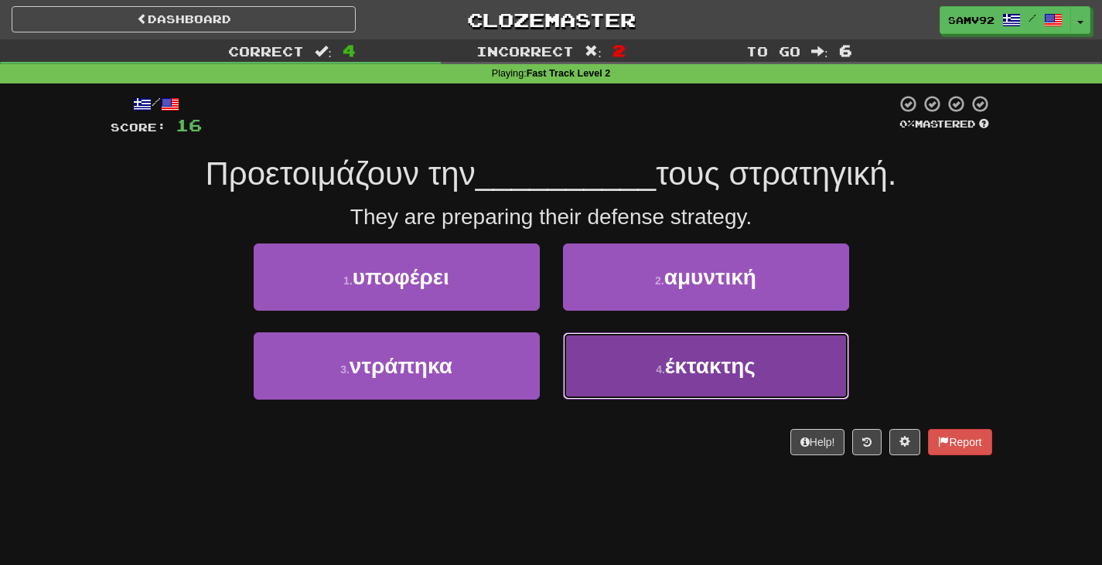
click at [594, 360] on button "4 . έκτακτης" at bounding box center [706, 365] width 286 height 67
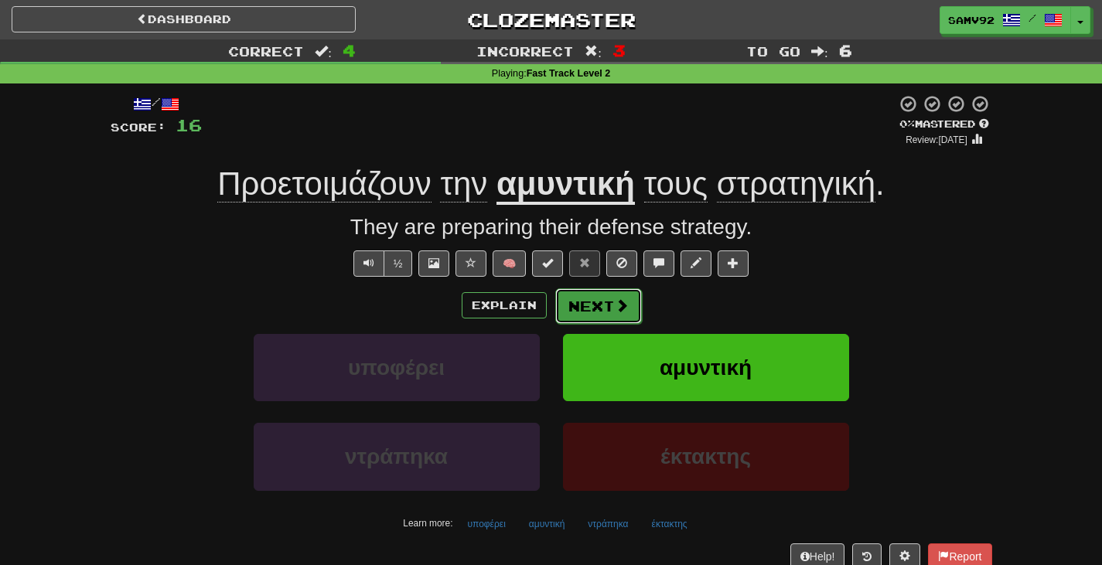
click at [593, 320] on button "Next" at bounding box center [598, 306] width 87 height 36
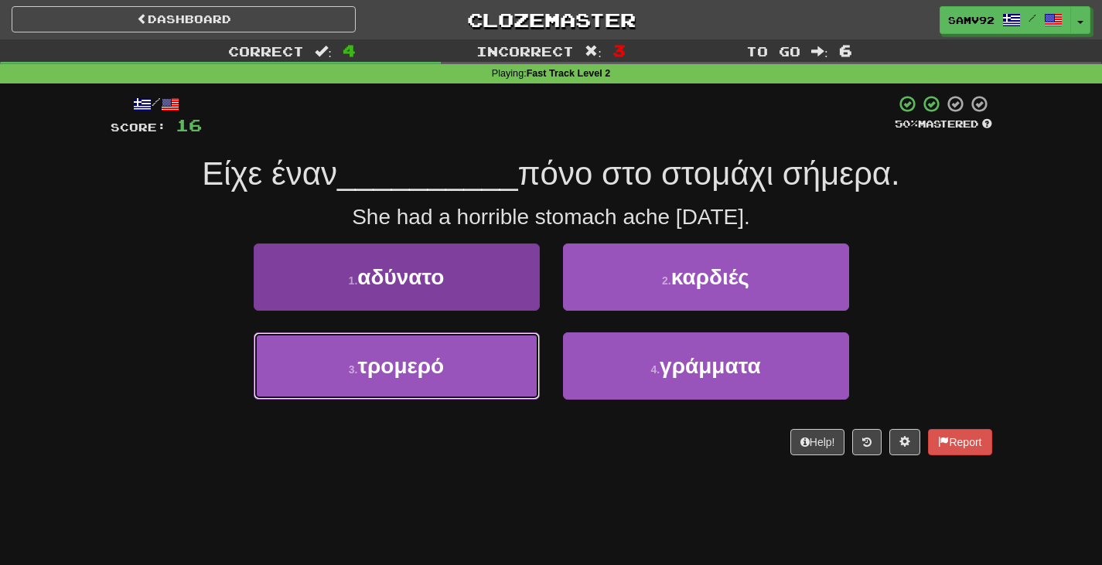
click at [524, 354] on button "3 . τρομερό" at bounding box center [397, 365] width 286 height 67
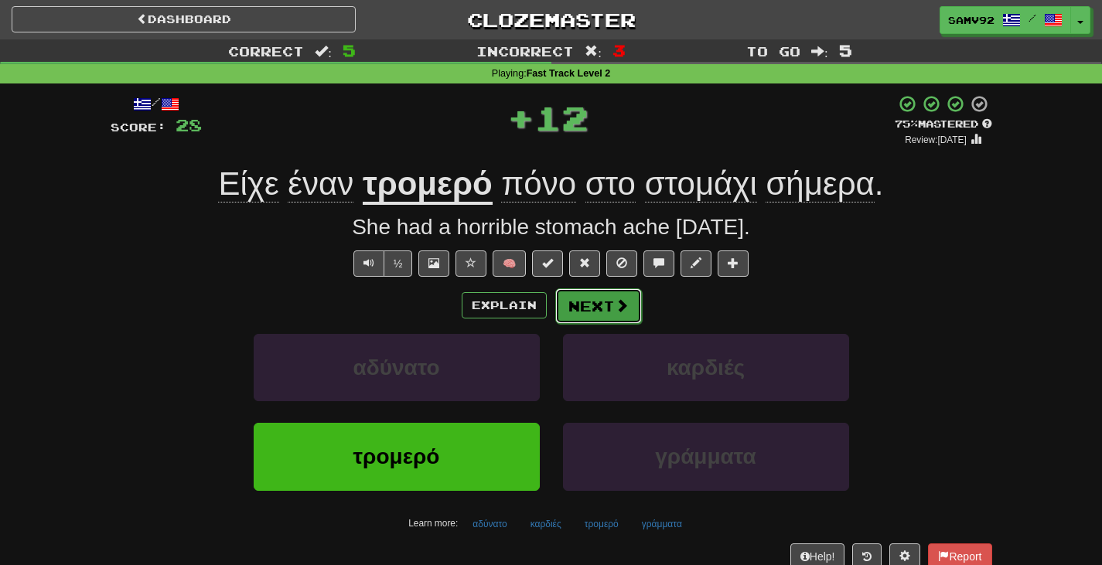
click at [607, 298] on button "Next" at bounding box center [598, 306] width 87 height 36
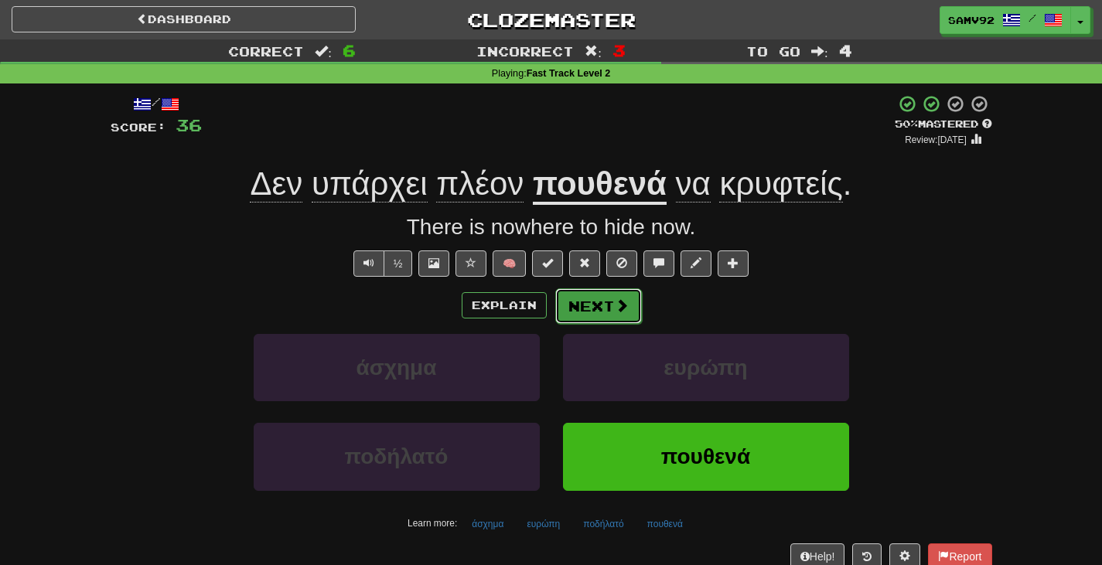
click at [626, 311] on button "Next" at bounding box center [598, 306] width 87 height 36
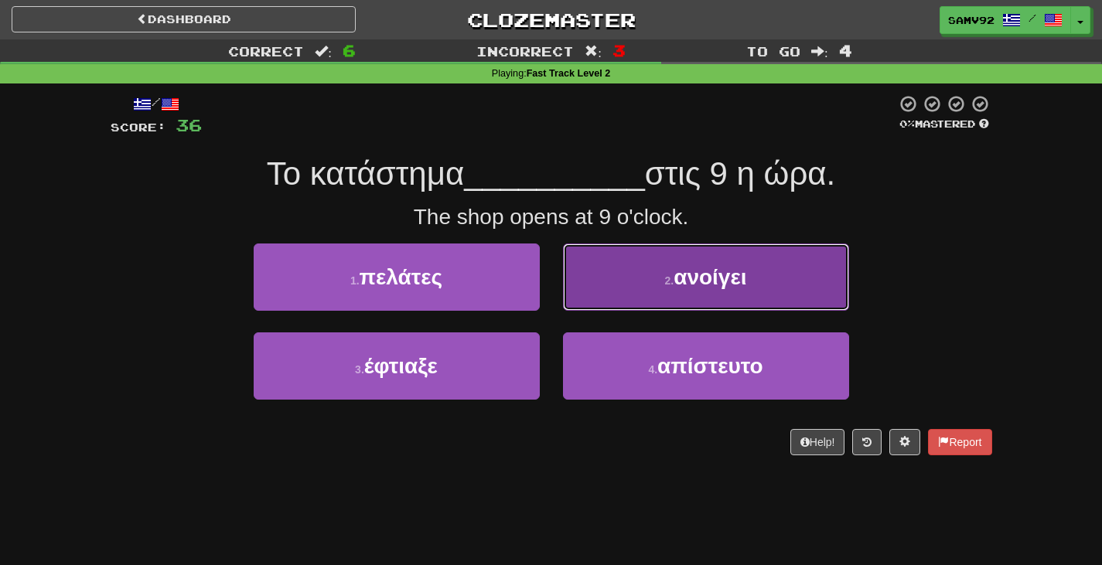
click at [604, 292] on button "2 . ανοίγει" at bounding box center [706, 277] width 286 height 67
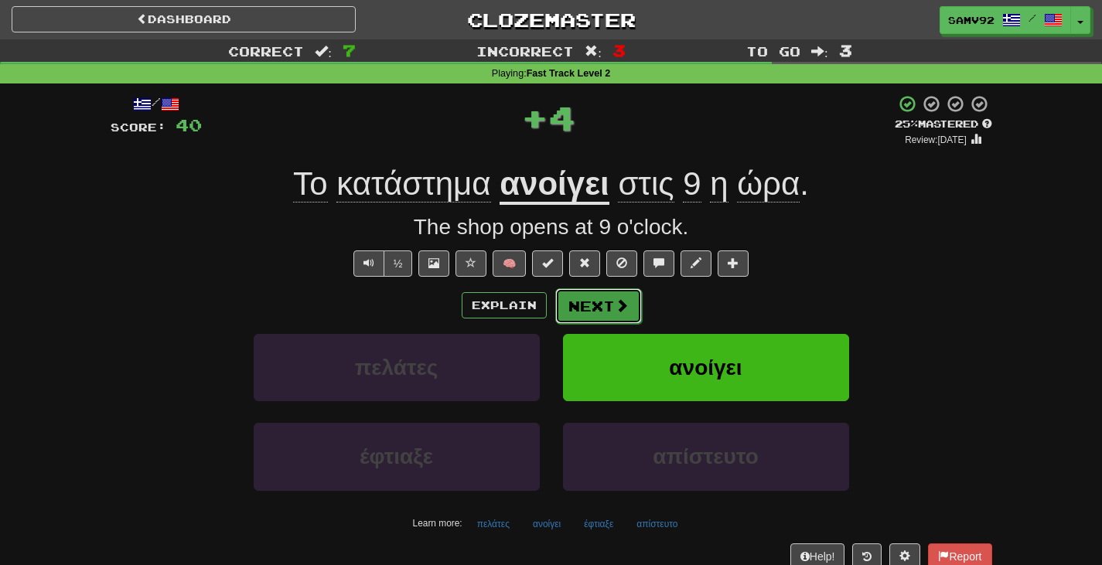
click at [602, 305] on button "Next" at bounding box center [598, 306] width 87 height 36
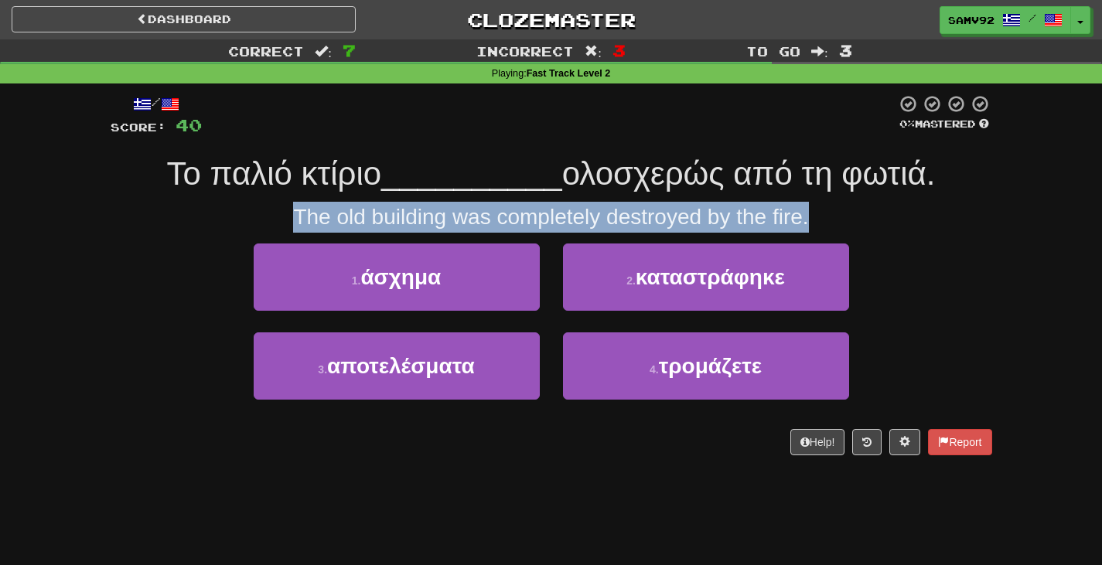
drag, startPoint x: 282, startPoint y: 221, endPoint x: 880, endPoint y: 220, distance: 597.7
click at [880, 220] on div "The old building was completely destroyed by the fire." at bounding box center [552, 217] width 882 height 31
drag, startPoint x: 694, startPoint y: 221, endPoint x: 297, endPoint y: 221, distance: 397.5
click at [297, 221] on div "The old building was completely destroyed by the fire." at bounding box center [552, 217] width 882 height 31
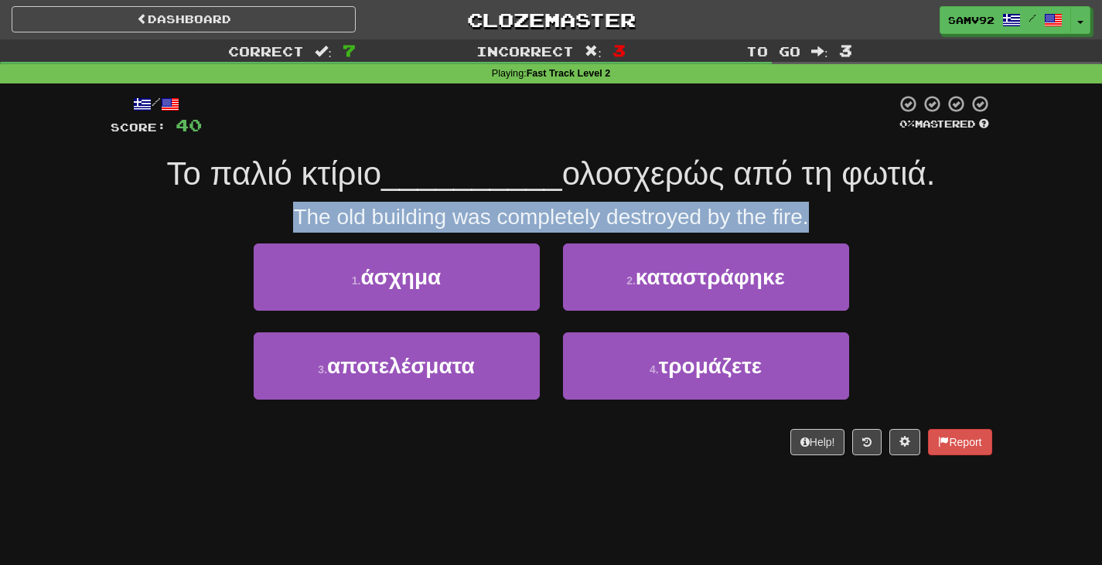
click at [297, 221] on div "The old building was completely destroyed by the fire." at bounding box center [552, 217] width 882 height 31
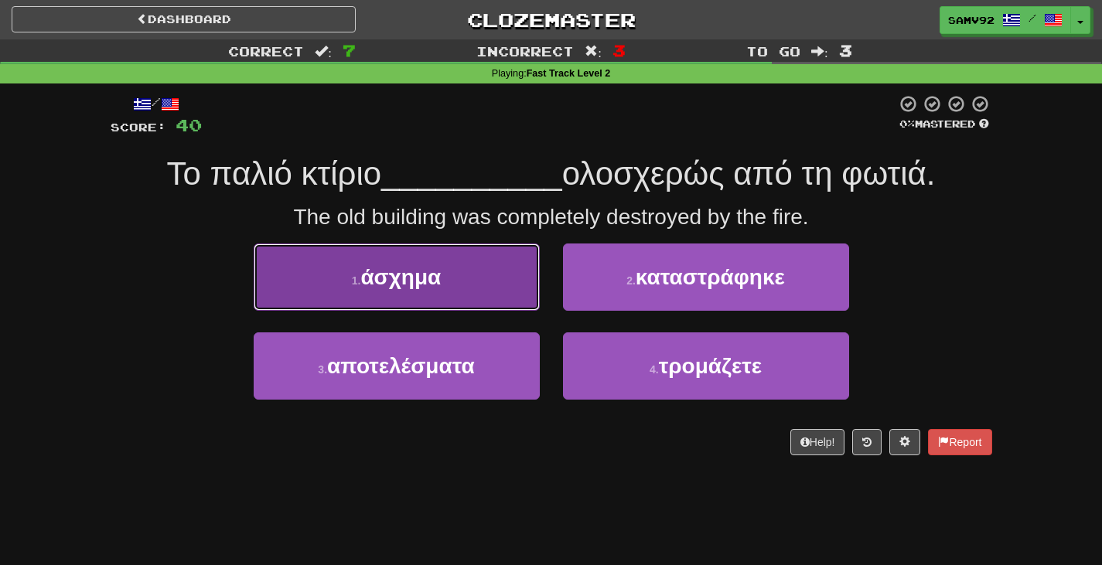
click at [539, 277] on button "1 . άσχημα" at bounding box center [397, 277] width 286 height 67
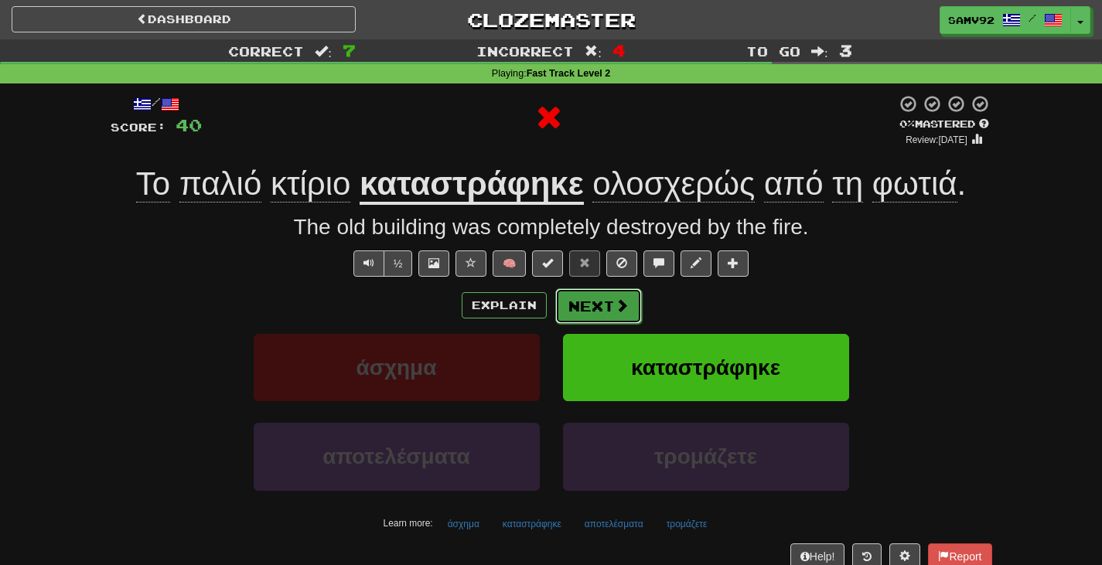
click at [615, 299] on span at bounding box center [622, 305] width 14 height 14
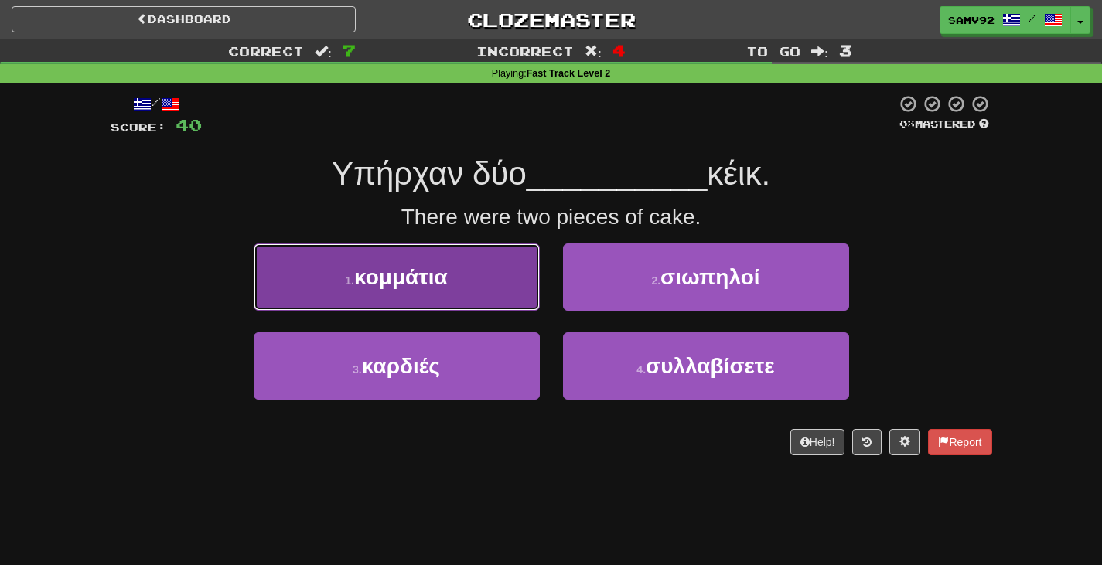
click at [506, 304] on button "1 . κομμάτια" at bounding box center [397, 277] width 286 height 67
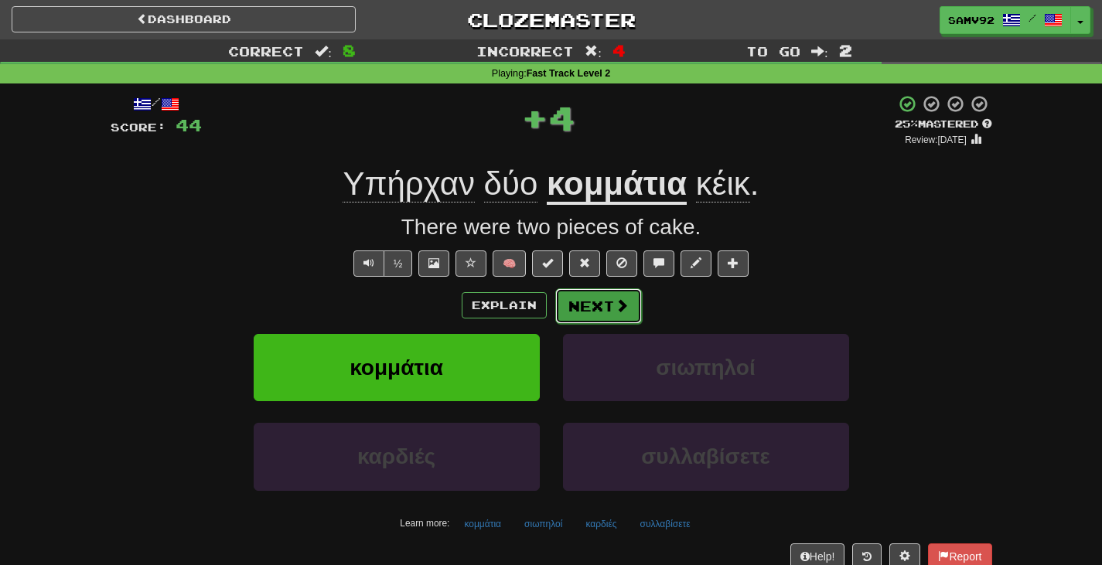
click at [591, 308] on button "Next" at bounding box center [598, 306] width 87 height 36
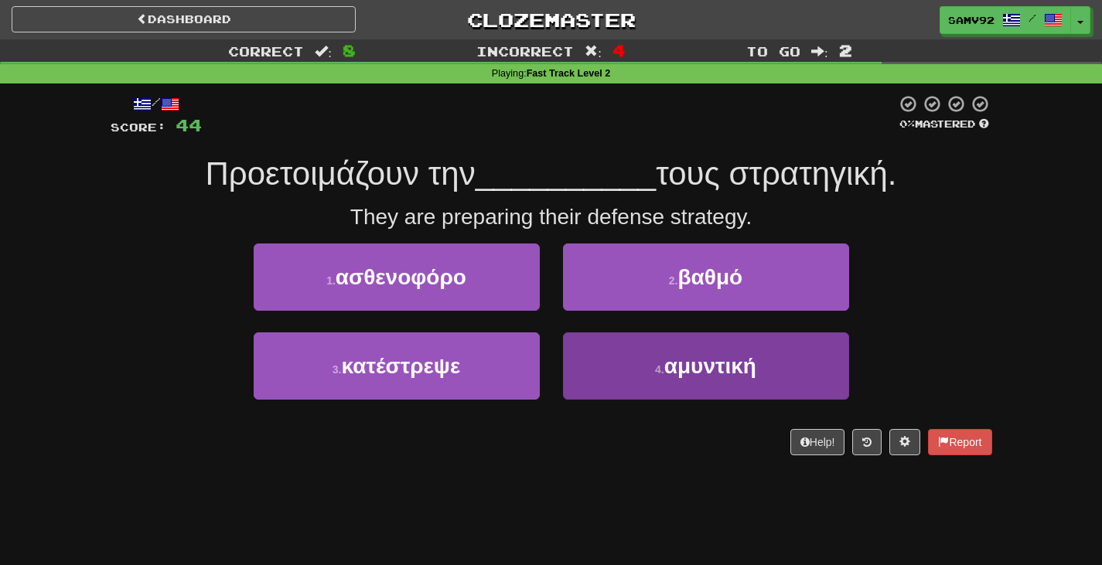
click at [563, 341] on div "4 . αμυντική" at bounding box center [705, 376] width 309 height 89
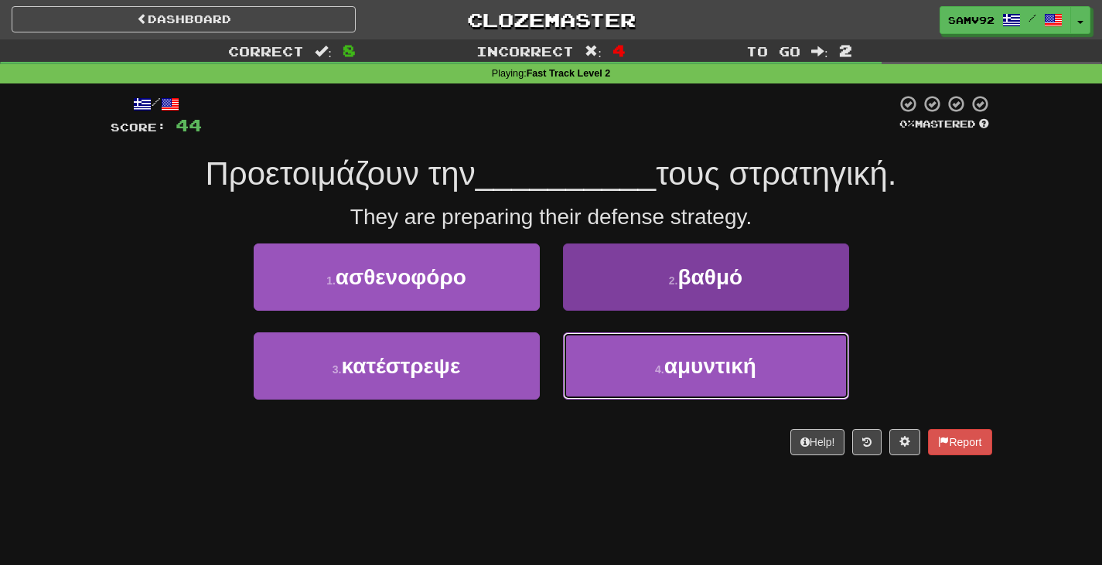
click at [569, 348] on button "4 . αμυντική" at bounding box center [706, 365] width 286 height 67
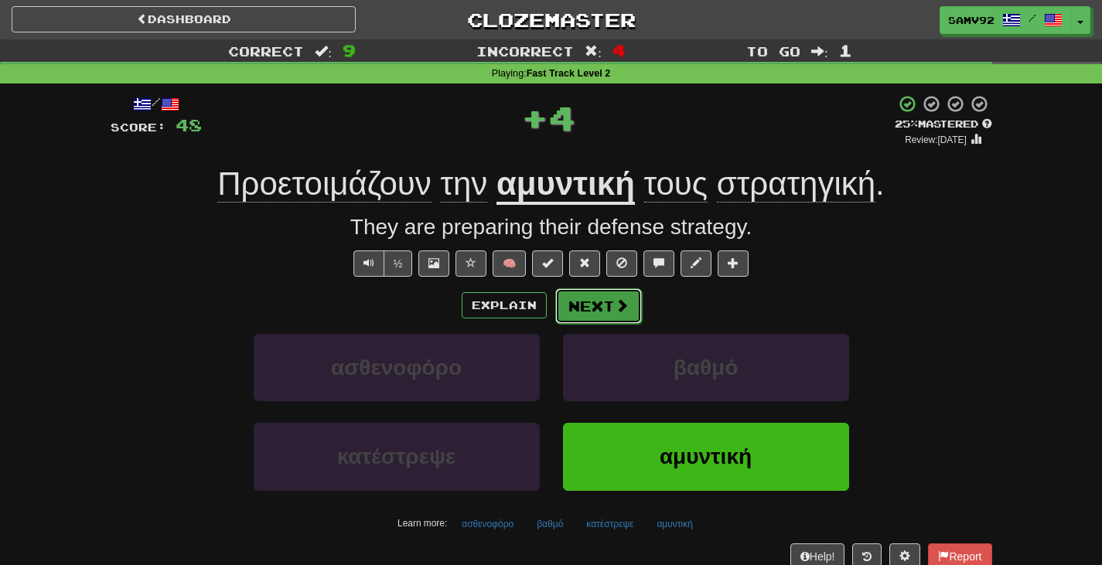
click at [602, 307] on button "Next" at bounding box center [598, 306] width 87 height 36
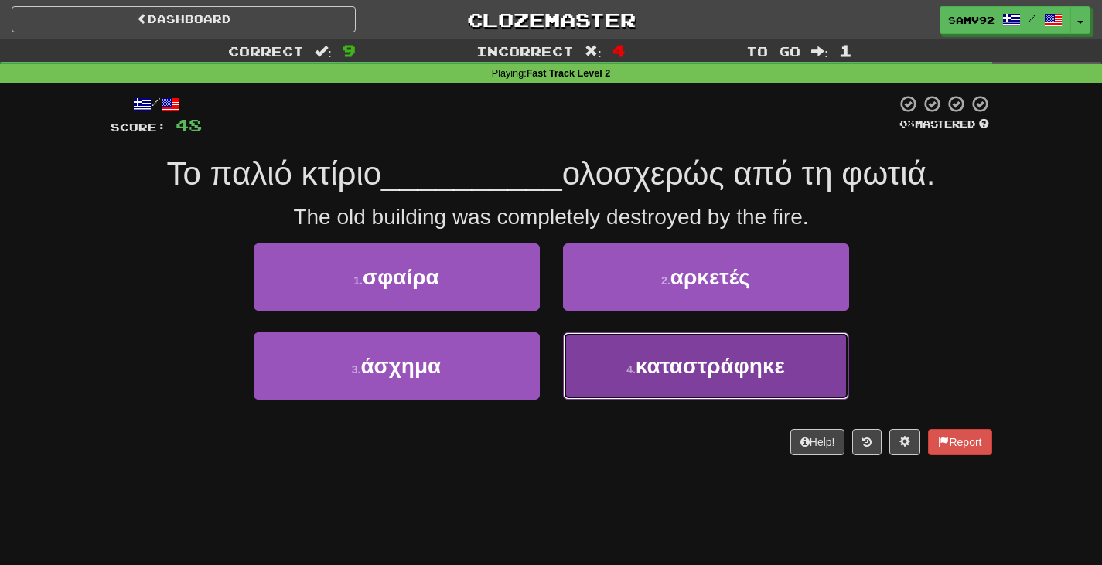
click at [599, 350] on button "4 . καταστράφηκε" at bounding box center [706, 365] width 286 height 67
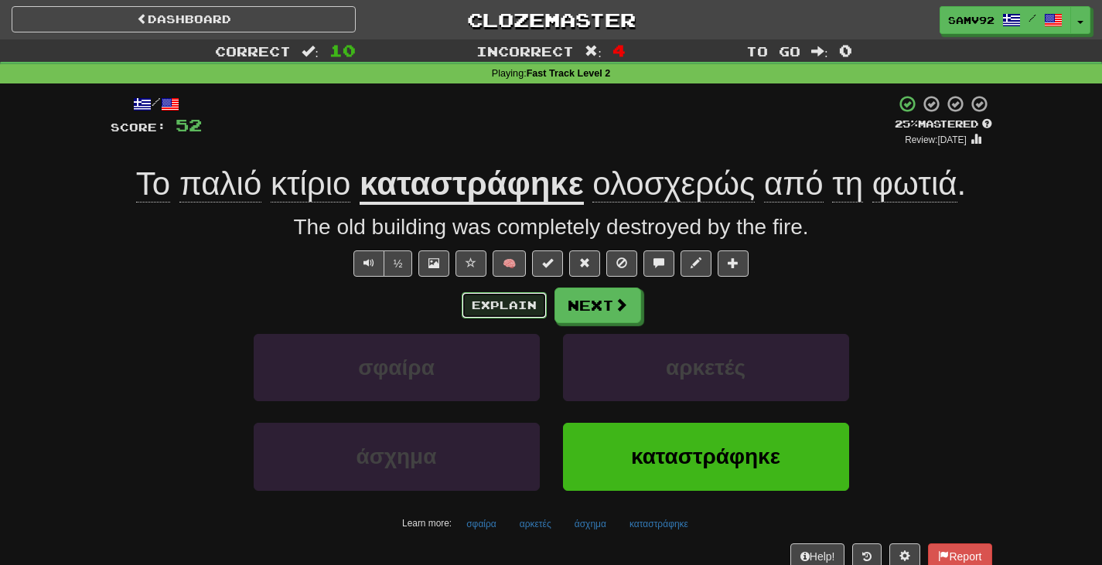
click at [520, 308] on button "Explain" at bounding box center [504, 305] width 85 height 26
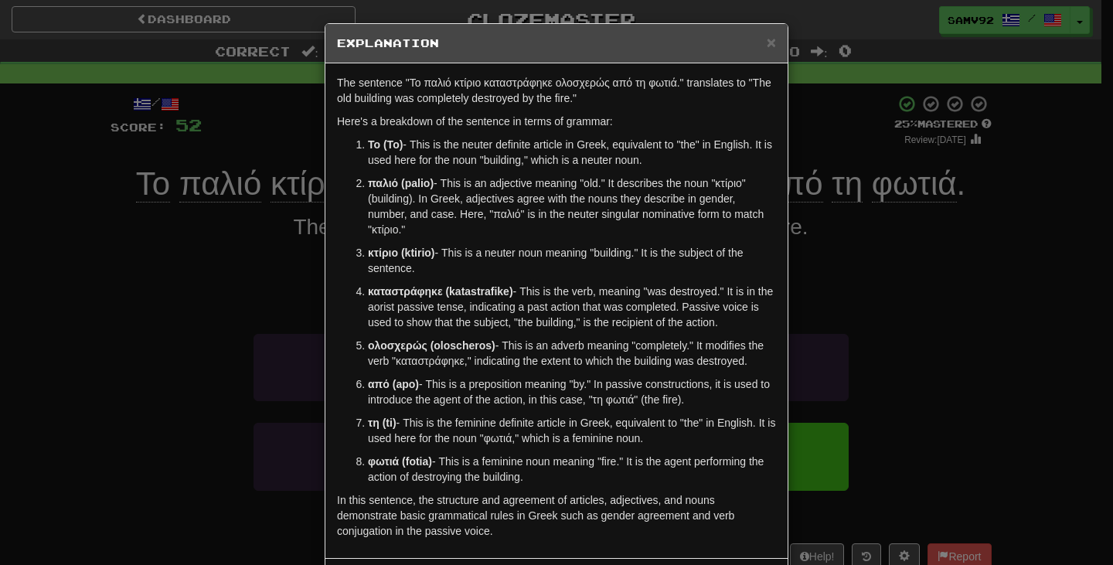
click at [910, 330] on div "× Explanation The sentence "Το παλιό κτίριο καταστράφηκε ολοσχερώς από τη φωτιά…" at bounding box center [556, 282] width 1113 height 565
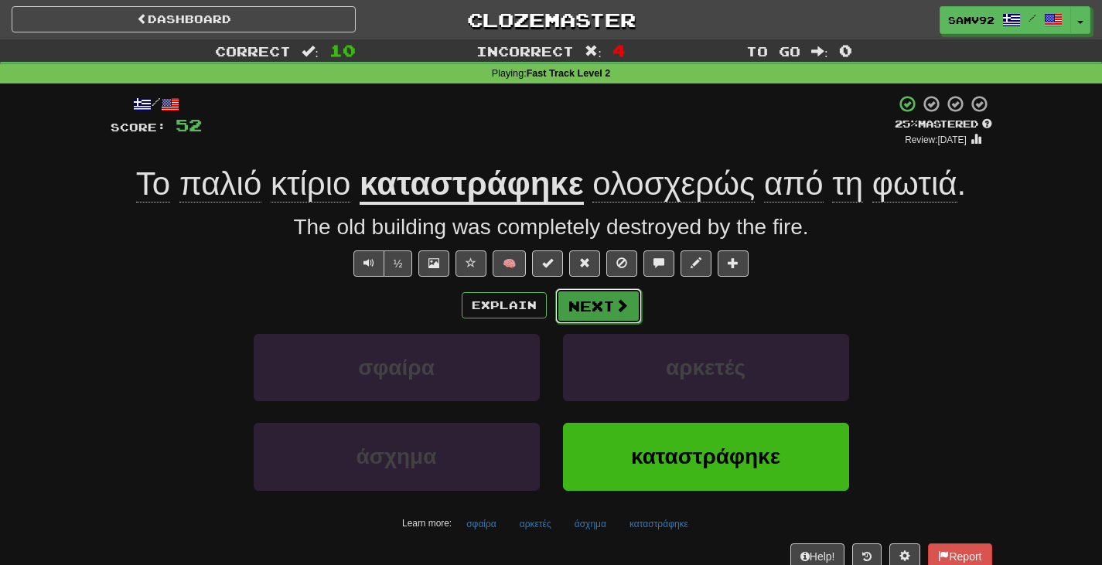
click at [602, 314] on button "Next" at bounding box center [598, 306] width 87 height 36
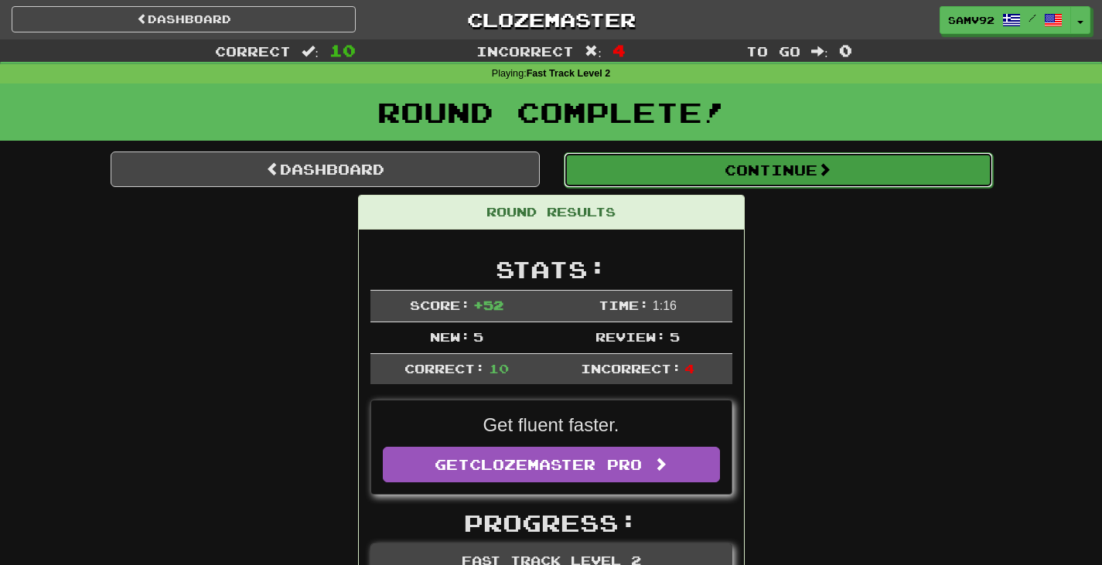
click at [667, 183] on button "Continue" at bounding box center [778, 170] width 429 height 36
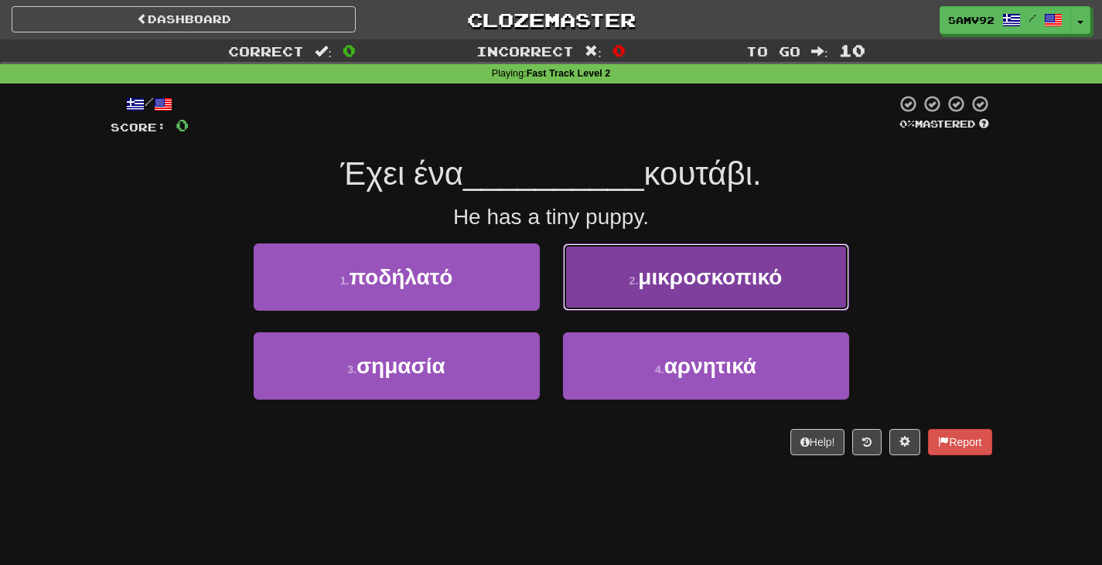
click at [646, 290] on button "2 . μικροσκοπικό" at bounding box center [706, 277] width 286 height 67
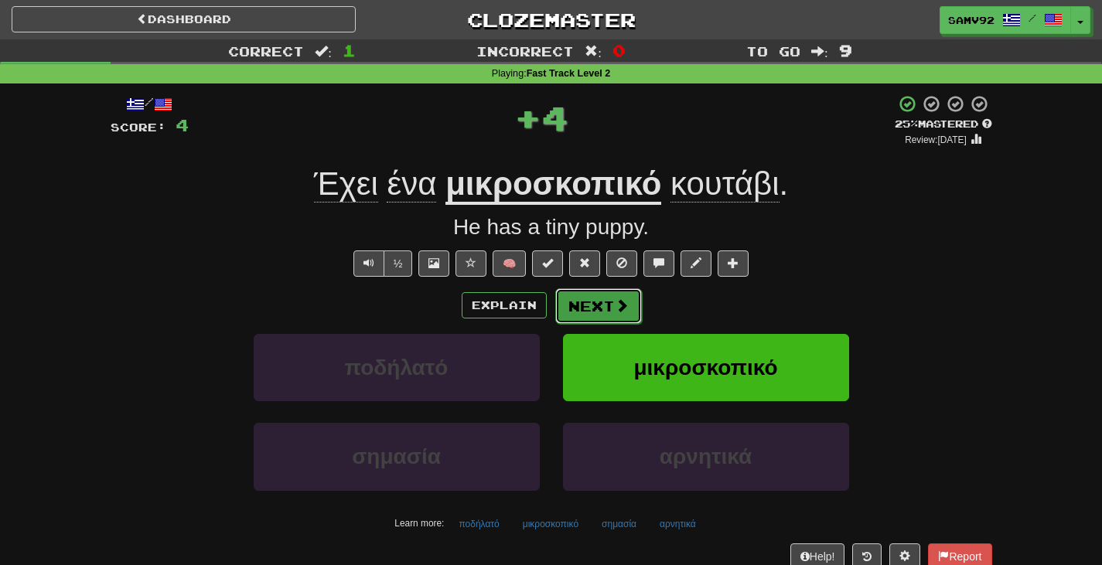
click at [588, 304] on button "Next" at bounding box center [598, 306] width 87 height 36
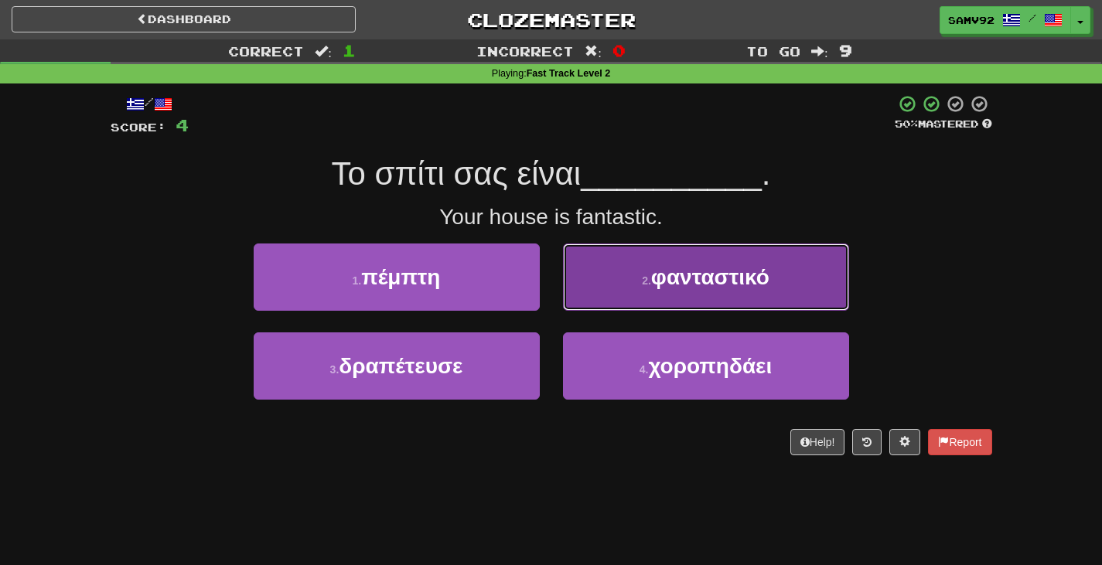
click at [581, 295] on button "2 . φανταστικό" at bounding box center [706, 277] width 286 height 67
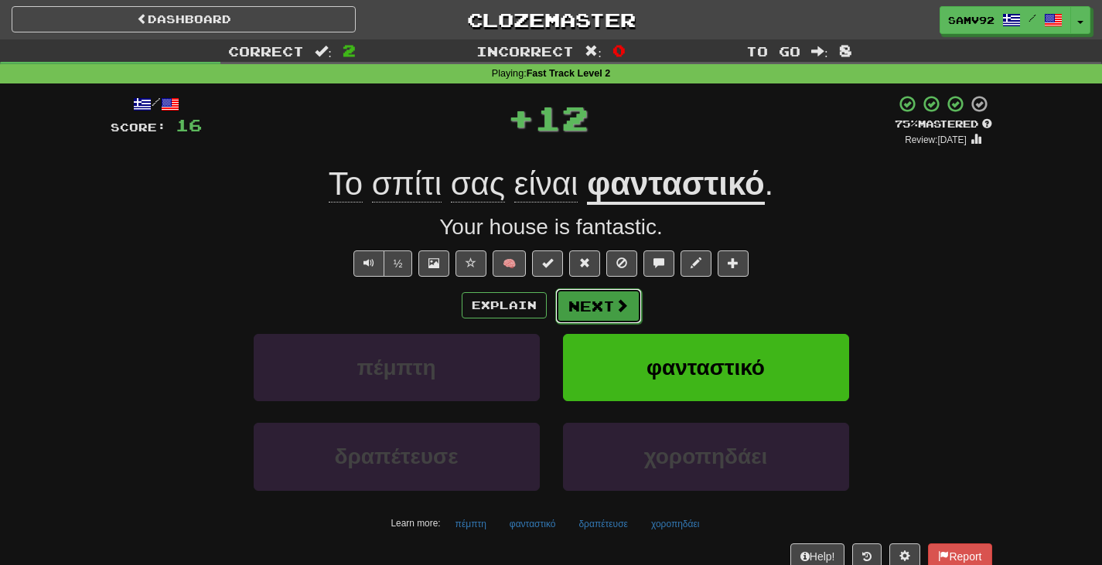
click at [581, 305] on button "Next" at bounding box center [598, 306] width 87 height 36
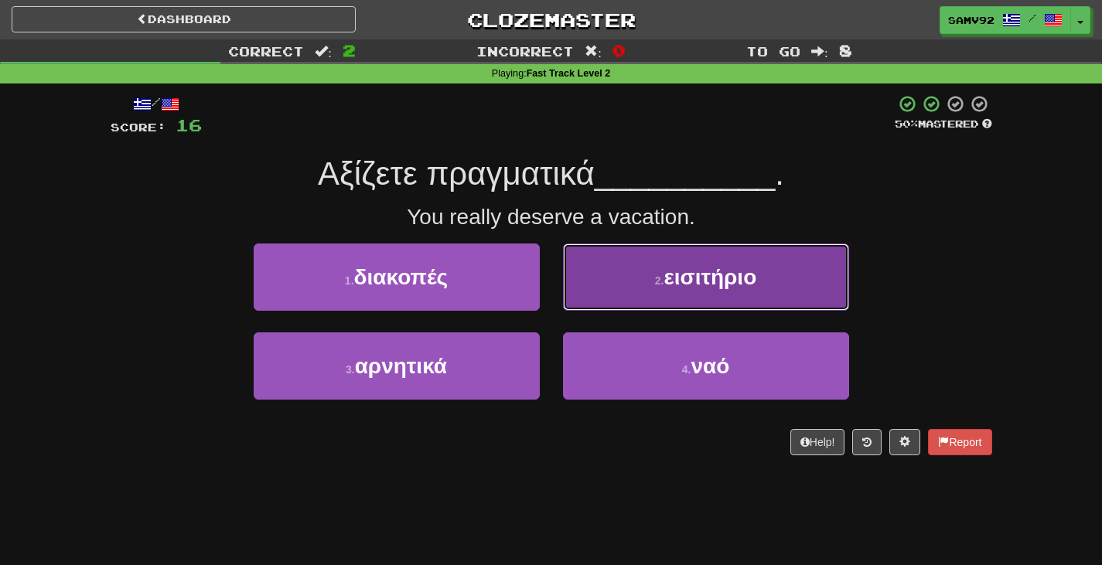
click at [573, 289] on button "2 . εισιτήριο" at bounding box center [706, 277] width 286 height 67
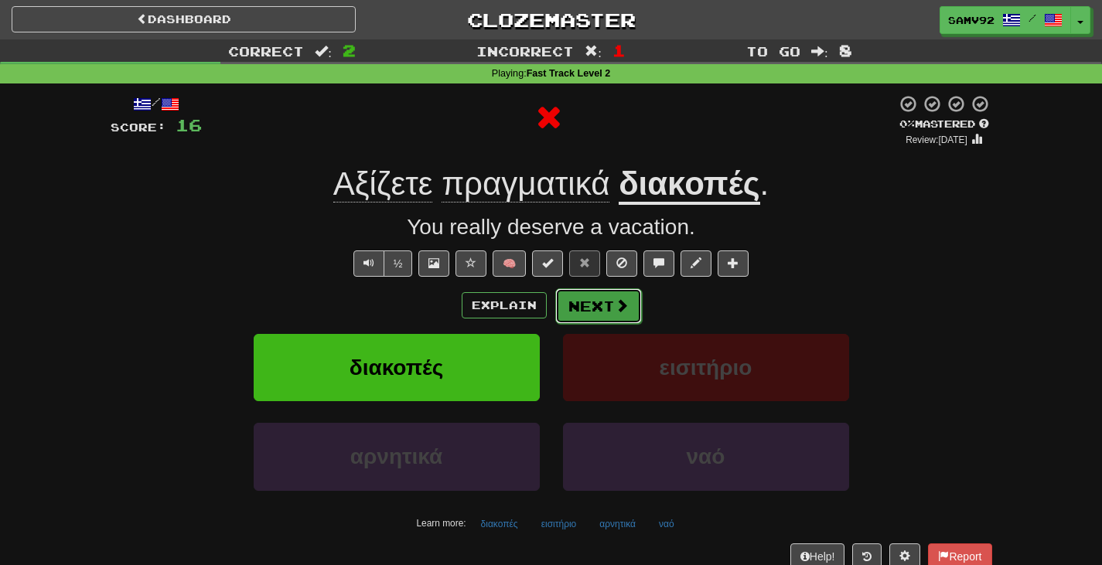
click at [581, 302] on button "Next" at bounding box center [598, 306] width 87 height 36
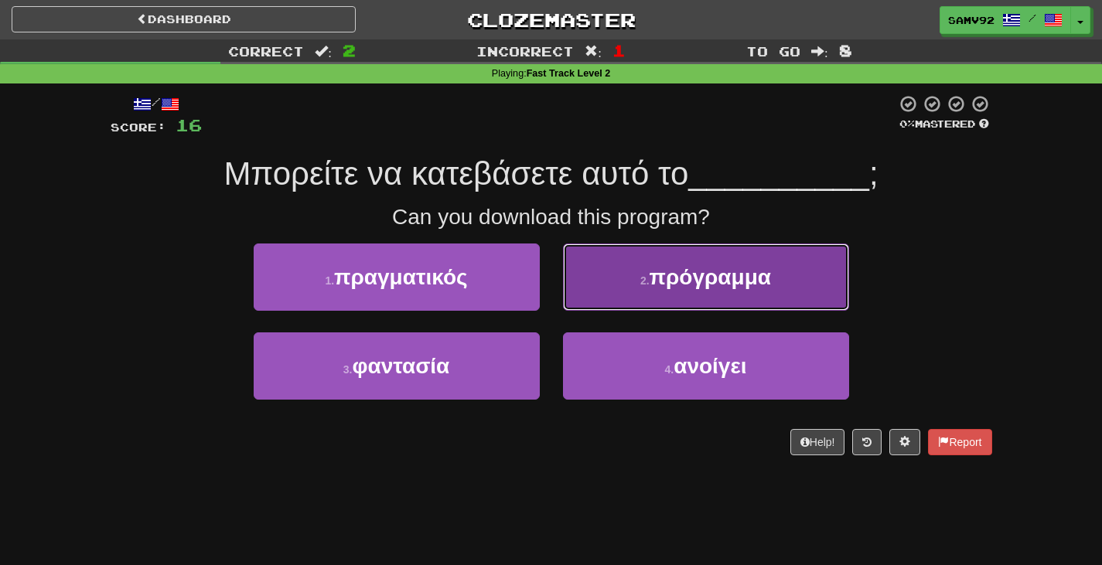
click at [581, 293] on button "2 . πρόγραμμα" at bounding box center [706, 277] width 286 height 67
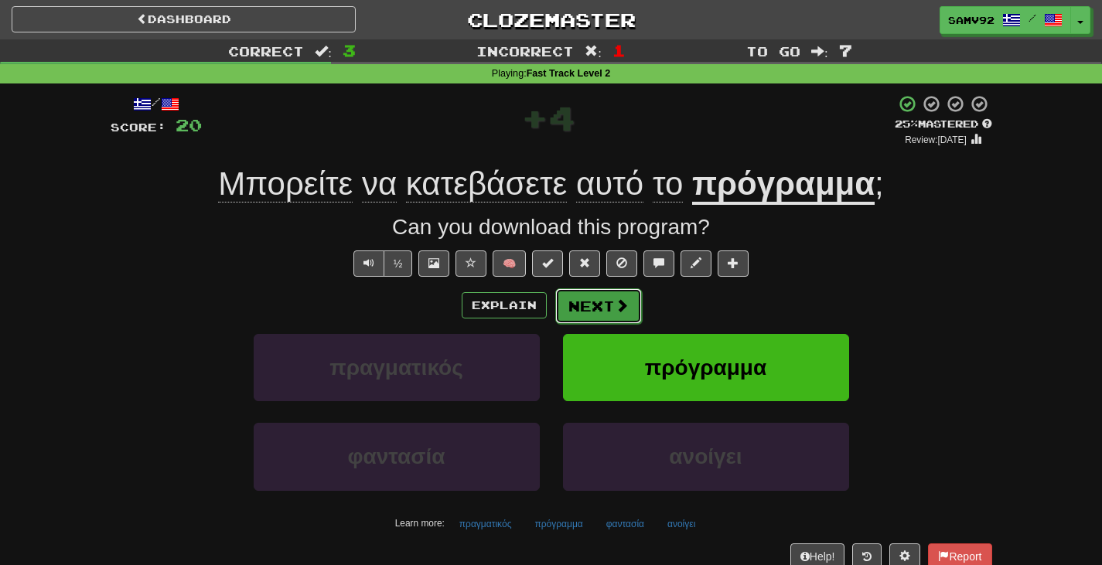
click at [577, 305] on button "Next" at bounding box center [598, 306] width 87 height 36
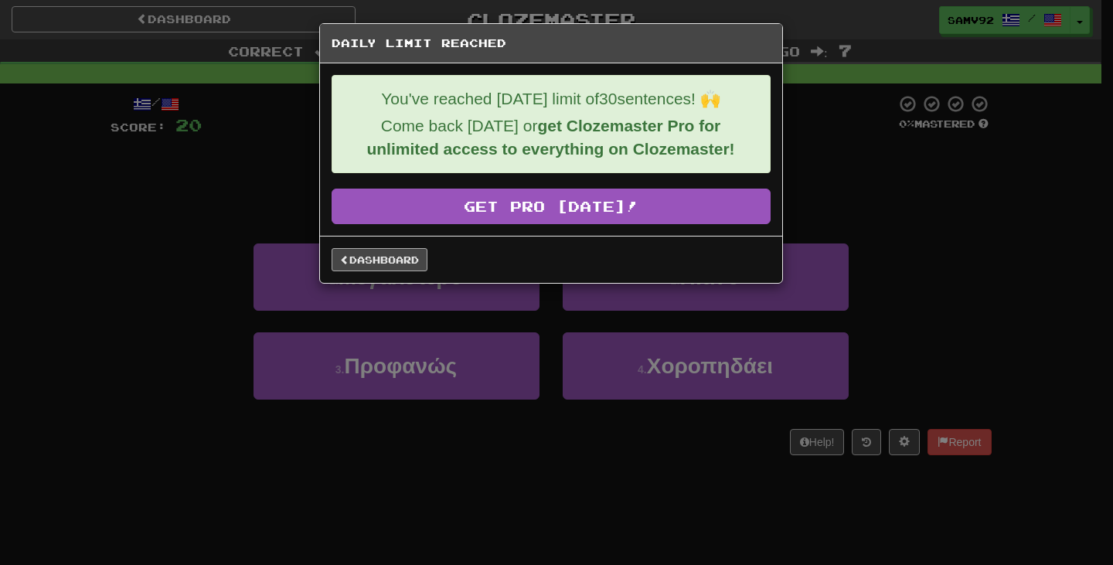
drag, startPoint x: 437, startPoint y: 269, endPoint x: 407, endPoint y: 264, distance: 30.5
click at [429, 266] on div "Dashboard" at bounding box center [551, 259] width 439 height 23
click at [401, 264] on link "Dashboard" at bounding box center [380, 259] width 96 height 23
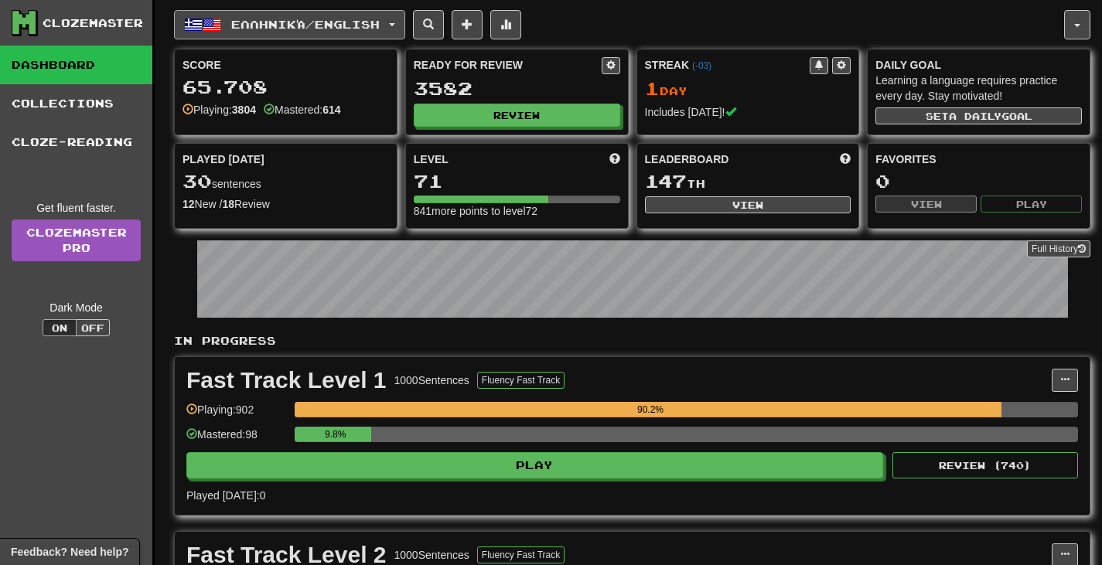
click at [380, 18] on span "Ελληνικά / English" at bounding box center [305, 24] width 148 height 13
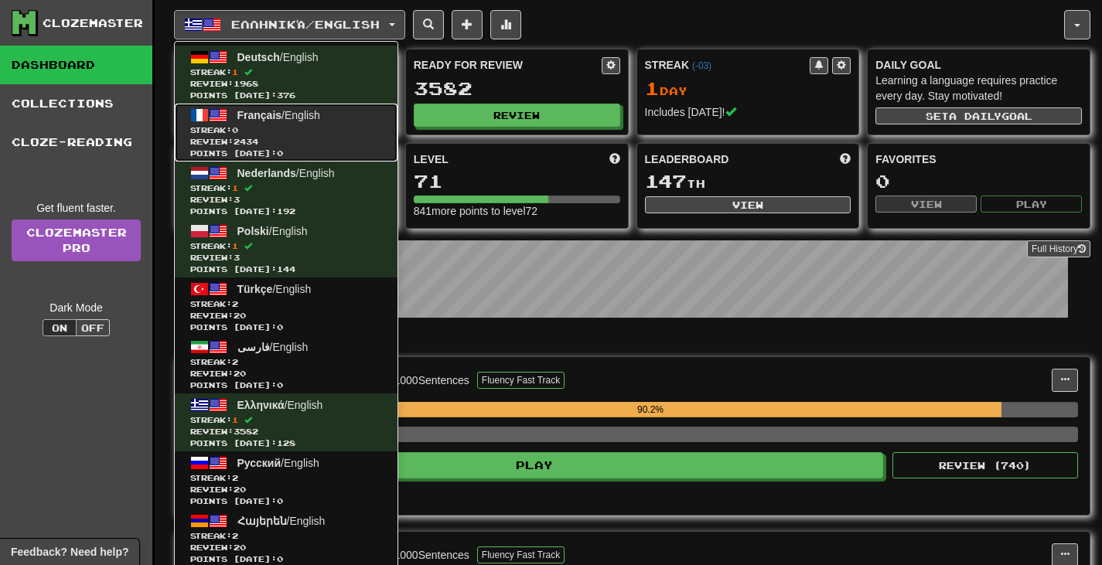
click at [332, 134] on span "Streak: 0" at bounding box center [286, 130] width 192 height 12
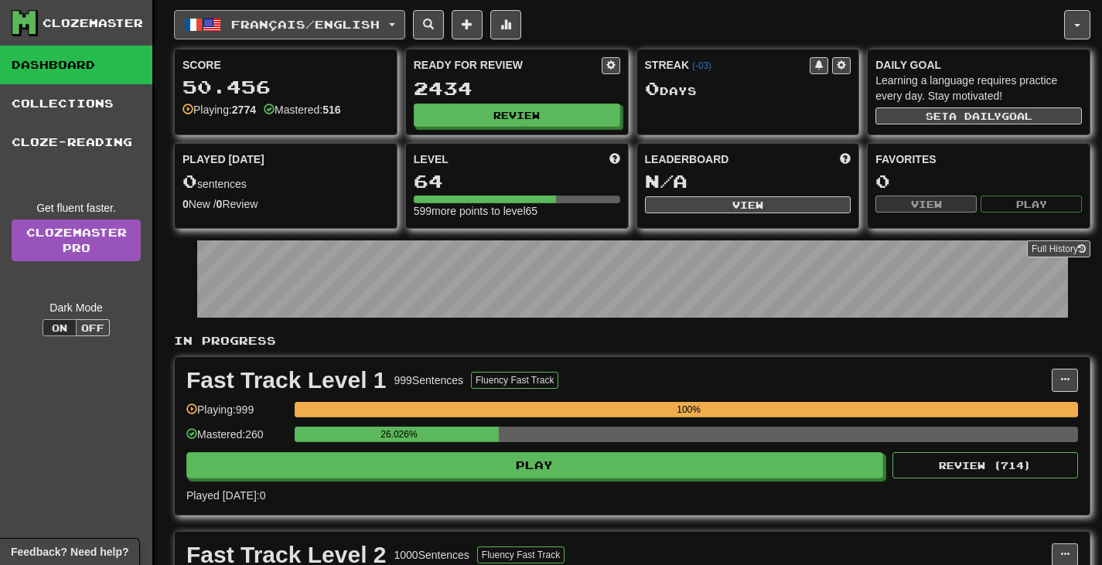
click at [315, 13] on button "Français / English" at bounding box center [289, 24] width 231 height 29
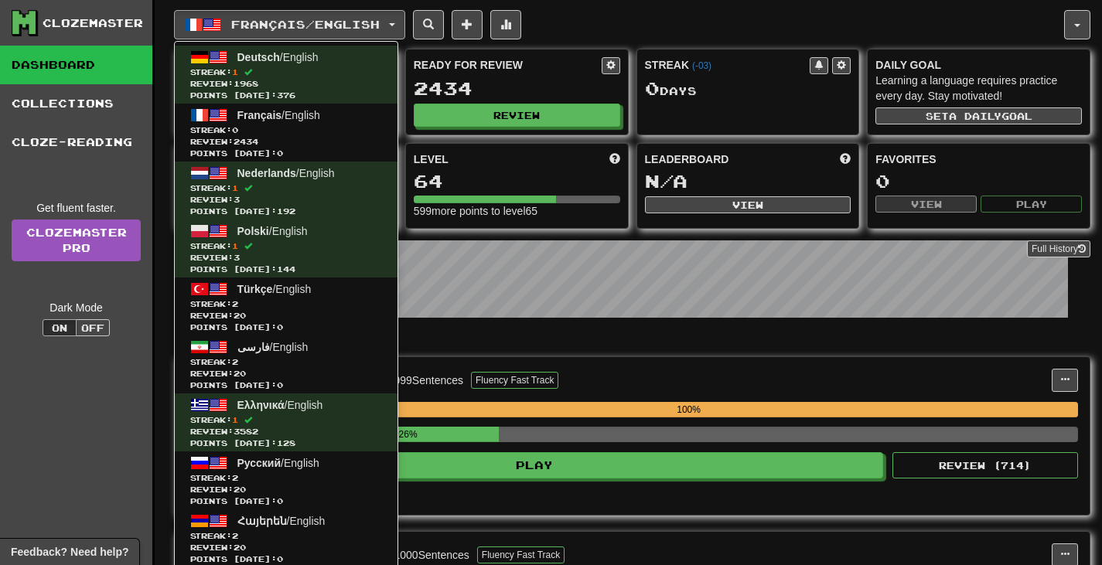
click at [656, 46] on div "Français / English Deutsch / English Streak: 1 Review: 1968 Points [DATE]: 376 …" at bounding box center [632, 565] width 916 height 1130
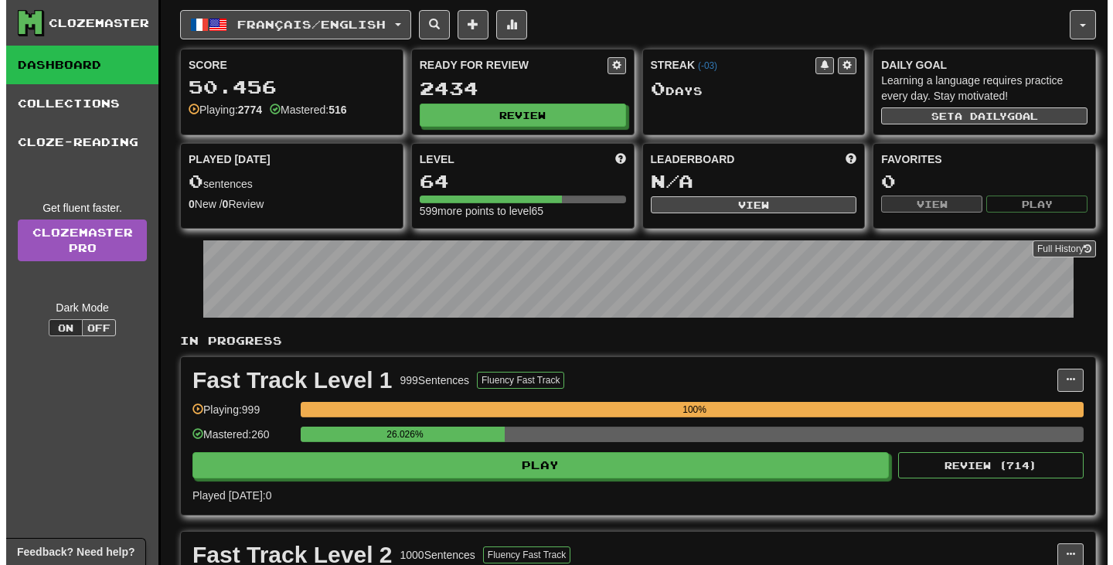
scroll to position [309, 0]
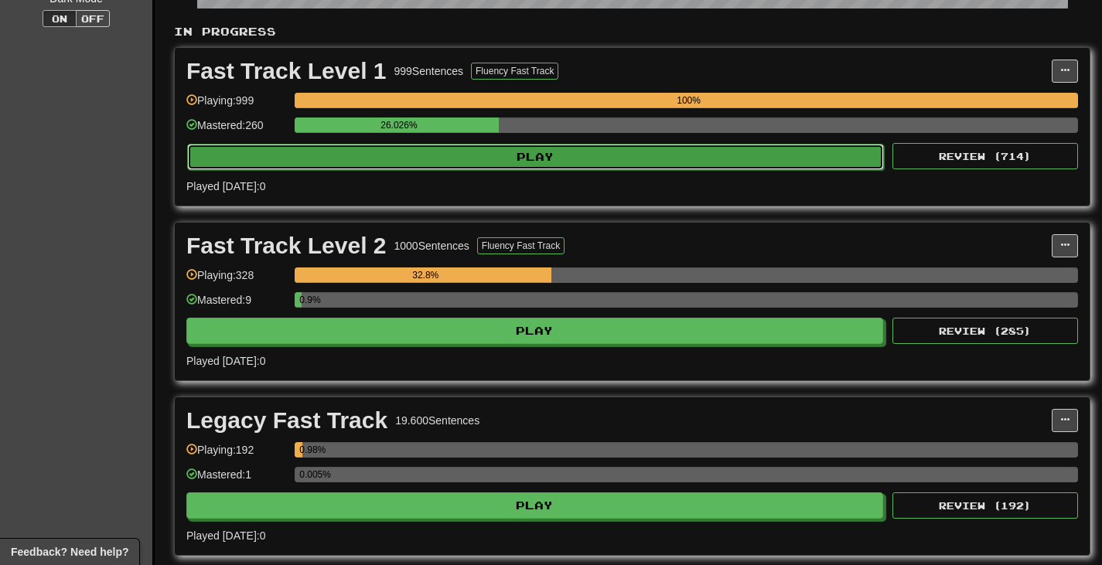
click at [574, 166] on button "Play" at bounding box center [535, 157] width 697 height 26
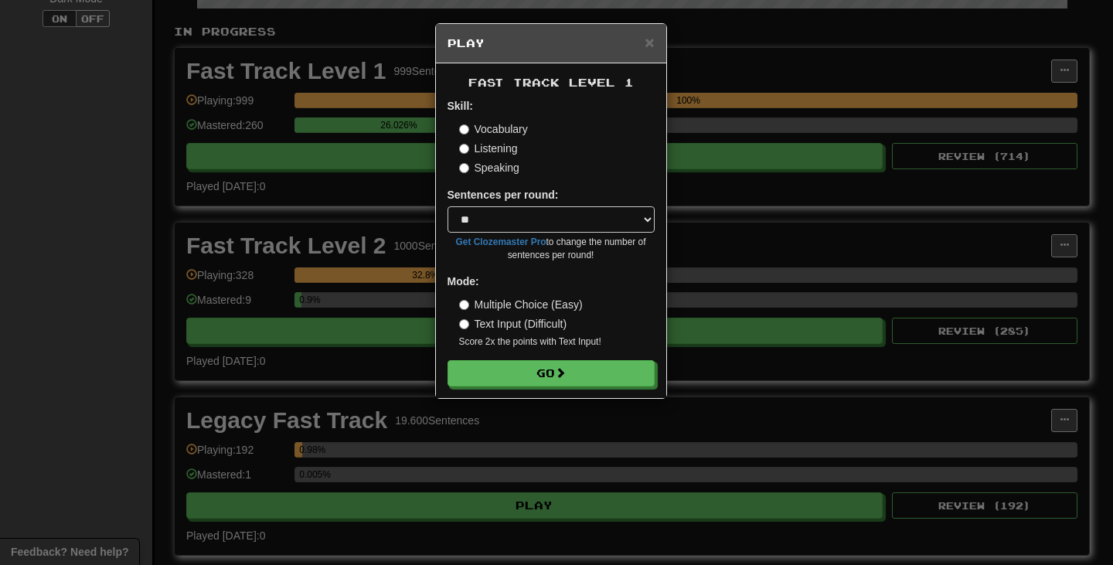
click at [349, 227] on div "× Play Fast Track Level 1 Skill: Vocabulary Listening Speaking Sentences per ro…" at bounding box center [556, 282] width 1113 height 565
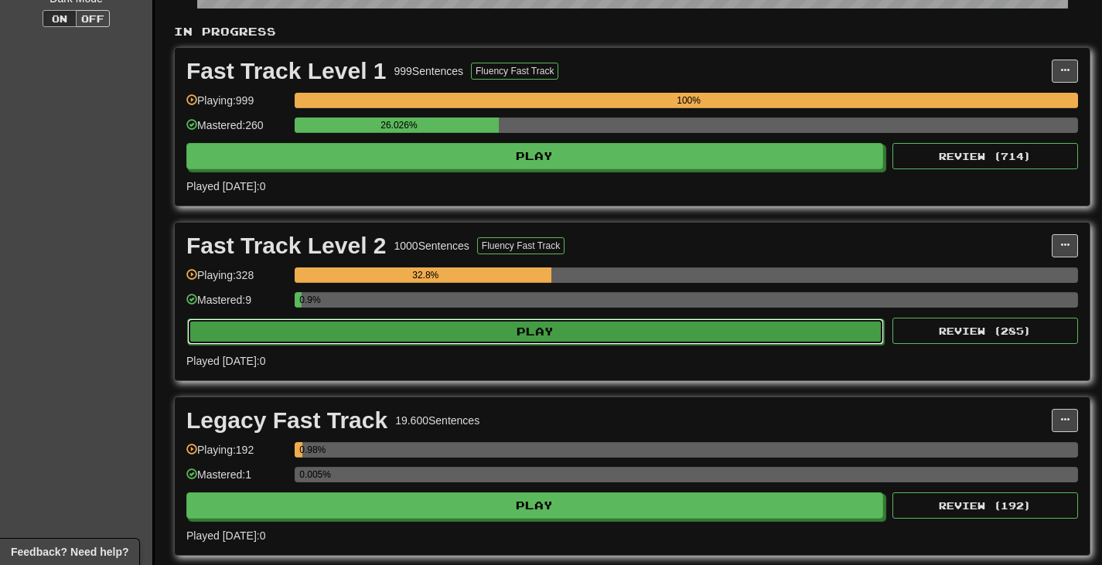
click at [390, 331] on button "Play" at bounding box center [535, 332] width 697 height 26
select select "**"
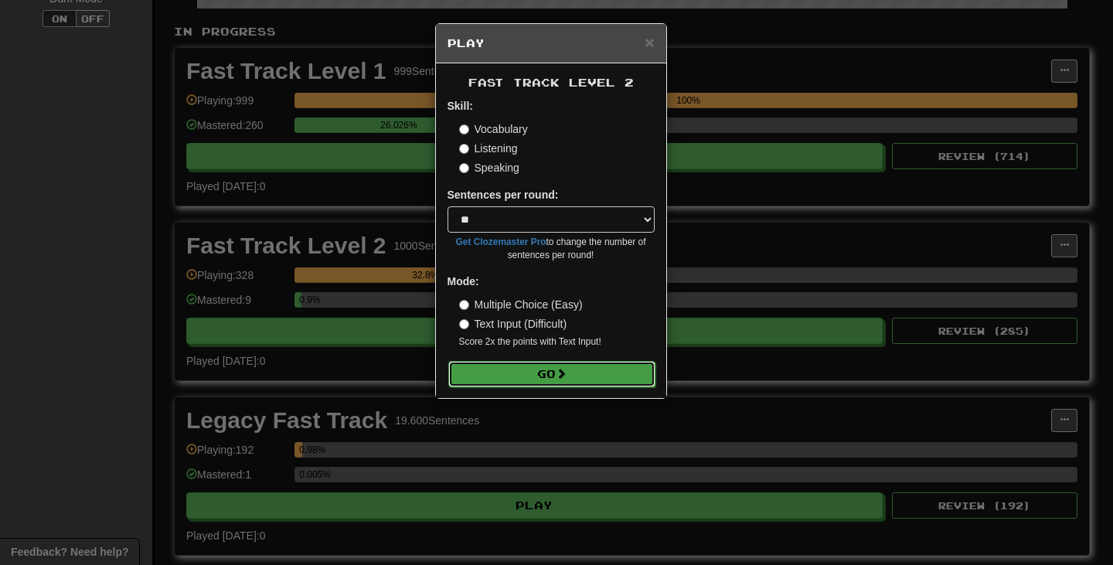
click at [493, 363] on button "Go" at bounding box center [551, 374] width 207 height 26
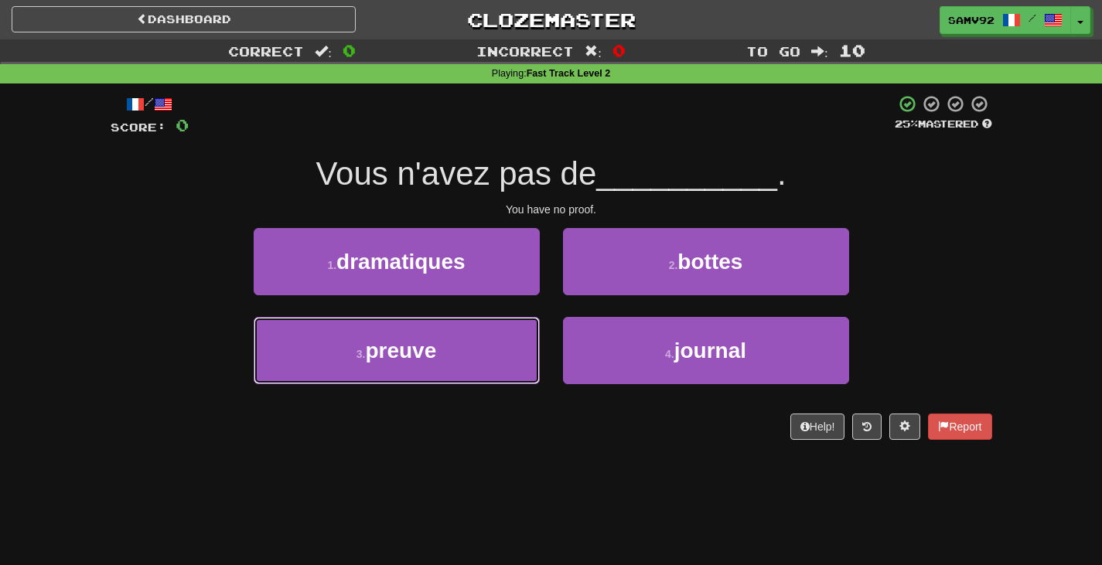
drag, startPoint x: 516, startPoint y: 354, endPoint x: 562, endPoint y: 343, distance: 47.6
click at [517, 353] on button "3 . preuve" at bounding box center [397, 350] width 286 height 67
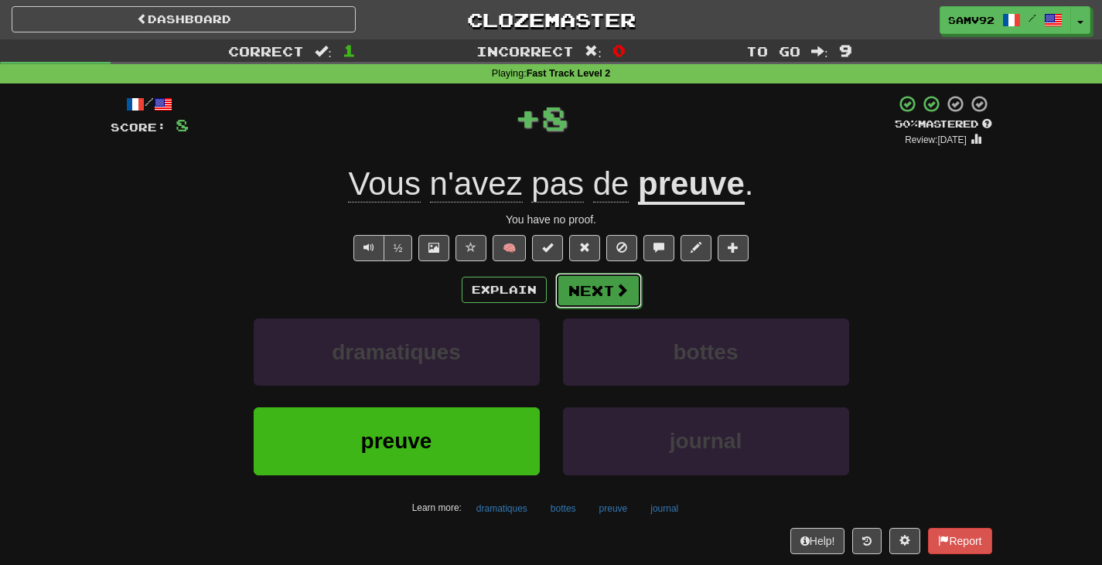
click at [615, 290] on span at bounding box center [622, 290] width 14 height 14
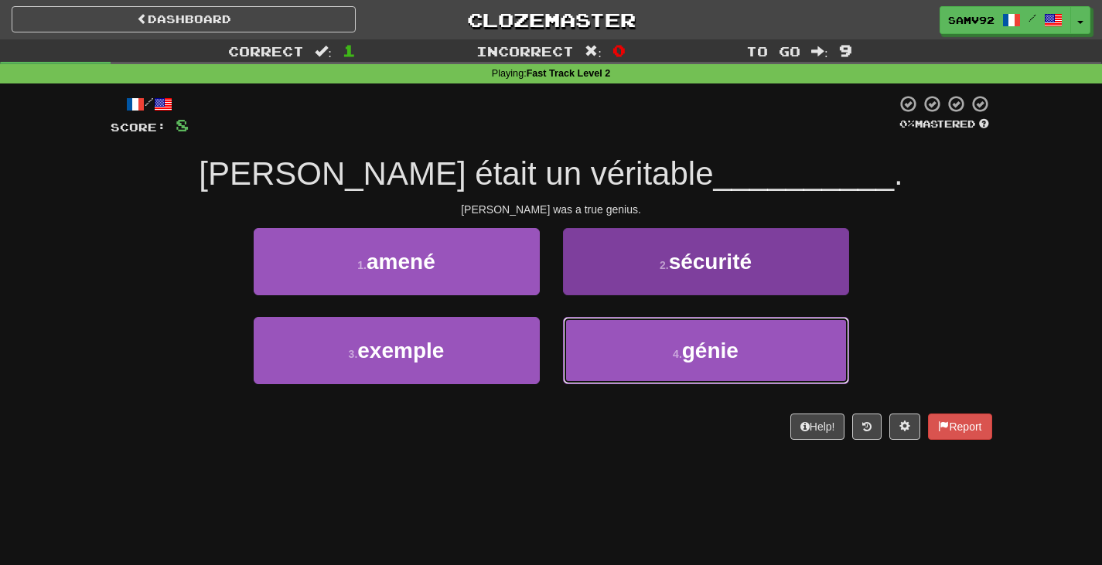
drag, startPoint x: 595, startPoint y: 351, endPoint x: 601, endPoint y: 340, distance: 12.1
click at [595, 350] on button "4 . génie" at bounding box center [706, 350] width 286 height 67
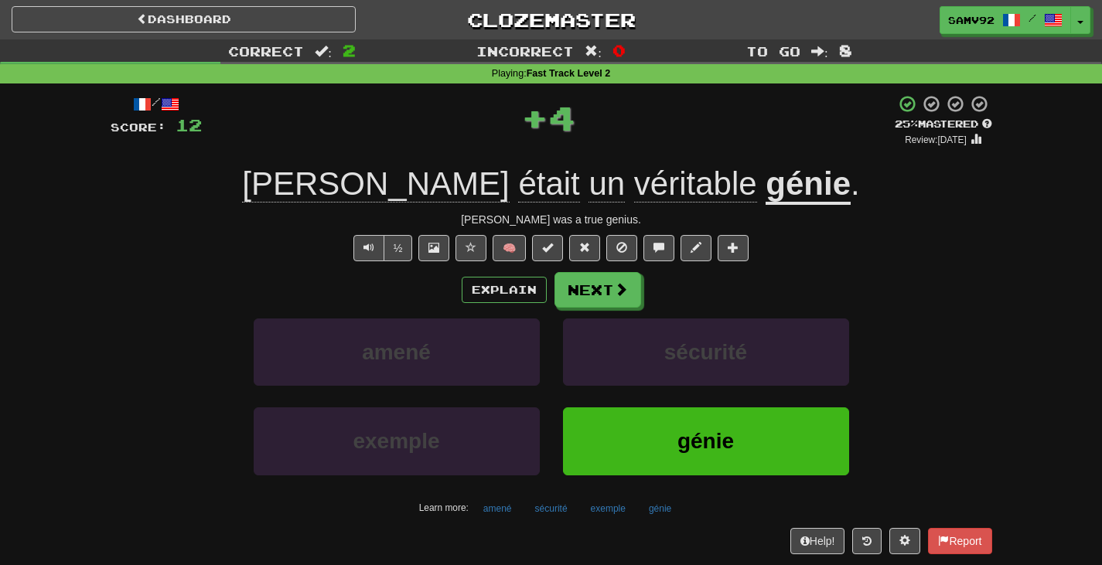
click at [606, 315] on div "Explain Next amené sécurité exemple génie Learn more: amené sécurité exemple gé…" at bounding box center [552, 396] width 882 height 248
click at [606, 303] on button "Next" at bounding box center [598, 291] width 87 height 36
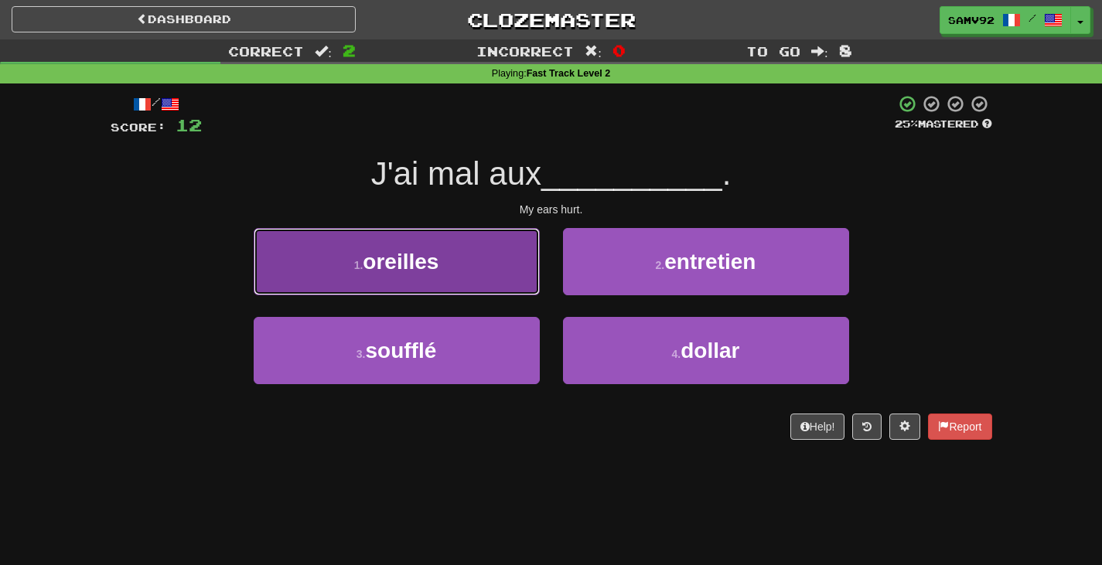
click at [513, 291] on button "1 . oreilles" at bounding box center [397, 261] width 286 height 67
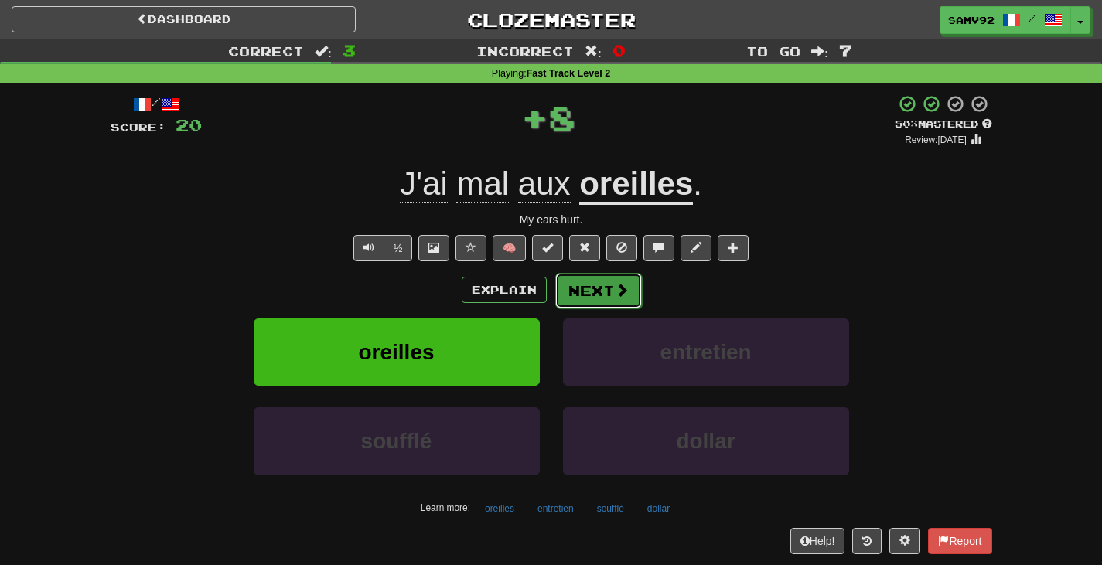
click at [594, 289] on button "Next" at bounding box center [598, 291] width 87 height 36
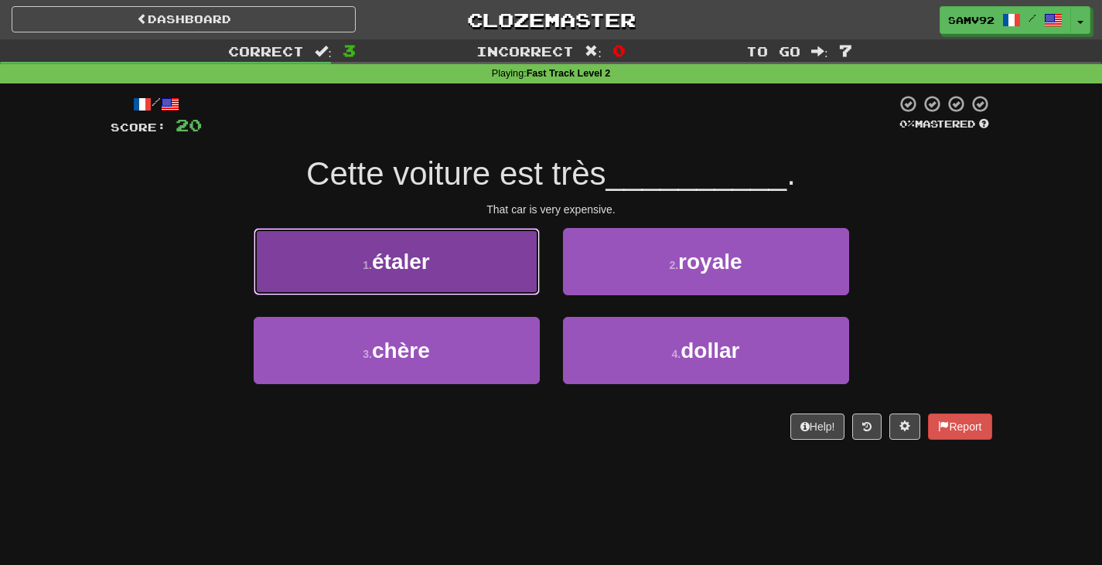
click at [515, 280] on button "1 . étaler" at bounding box center [397, 261] width 286 height 67
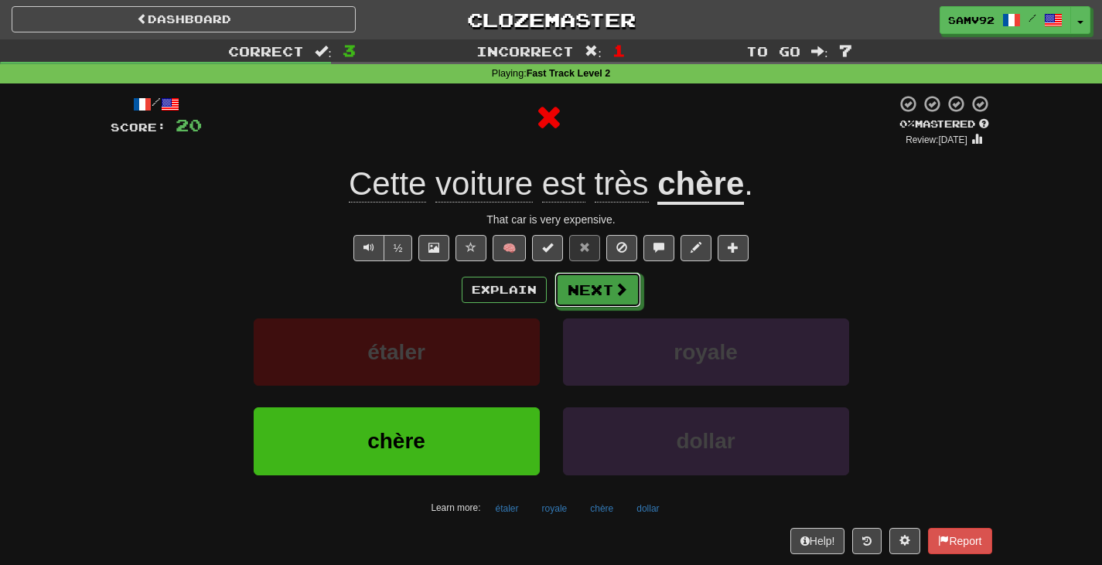
click at [610, 309] on div "Explain Next étaler royale chère dollar Learn more: étaler royale chère dollar" at bounding box center [552, 396] width 882 height 248
click at [595, 283] on button "Next" at bounding box center [598, 291] width 87 height 36
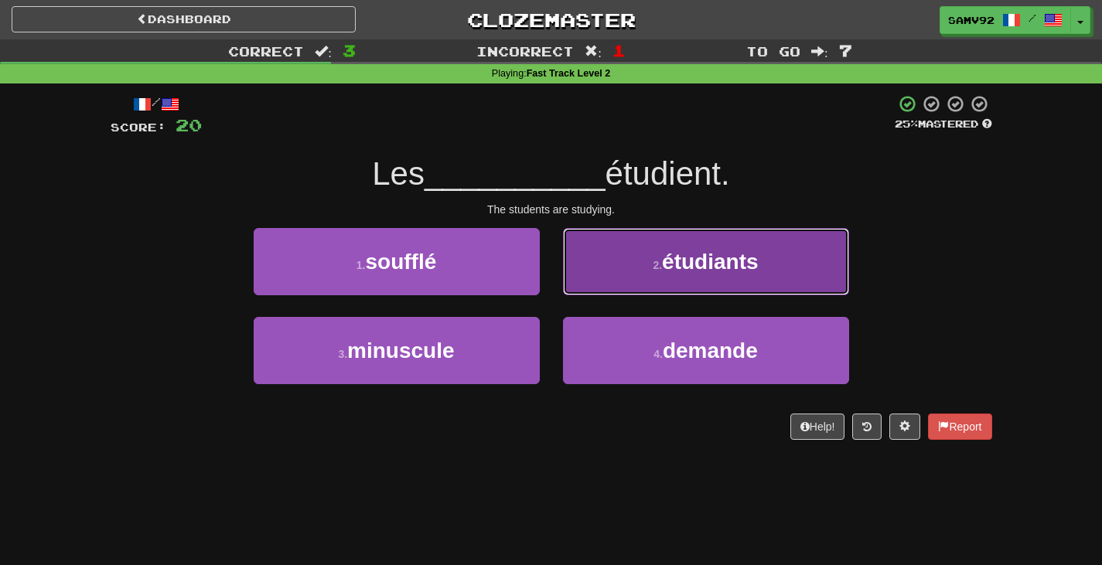
click at [630, 277] on button "2 . étudiants" at bounding box center [706, 261] width 286 height 67
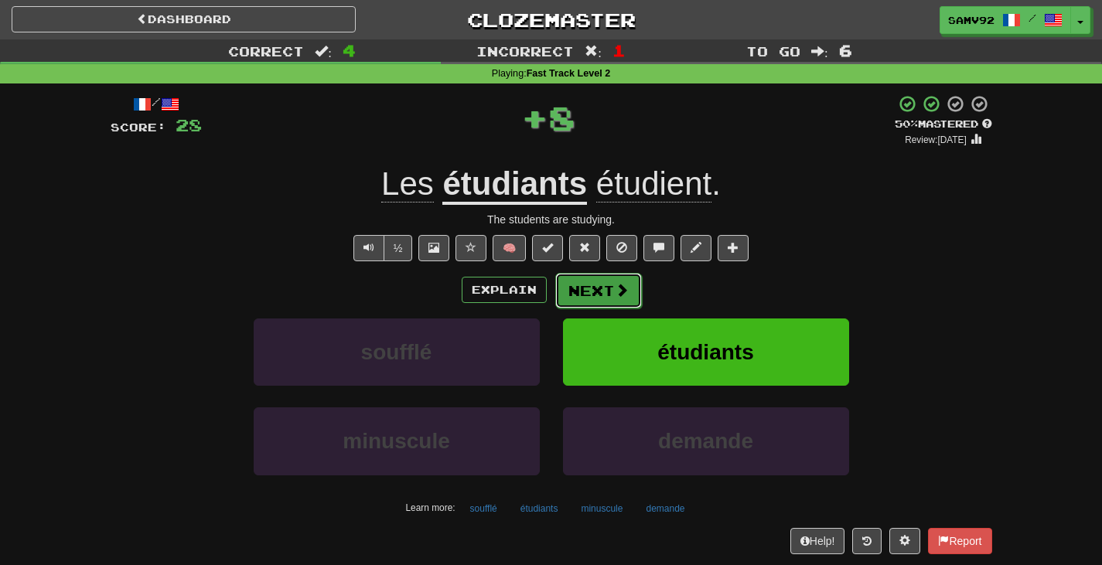
click at [619, 296] on span at bounding box center [622, 290] width 14 height 14
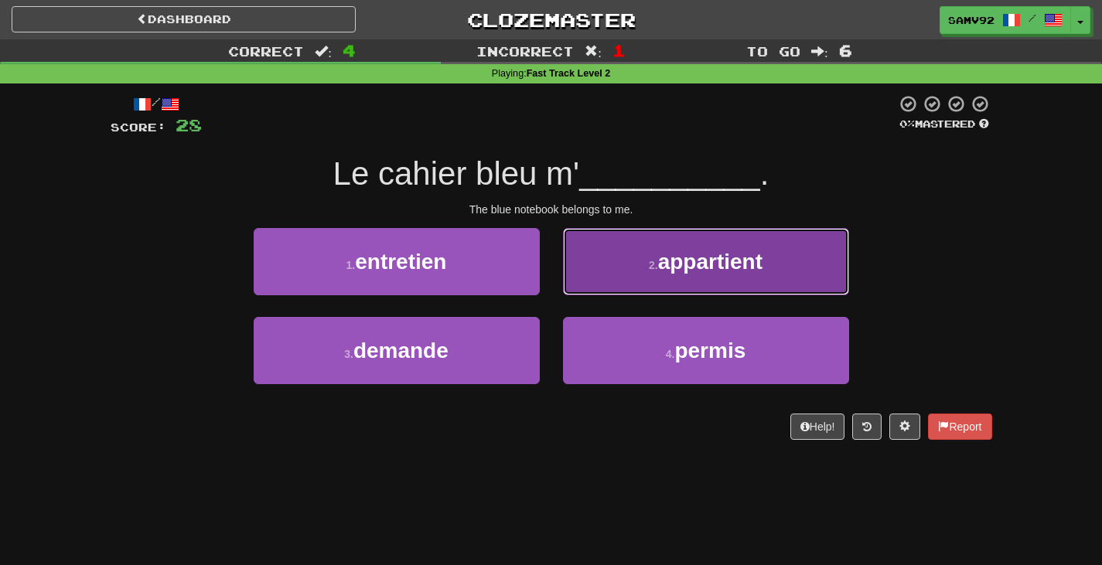
click at [616, 291] on button "2 . appartient" at bounding box center [706, 261] width 286 height 67
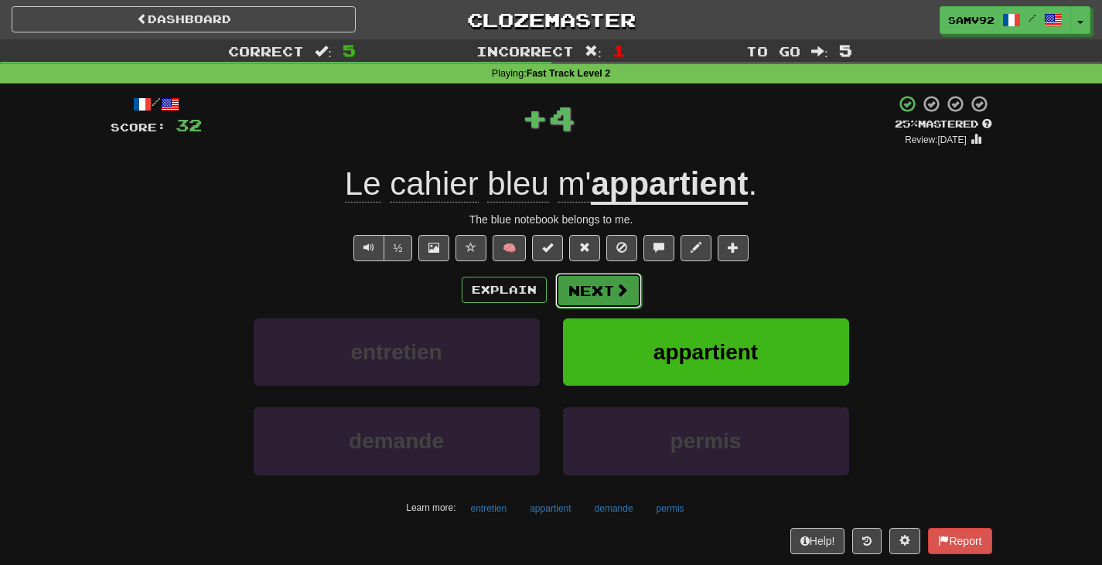
click at [615, 296] on span at bounding box center [622, 290] width 14 height 14
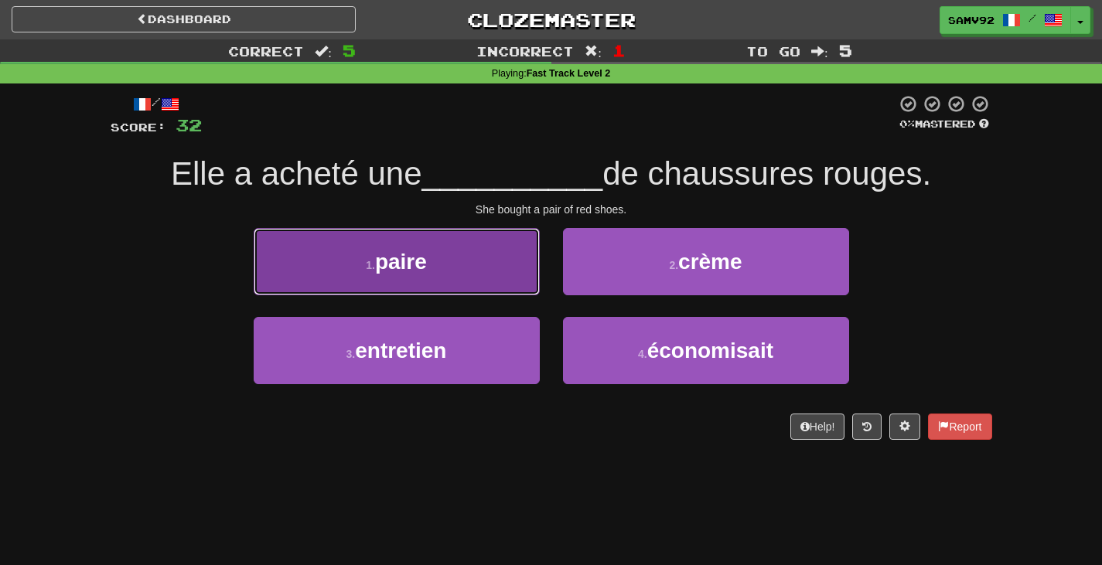
click at [522, 277] on button "1 . paire" at bounding box center [397, 261] width 286 height 67
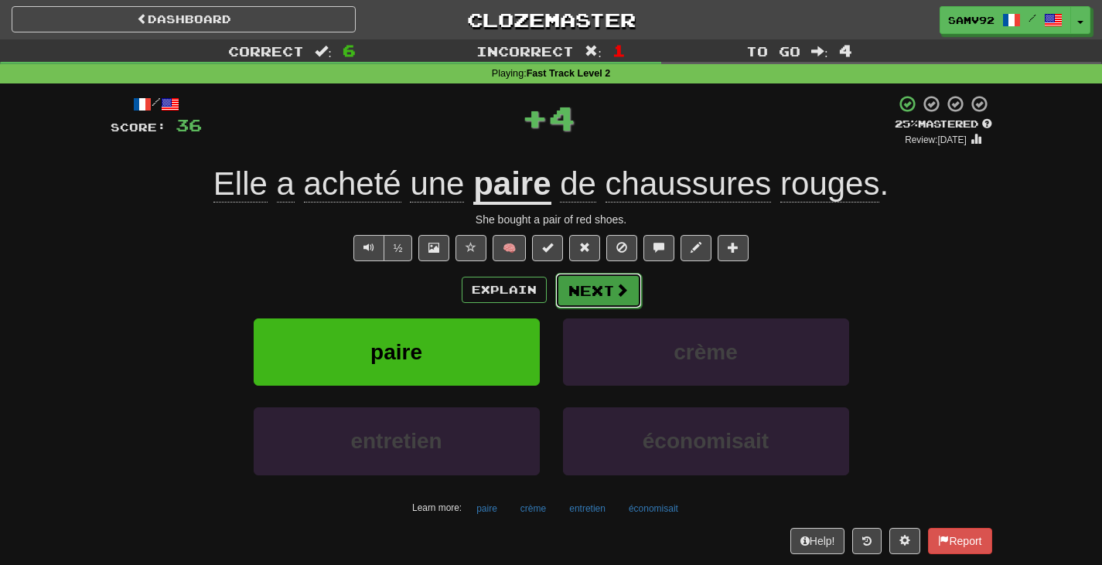
click at [596, 288] on button "Next" at bounding box center [598, 291] width 87 height 36
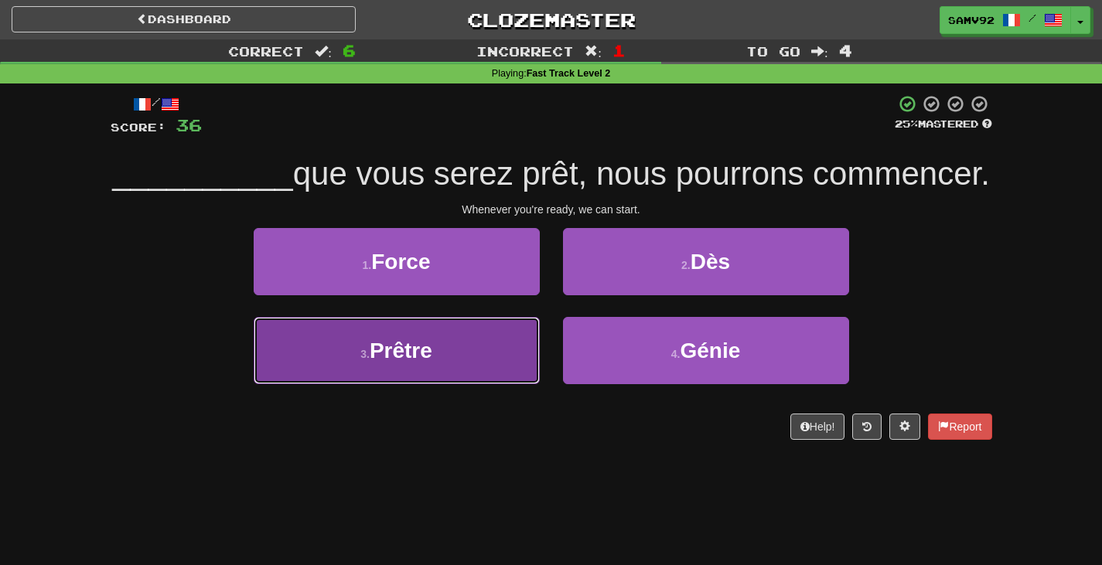
click at [504, 384] on button "3 . Prêtre" at bounding box center [397, 350] width 286 height 67
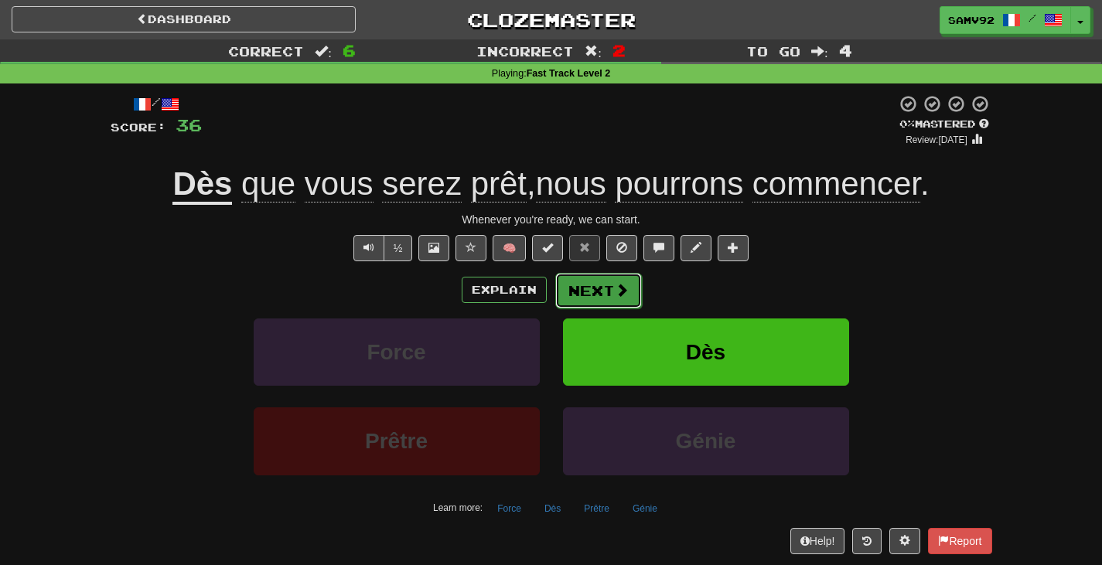
click at [605, 286] on button "Next" at bounding box center [598, 291] width 87 height 36
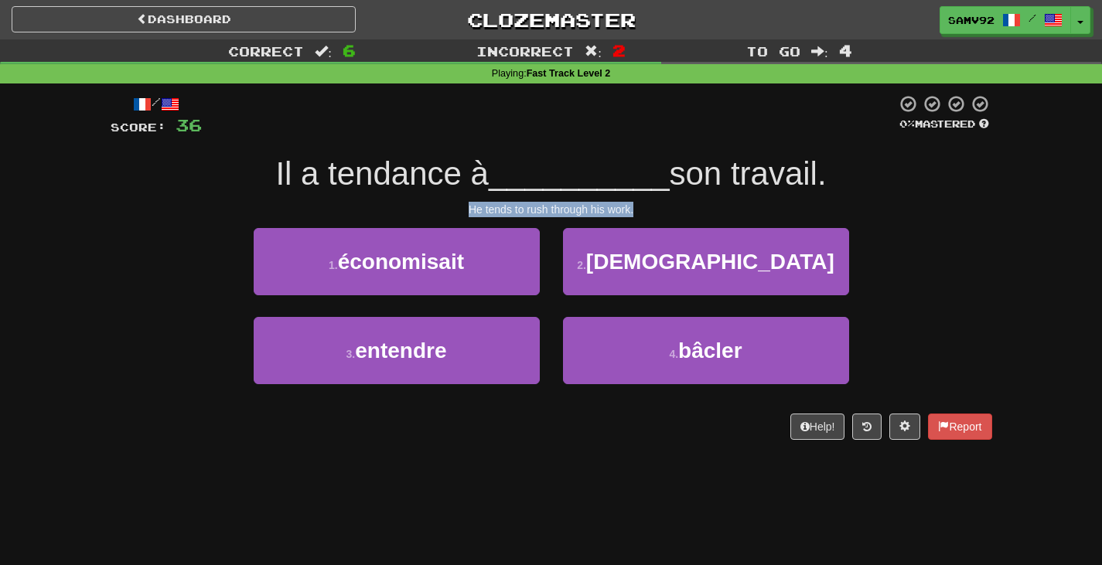
drag, startPoint x: 452, startPoint y: 206, endPoint x: 667, endPoint y: 210, distance: 215.0
click at [666, 210] on div "He tends to rush through his work." at bounding box center [552, 209] width 882 height 15
click at [667, 210] on div "He tends to rush through his work." at bounding box center [552, 209] width 882 height 15
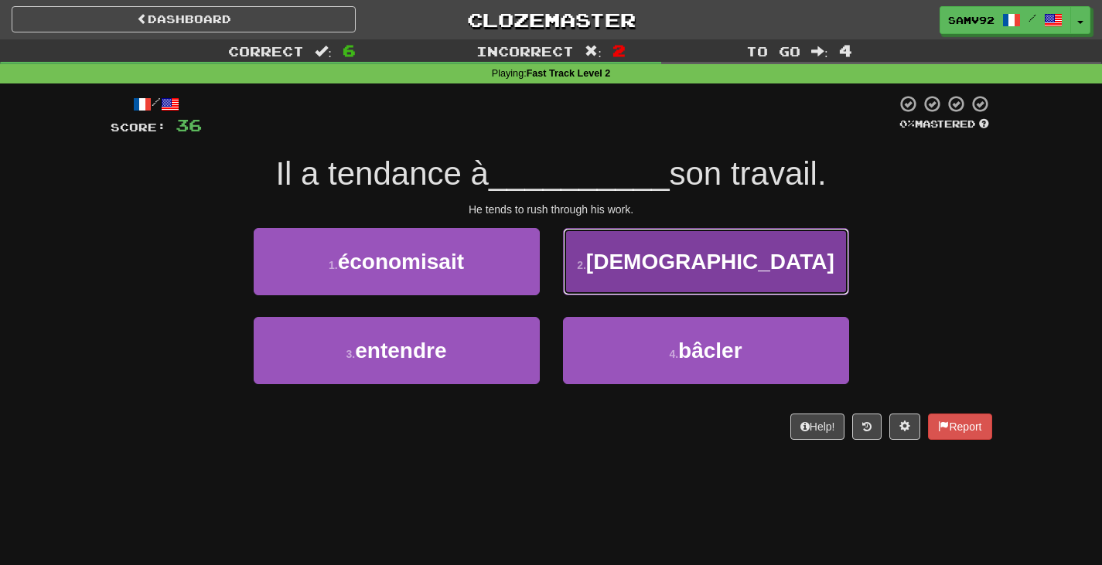
click at [602, 287] on button "2 . prêtre" at bounding box center [706, 261] width 286 height 67
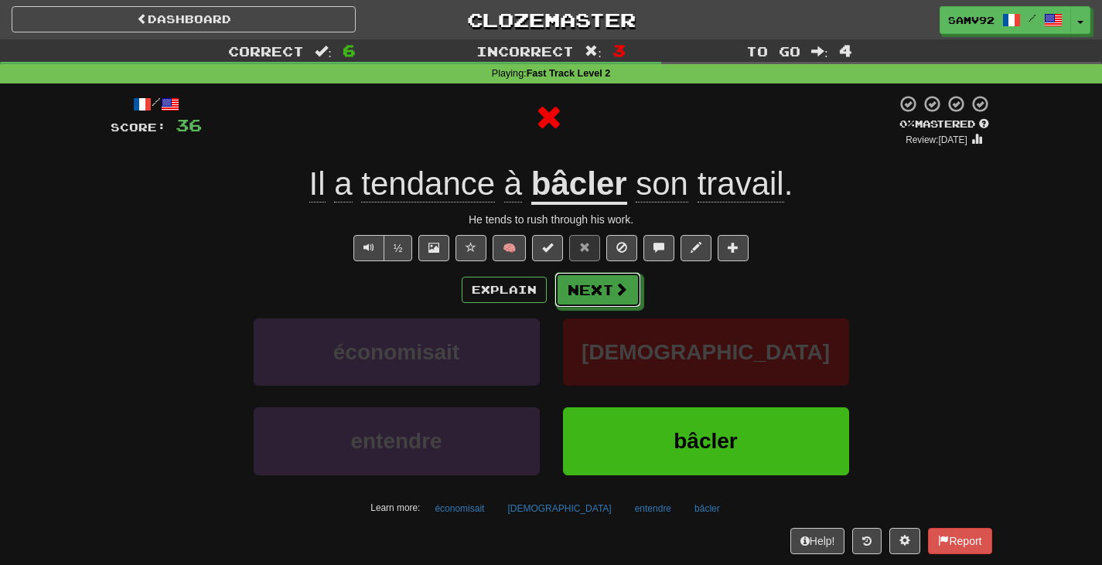
click at [602, 287] on button "Next" at bounding box center [597, 290] width 87 height 36
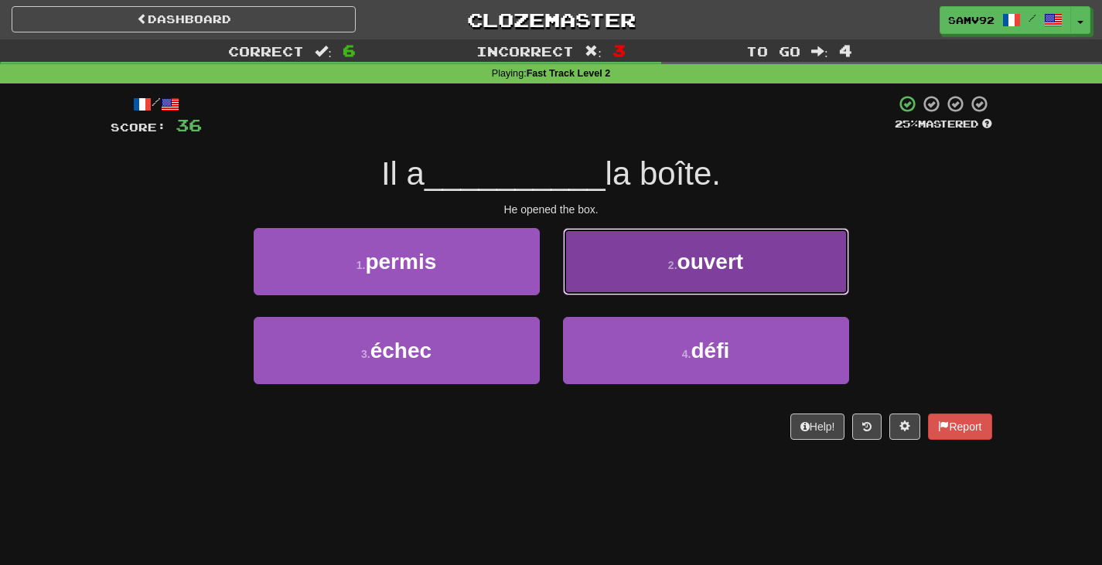
click at [600, 284] on button "2 . ouvert" at bounding box center [706, 261] width 286 height 67
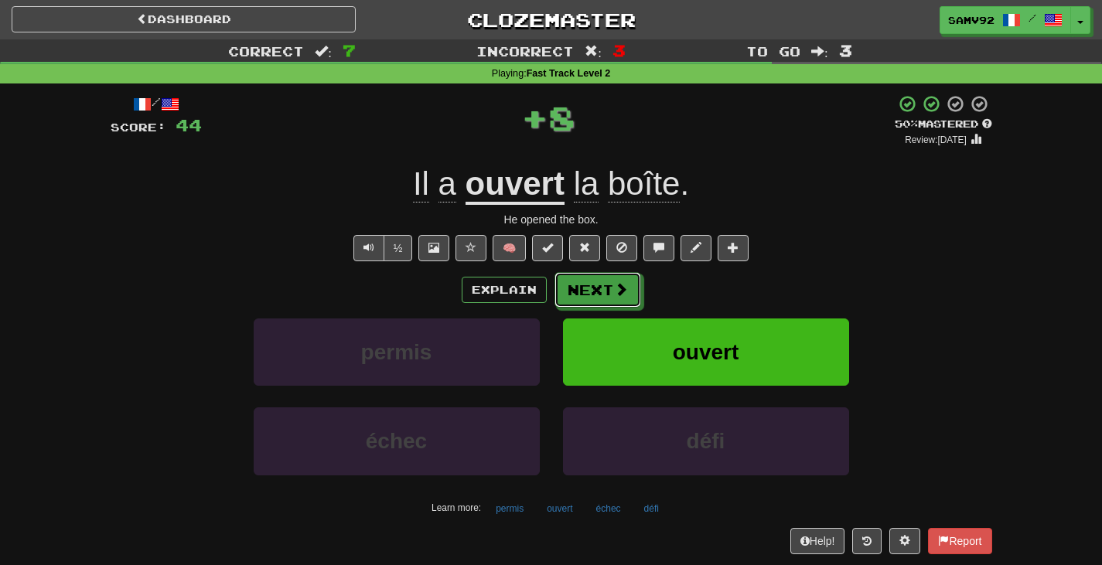
click at [600, 284] on button "Next" at bounding box center [597, 290] width 87 height 36
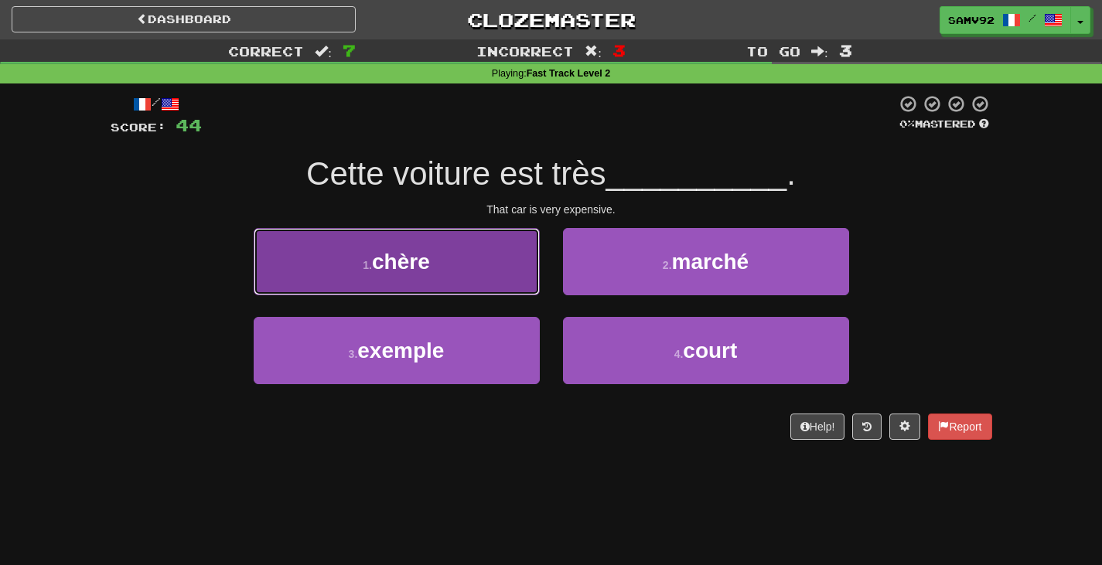
click at [493, 275] on button "1 . chère" at bounding box center [397, 261] width 286 height 67
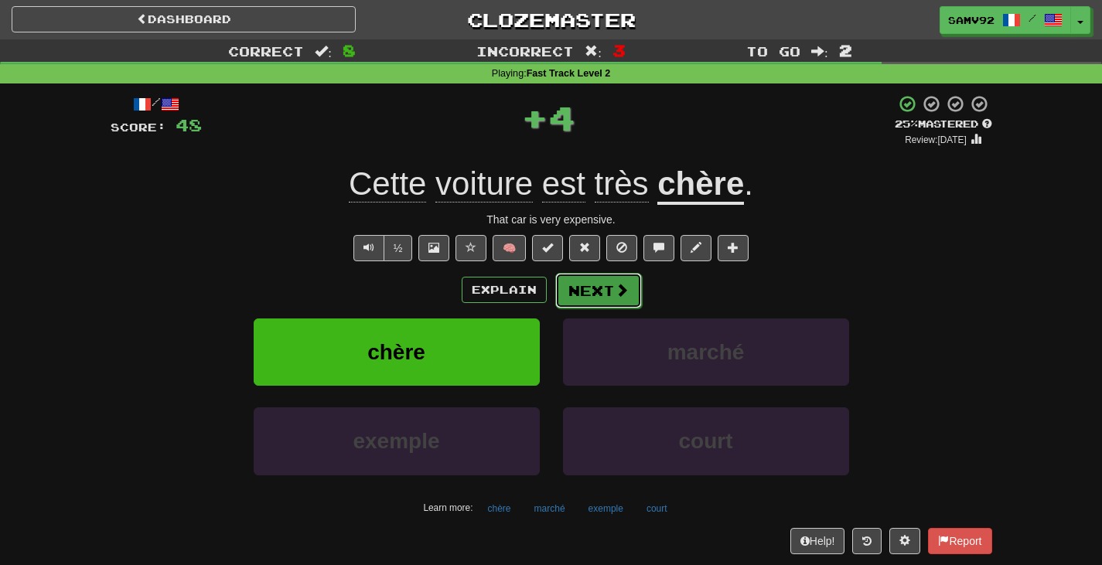
click at [593, 289] on button "Next" at bounding box center [598, 291] width 87 height 36
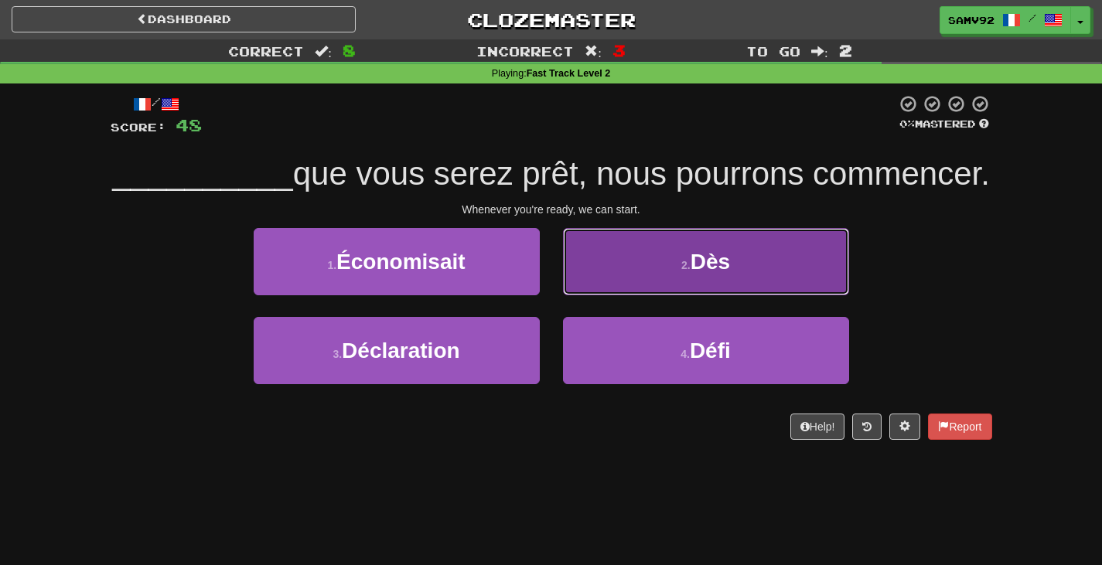
click at [612, 295] on button "2 . Dès" at bounding box center [706, 261] width 286 height 67
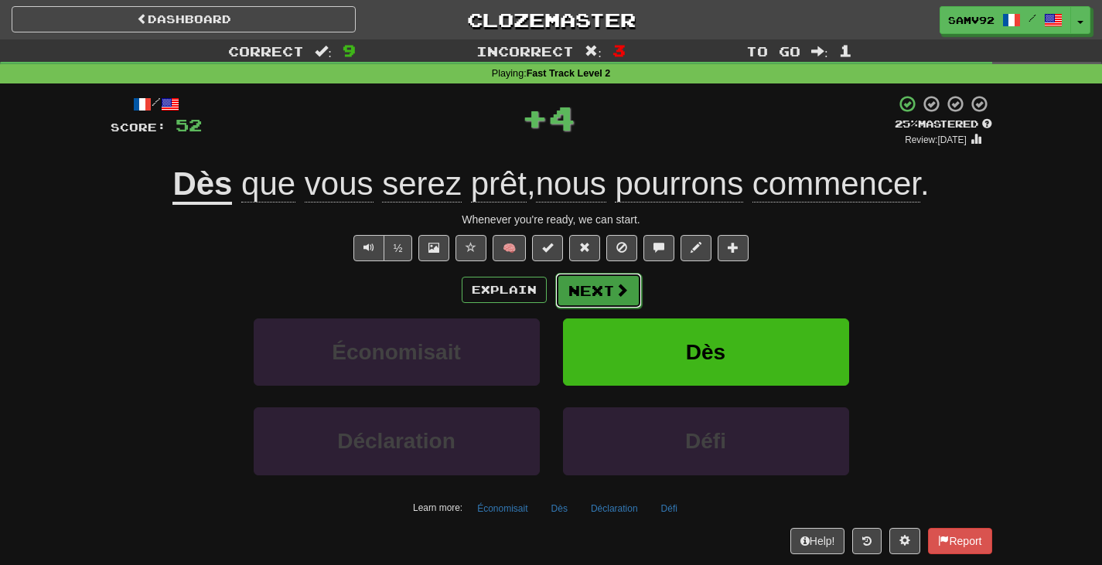
click at [616, 300] on button "Next" at bounding box center [598, 291] width 87 height 36
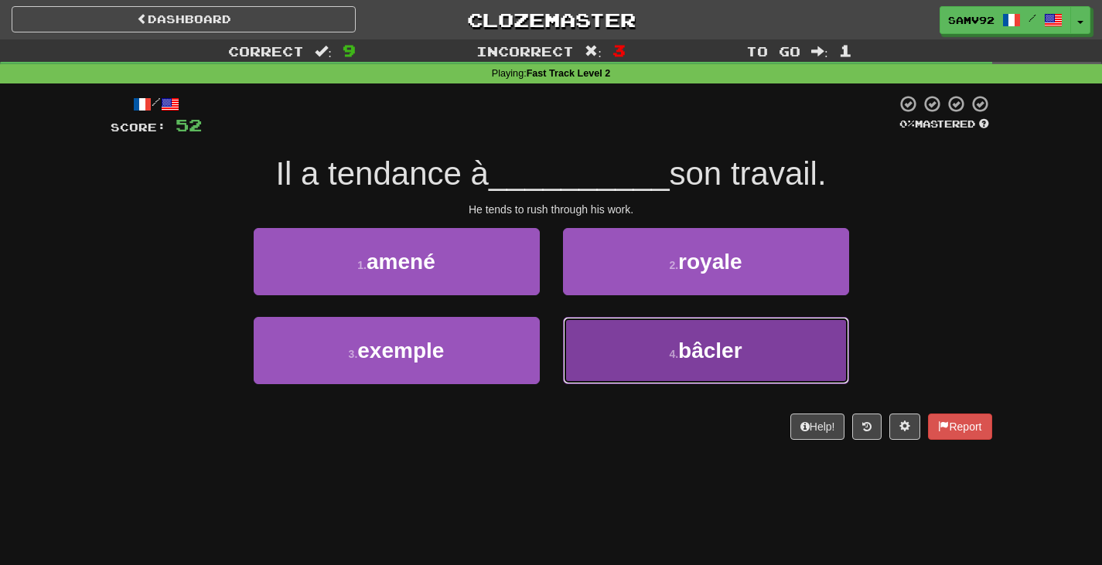
click at [610, 325] on button "4 . bâcler" at bounding box center [706, 350] width 286 height 67
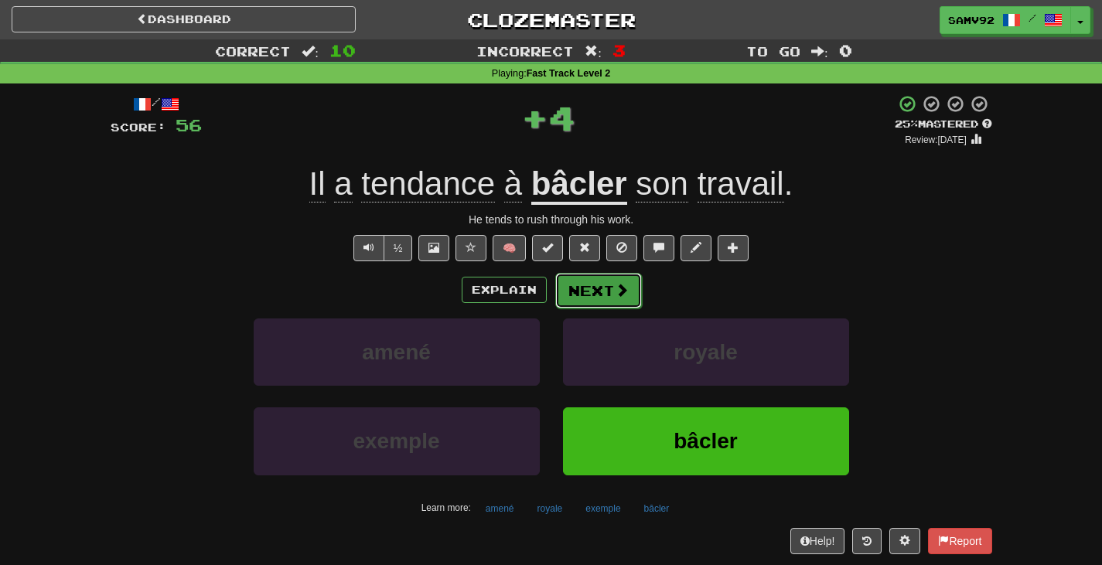
click at [610, 296] on button "Next" at bounding box center [598, 291] width 87 height 36
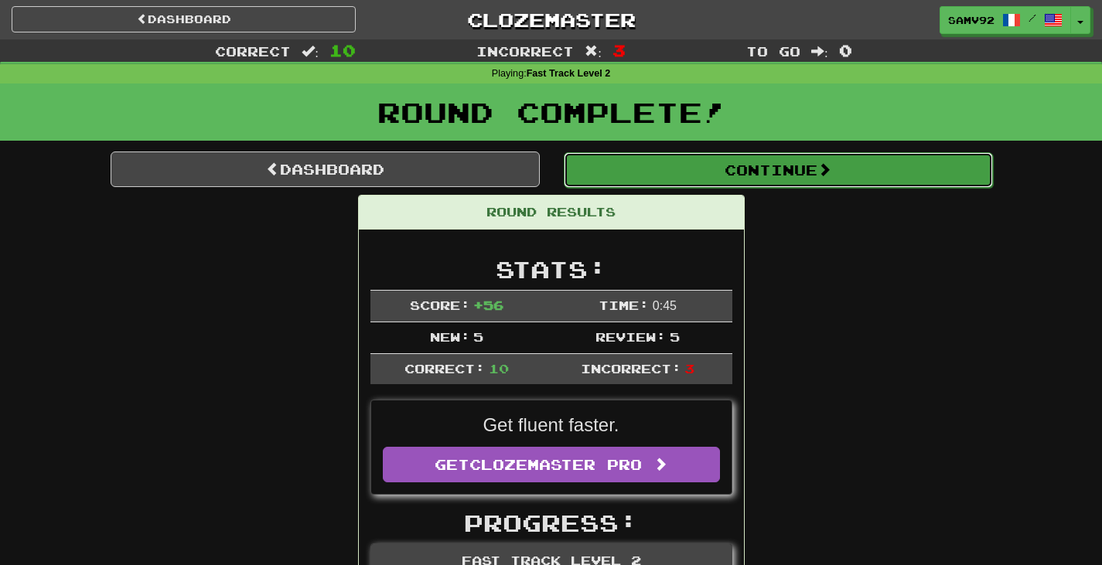
click at [675, 171] on button "Continue" at bounding box center [778, 170] width 429 height 36
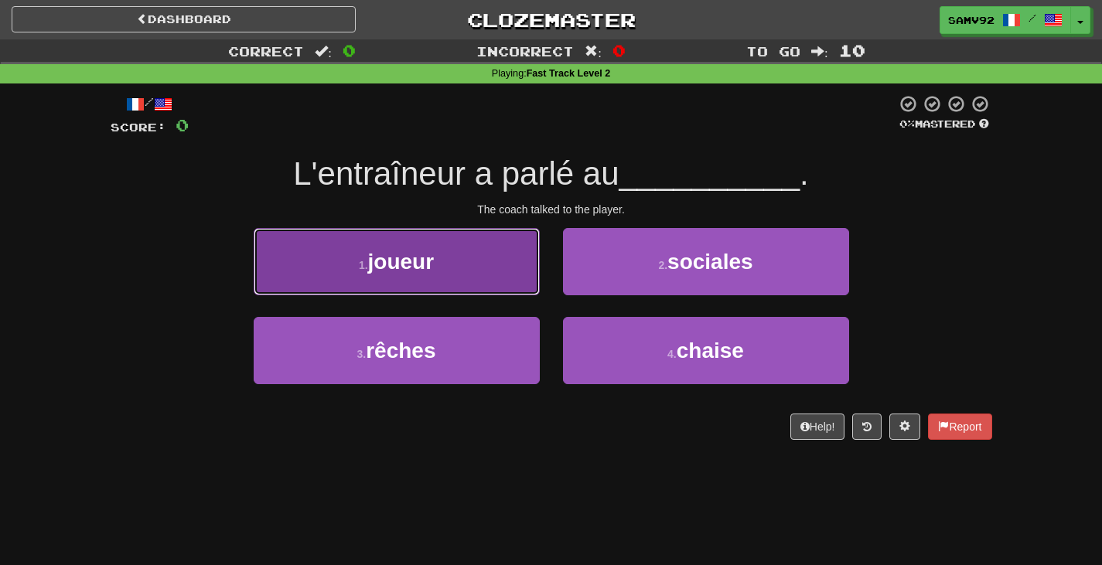
click at [488, 267] on button "1 . joueur" at bounding box center [397, 261] width 286 height 67
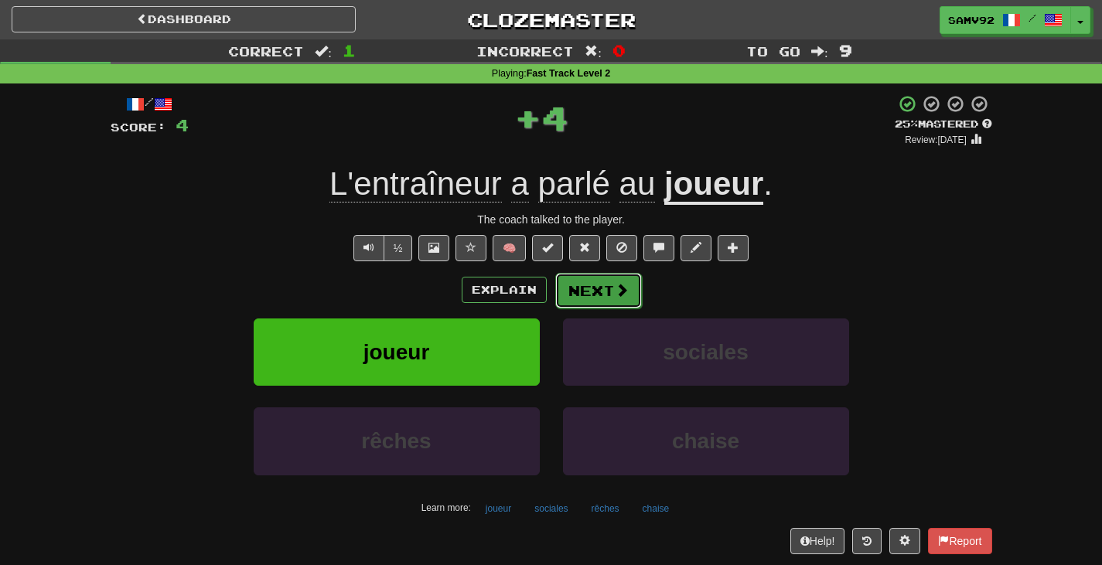
click at [608, 292] on button "Next" at bounding box center [598, 291] width 87 height 36
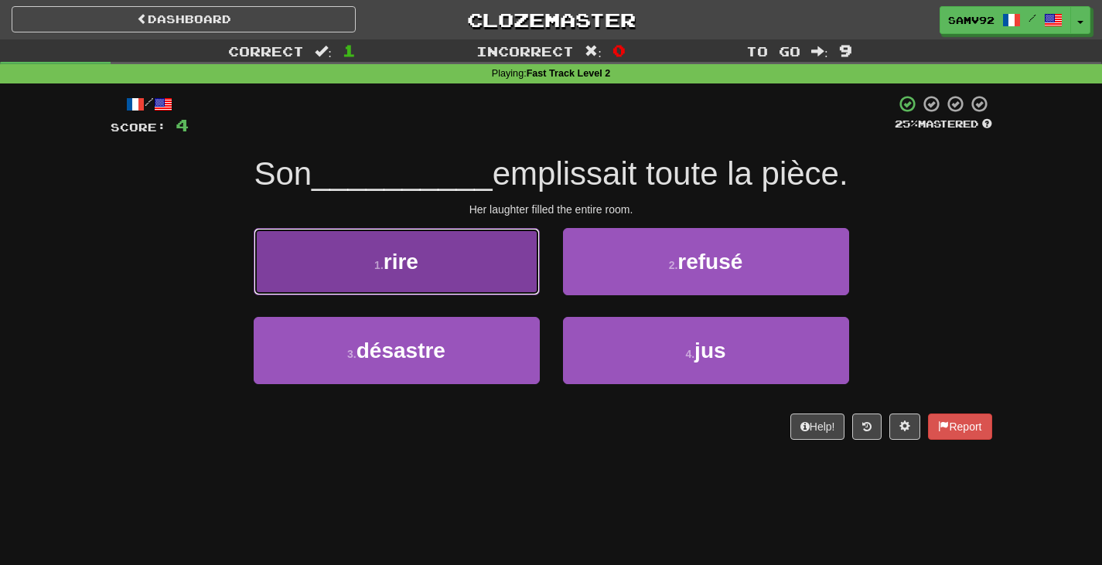
click at [517, 277] on button "1 . rire" at bounding box center [397, 261] width 286 height 67
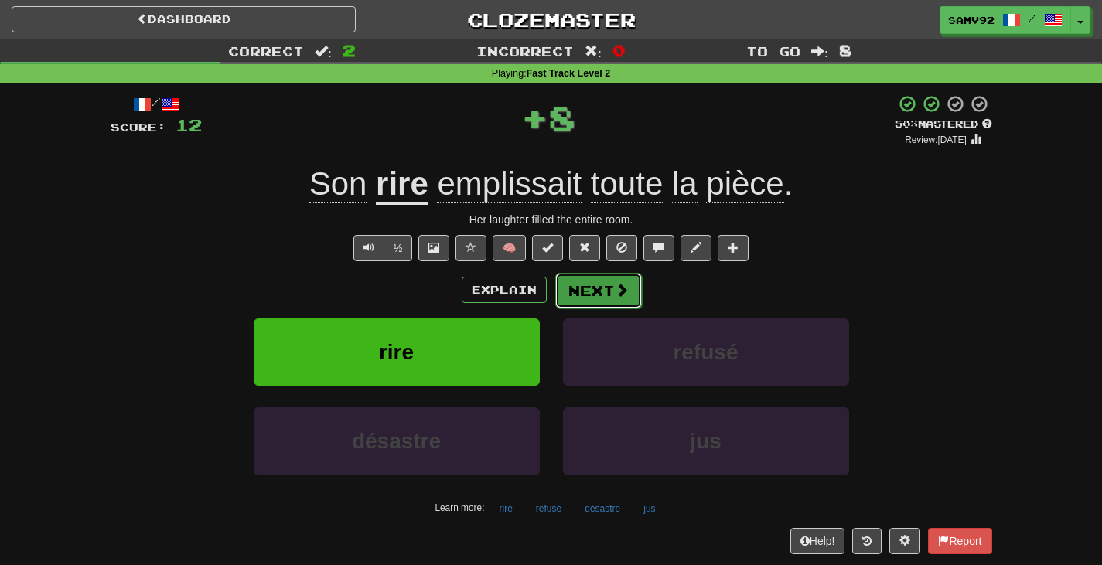
click at [596, 287] on button "Next" at bounding box center [598, 291] width 87 height 36
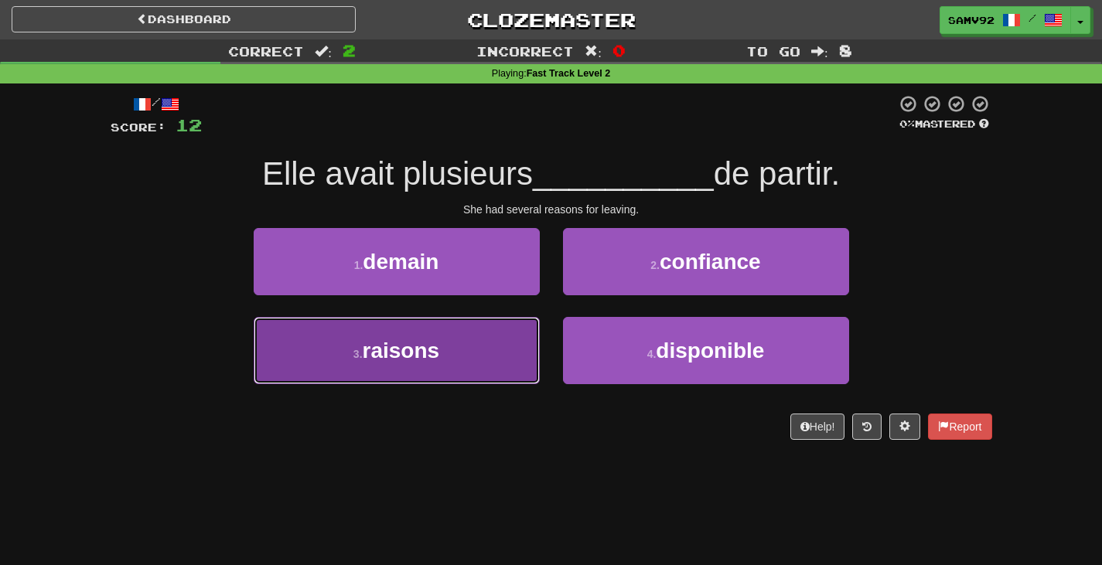
click at [517, 353] on button "3 . raisons" at bounding box center [397, 350] width 286 height 67
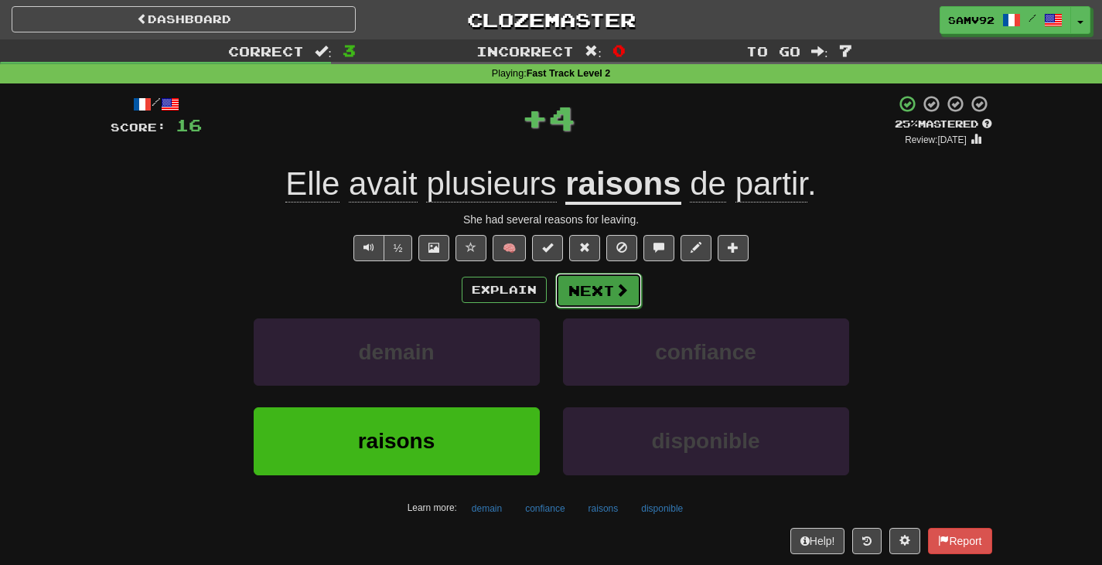
click at [600, 294] on button "Next" at bounding box center [598, 291] width 87 height 36
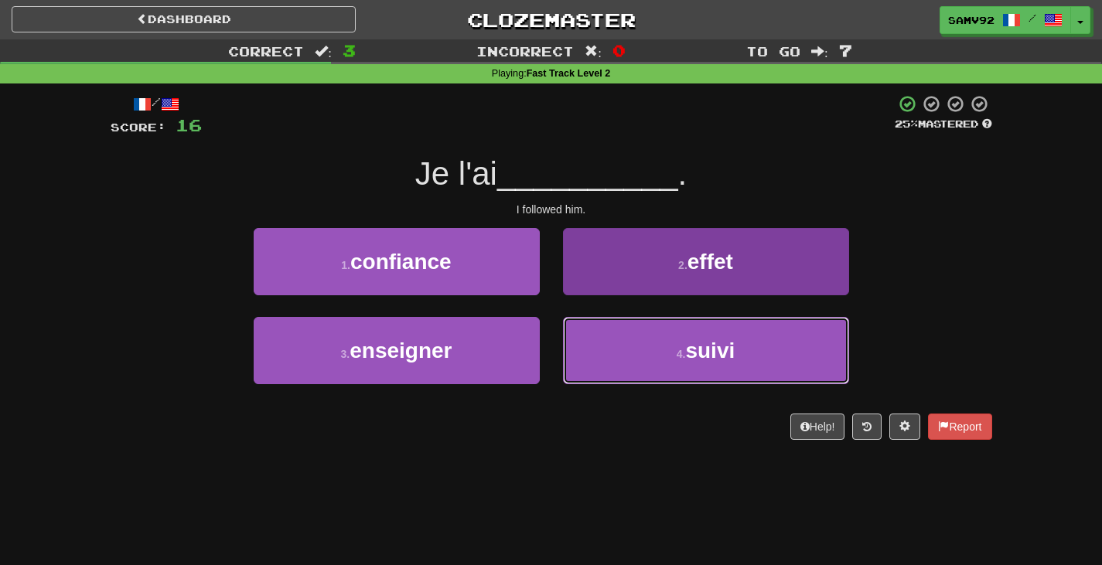
click at [585, 346] on button "4 . suivi" at bounding box center [706, 350] width 286 height 67
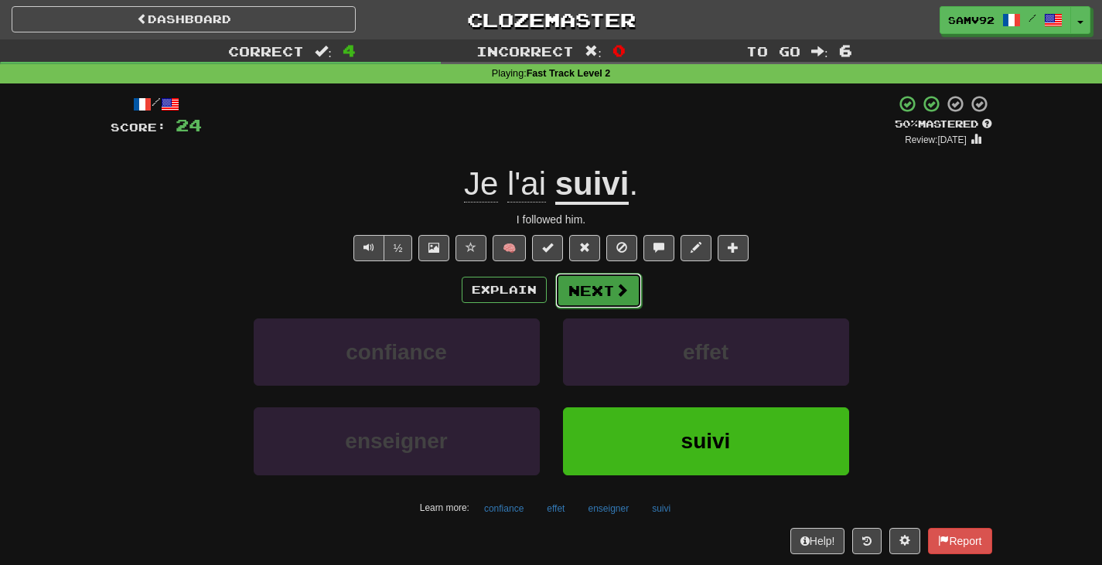
click at [600, 297] on button "Next" at bounding box center [598, 291] width 87 height 36
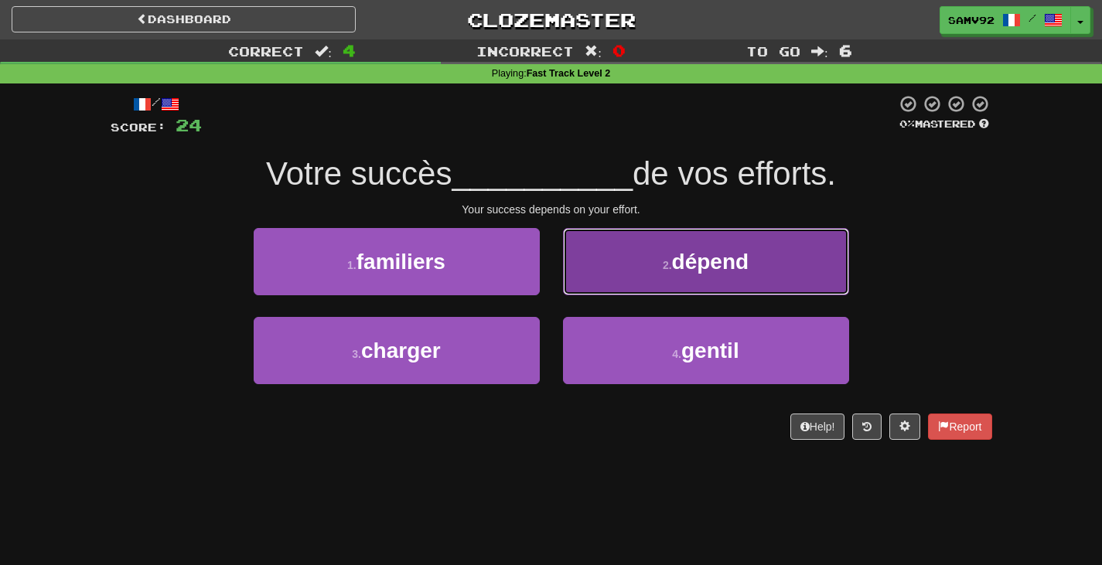
click at [607, 279] on button "2 . dépend" at bounding box center [706, 261] width 286 height 67
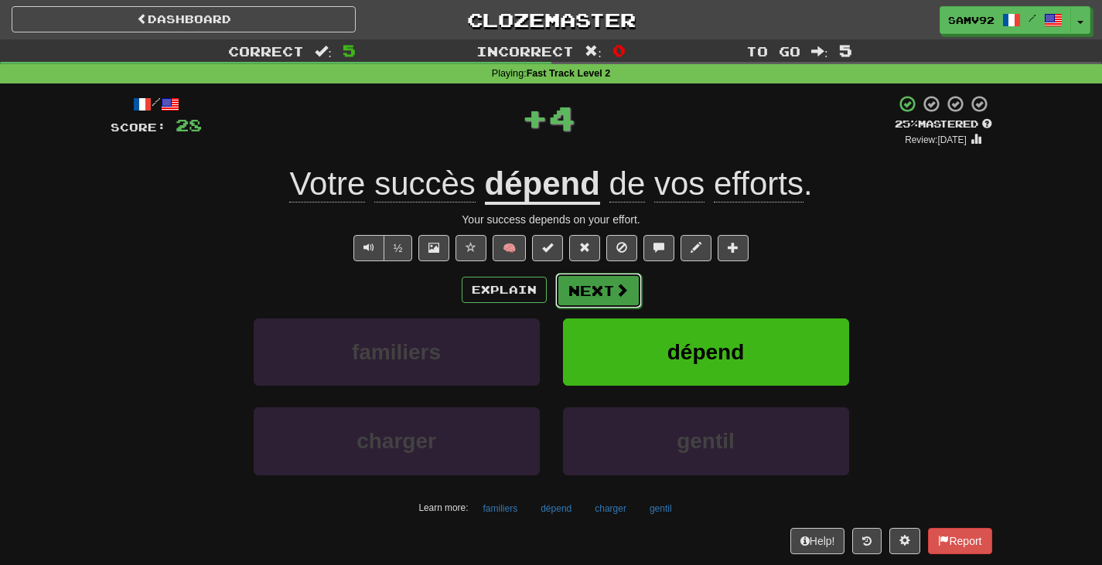
click at [605, 280] on button "Next" at bounding box center [598, 291] width 87 height 36
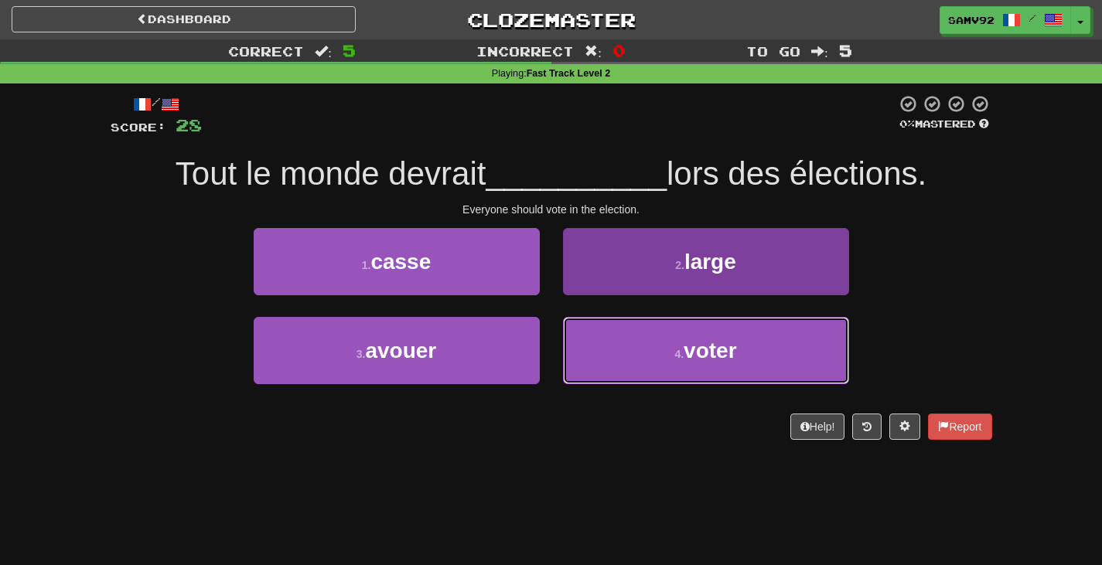
click at [711, 351] on span "voter" at bounding box center [710, 351] width 53 height 24
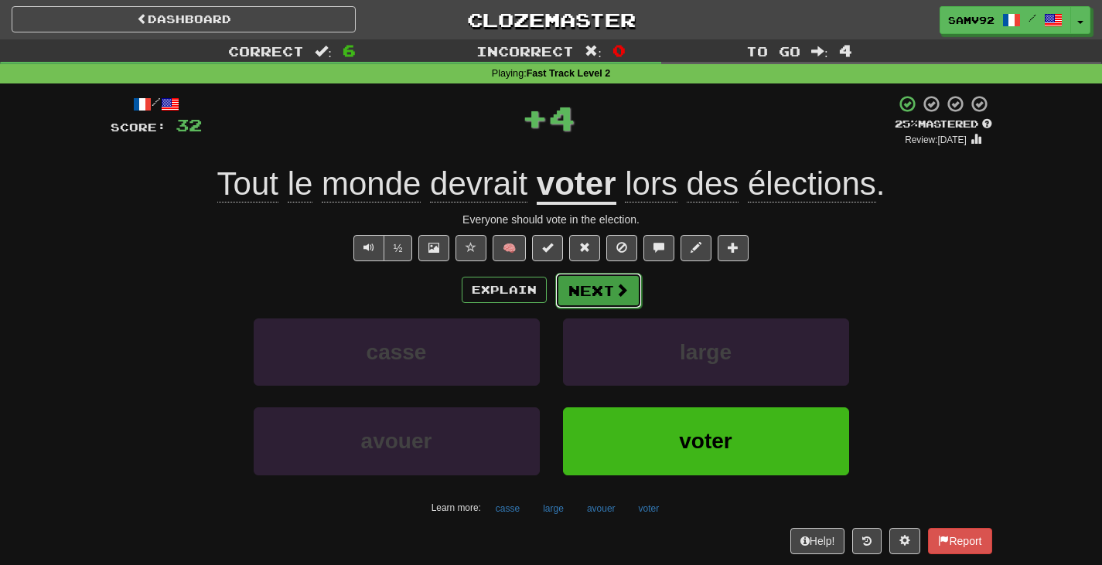
click at [592, 277] on button "Next" at bounding box center [598, 291] width 87 height 36
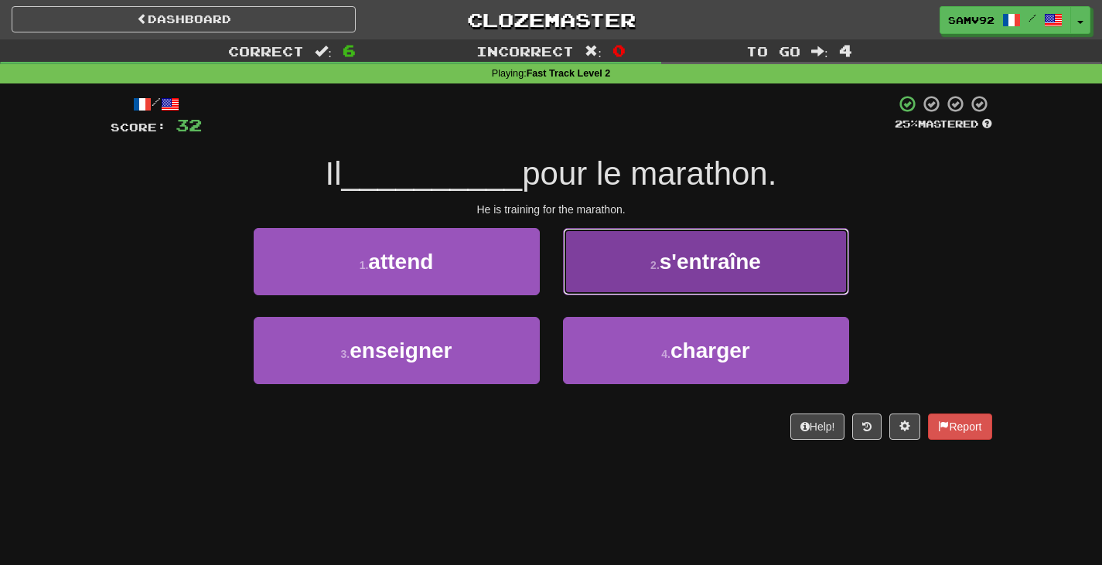
click at [578, 278] on button "2 . s'entraîne" at bounding box center [706, 261] width 286 height 67
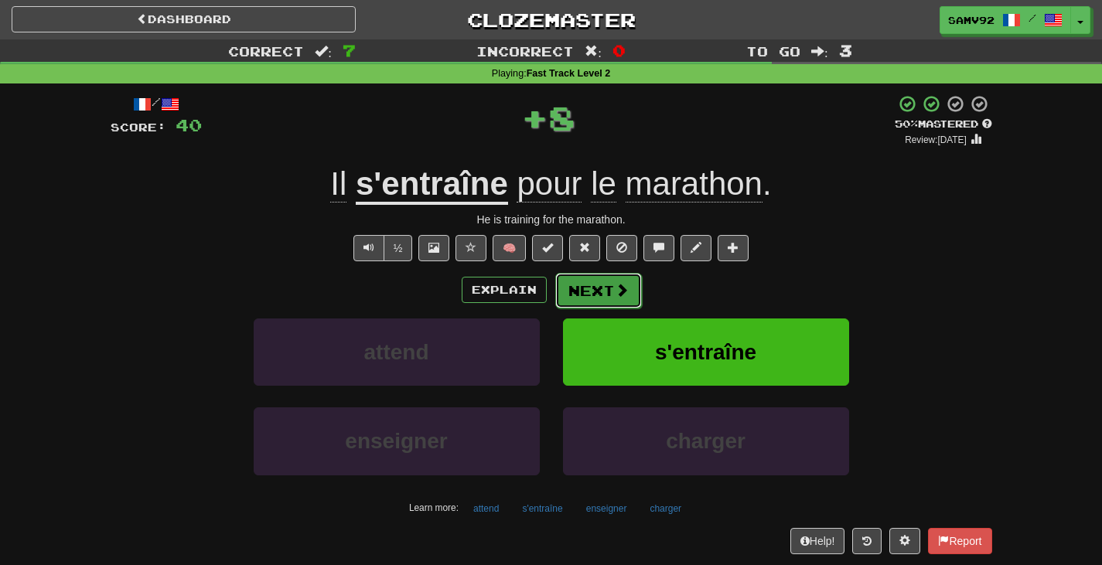
click at [573, 290] on button "Next" at bounding box center [598, 291] width 87 height 36
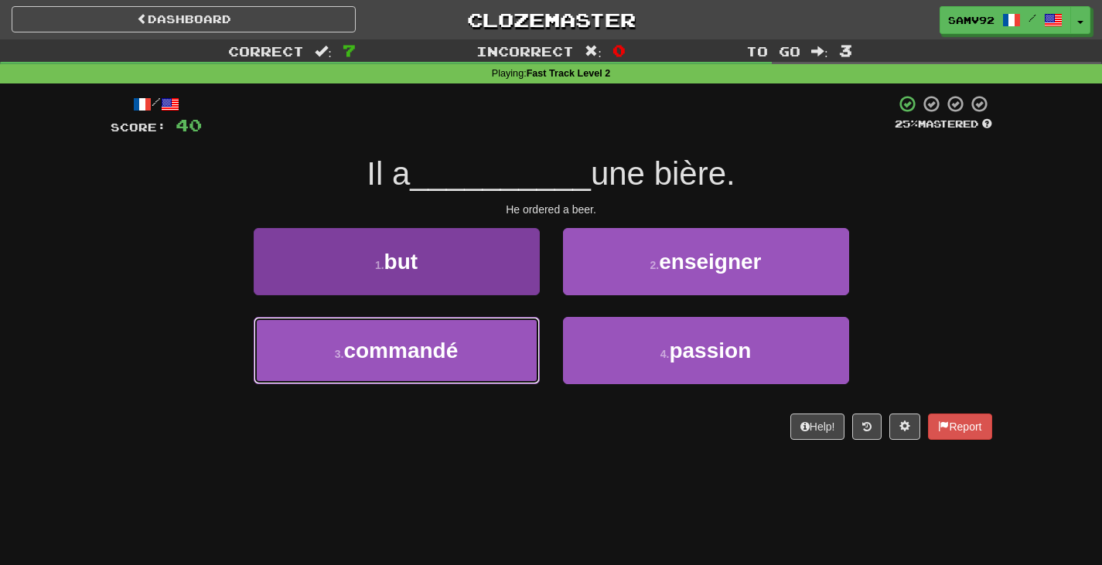
drag, startPoint x: 507, startPoint y: 347, endPoint x: 531, endPoint y: 319, distance: 37.3
click at [506, 347] on button "3 . commandé" at bounding box center [397, 350] width 286 height 67
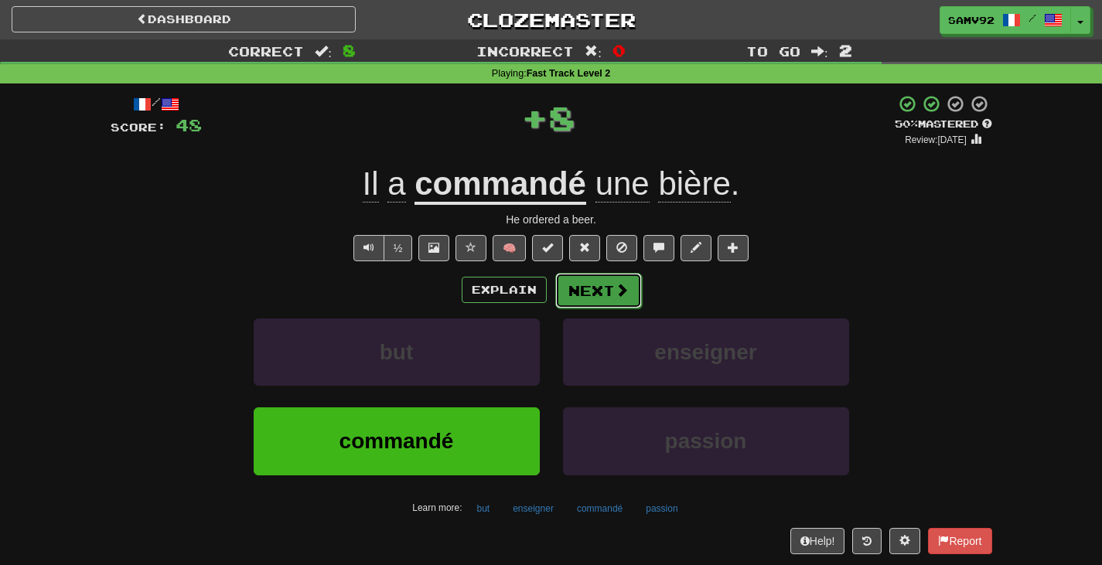
click at [566, 292] on button "Next" at bounding box center [598, 291] width 87 height 36
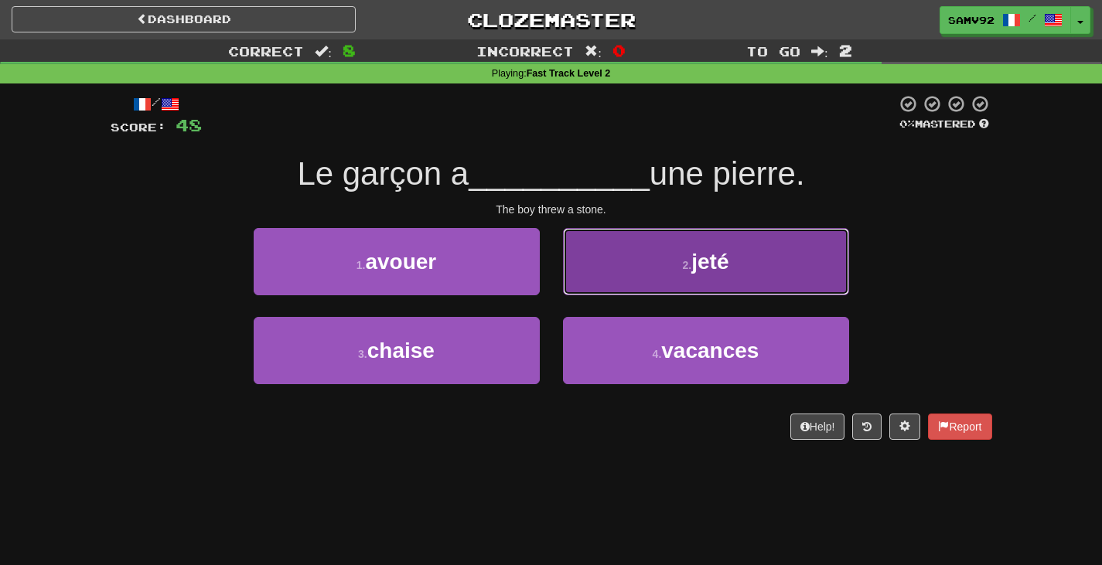
click at [581, 271] on button "2 . jeté" at bounding box center [706, 261] width 286 height 67
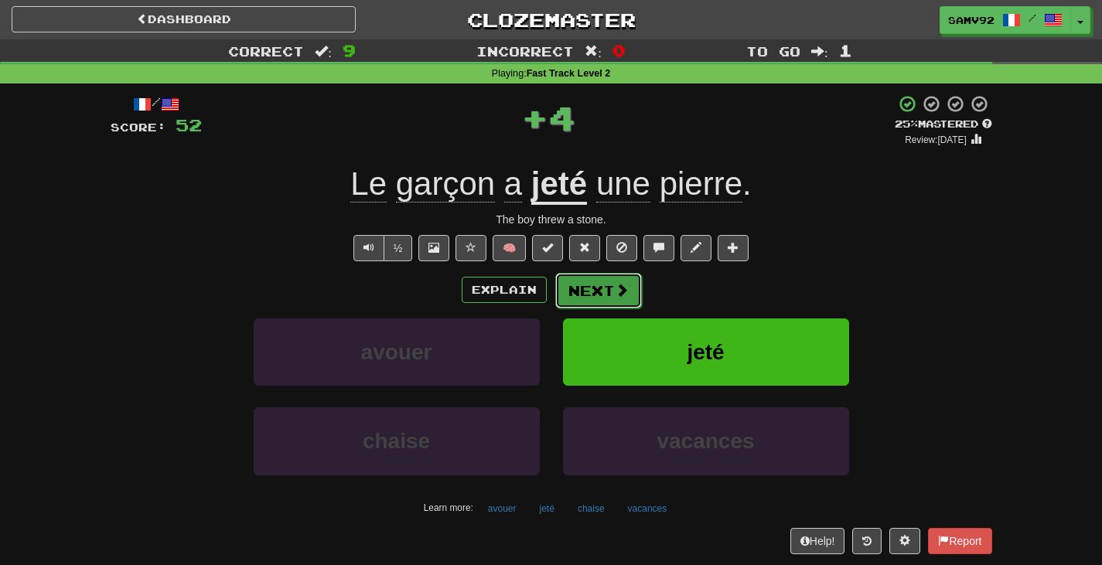
click at [596, 285] on button "Next" at bounding box center [598, 291] width 87 height 36
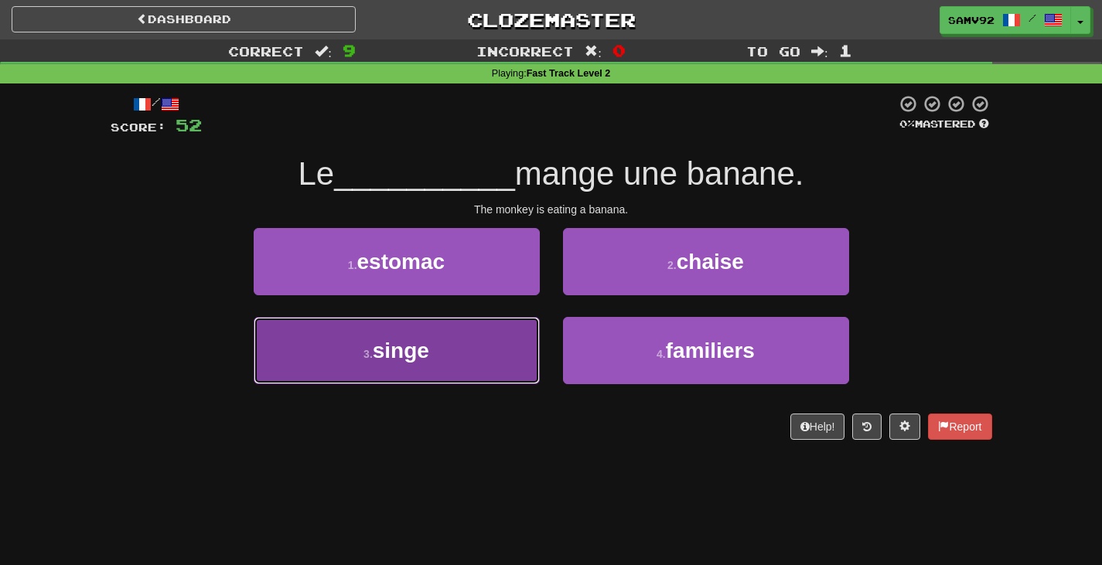
click at [481, 350] on button "3 . singe" at bounding box center [397, 350] width 286 height 67
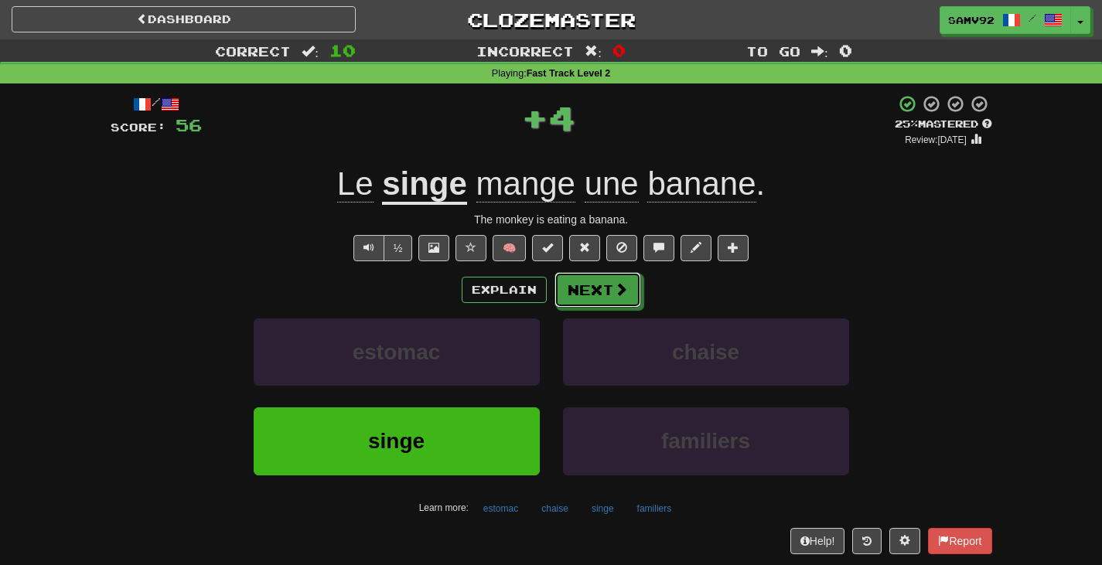
click at [599, 296] on button "Next" at bounding box center [597, 290] width 87 height 36
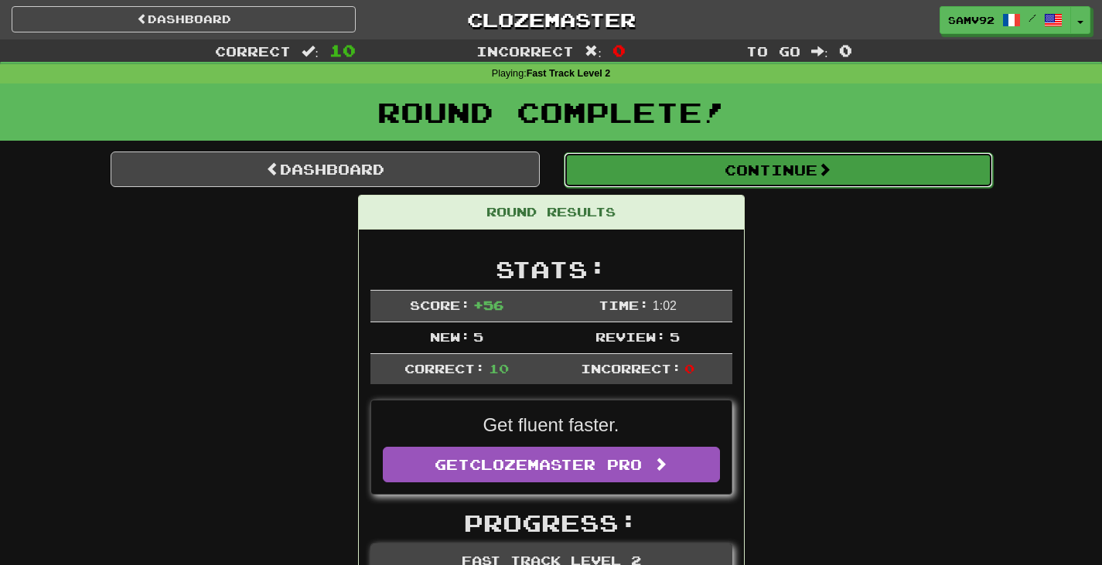
click at [694, 161] on button "Continue" at bounding box center [778, 170] width 429 height 36
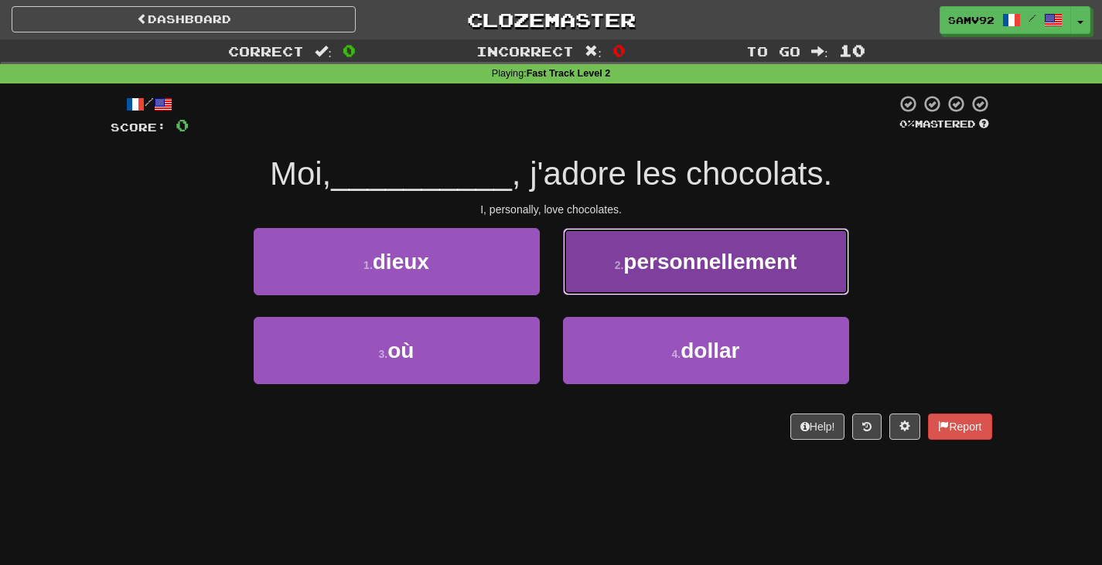
click at [616, 257] on button "2 . personnellement" at bounding box center [706, 261] width 286 height 67
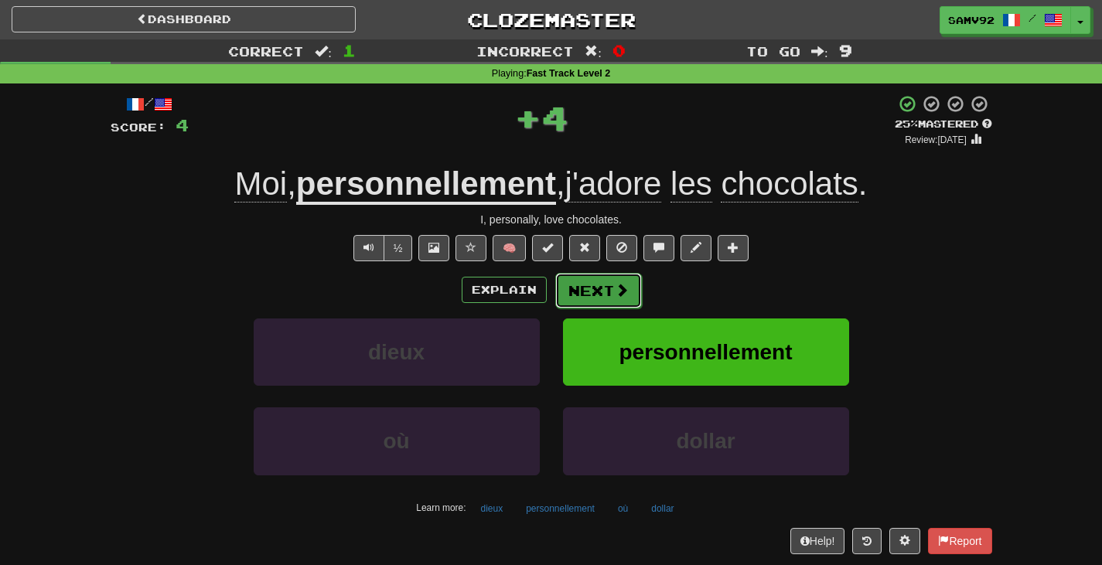
click at [612, 287] on button "Next" at bounding box center [598, 291] width 87 height 36
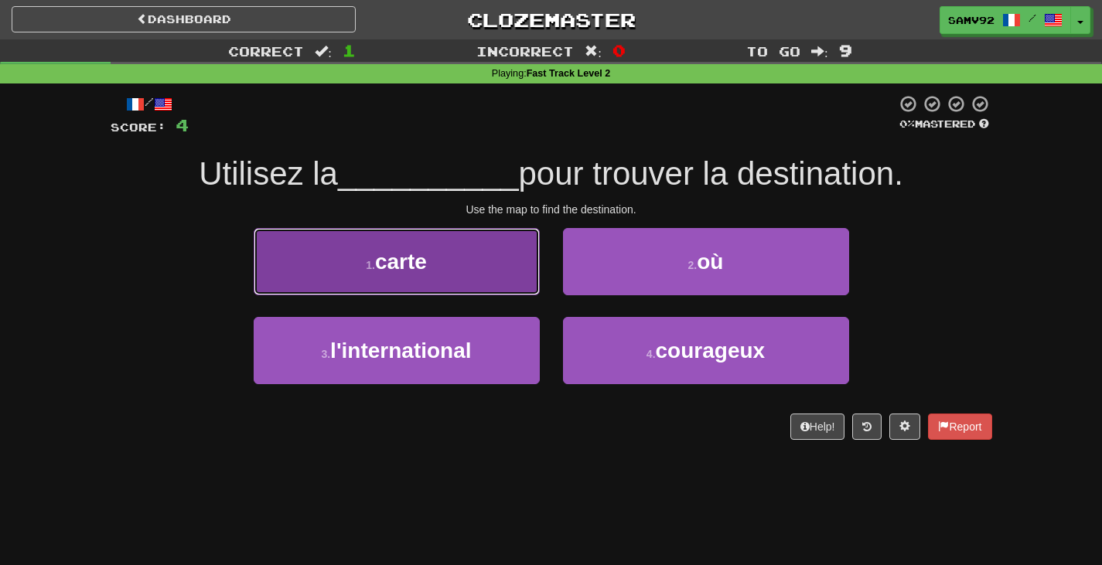
click at [488, 295] on button "1 . carte" at bounding box center [397, 261] width 286 height 67
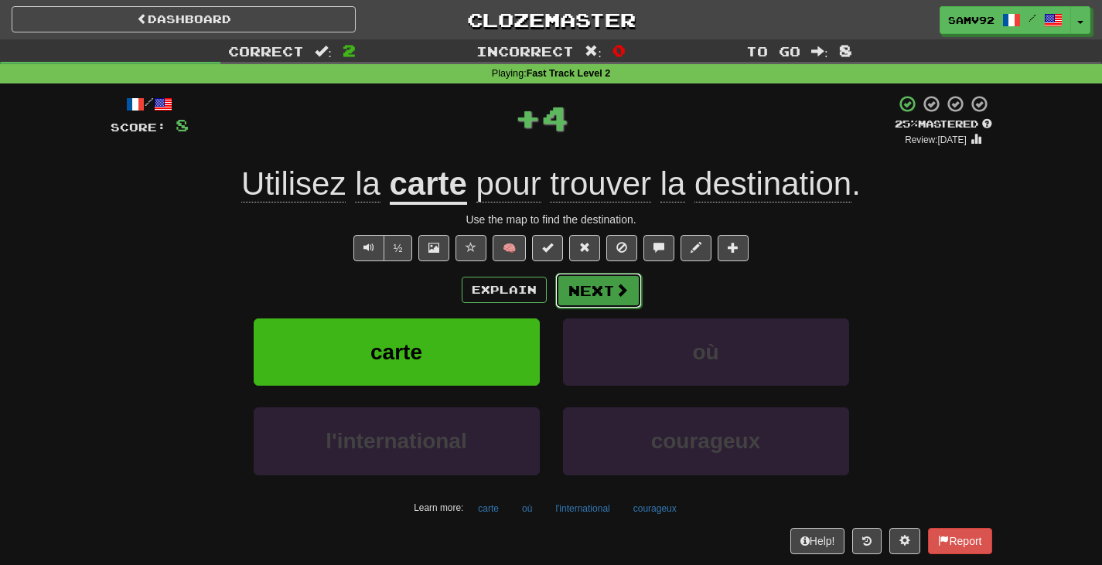
click at [575, 299] on button "Next" at bounding box center [598, 291] width 87 height 36
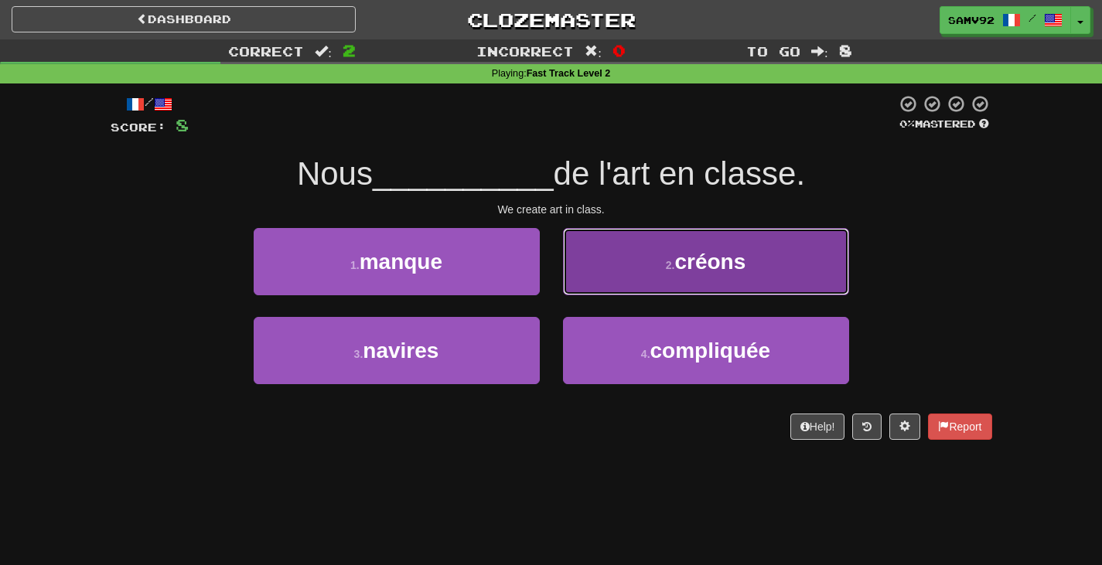
click at [583, 292] on button "2 . créons" at bounding box center [706, 261] width 286 height 67
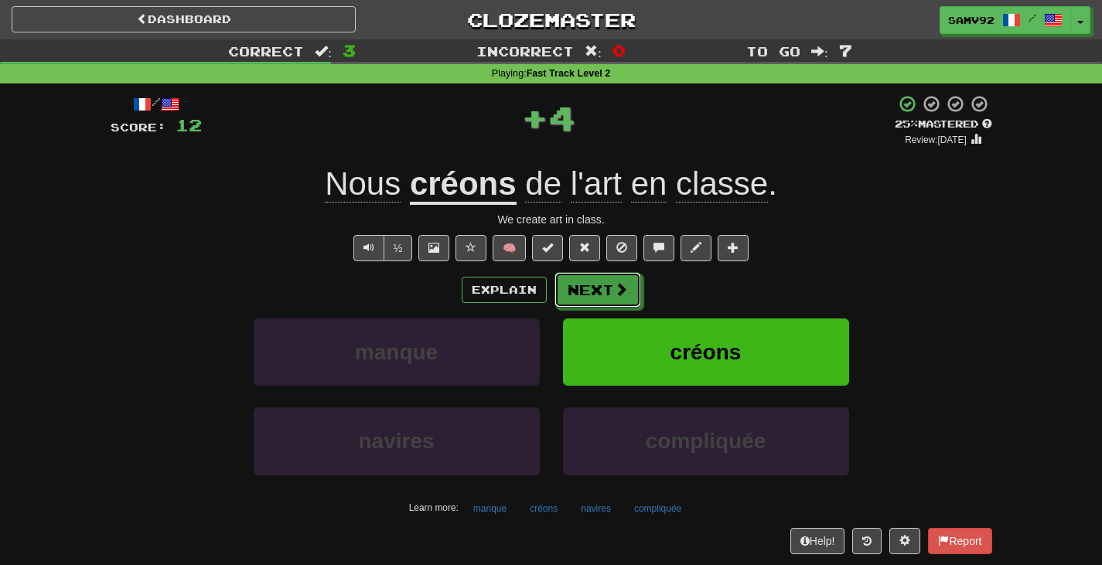
click at [583, 292] on button "Next" at bounding box center [597, 290] width 87 height 36
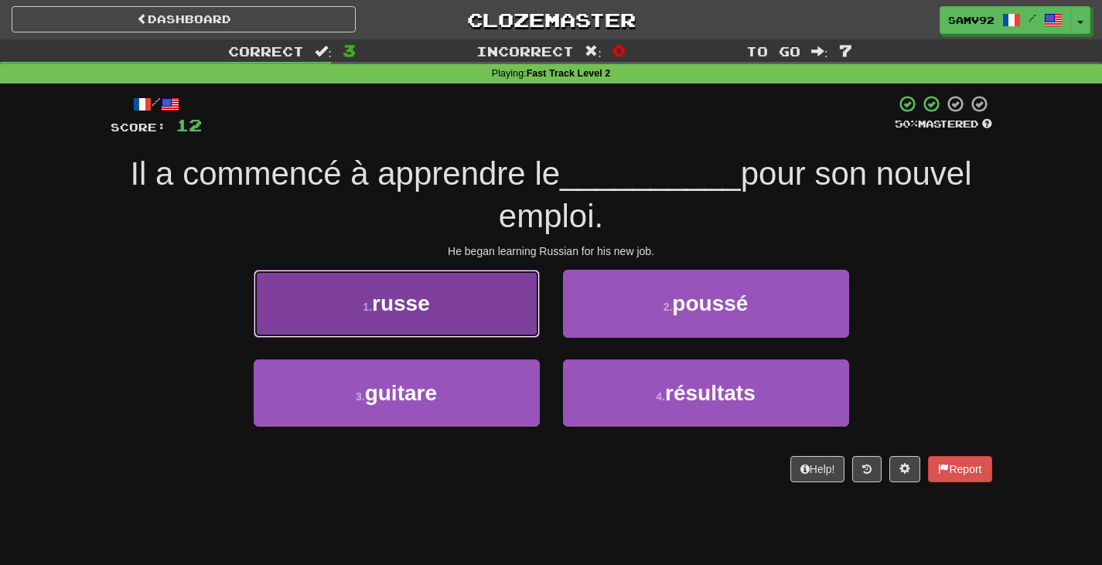
click at [503, 288] on button "1 . russe" at bounding box center [397, 303] width 286 height 67
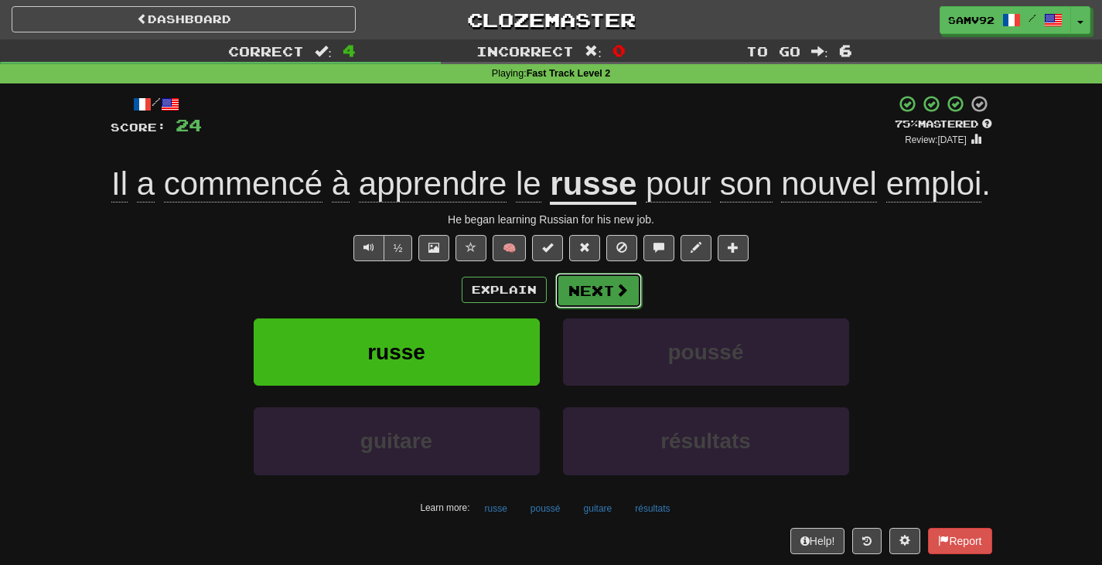
click at [589, 289] on button "Next" at bounding box center [598, 291] width 87 height 36
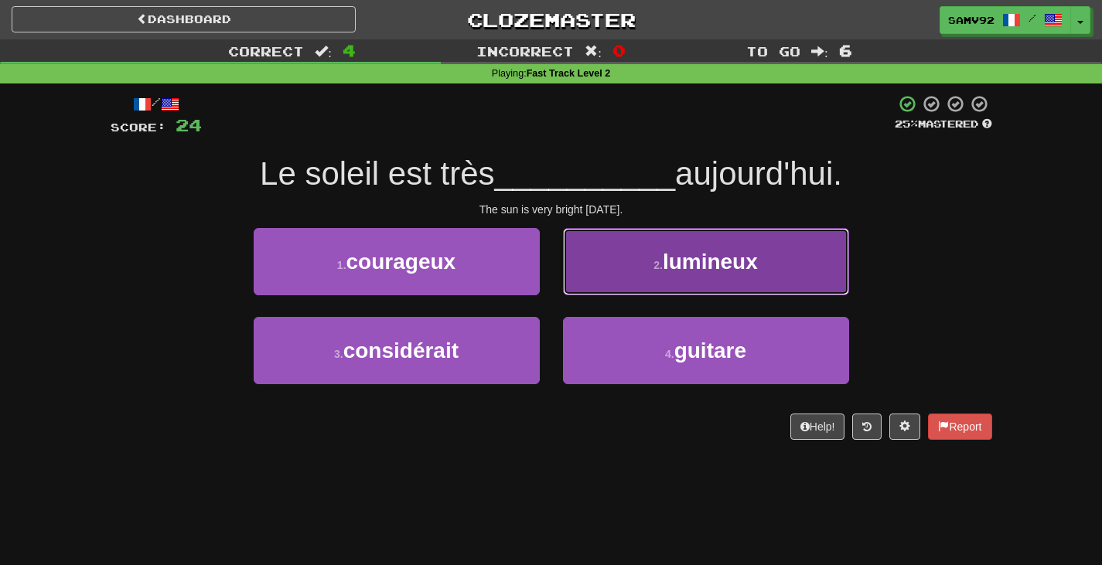
click at [587, 281] on button "2 . lumineux" at bounding box center [706, 261] width 286 height 67
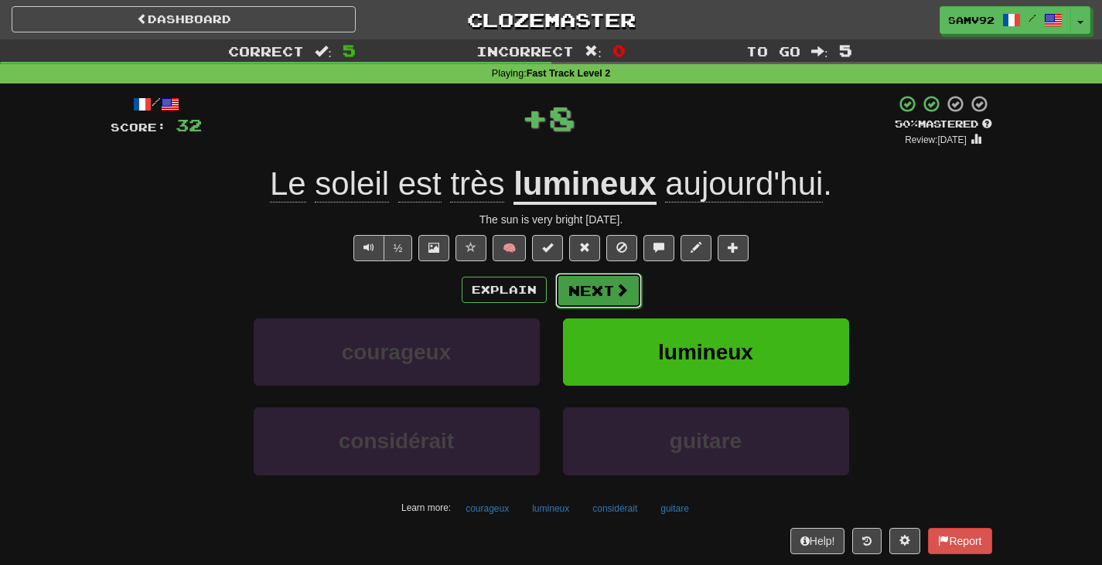
click at [589, 285] on button "Next" at bounding box center [598, 291] width 87 height 36
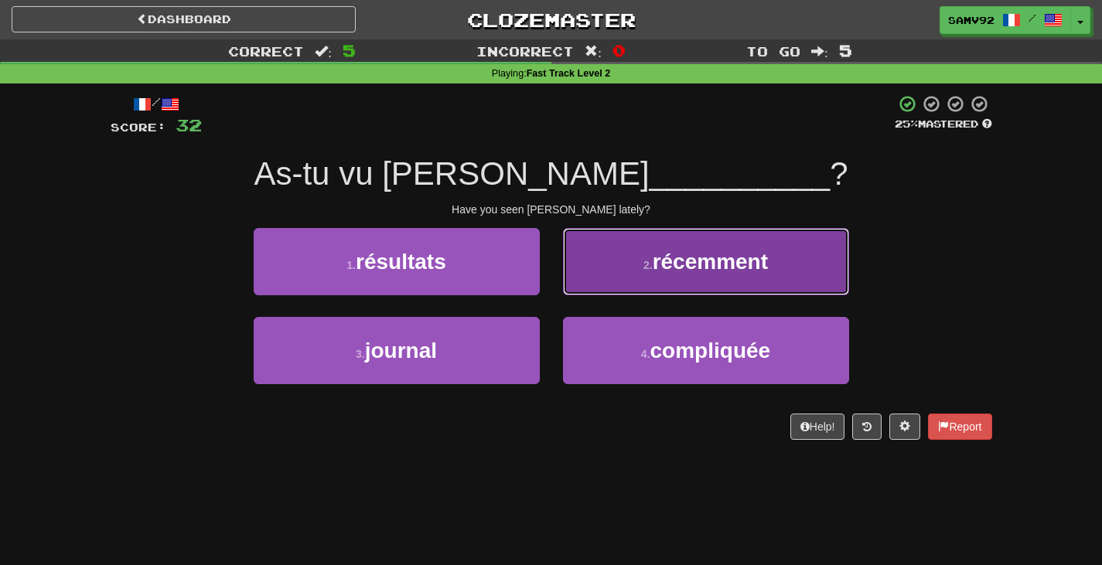
click at [586, 286] on button "2 . récemment" at bounding box center [706, 261] width 286 height 67
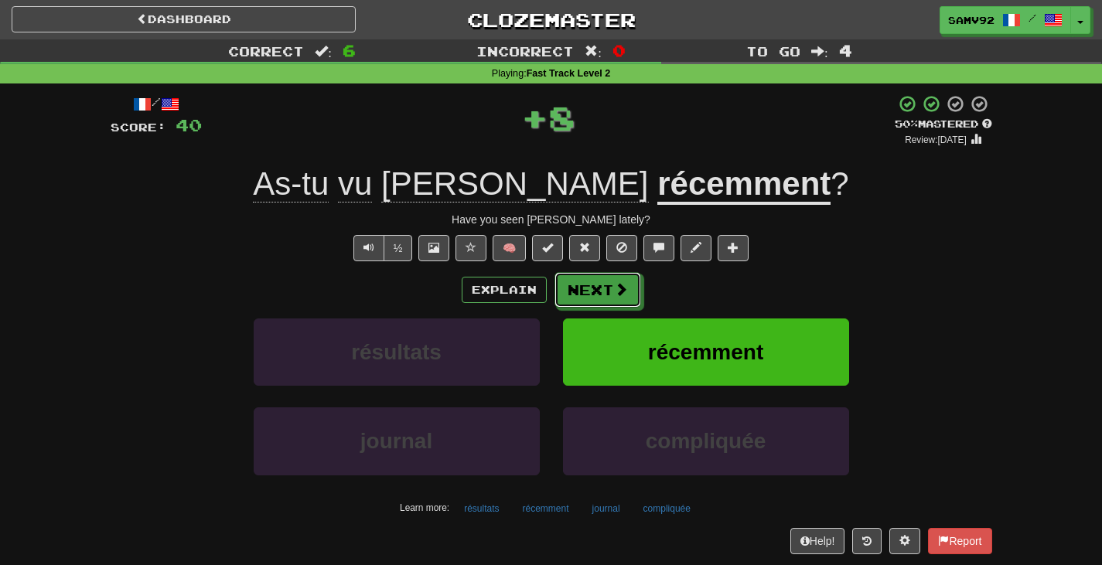
click at [586, 286] on button "Next" at bounding box center [597, 290] width 87 height 36
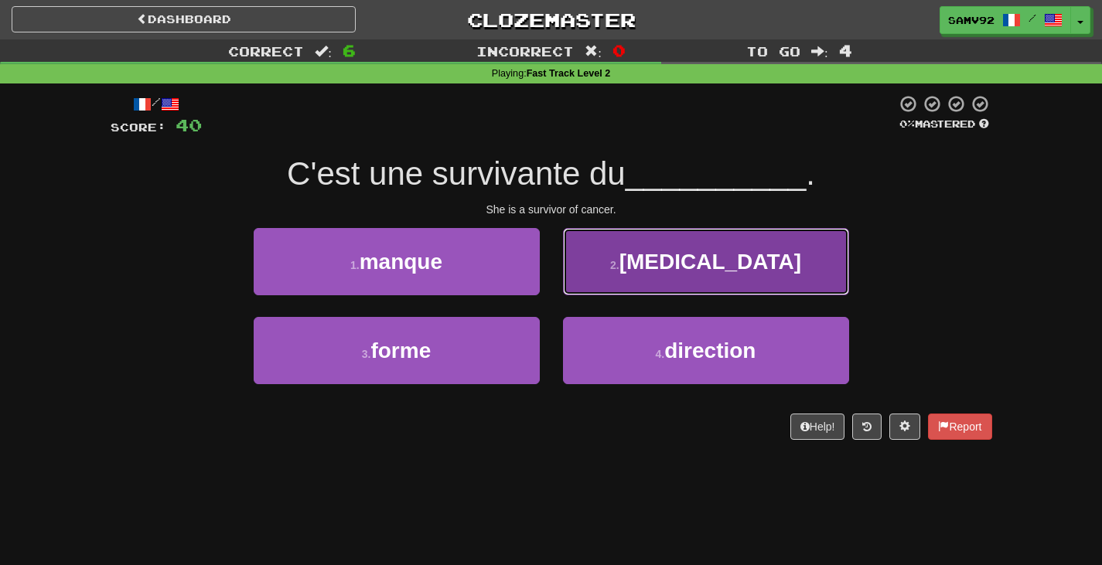
click at [586, 295] on button "2 . cancer" at bounding box center [706, 261] width 286 height 67
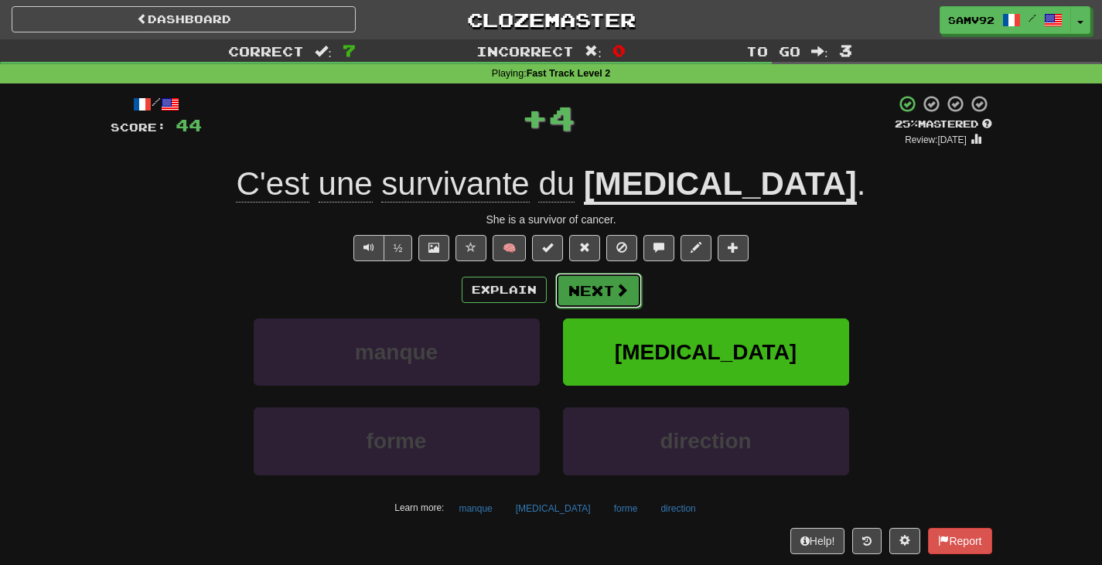
click at [582, 297] on button "Next" at bounding box center [598, 291] width 87 height 36
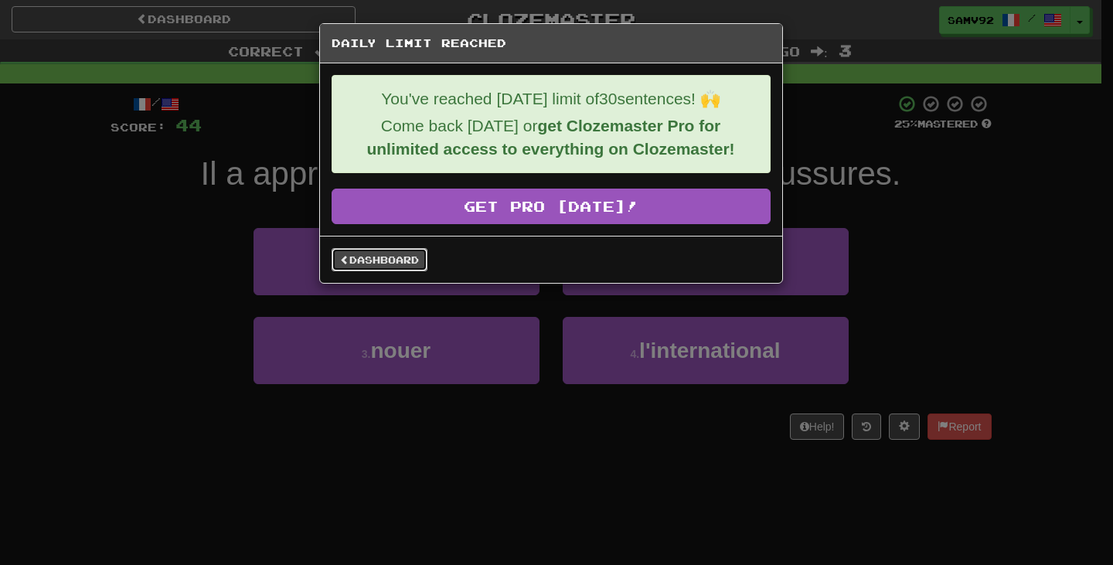
click at [413, 263] on link "Dashboard" at bounding box center [380, 259] width 96 height 23
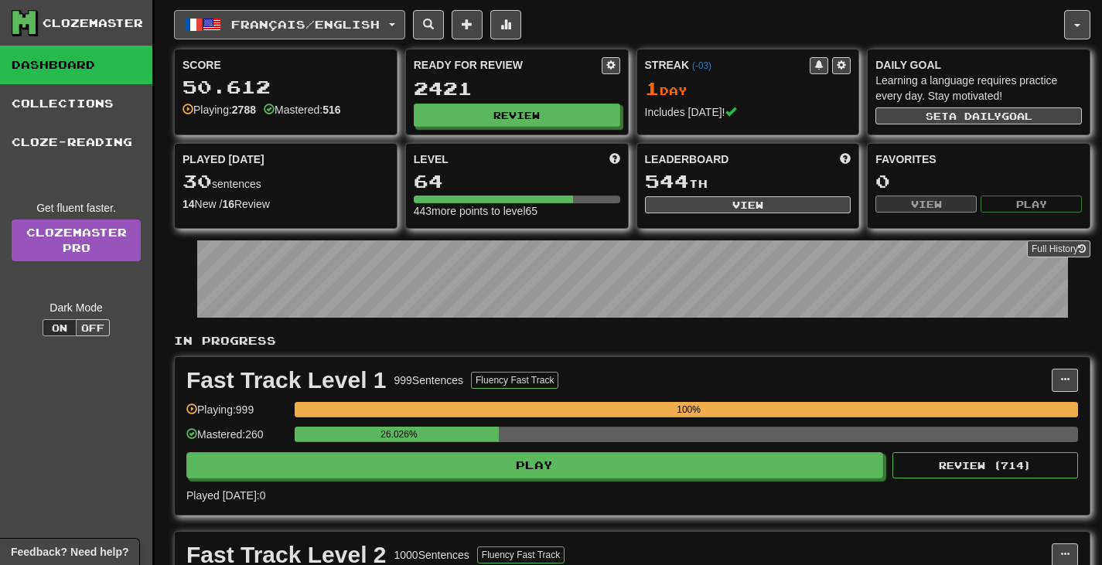
click at [380, 36] on button "Français / English" at bounding box center [289, 24] width 231 height 29
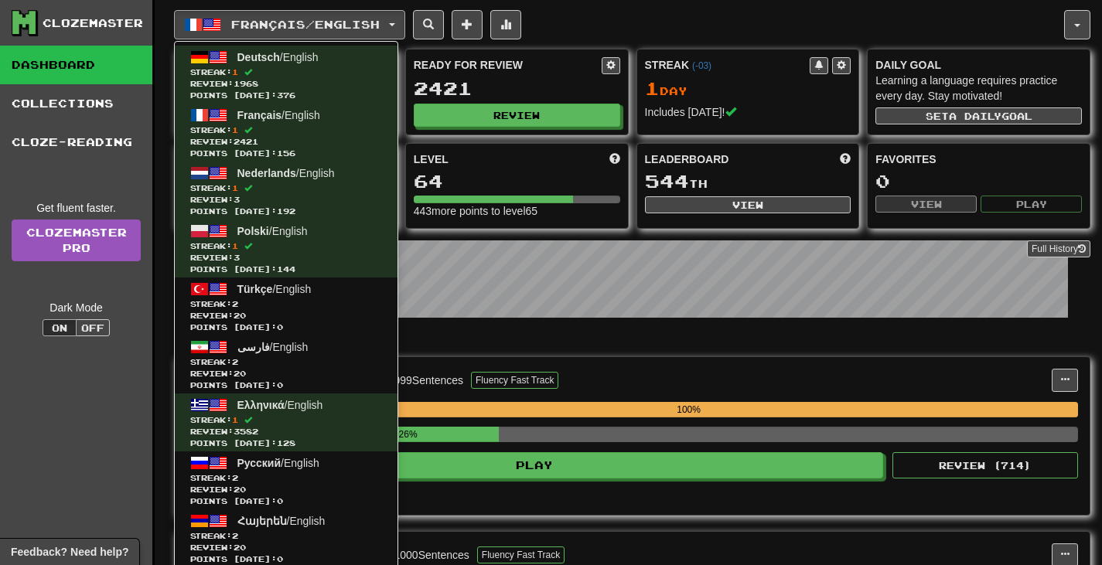
click at [706, 39] on div "Français / English Deutsch / English Streak: 1 Review: 1968 Points [DATE]: 376 …" at bounding box center [619, 24] width 890 height 29
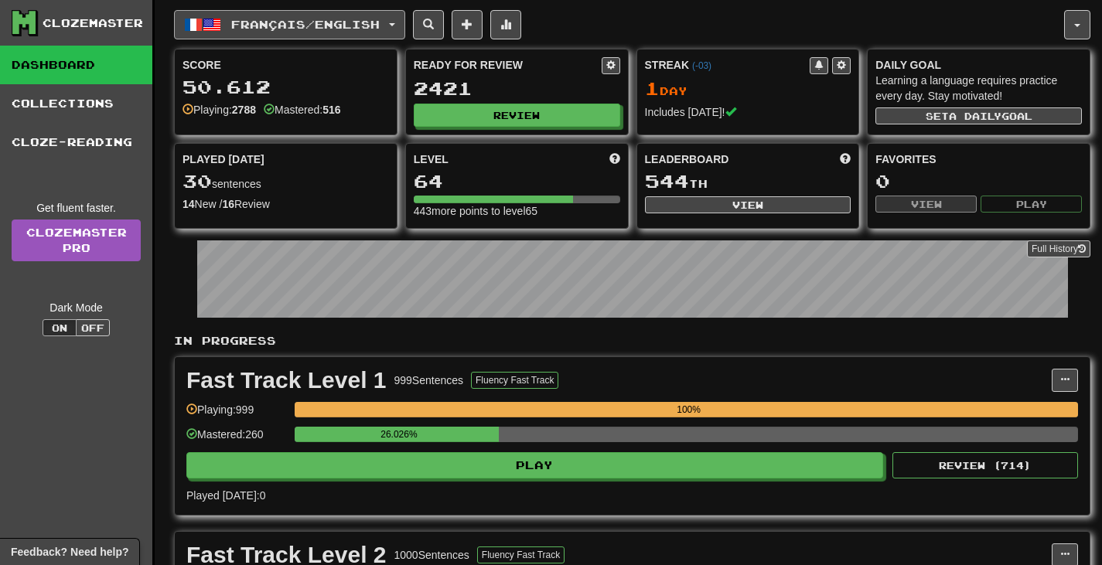
click at [350, 36] on button "Français / English" at bounding box center [289, 24] width 231 height 29
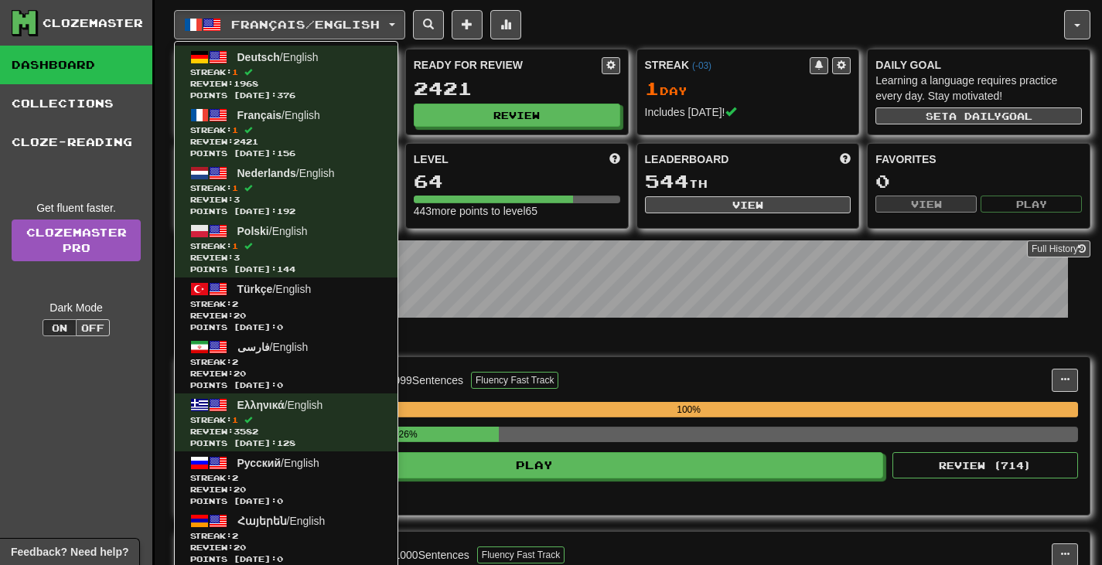
click at [677, 29] on div "Français / English Deutsch / English Streak: 1 Review: 1968 Points [DATE]: 376 …" at bounding box center [619, 24] width 890 height 29
